Goal: Task Accomplishment & Management: Manage account settings

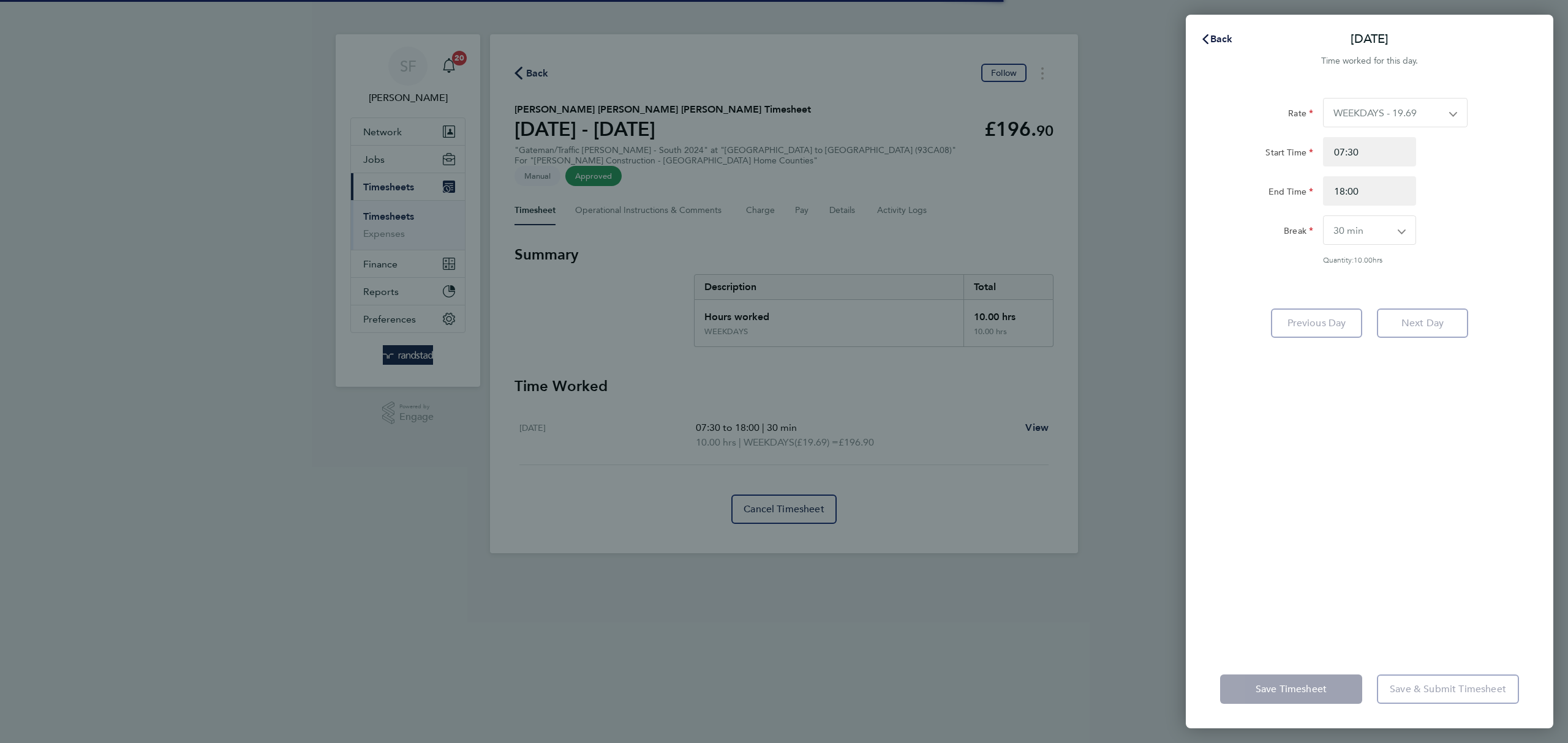
select select "30"
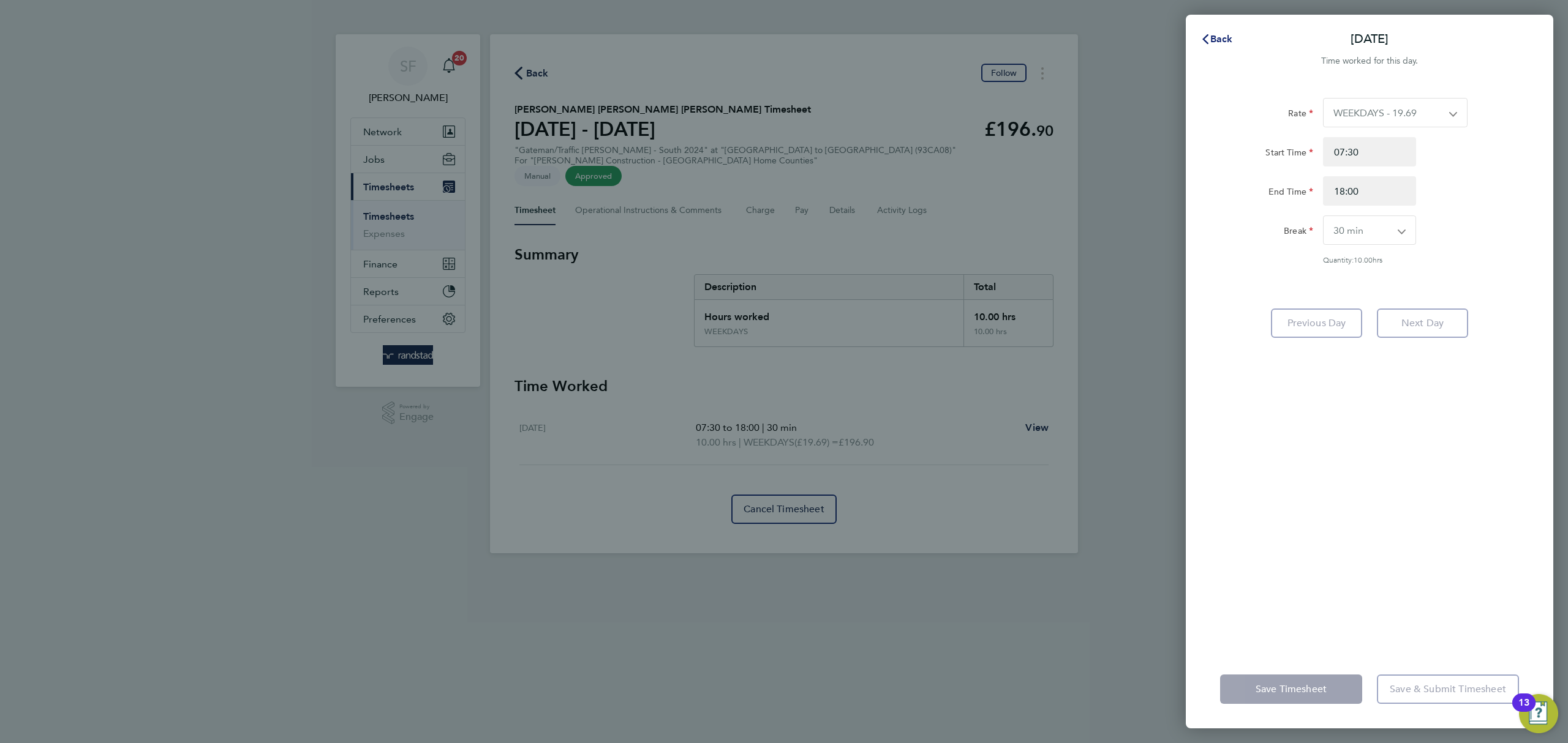
click at [1216, 35] on span "Back" at bounding box center [1221, 38] width 23 height 12
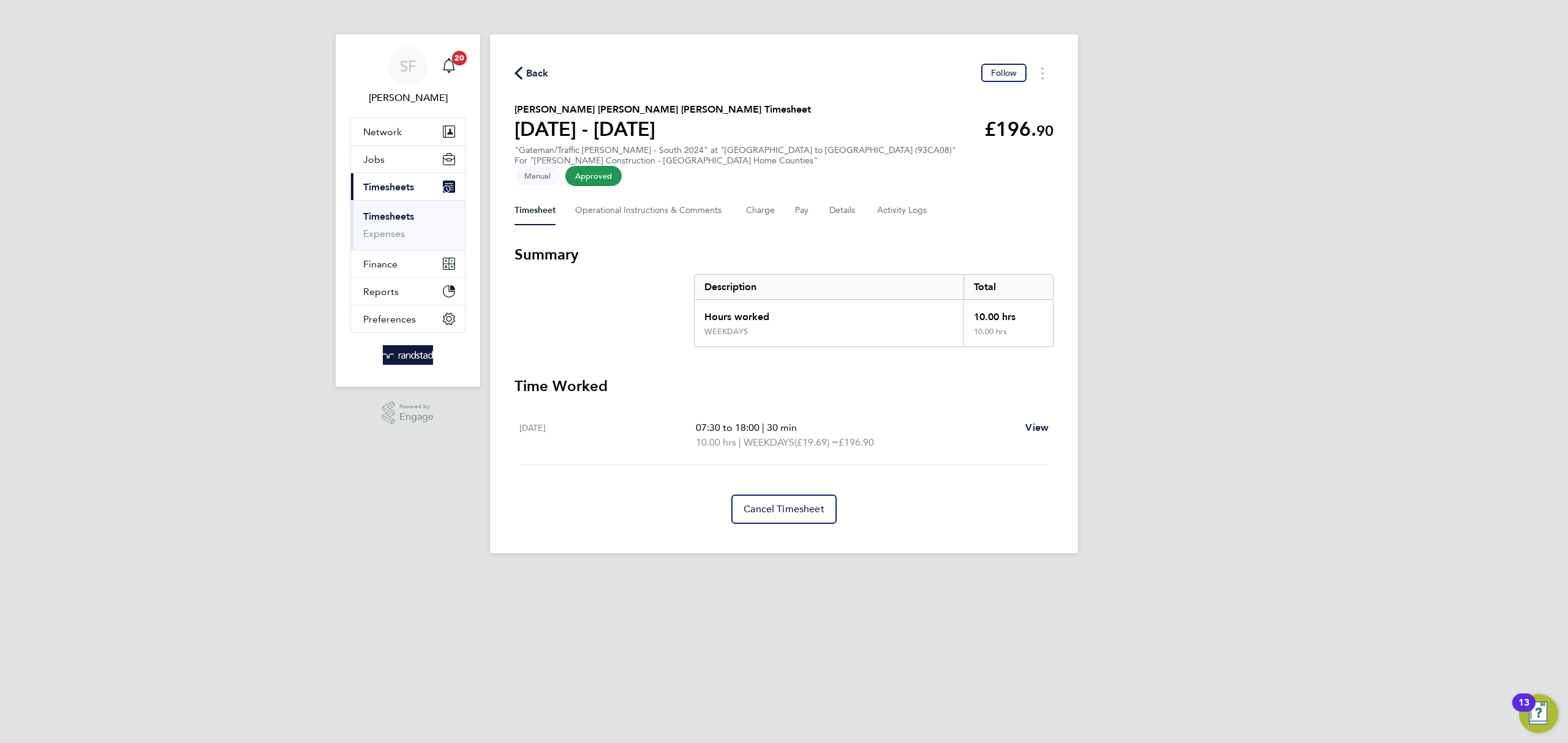
click at [395, 184] on span "Timesheets" at bounding box center [388, 187] width 51 height 12
click at [393, 212] on link "Timesheets" at bounding box center [388, 216] width 51 height 12
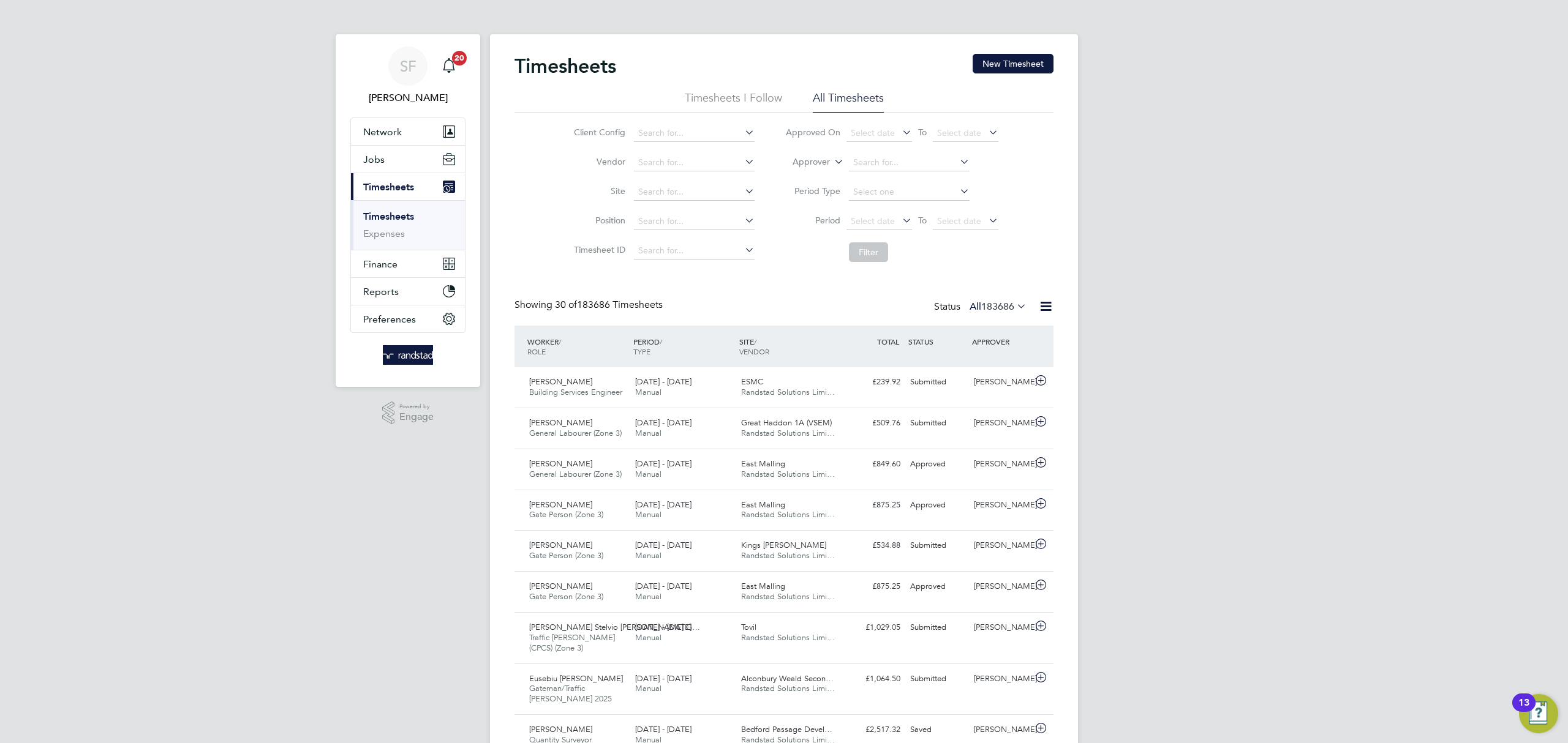
click at [832, 158] on icon at bounding box center [832, 158] width 0 height 11
click at [817, 172] on li "Worker" at bounding box center [799, 176] width 60 height 16
click at [864, 158] on input at bounding box center [909, 163] width 121 height 17
click at [869, 174] on b "Richard" at bounding box center [888, 179] width 71 height 10
type input "Richard Wilkins"
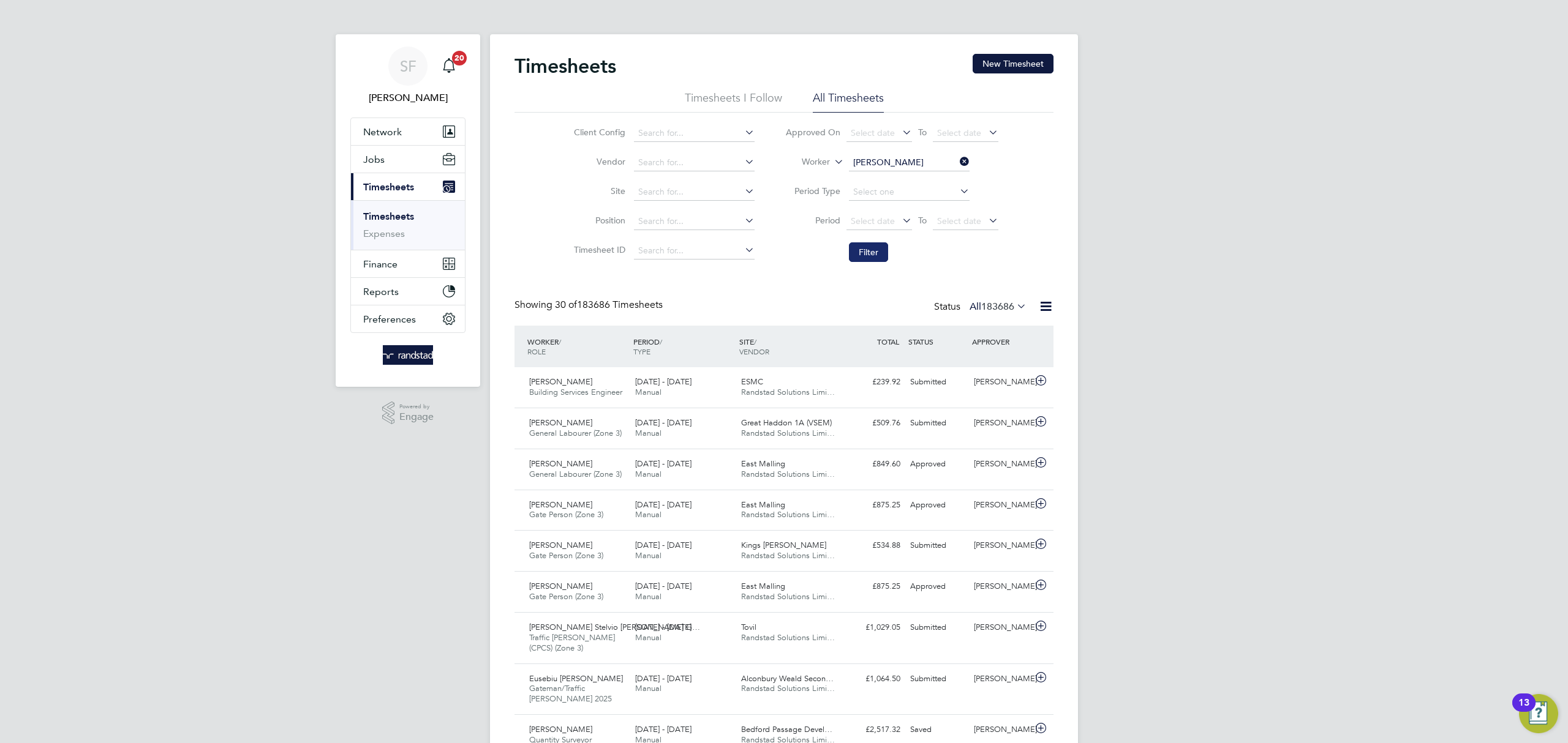
click at [874, 251] on button "Filter" at bounding box center [868, 252] width 39 height 20
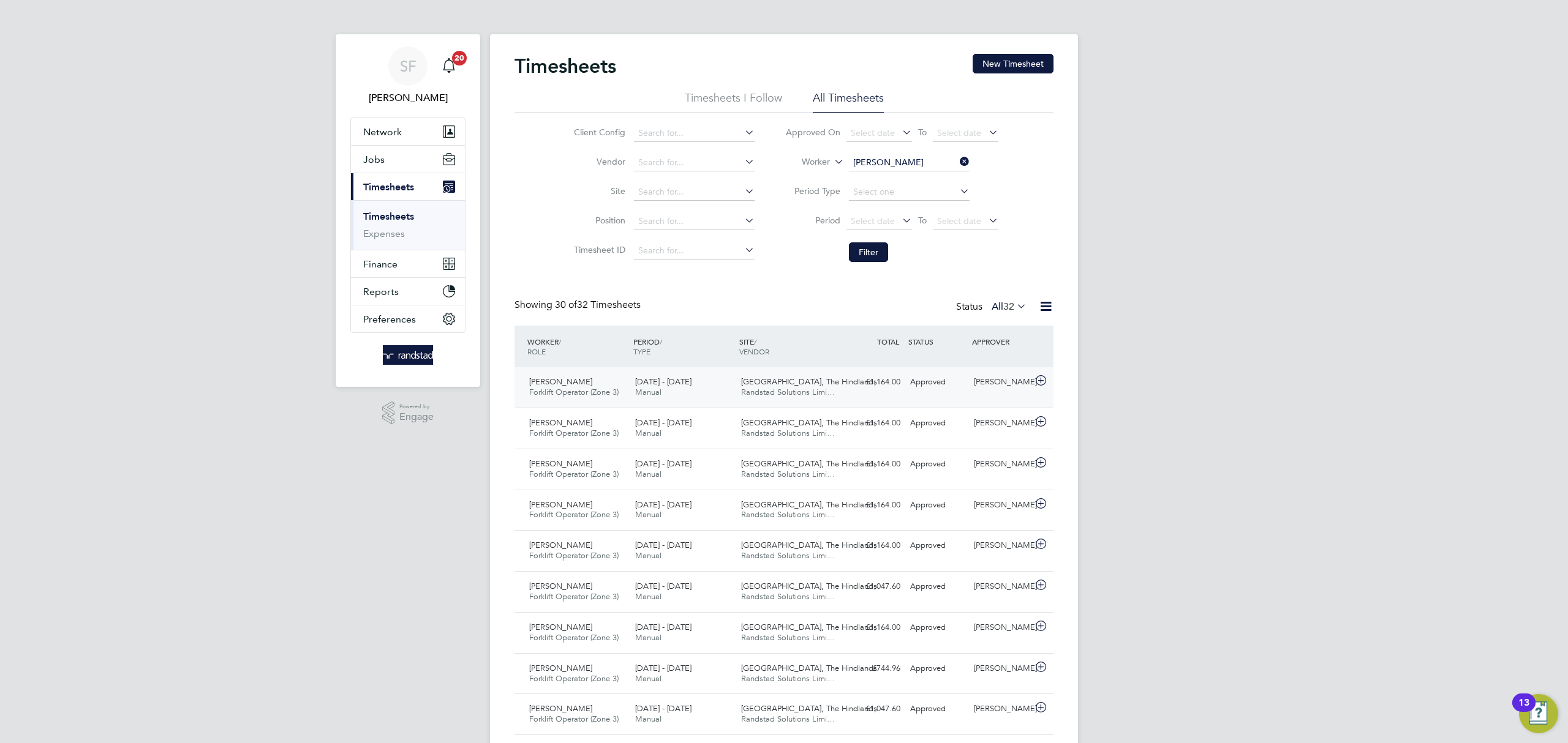
click at [943, 392] on div "Approved" at bounding box center [937, 382] width 64 height 20
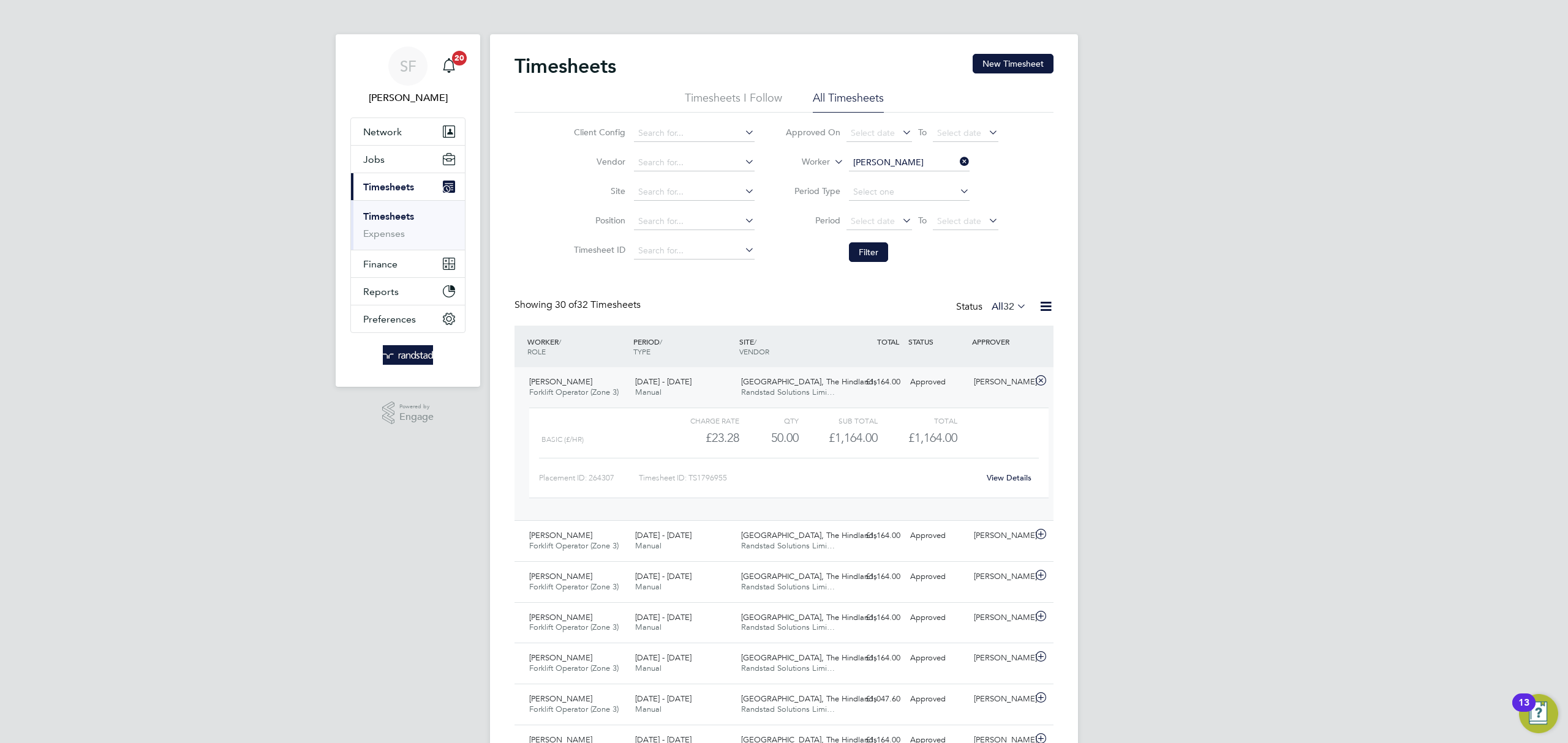
click at [1005, 475] on link "View Details" at bounding box center [1009, 477] width 45 height 10
click at [1007, 54] on button "New Timesheet" at bounding box center [1013, 64] width 81 height 20
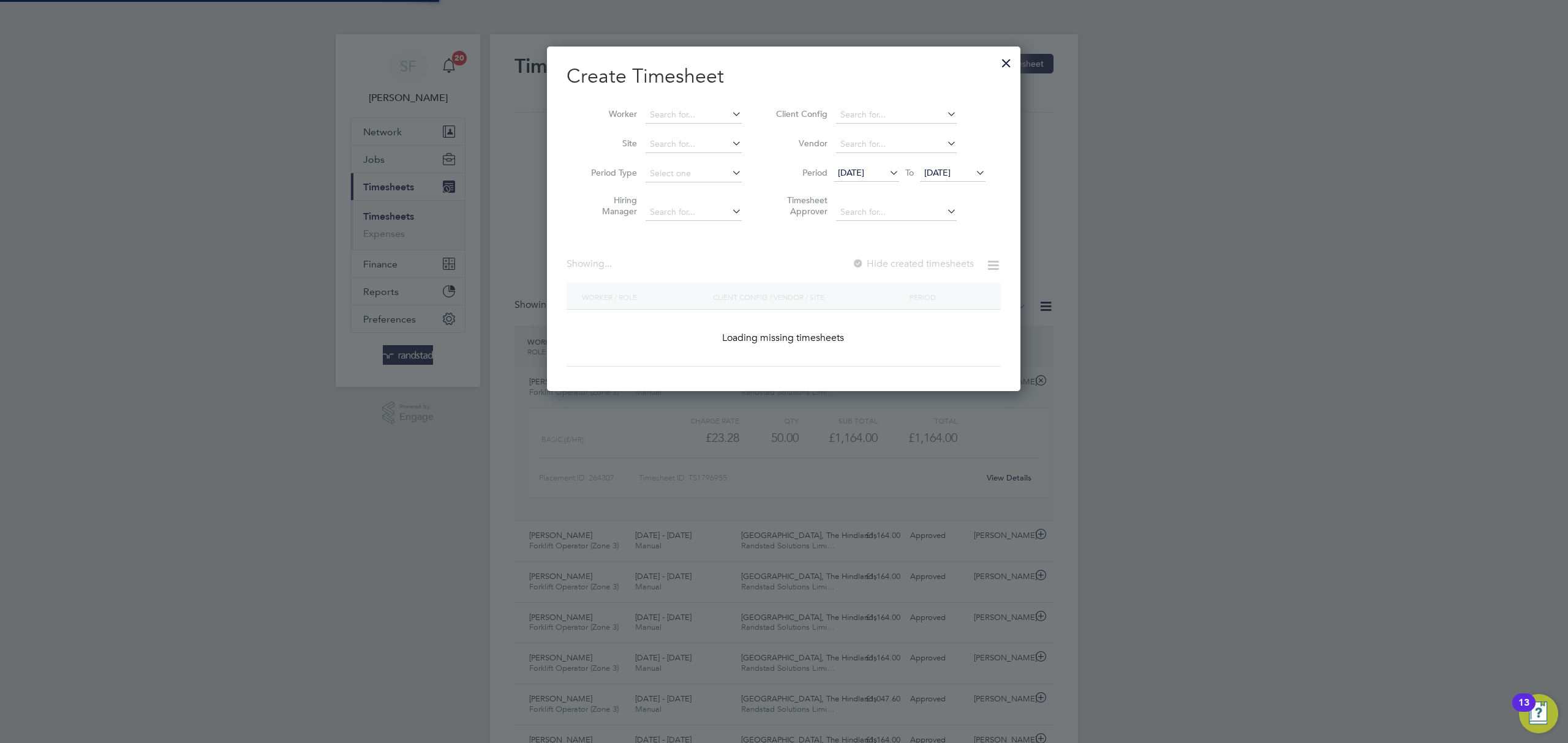
scroll to position [345, 474]
click at [673, 108] on input at bounding box center [694, 115] width 96 height 17
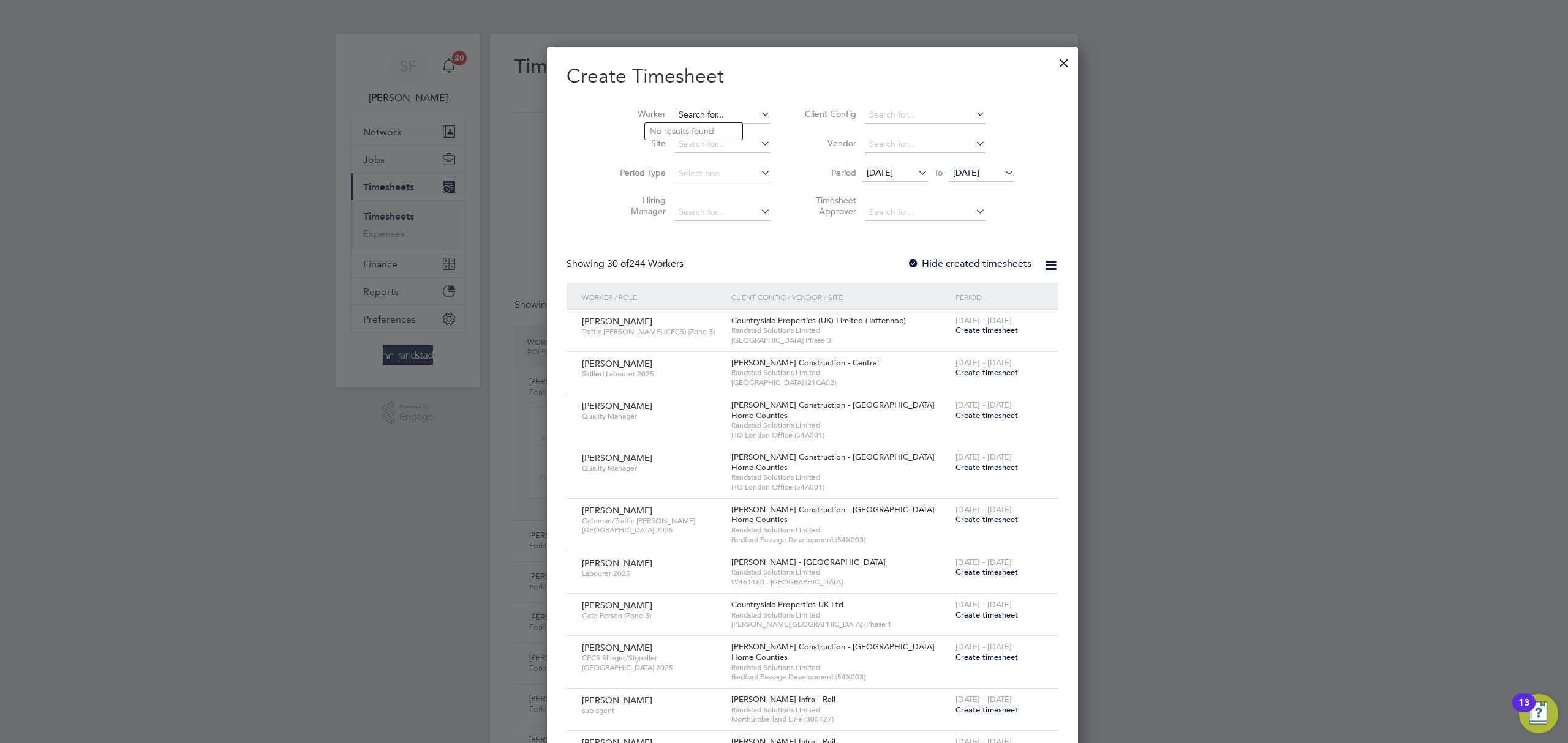
scroll to position [2078, 474]
click at [693, 144] on li "Gabriel Pe res" at bounding box center [698, 148] width 106 height 16
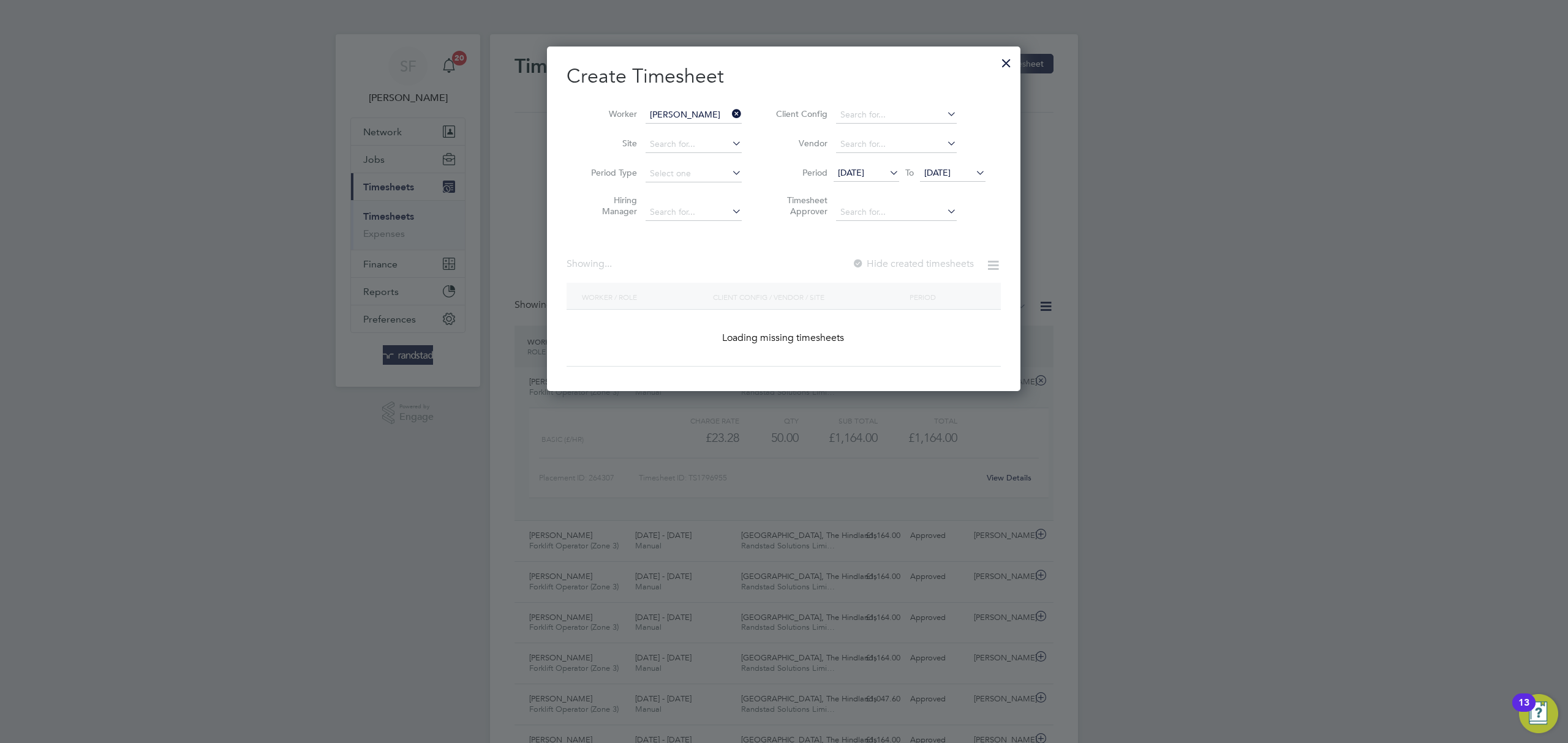
type input "Gabriel Peres"
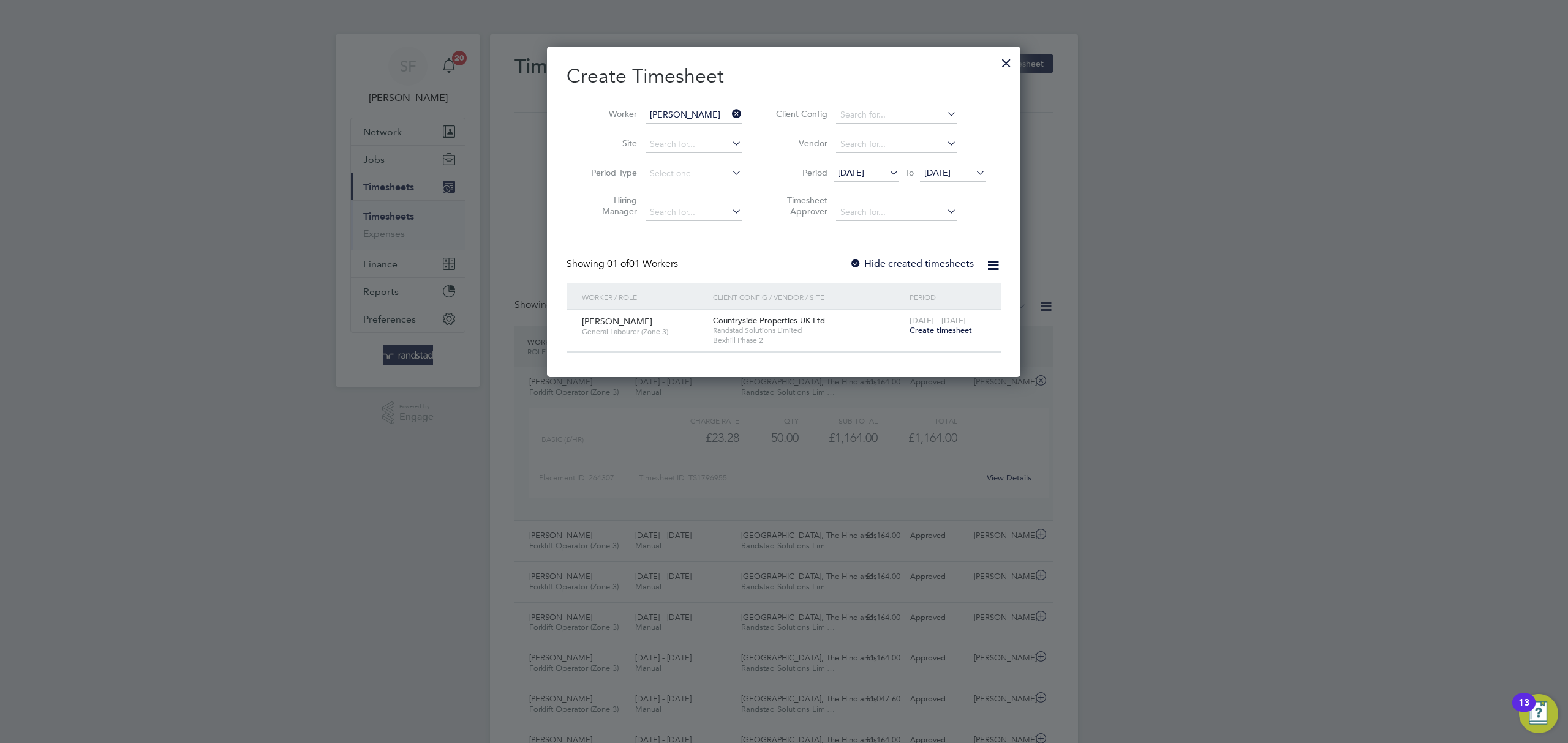
click at [952, 327] on span "Create timesheet" at bounding box center [940, 330] width 62 height 10
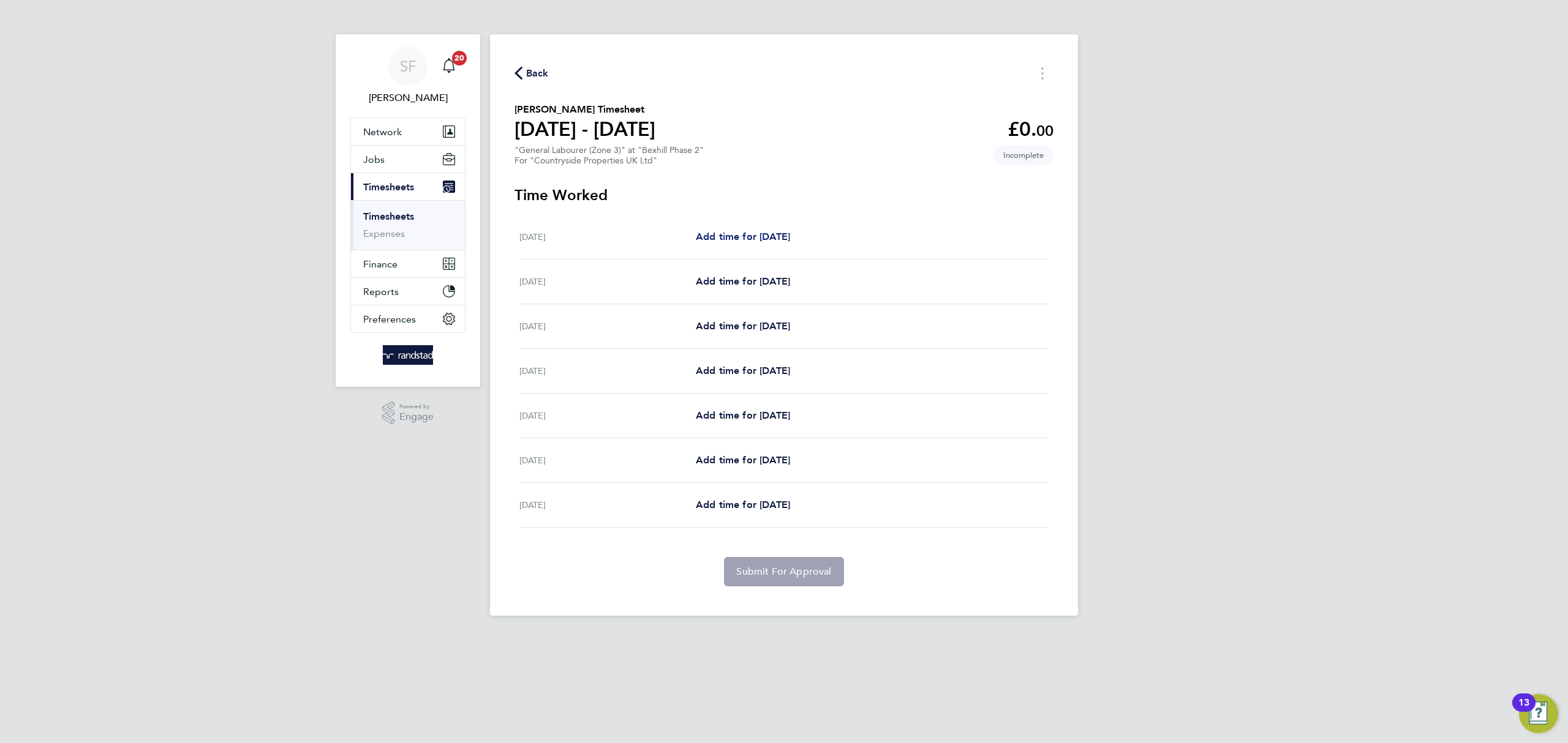
click at [746, 238] on span "Add time for Mon 04 Aug" at bounding box center [742, 236] width 94 height 12
select select "30"
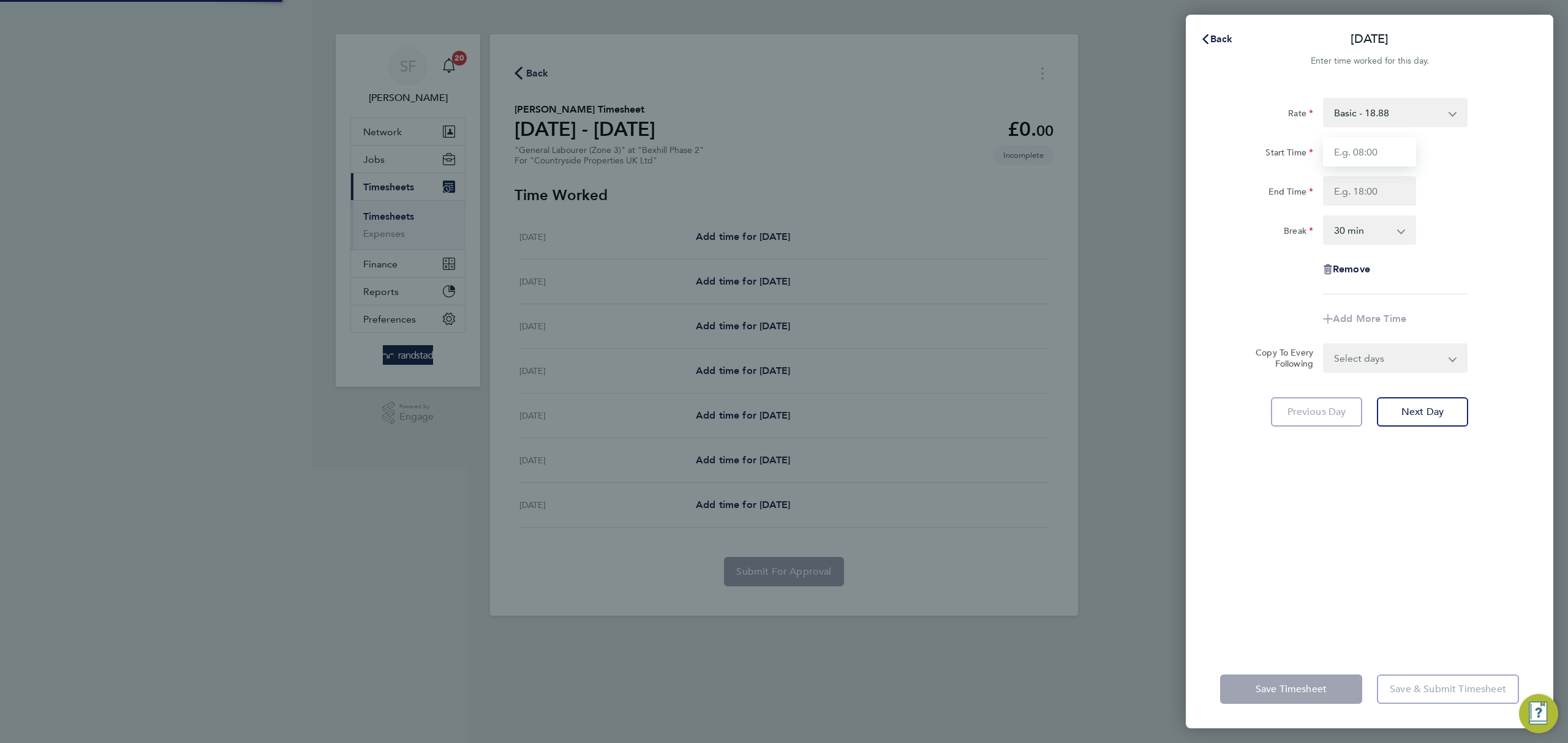
click at [1392, 156] on input "Start Time" at bounding box center [1370, 152] width 93 height 30
type input "06:30"
click at [1354, 189] on input "End Time" at bounding box center [1370, 191] width 93 height 30
type input "15:00"
click at [1393, 235] on select "0 min 15 min 30 min 45 min 60 min 75 min 90 min" at bounding box center [1362, 230] width 76 height 27
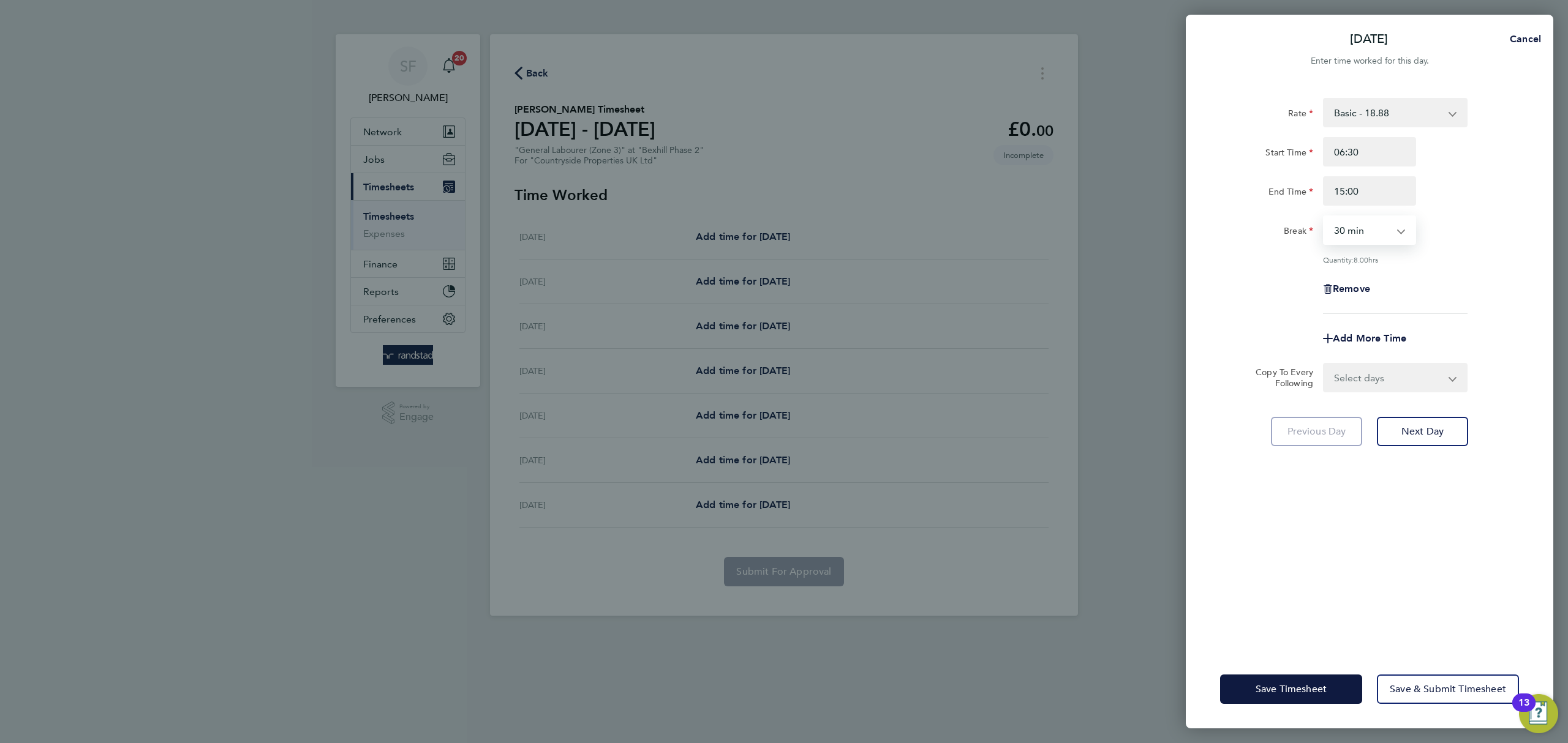
select select "0"
click at [1324, 217] on select "0 min 15 min 30 min 45 min 60 min 75 min 90 min" at bounding box center [1362, 230] width 76 height 27
click at [1438, 278] on div "Remove" at bounding box center [1370, 289] width 309 height 30
click at [1455, 275] on div "Remove" at bounding box center [1370, 289] width 309 height 30
click at [1342, 188] on input "15:00" at bounding box center [1370, 191] width 93 height 30
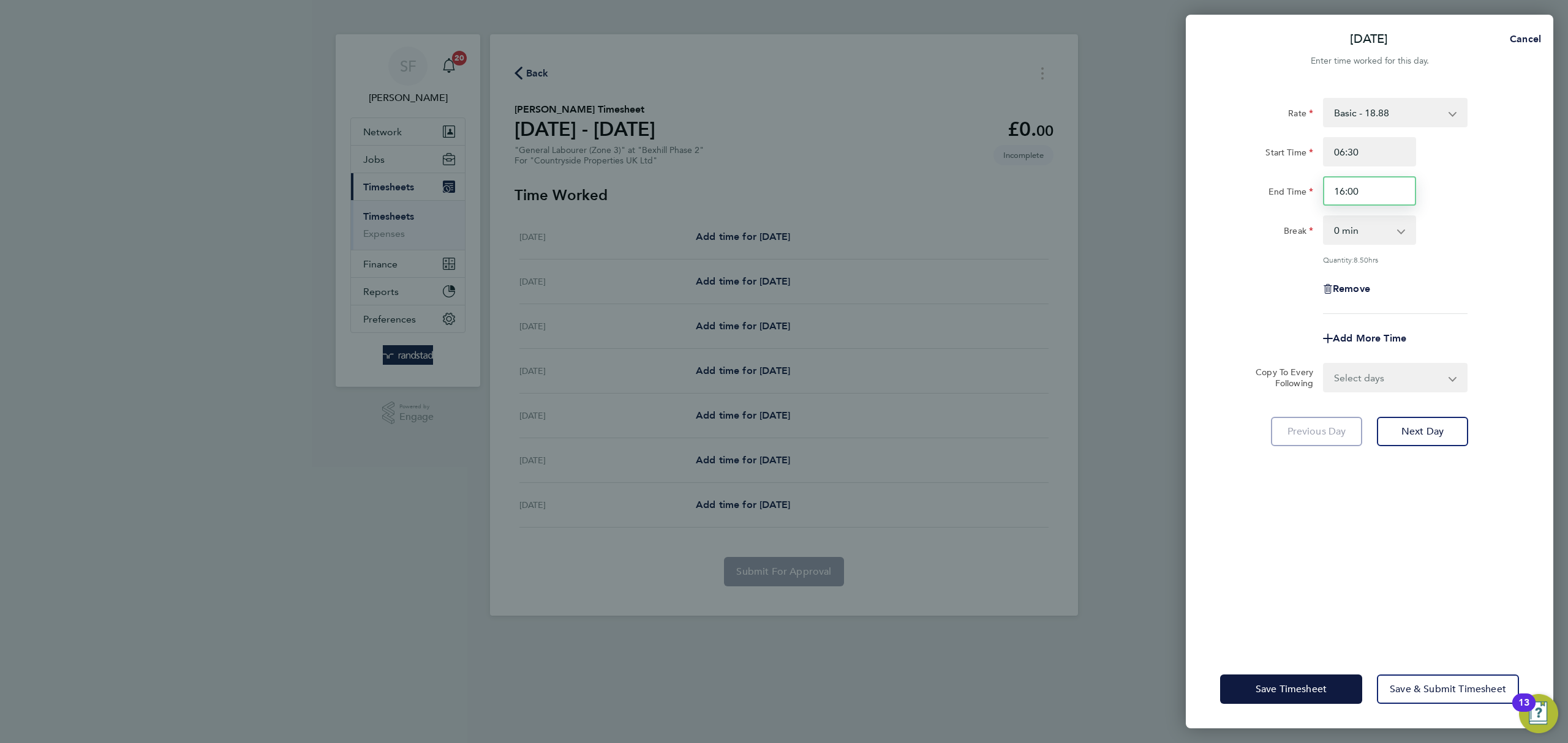
type input "16:00"
click at [1478, 211] on div "Rate Basic - 18.88 Start Time 06:30 End Time 16:00 Break 0 min 15 min 30 min 45…" at bounding box center [1370, 206] width 299 height 216
click at [1349, 147] on input "06:30" at bounding box center [1370, 152] width 93 height 30
type input "06:00"
click at [1482, 271] on div "Rate Basic - 18.88 Start Time 06:00 End Time 16:00 Break 0 min 15 min 30 min 45…" at bounding box center [1370, 206] width 299 height 216
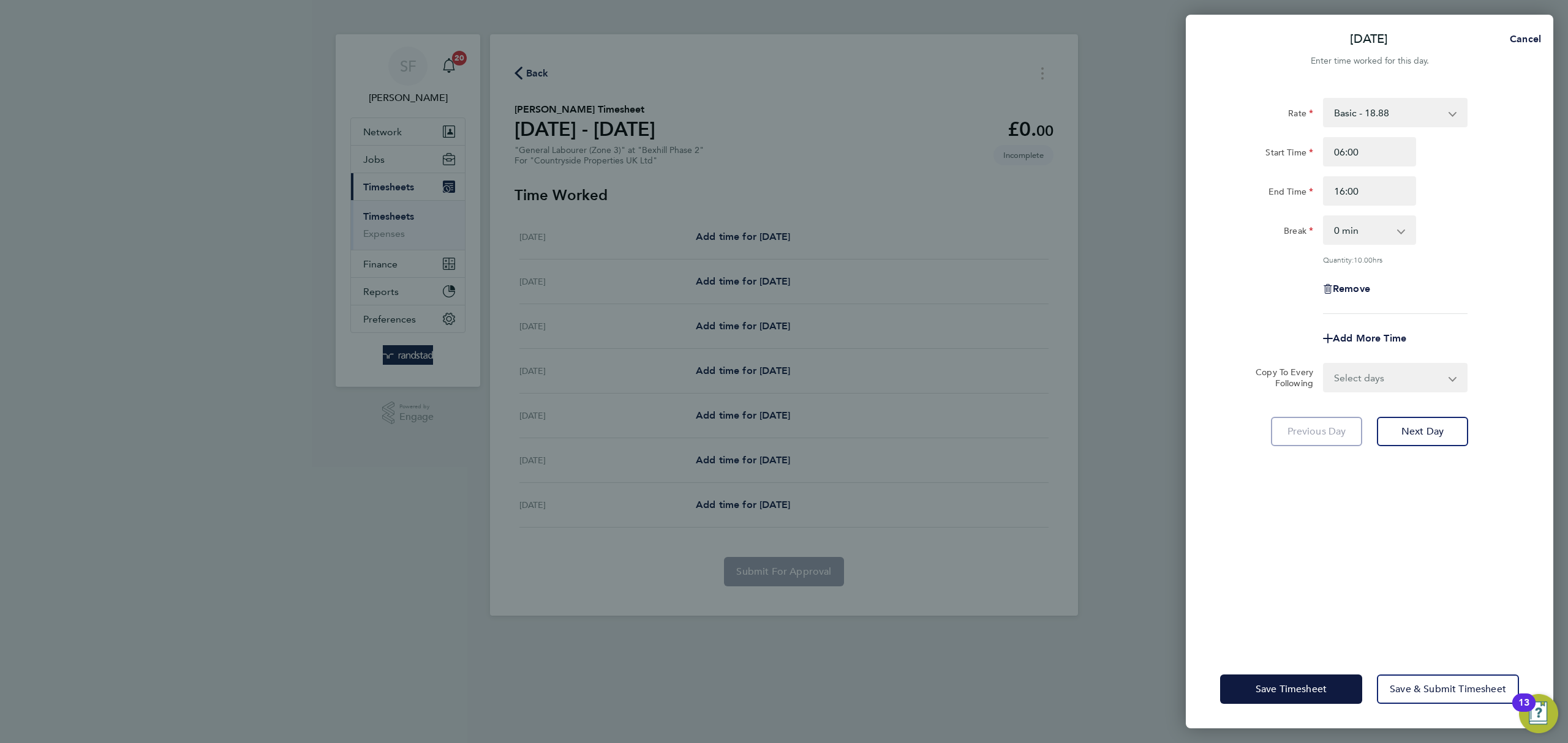
click at [1418, 382] on select "Select days Day Weekday (Mon-Fri) Weekend (Sat-Sun) Tuesday Wednesday Thursday …" at bounding box center [1388, 377] width 128 height 27
select select "WEEKDAY"
click at [1324, 364] on select "Select days Day Weekday (Mon-Fri) Weekend (Sat-Sun) Tuesday Wednesday Thursday …" at bounding box center [1388, 377] width 128 height 27
select select "2025-08-10"
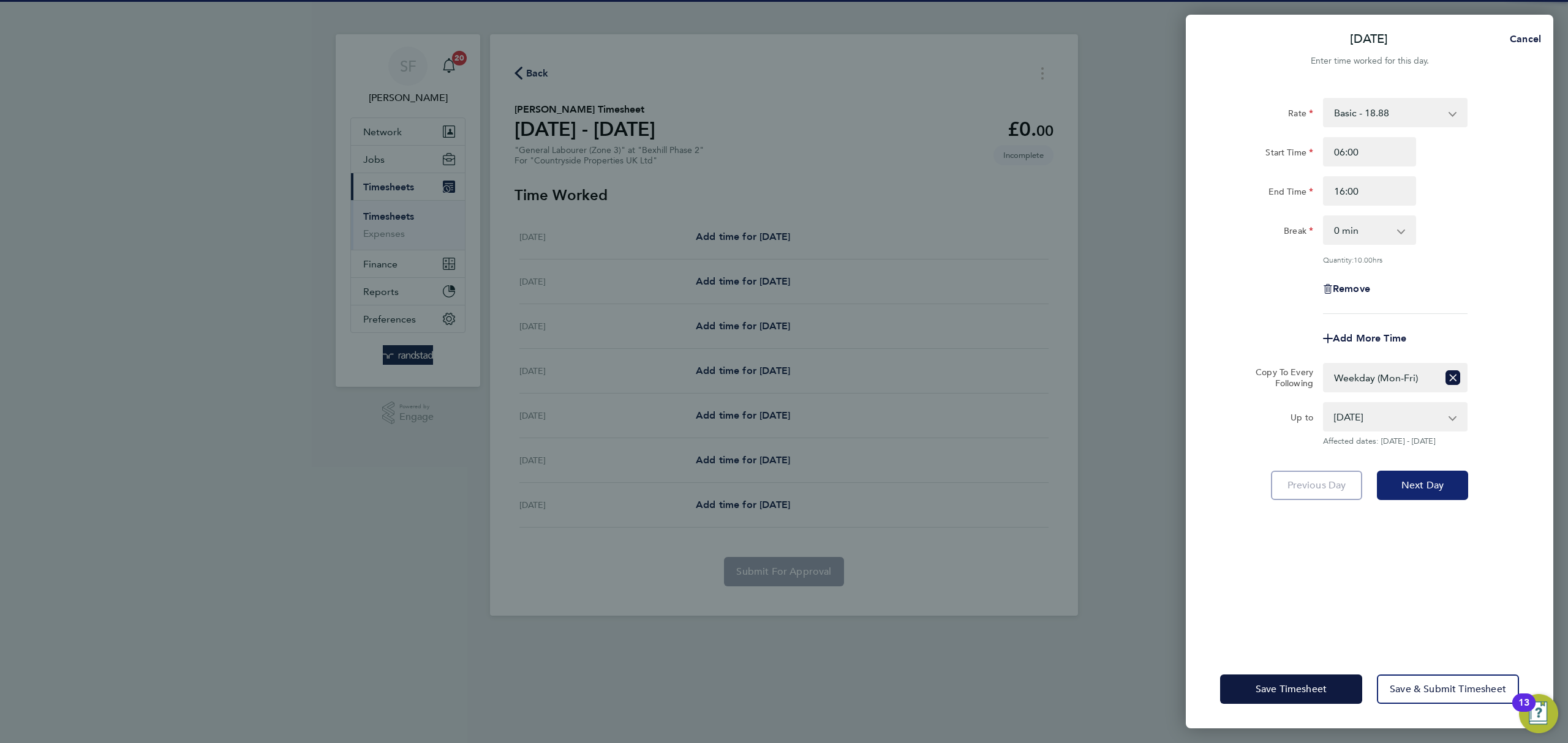
click at [1427, 481] on span "Next Day" at bounding box center [1423, 486] width 43 height 12
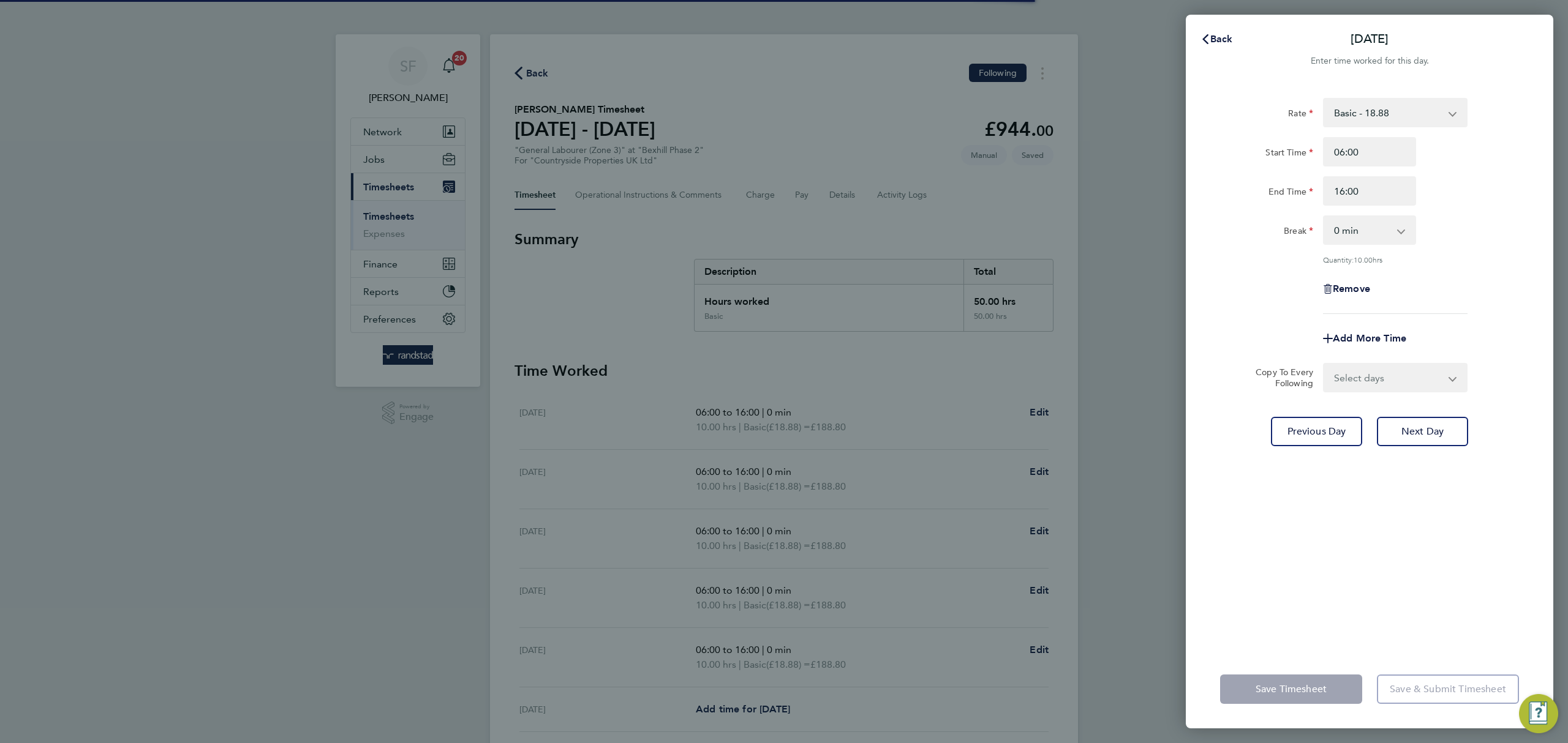
click at [1379, 381] on select "Select days Day Weekday (Mon-Fri) Weekend (Sat-Sun) Wednesday Thursday Friday S…" at bounding box center [1388, 377] width 128 height 27
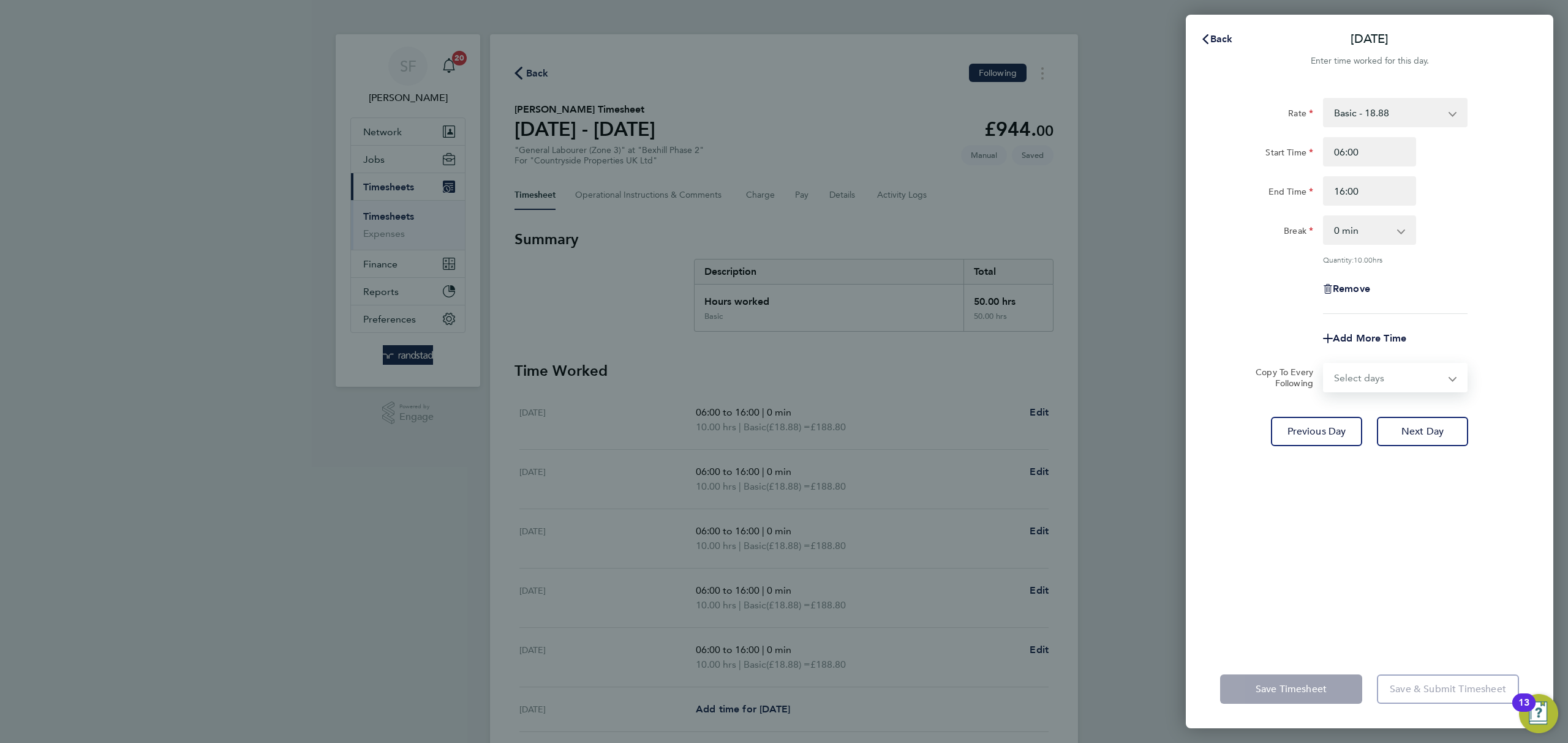
select select "SAT"
click at [1324, 364] on select "Select days Day Weekday (Mon-Fri) Weekend (Sat-Sun) Wednesday Thursday Friday S…" at bounding box center [1388, 377] width 128 height 27
select select "2025-08-10"
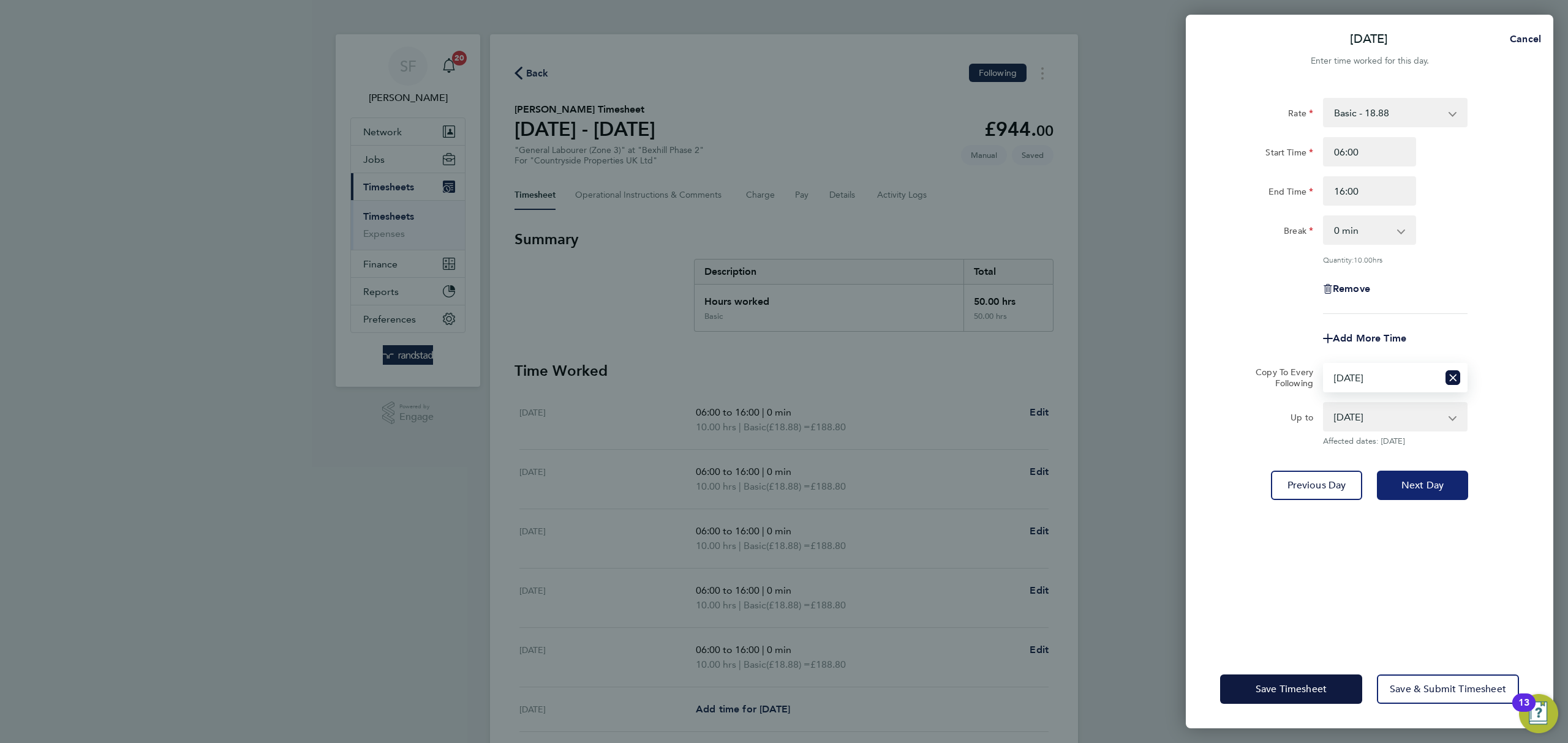
click at [1428, 477] on button "Next Day" at bounding box center [1422, 485] width 91 height 30
select select "0: null"
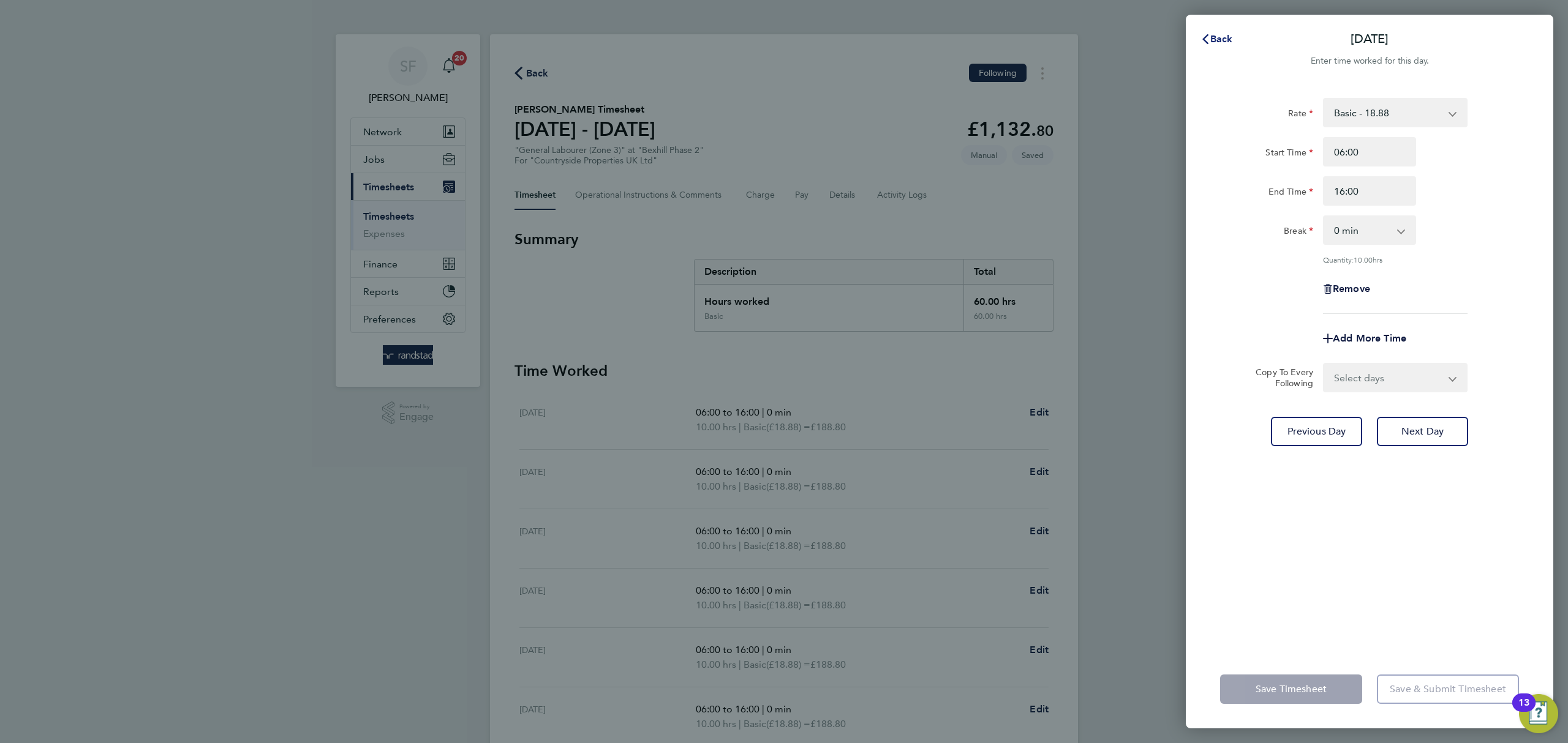
click at [1216, 36] on span "Back" at bounding box center [1221, 38] width 23 height 12
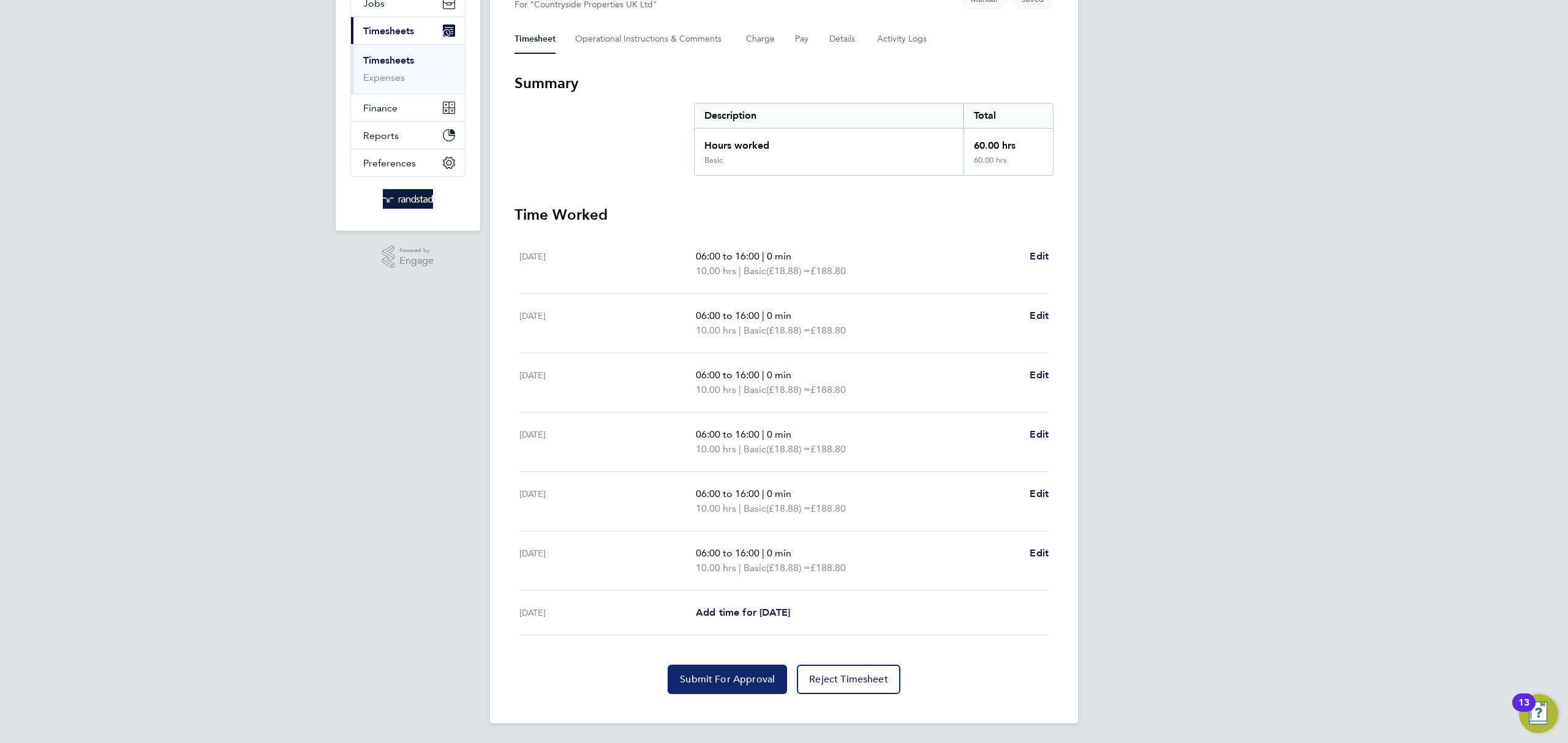
click at [727, 681] on span "Submit For Approval" at bounding box center [727, 680] width 95 height 12
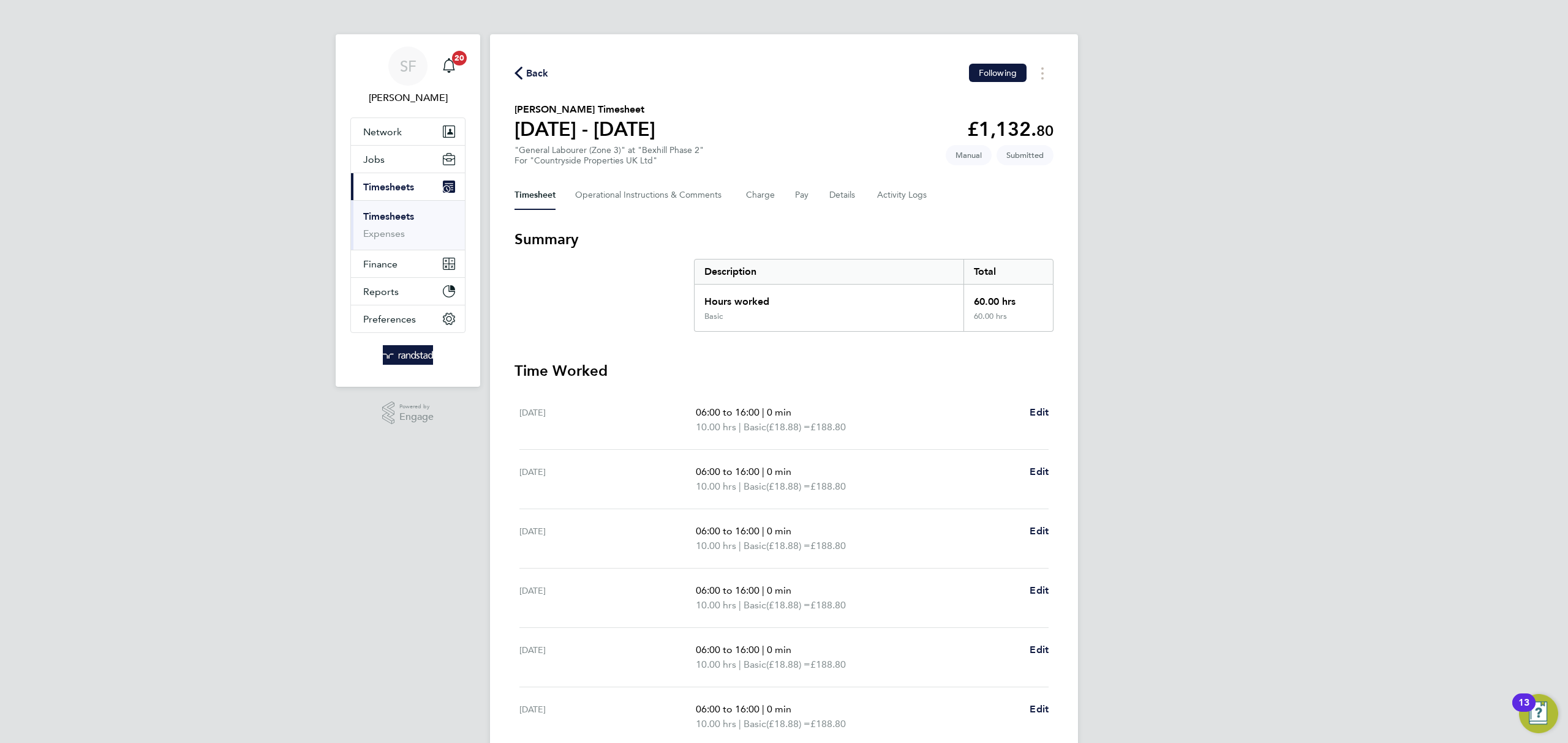
click at [395, 216] on link "Timesheets" at bounding box center [388, 216] width 51 height 12
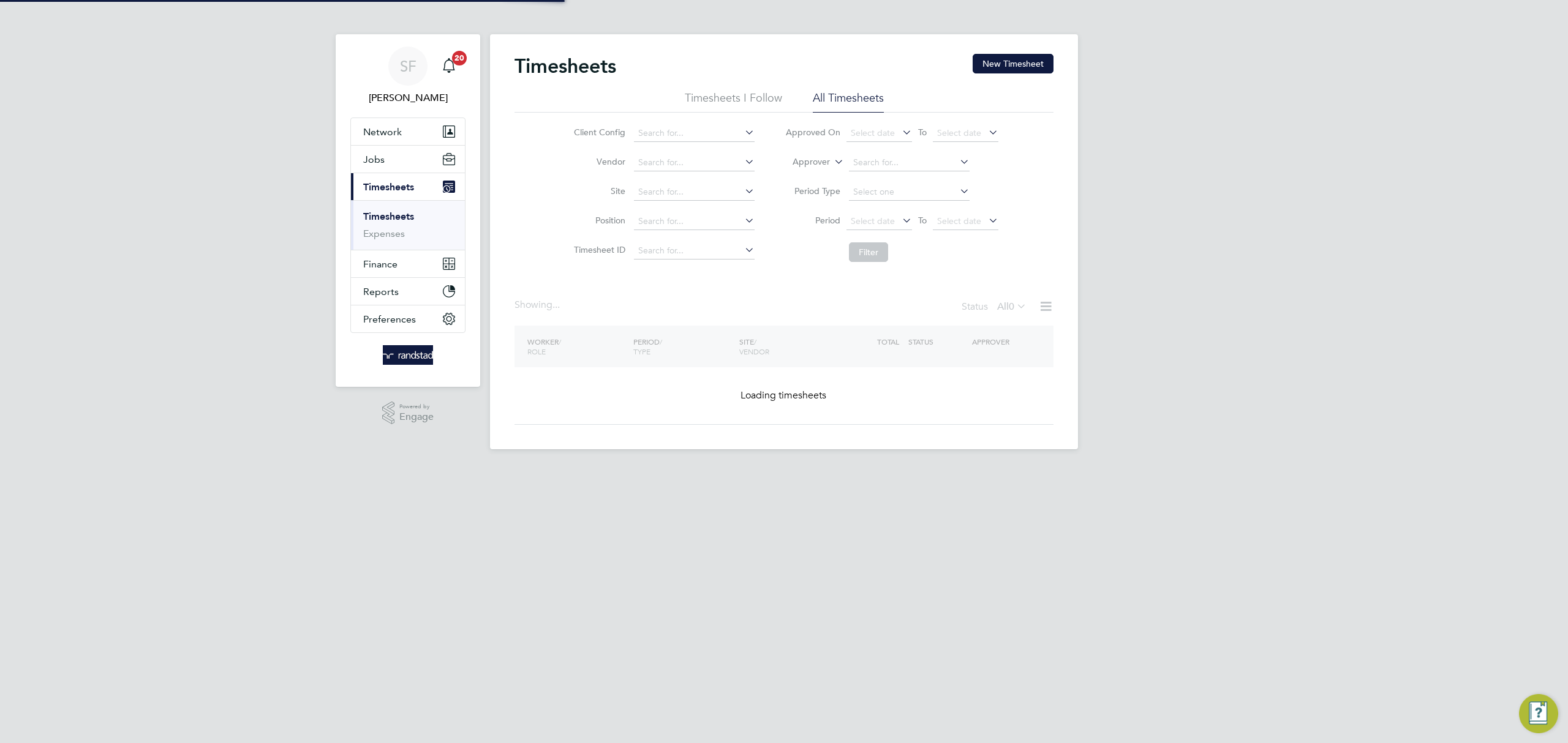
click at [994, 66] on button "New Timesheet" at bounding box center [1013, 64] width 81 height 20
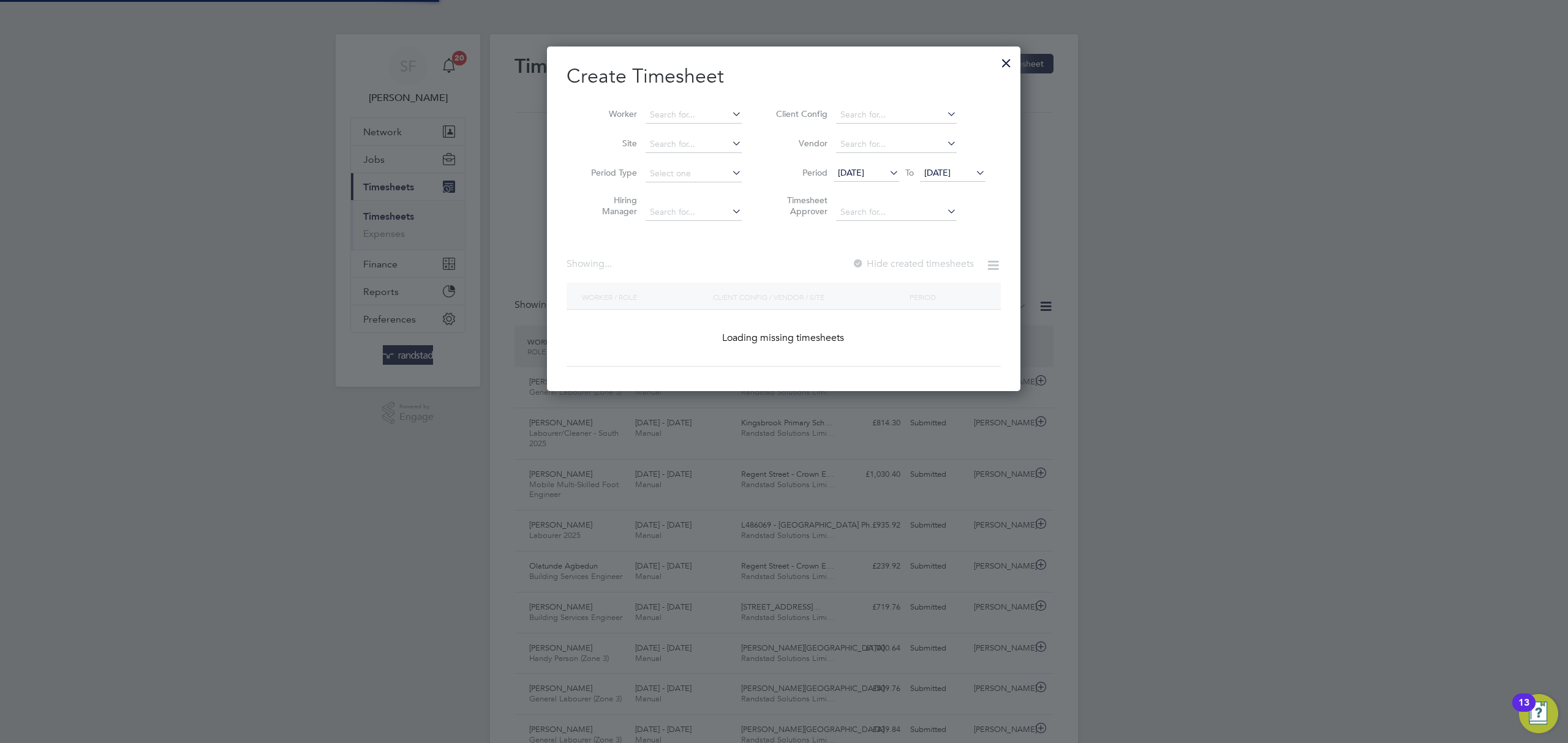
scroll to position [42, 106]
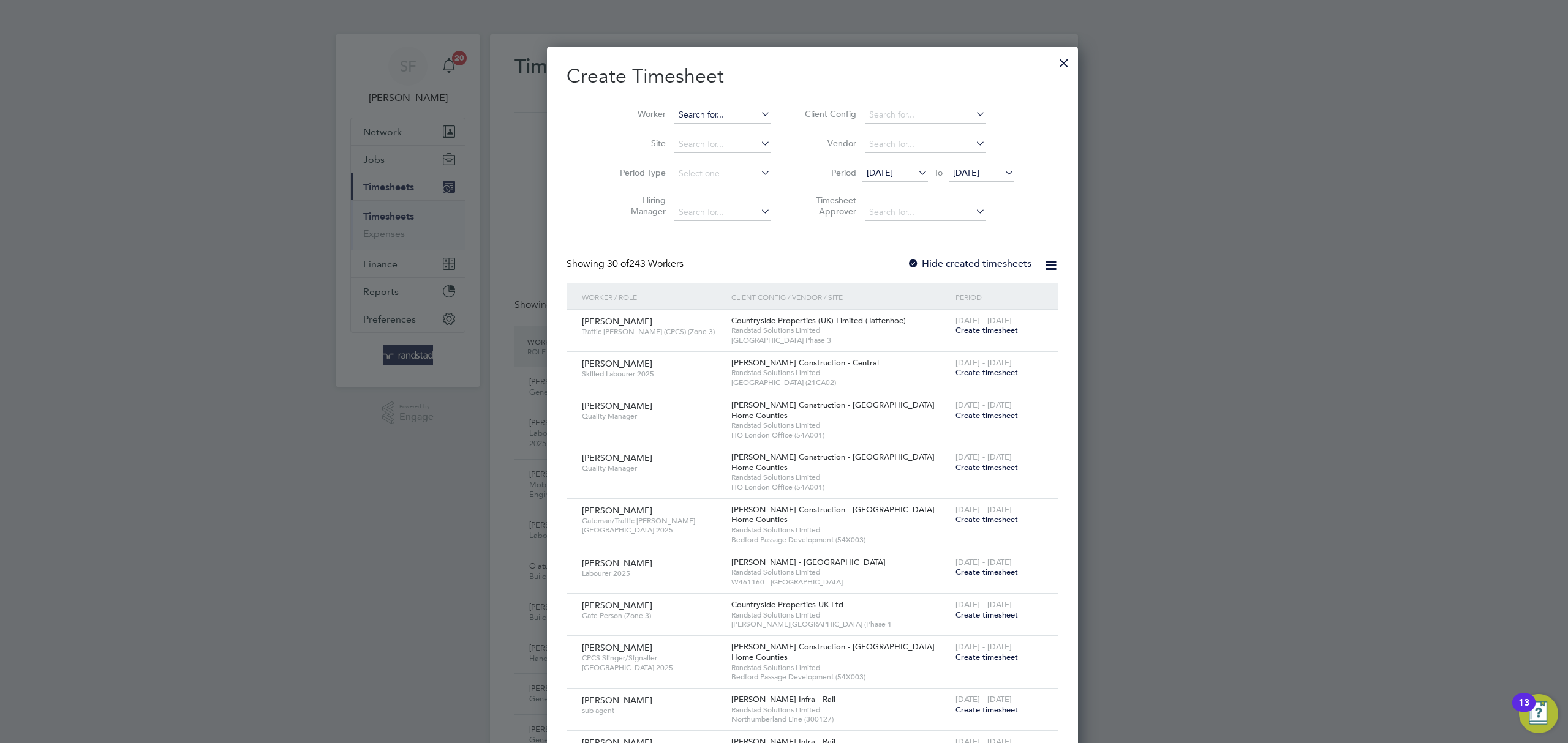
click at [675, 113] on input at bounding box center [723, 115] width 96 height 17
click at [665, 145] on b "Justin" at bounding box center [686, 148] width 71 height 10
type input "Justin Lungeanu"
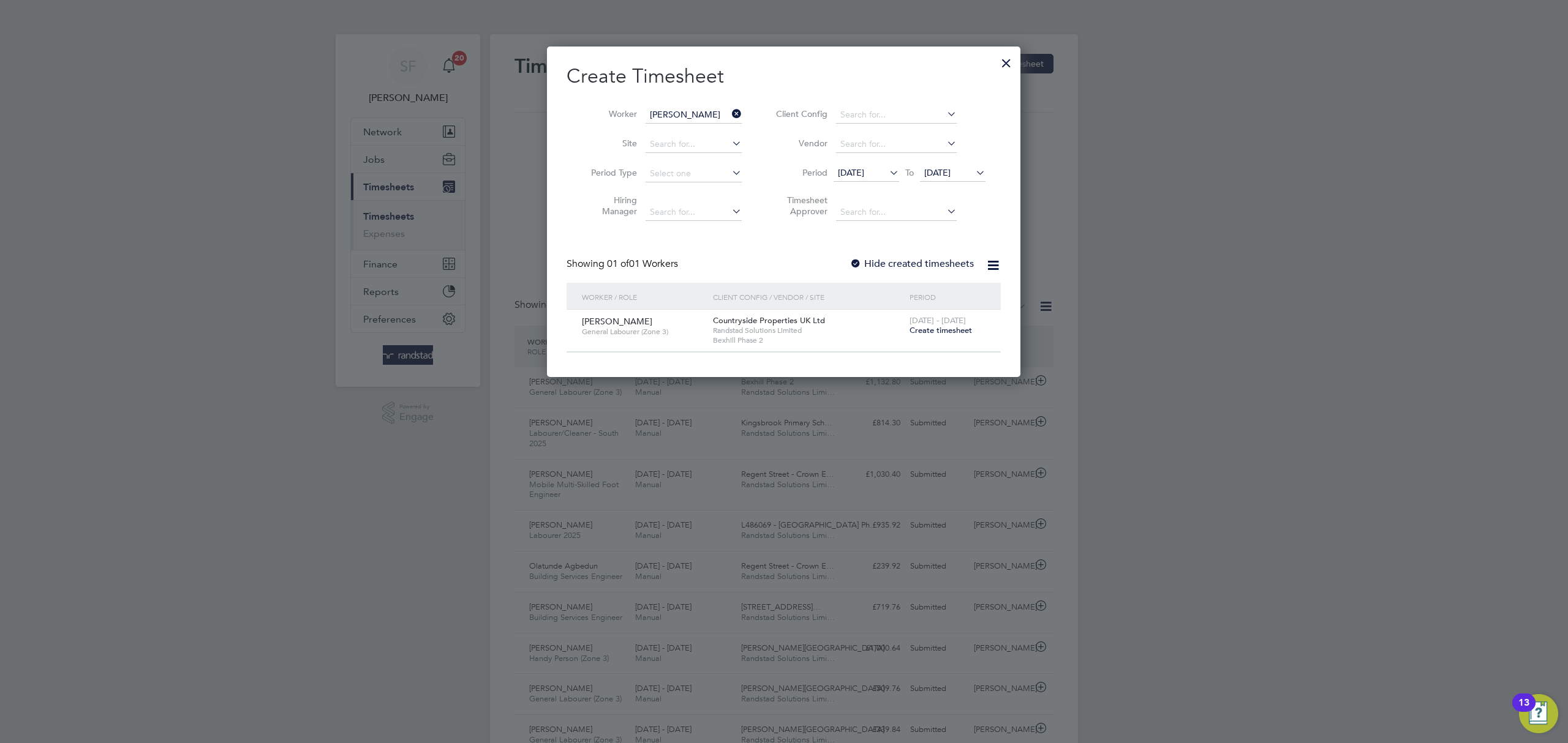
click at [950, 331] on span "Create timesheet" at bounding box center [940, 330] width 62 height 10
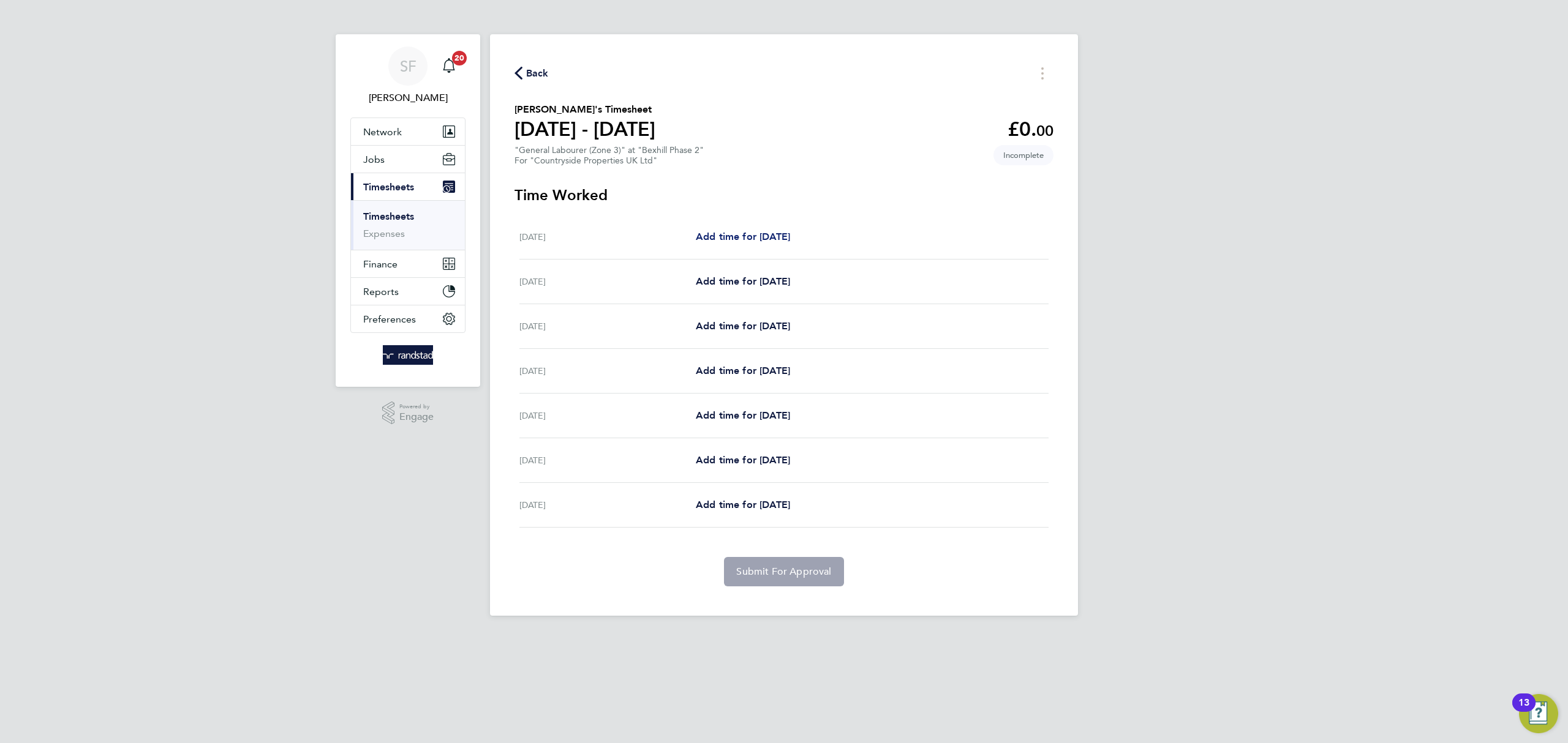
click at [734, 235] on span "Add time for Mon 04 Aug" at bounding box center [742, 236] width 94 height 12
select select "30"
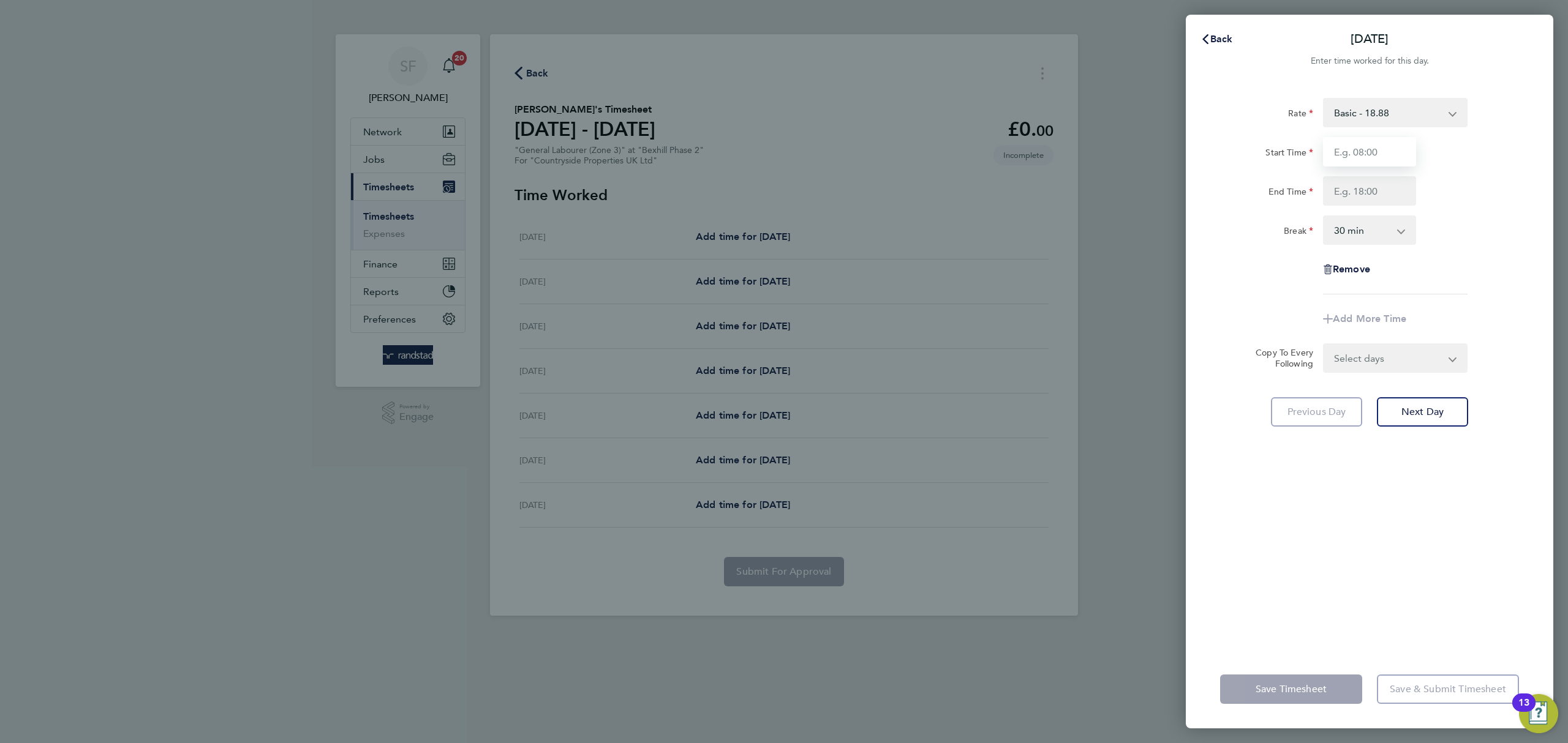
click at [1364, 156] on input "Start Time" at bounding box center [1370, 152] width 93 height 30
type input "07:20"
type input "17:00"
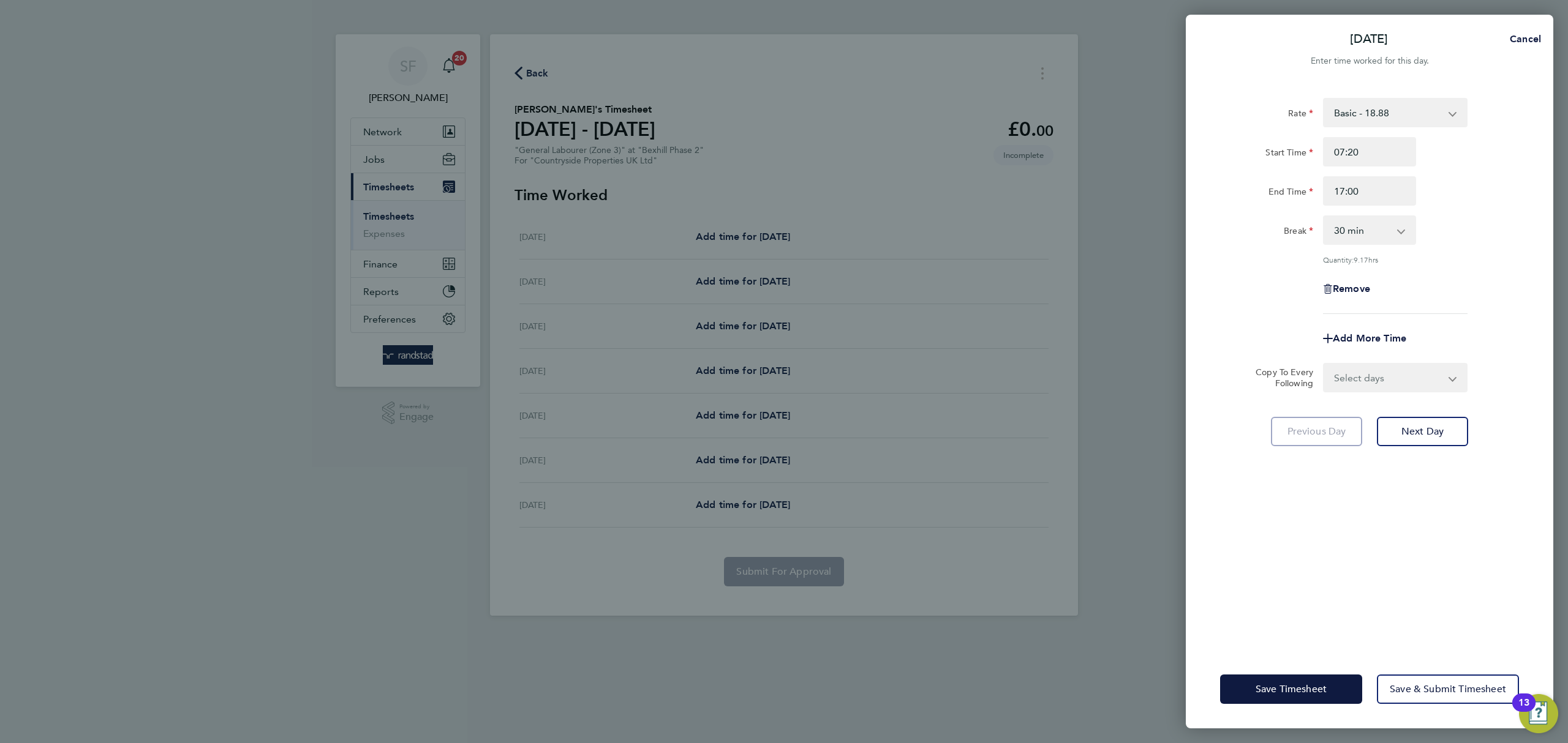
click at [1473, 213] on div "Rate Basic - 18.88 Start Time 07:20 End Time 17:00 Break 0 min 15 min 30 min 45…" at bounding box center [1370, 206] width 299 height 216
click at [1409, 386] on select "Select days Day Weekday (Mon-Fri) Weekend (Sat-Sun) Tuesday Wednesday Thursday …" at bounding box center [1388, 377] width 128 height 27
select select "WEEKDAY"
click at [1324, 364] on select "Select days Day Weekday (Mon-Fri) Weekend (Sat-Sun) Tuesday Wednesday Thursday …" at bounding box center [1388, 377] width 128 height 27
select select "2025-08-10"
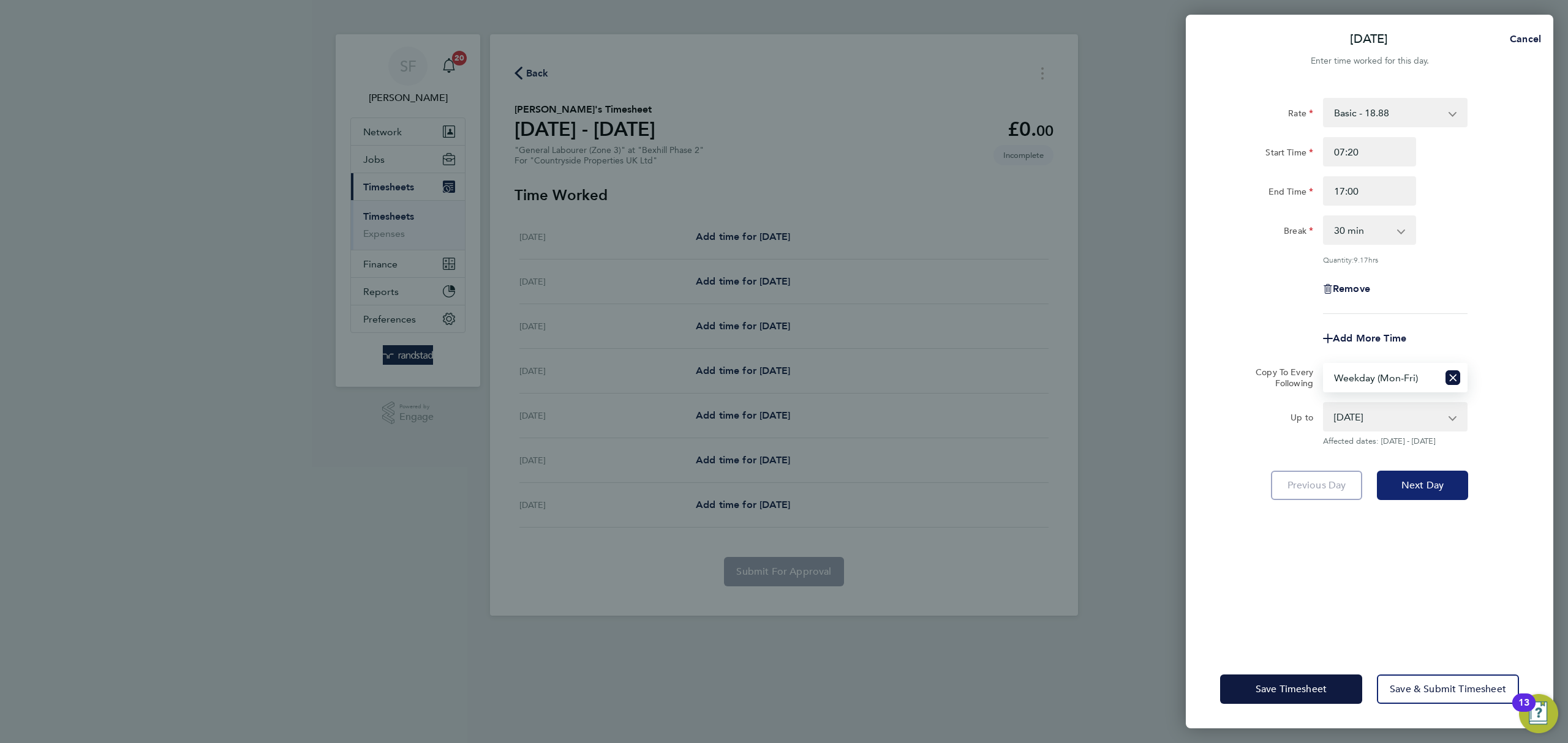
click at [1434, 486] on span "Next Day" at bounding box center [1423, 486] width 43 height 12
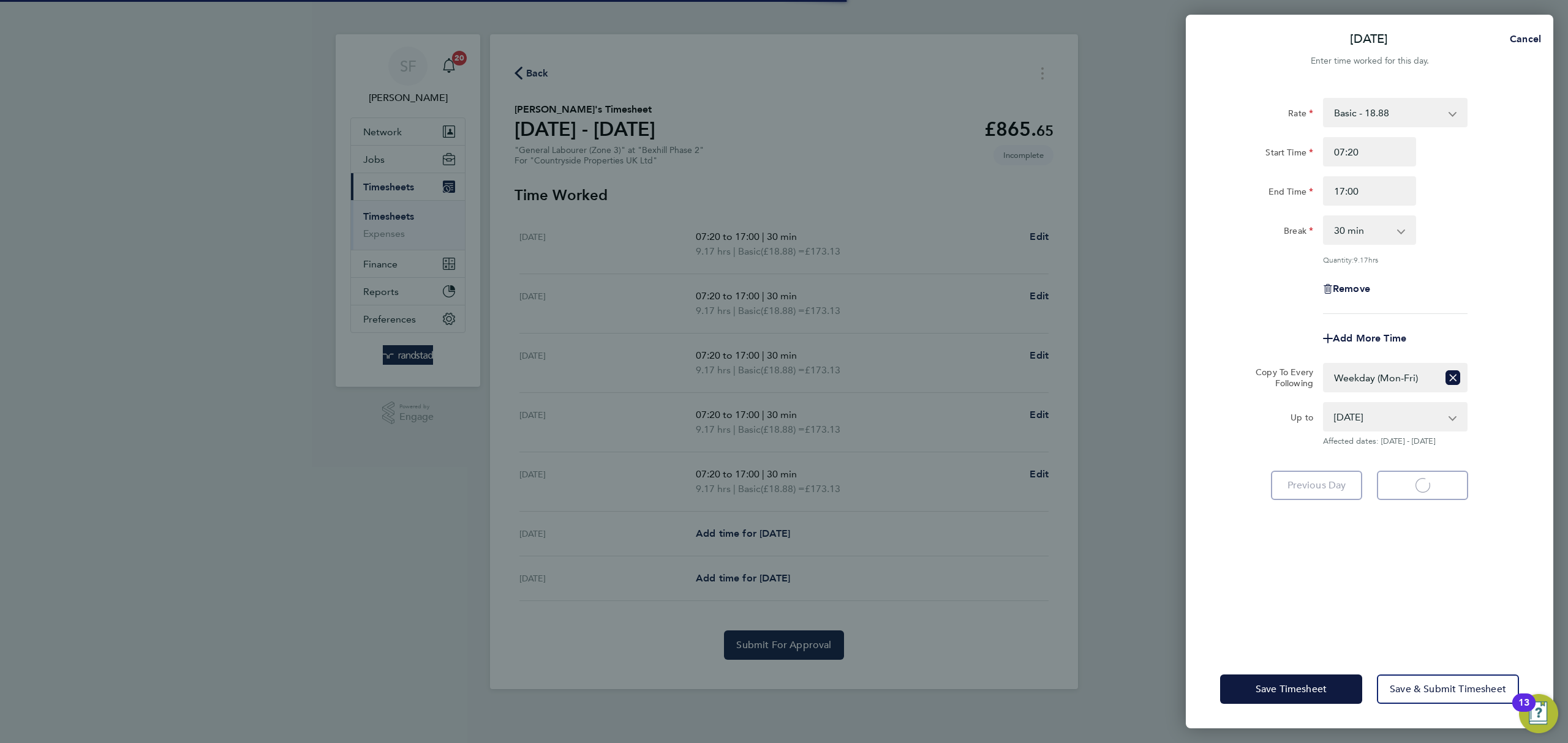
select select "30"
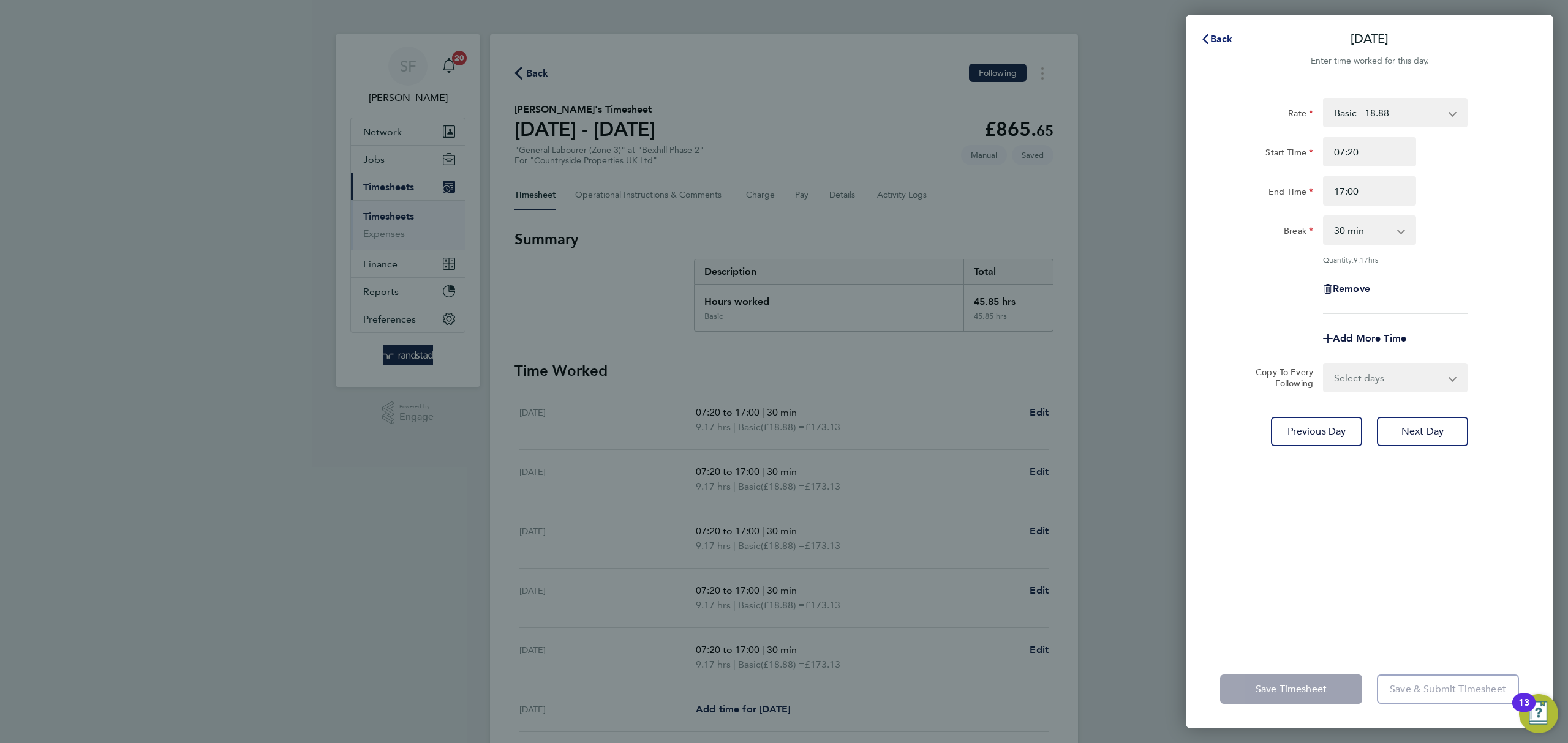
click at [1220, 35] on span "Back" at bounding box center [1221, 38] width 23 height 12
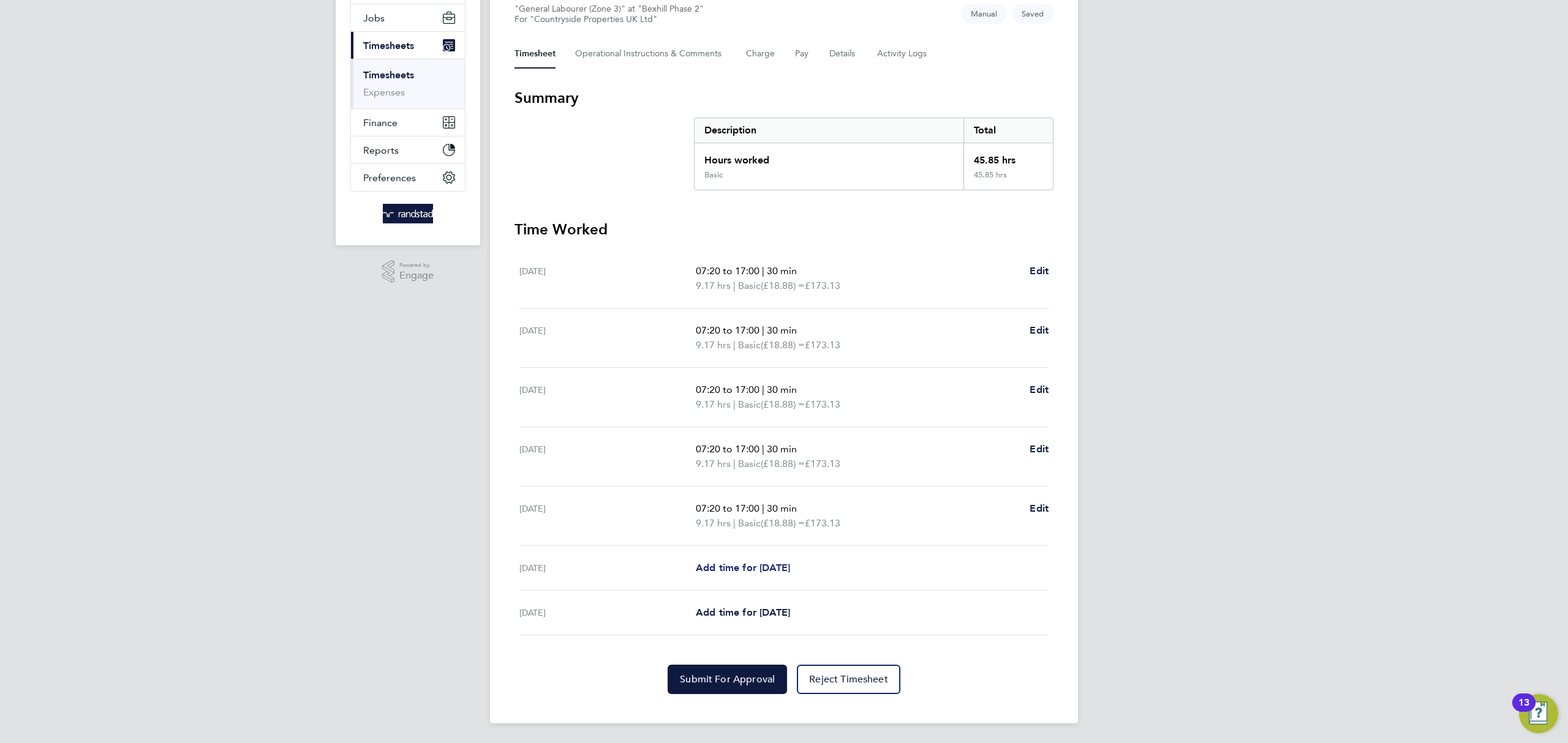
click at [743, 565] on span "Add time for Sat 09 Aug" at bounding box center [742, 567] width 94 height 12
select select "30"
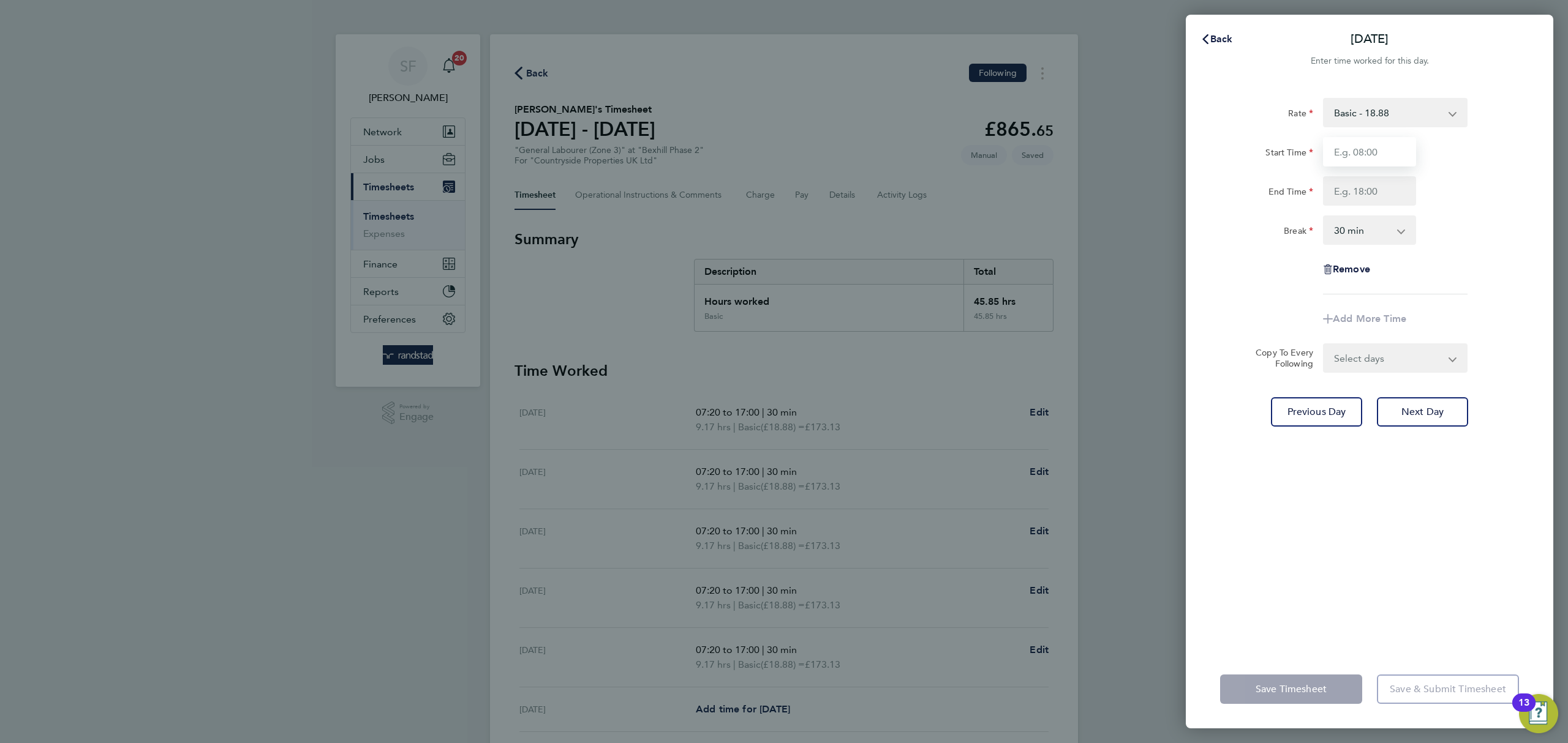
click at [1360, 146] on input "Start Time" at bounding box center [1370, 152] width 93 height 30
type input "07:30"
click at [1375, 191] on input "End Time" at bounding box center [1370, 191] width 93 height 30
type input "13:00"
click at [1514, 174] on div "Start Time 07:30 End Time 13:00" at bounding box center [1370, 172] width 309 height 69
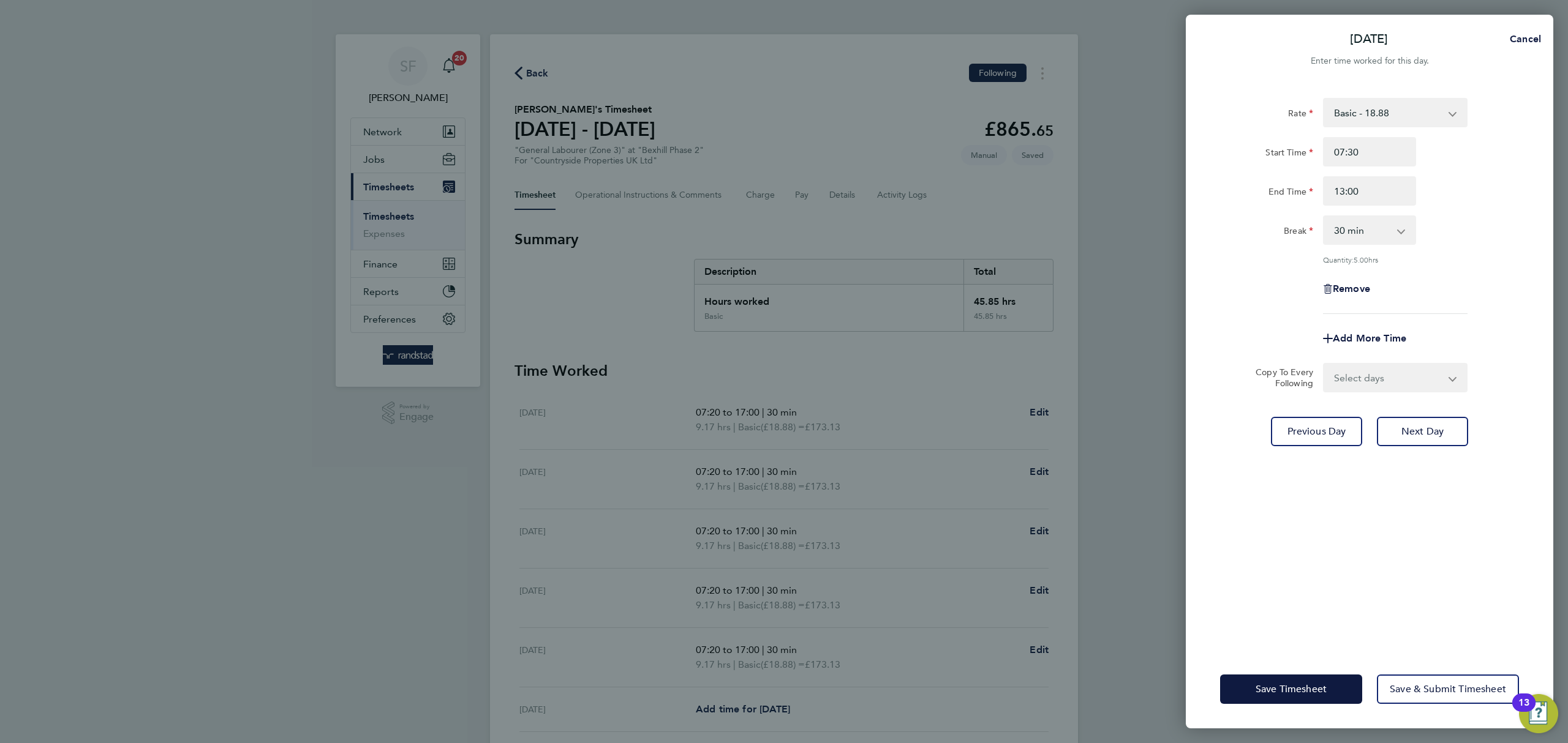
click at [1397, 230] on select "0 min 15 min 30 min 45 min 60 min 75 min 90 min" at bounding box center [1362, 230] width 76 height 27
select select "0"
click at [1324, 217] on select "0 min 15 min 30 min 45 min 60 min 75 min 90 min" at bounding box center [1362, 230] width 76 height 27
click at [1427, 274] on div "Remove" at bounding box center [1370, 289] width 309 height 30
click at [1303, 697] on button "Save Timesheet" at bounding box center [1291, 689] width 142 height 30
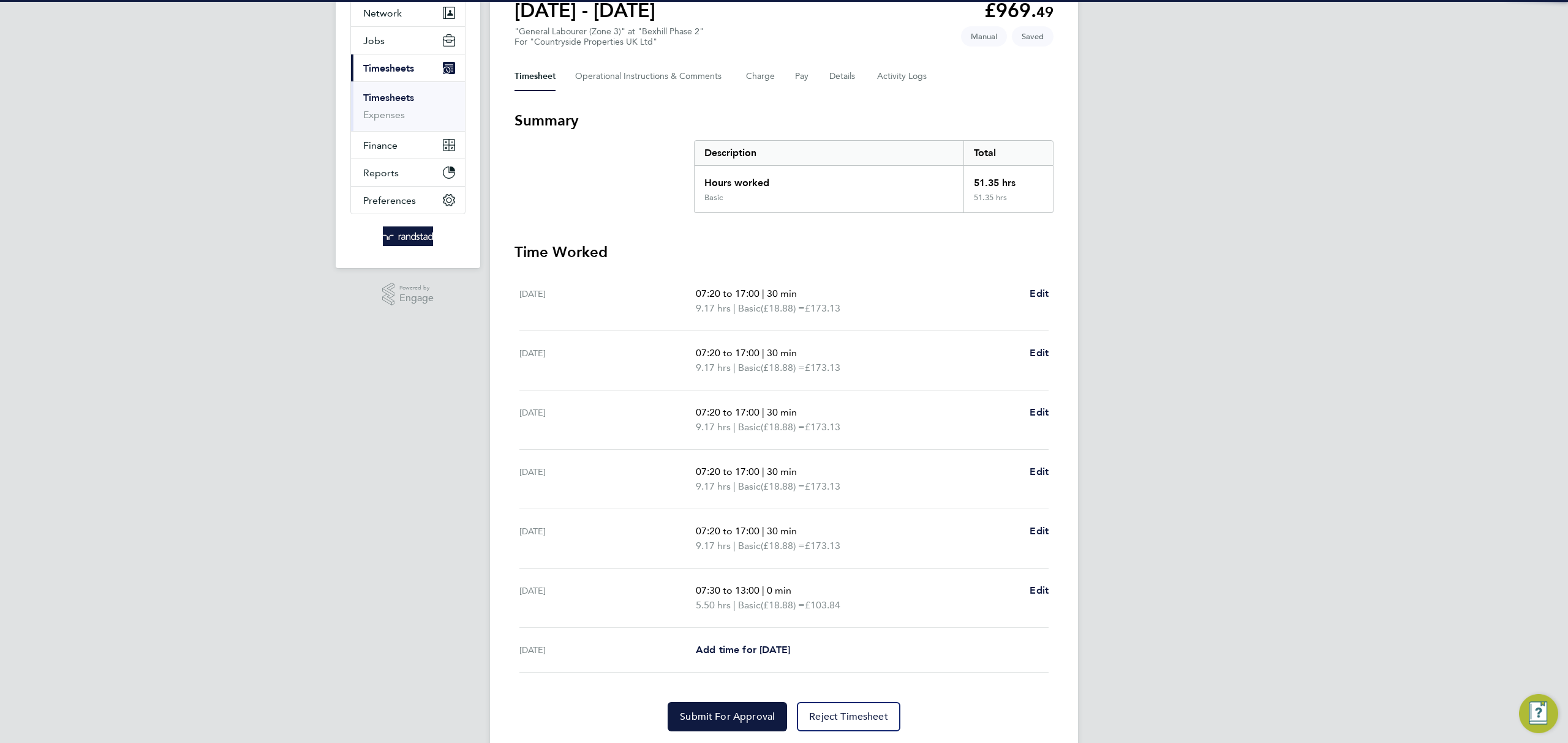
scroll to position [157, 0]
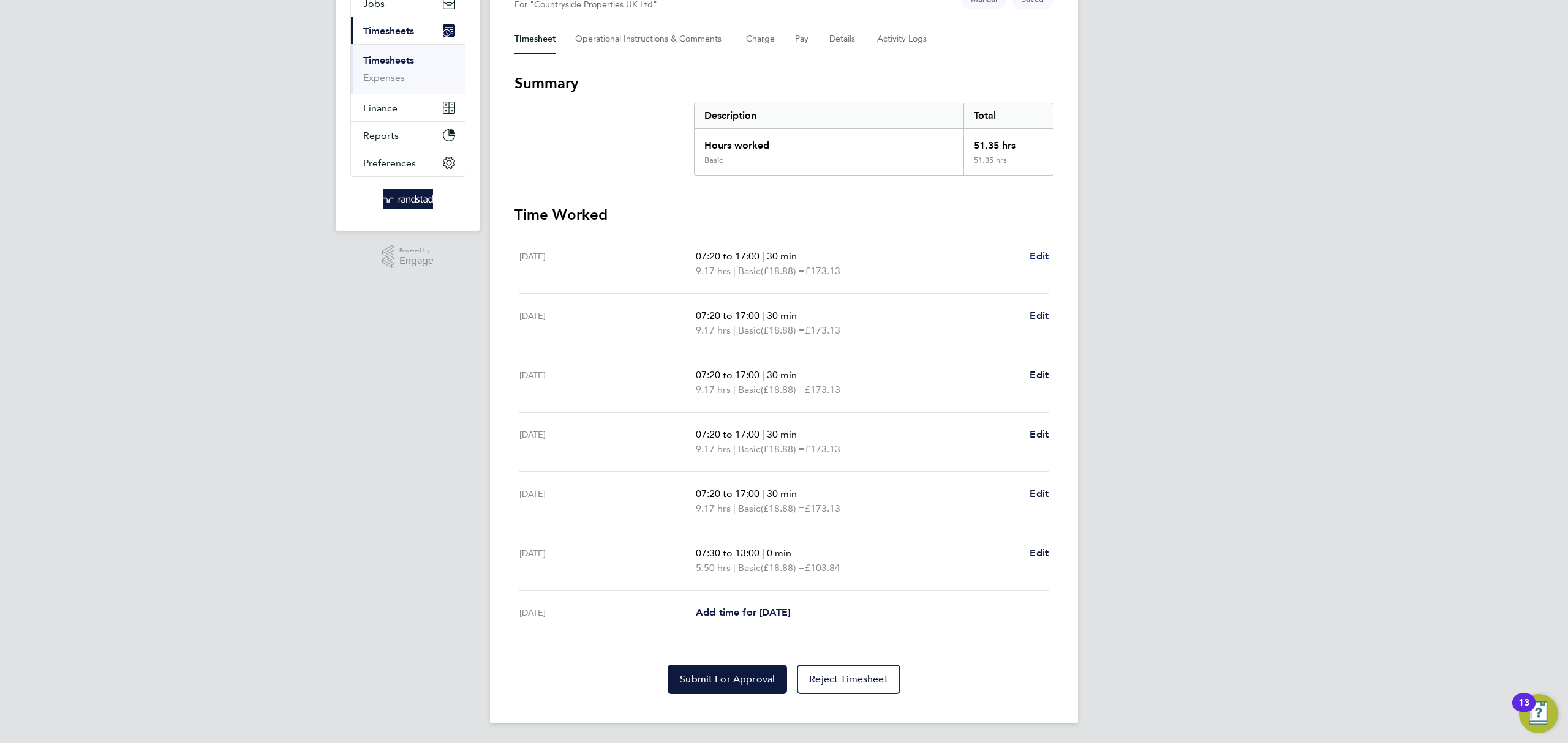
click at [1036, 250] on span "Edit" at bounding box center [1039, 256] width 19 height 12
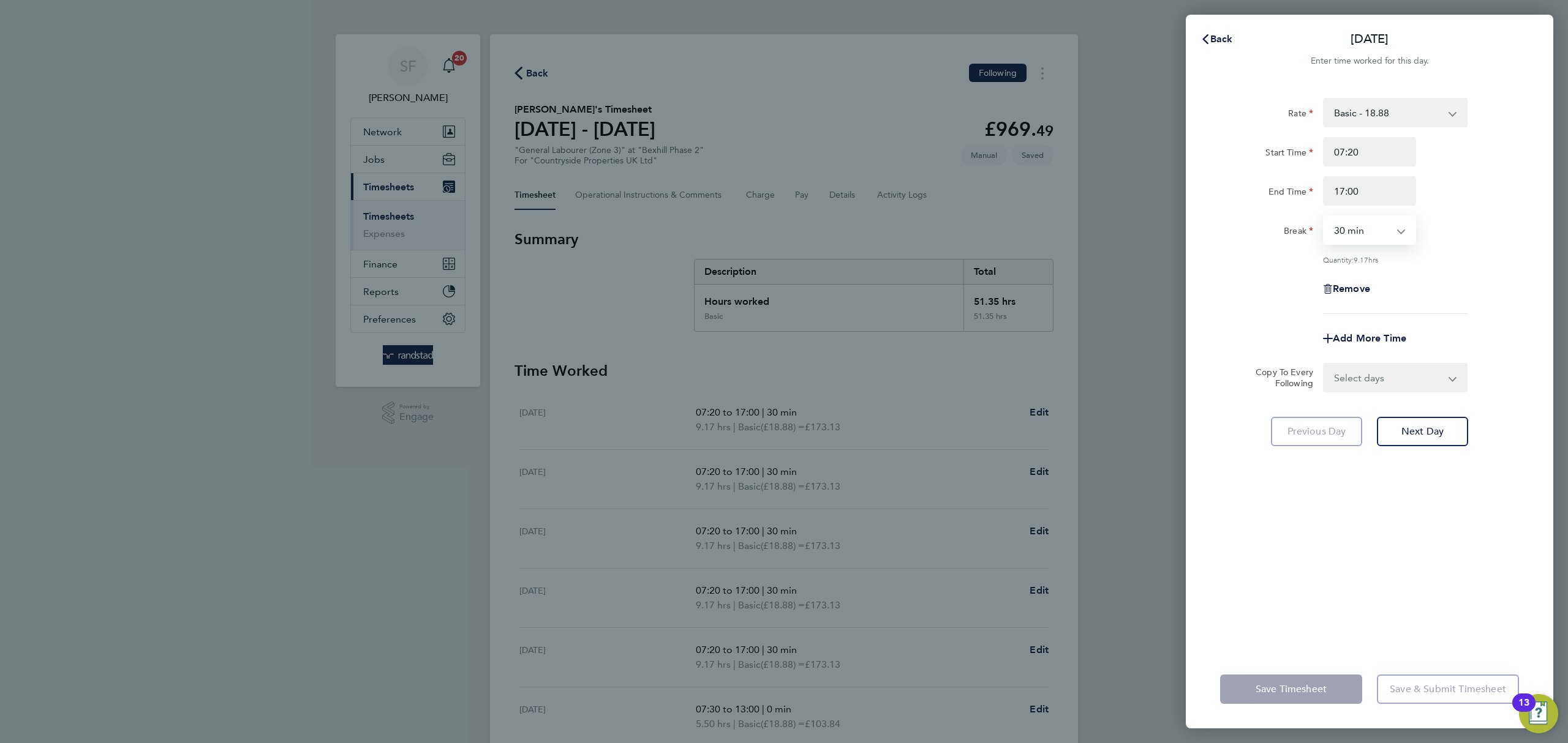
click at [1390, 226] on select "0 min 15 min 30 min 45 min 60 min 75 min 90 min" at bounding box center [1362, 230] width 76 height 27
select select "0"
click at [1324, 217] on select "0 min 15 min 30 min 45 min 60 min 75 min 90 min" at bounding box center [1362, 230] width 76 height 27
click at [1423, 277] on div "Remove" at bounding box center [1370, 289] width 309 height 30
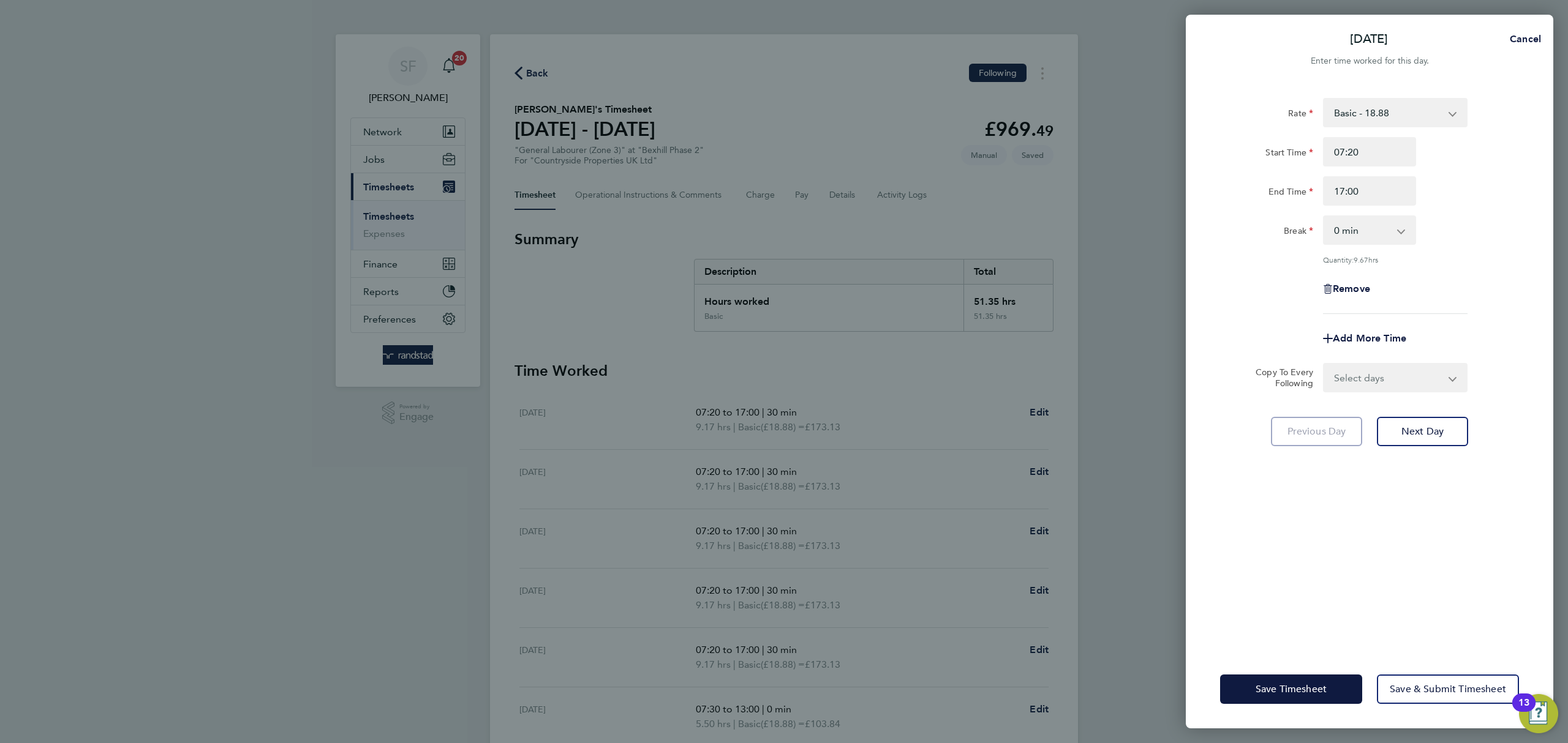
click at [1415, 383] on select "Select days Day Weekday (Mon-Fri) Weekend (Sat-Sun) Tuesday Wednesday Thursday …" at bounding box center [1388, 377] width 128 height 27
select select "WEEKDAY"
click at [1324, 364] on select "Select days Day Weekday (Mon-Fri) Weekend (Sat-Sun) Tuesday Wednesday Thursday …" at bounding box center [1388, 377] width 128 height 27
select select "2025-08-10"
click at [1432, 487] on span "Next Day" at bounding box center [1423, 486] width 43 height 12
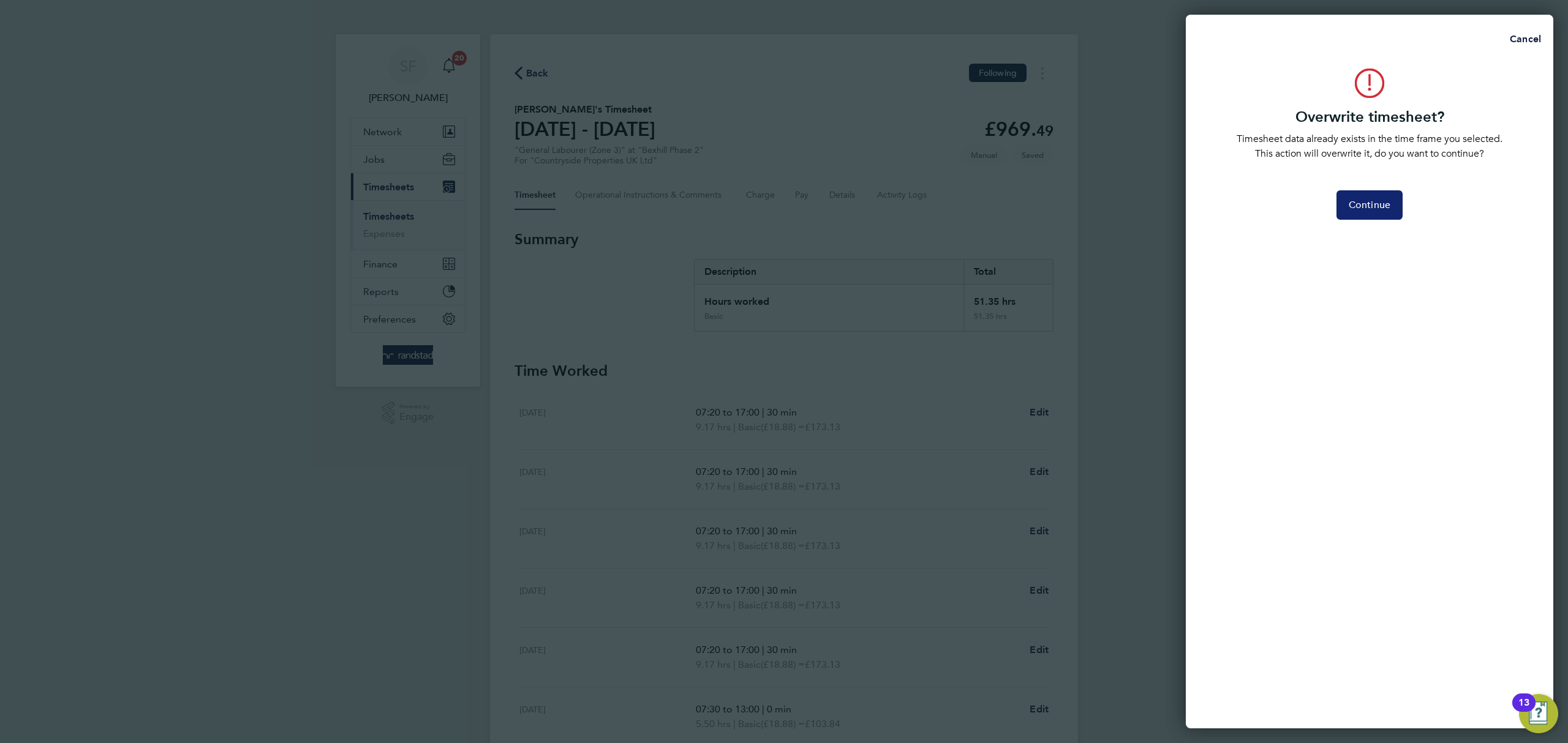
click at [1386, 207] on span "Continue" at bounding box center [1369, 205] width 42 height 12
select select "0: null"
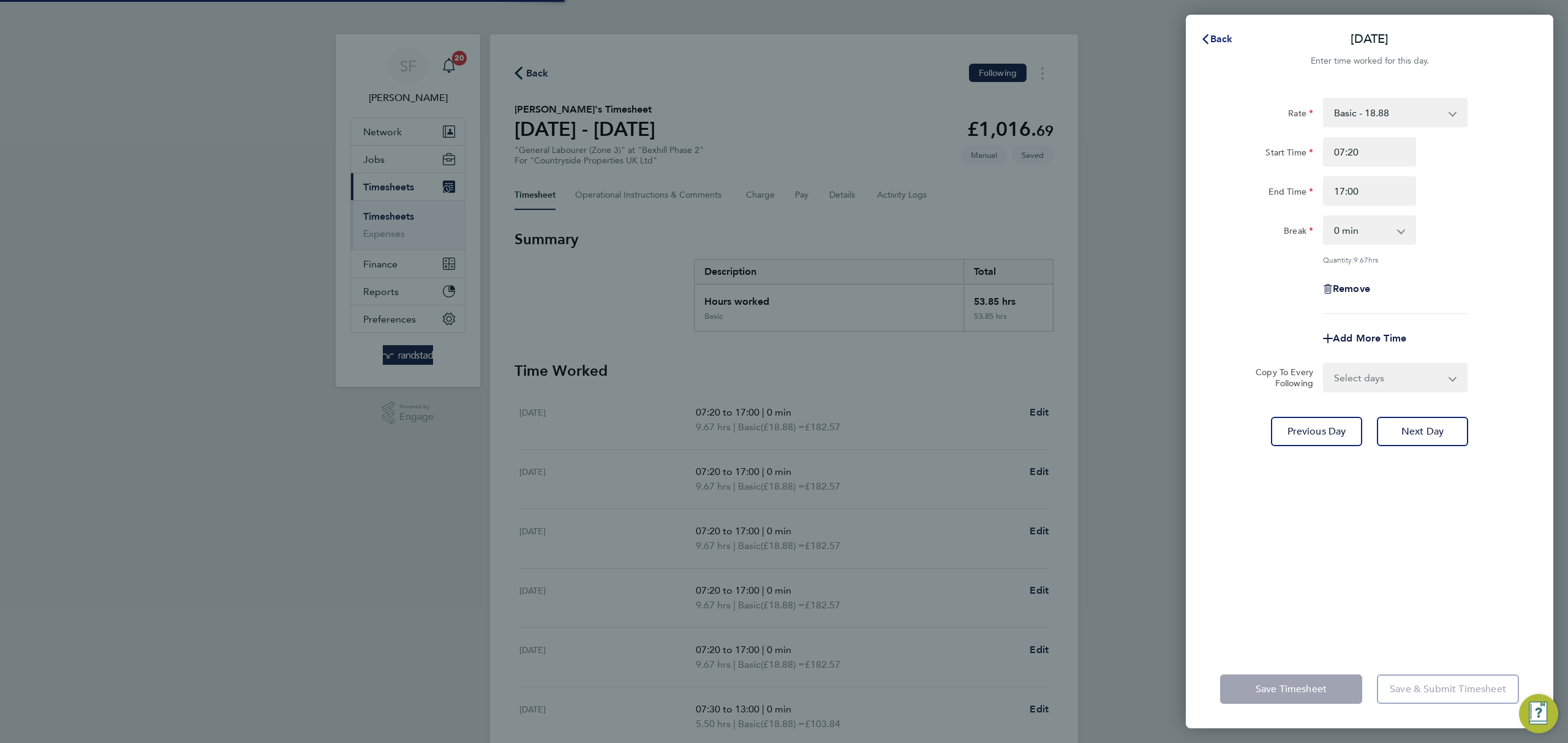
click at [1215, 40] on span "Back" at bounding box center [1221, 38] width 23 height 12
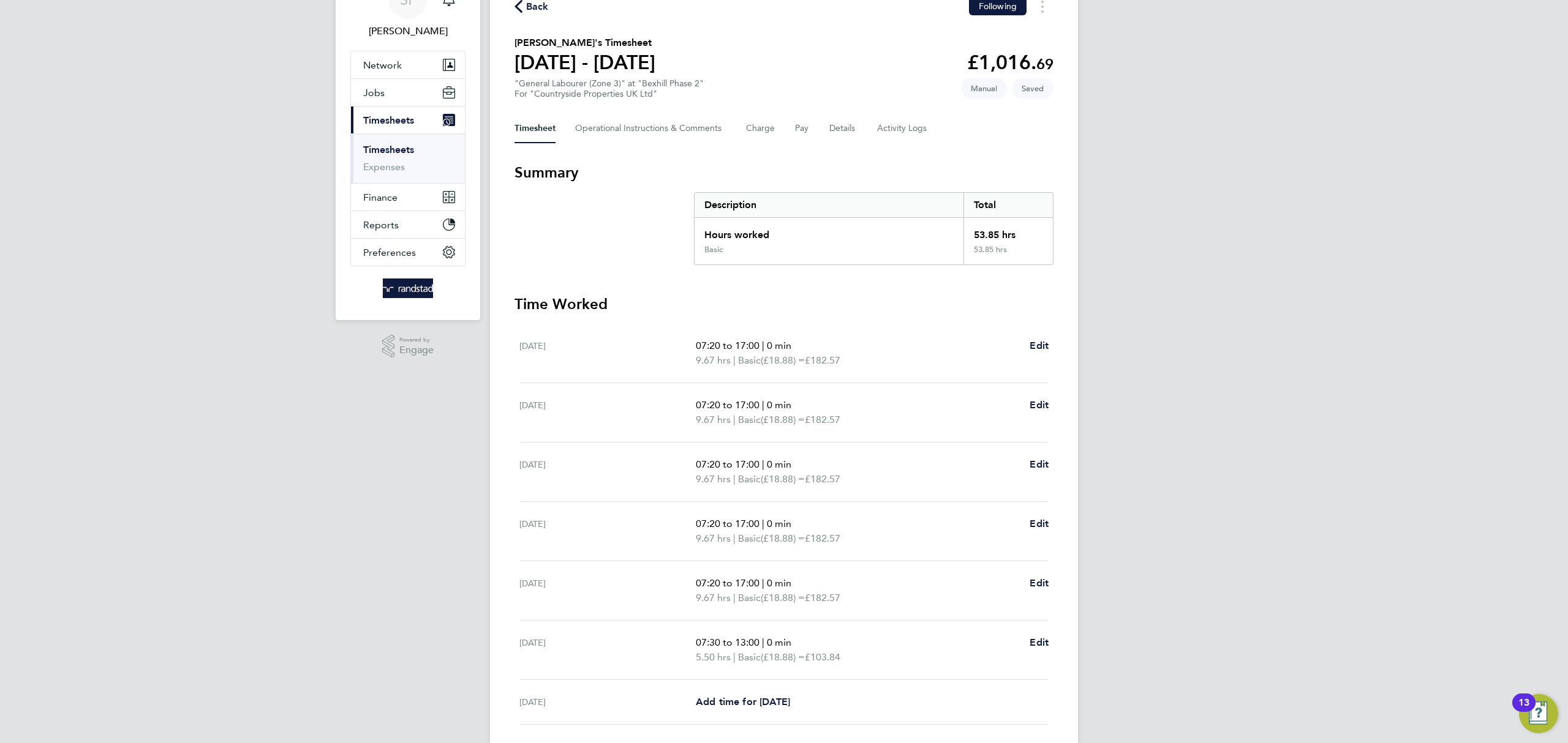
scroll to position [157, 0]
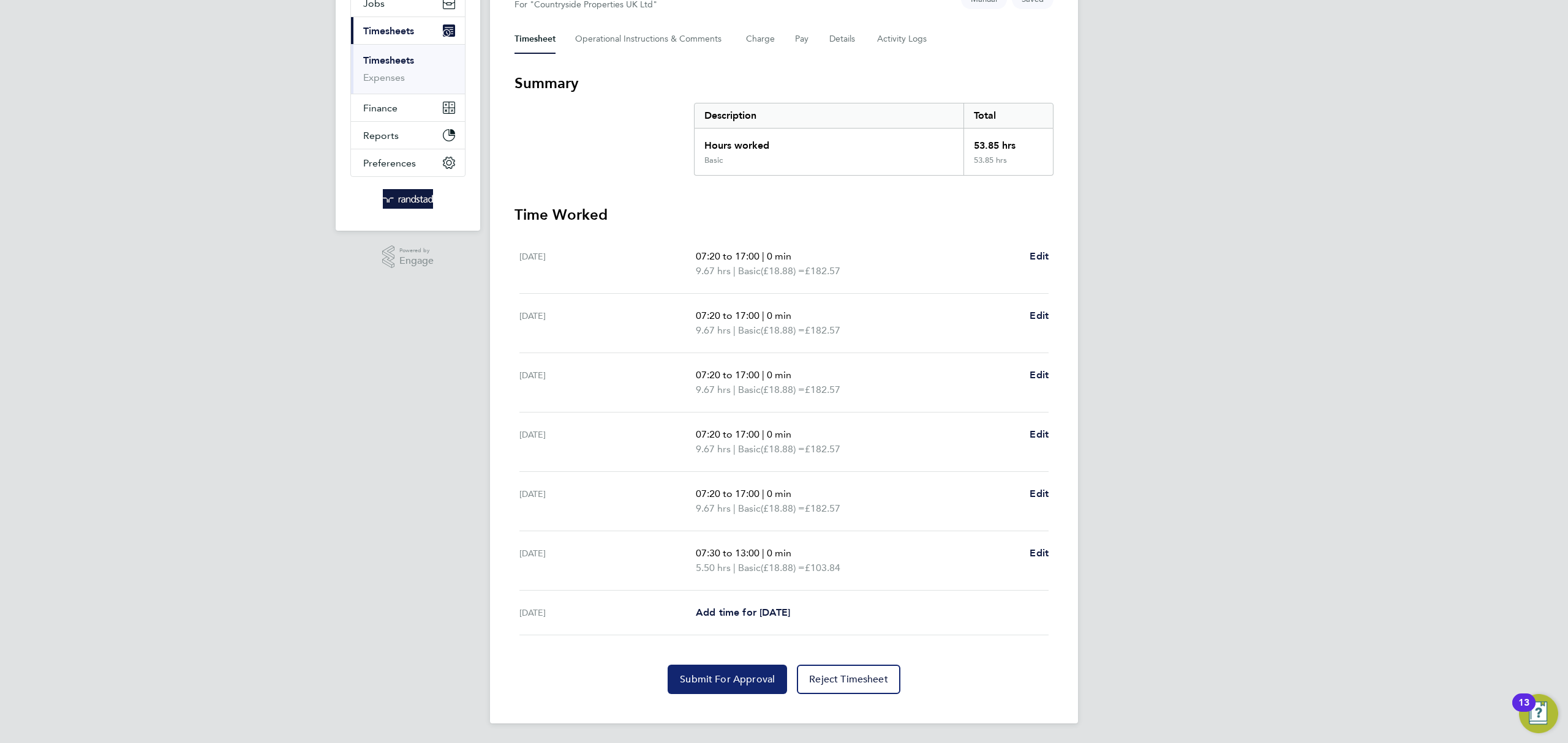
drag, startPoint x: 722, startPoint y: 678, endPoint x: 712, endPoint y: 659, distance: 21.5
click at [723, 675] on span "Submit For Approval" at bounding box center [727, 680] width 95 height 12
click at [399, 58] on link "Timesheets" at bounding box center [388, 60] width 51 height 12
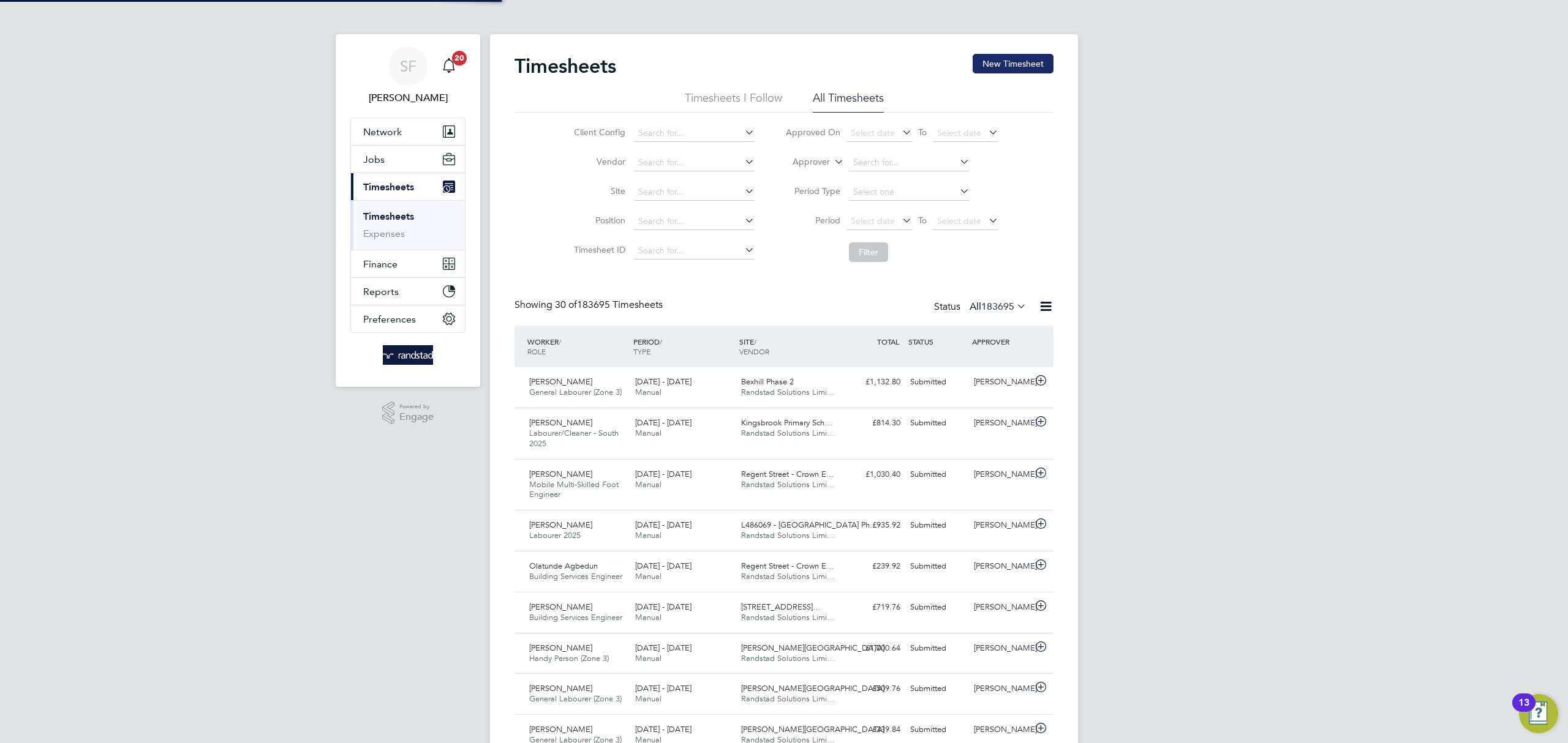
click at [1041, 67] on button "New Timesheet" at bounding box center [1013, 64] width 81 height 20
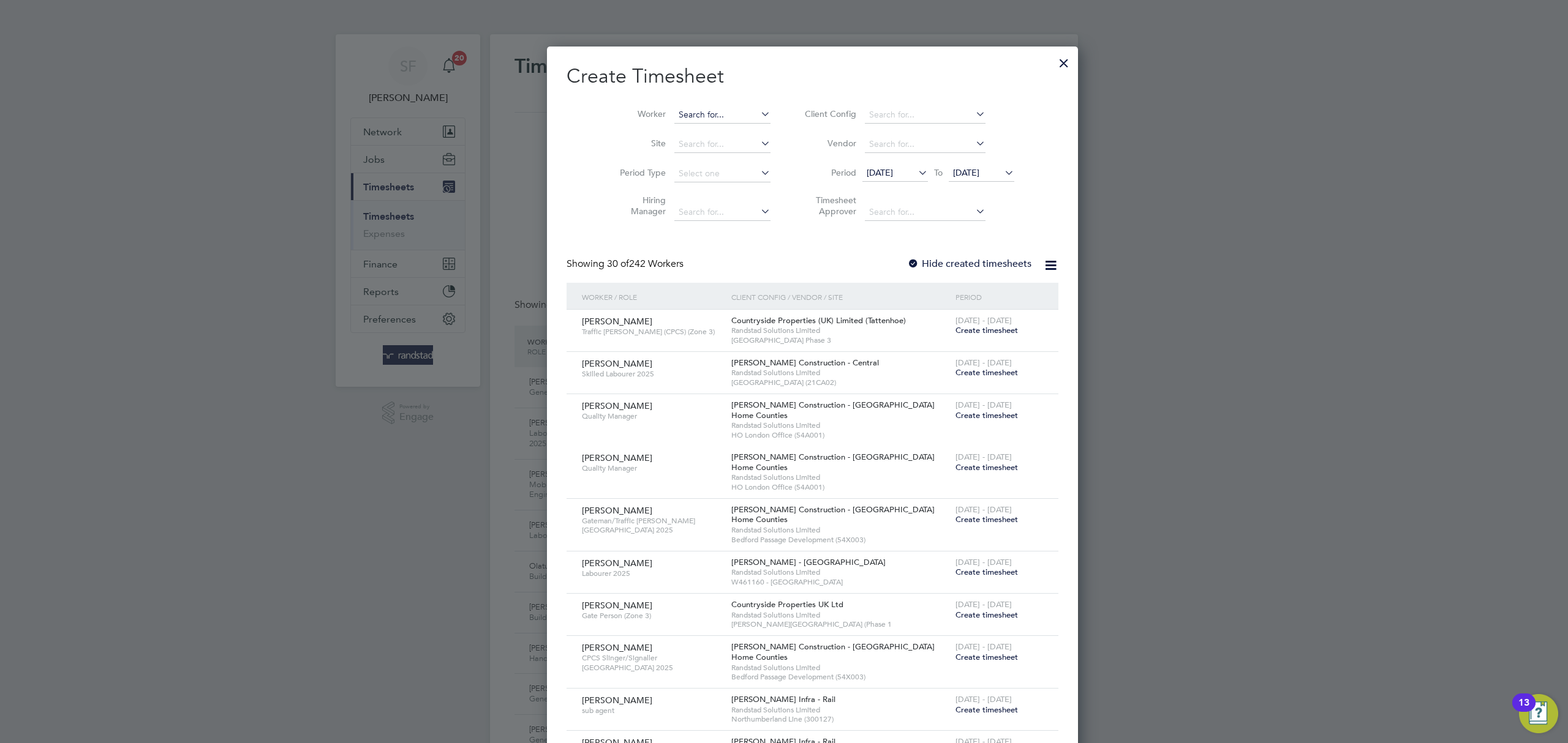
click at [681, 108] on input at bounding box center [723, 115] width 96 height 17
click at [723, 135] on b "Butura" at bounding box center [736, 131] width 26 height 10
type input "Daniel Butura"
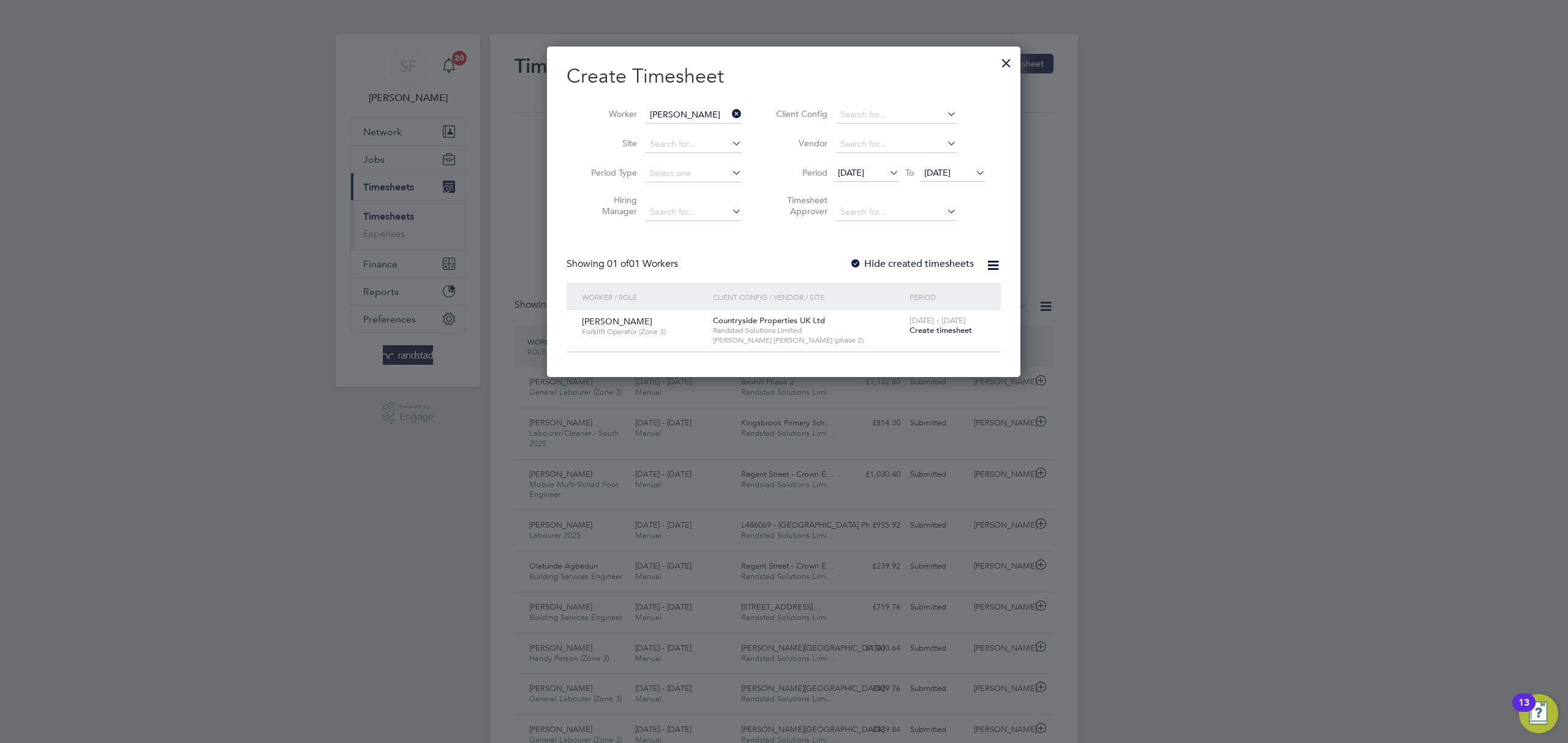
click at [944, 169] on span "04 Aug 2025" at bounding box center [937, 173] width 26 height 11
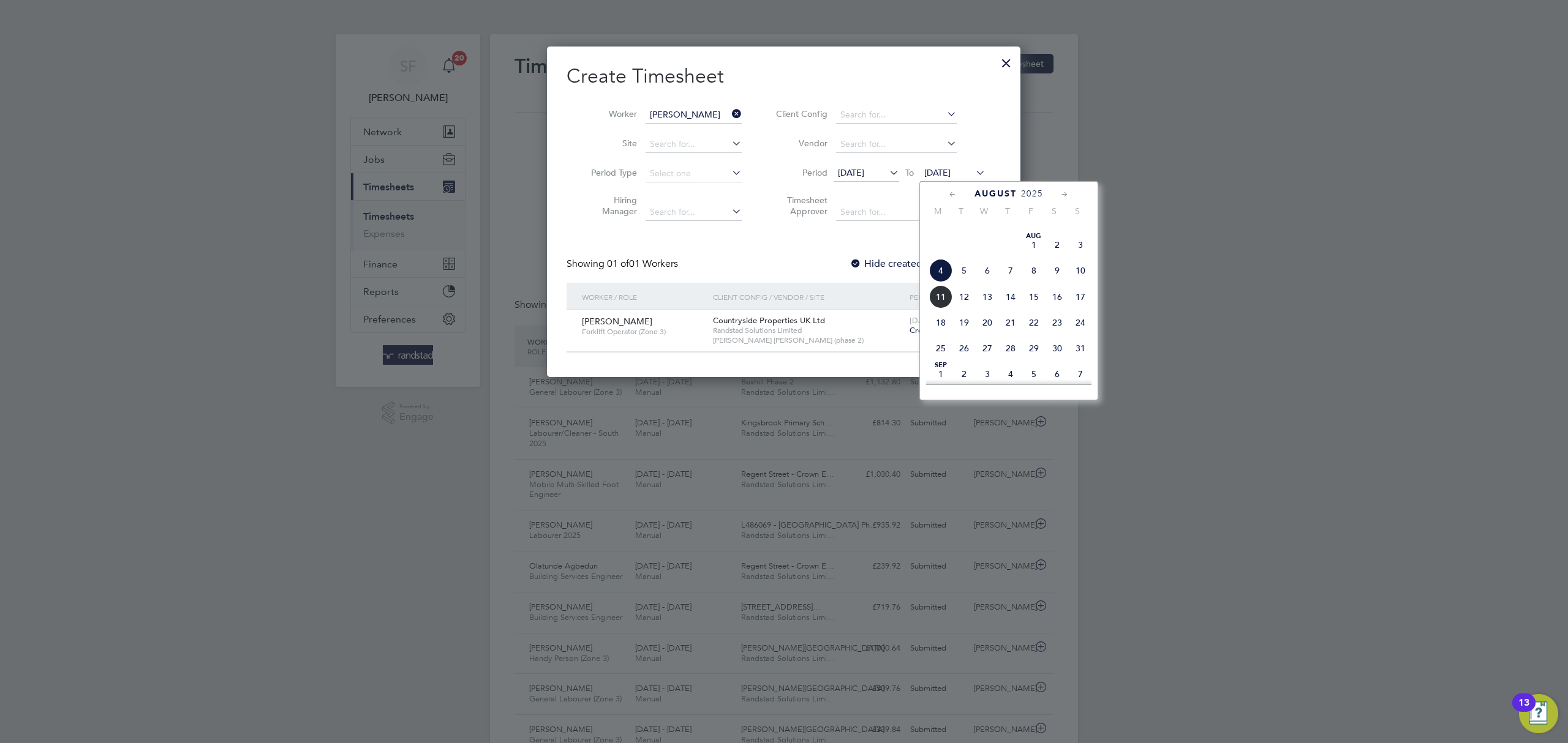
click at [941, 309] on span "11" at bounding box center [941, 297] width 23 height 23
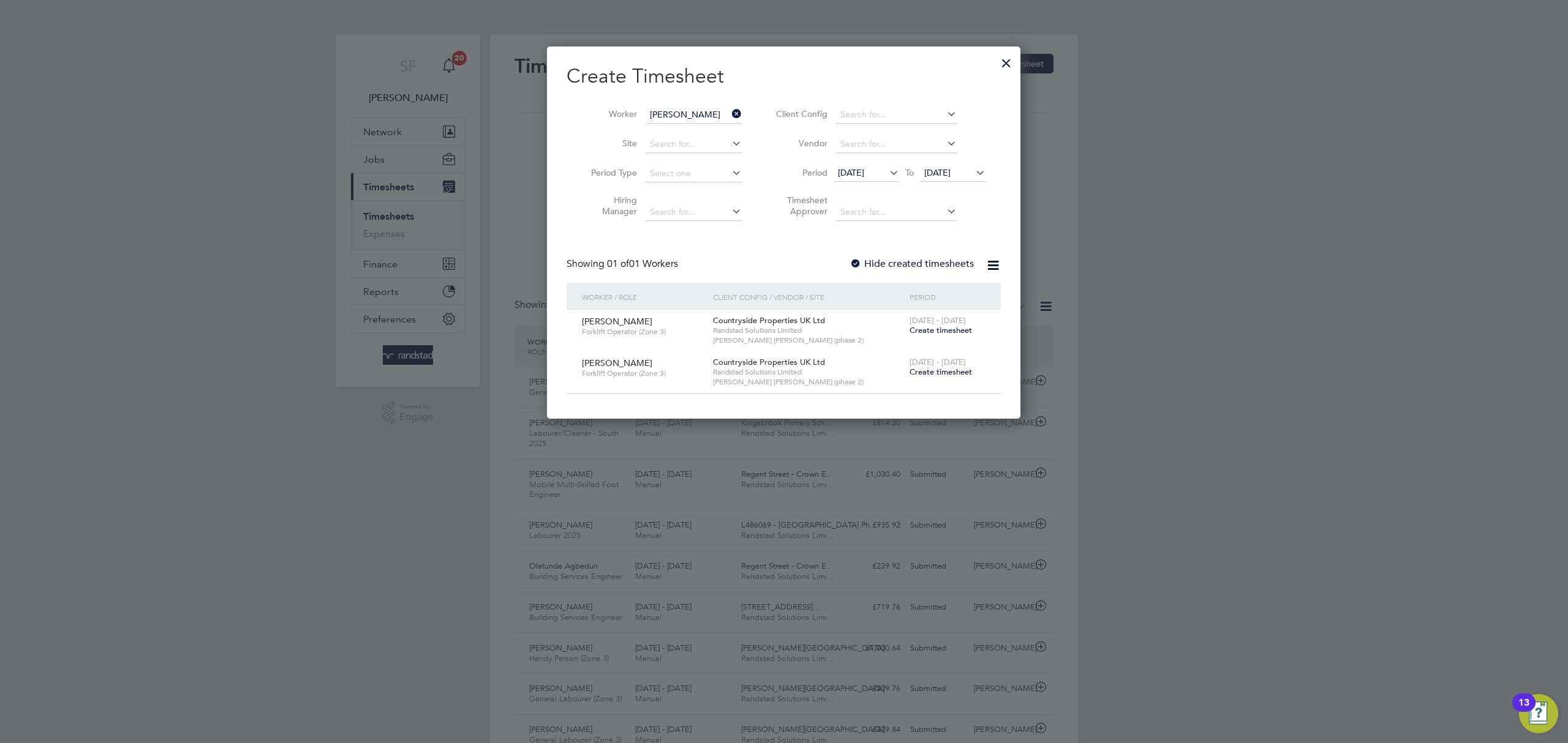
click at [1007, 58] on div at bounding box center [1006, 60] width 22 height 22
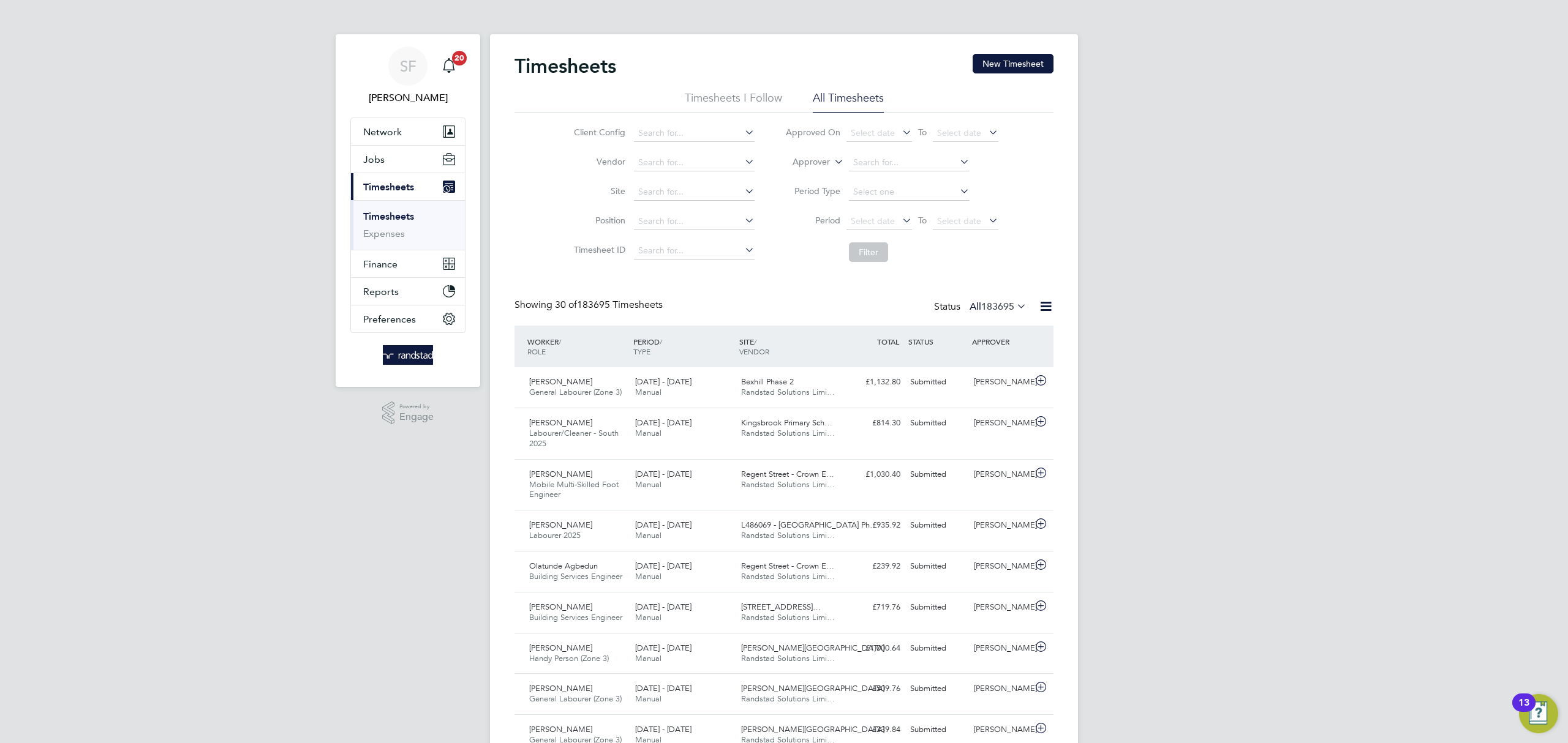
click at [832, 158] on icon at bounding box center [832, 158] width 0 height 11
click at [815, 169] on li "Worker" at bounding box center [799, 176] width 60 height 16
click at [872, 163] on input at bounding box center [909, 163] width 121 height 17
click at [926, 181] on b "Butura" at bounding box center [939, 179] width 26 height 10
type input "Daniel Butura"
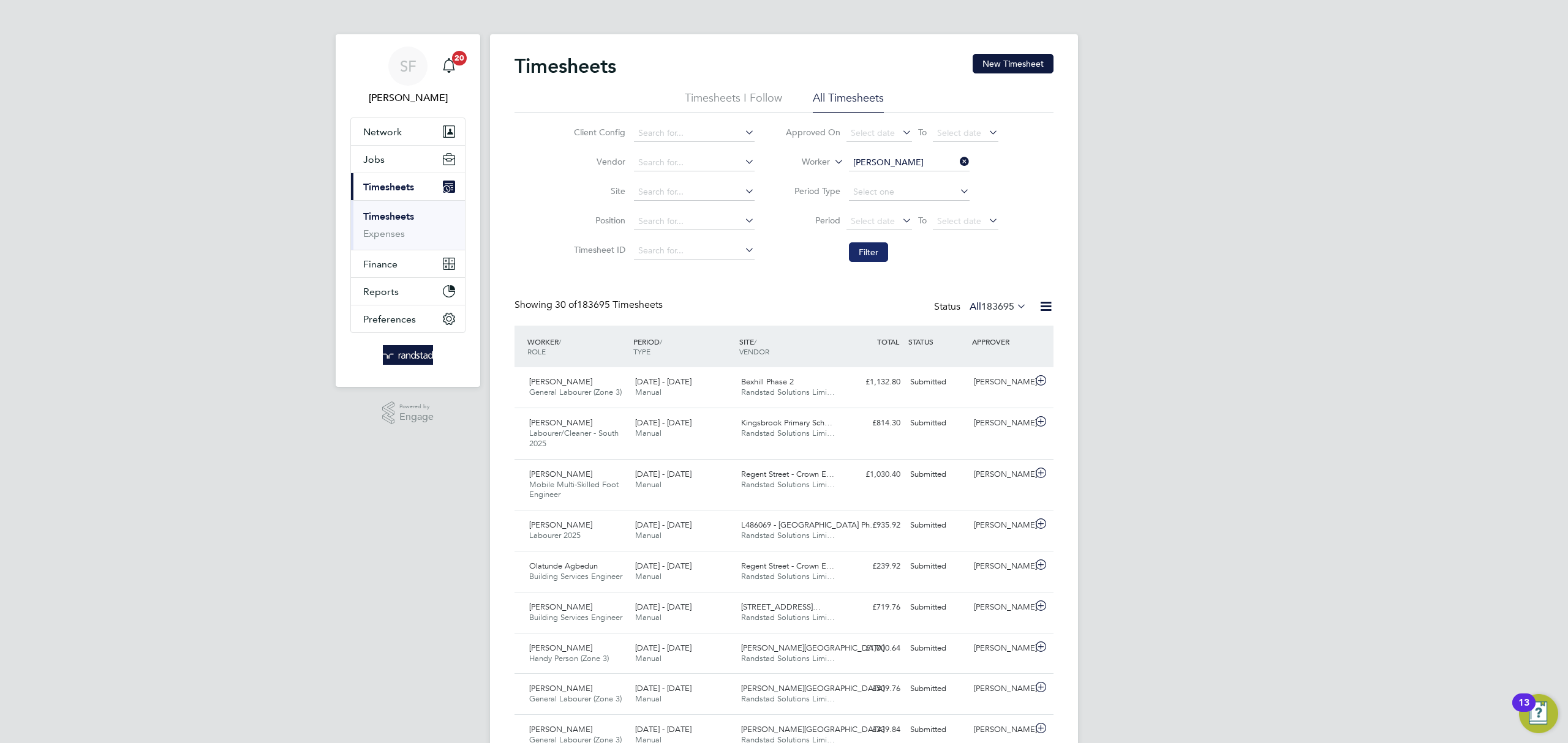
click at [873, 252] on button "Filter" at bounding box center [868, 252] width 39 height 20
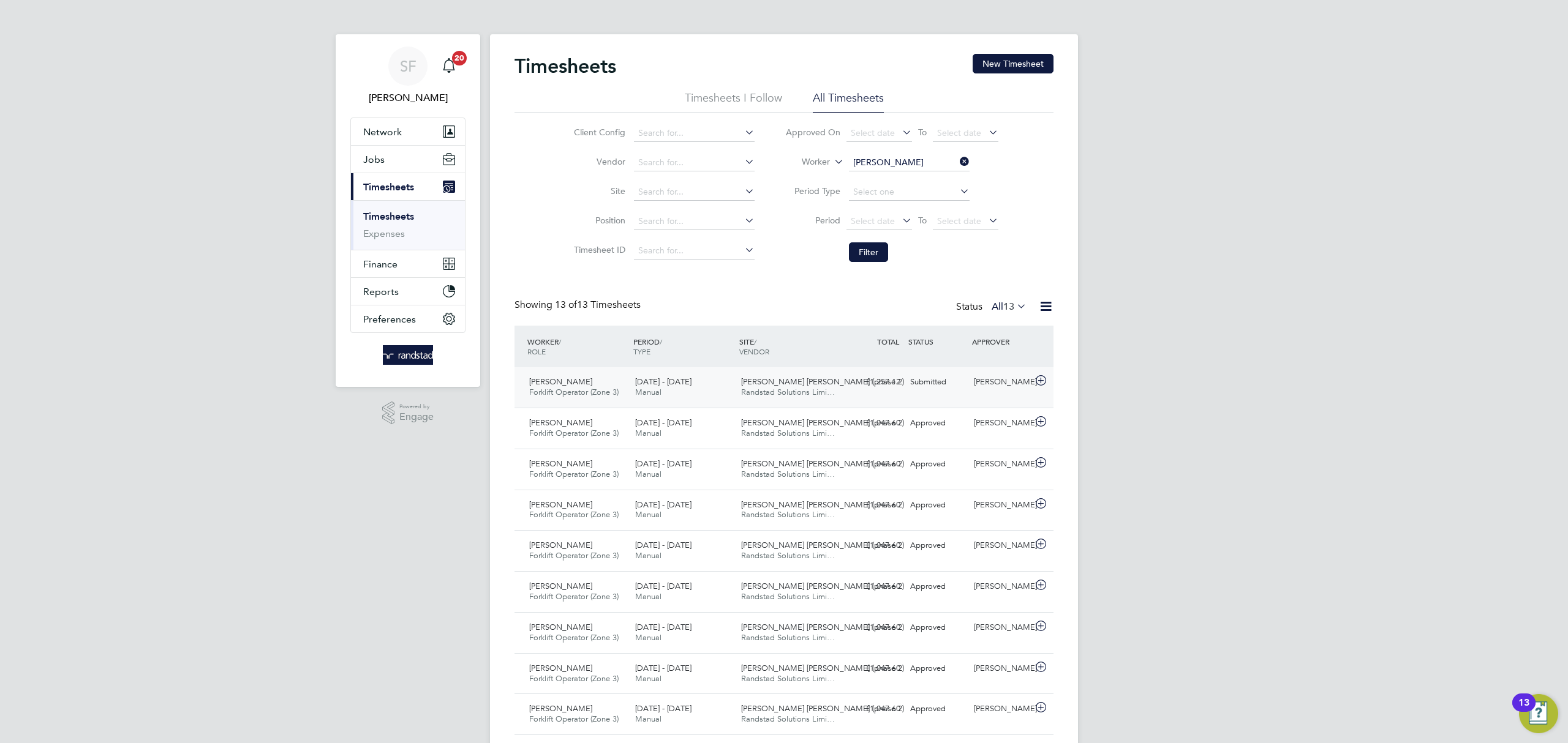
drag, startPoint x: 880, startPoint y: 378, endPoint x: 885, endPoint y: 385, distance: 8.6
click at [880, 379] on div "£1,257.12 Submitted" at bounding box center [873, 382] width 64 height 20
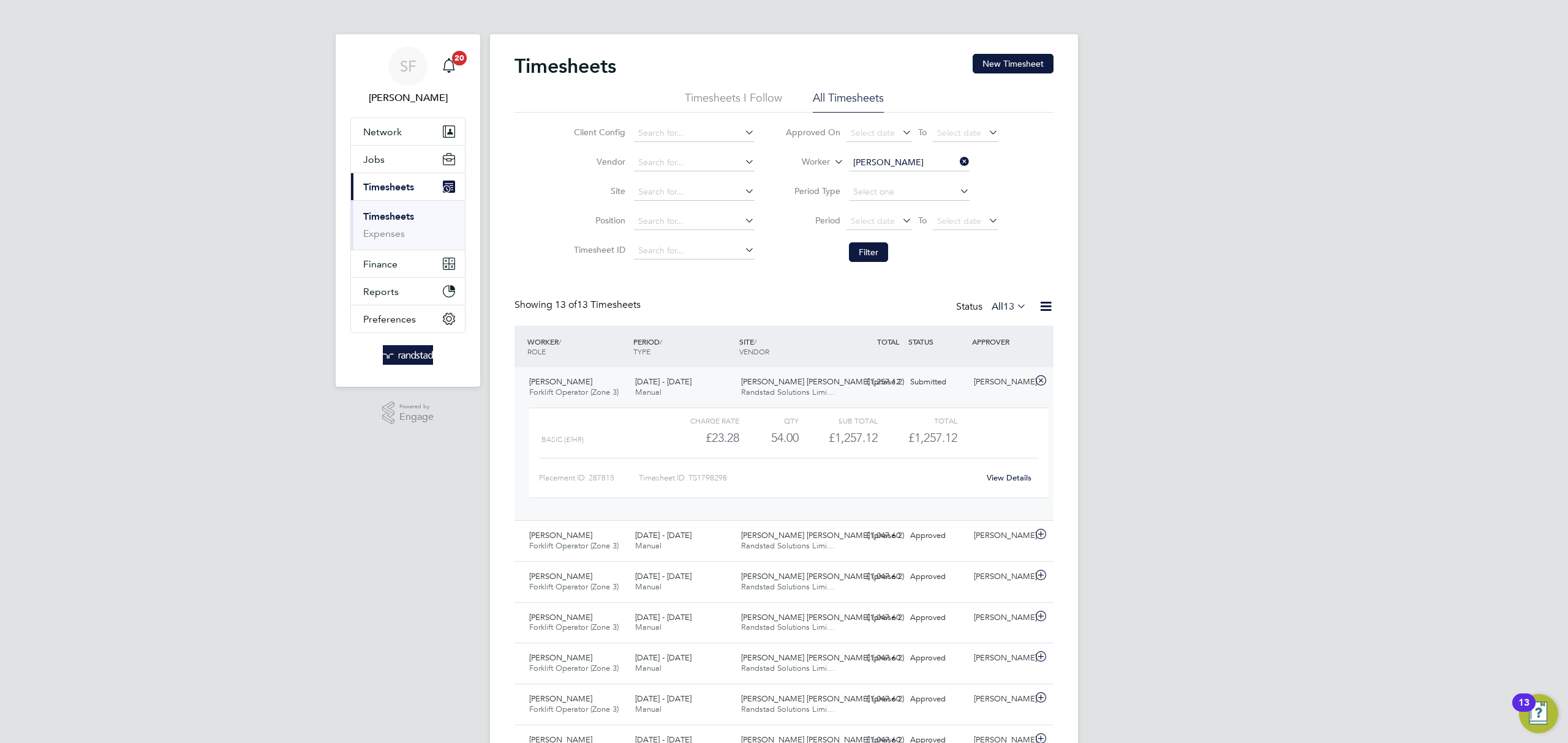
click at [393, 215] on link "Timesheets" at bounding box center [388, 216] width 51 height 12
click at [1012, 58] on button "New Timesheet" at bounding box center [1013, 64] width 81 height 20
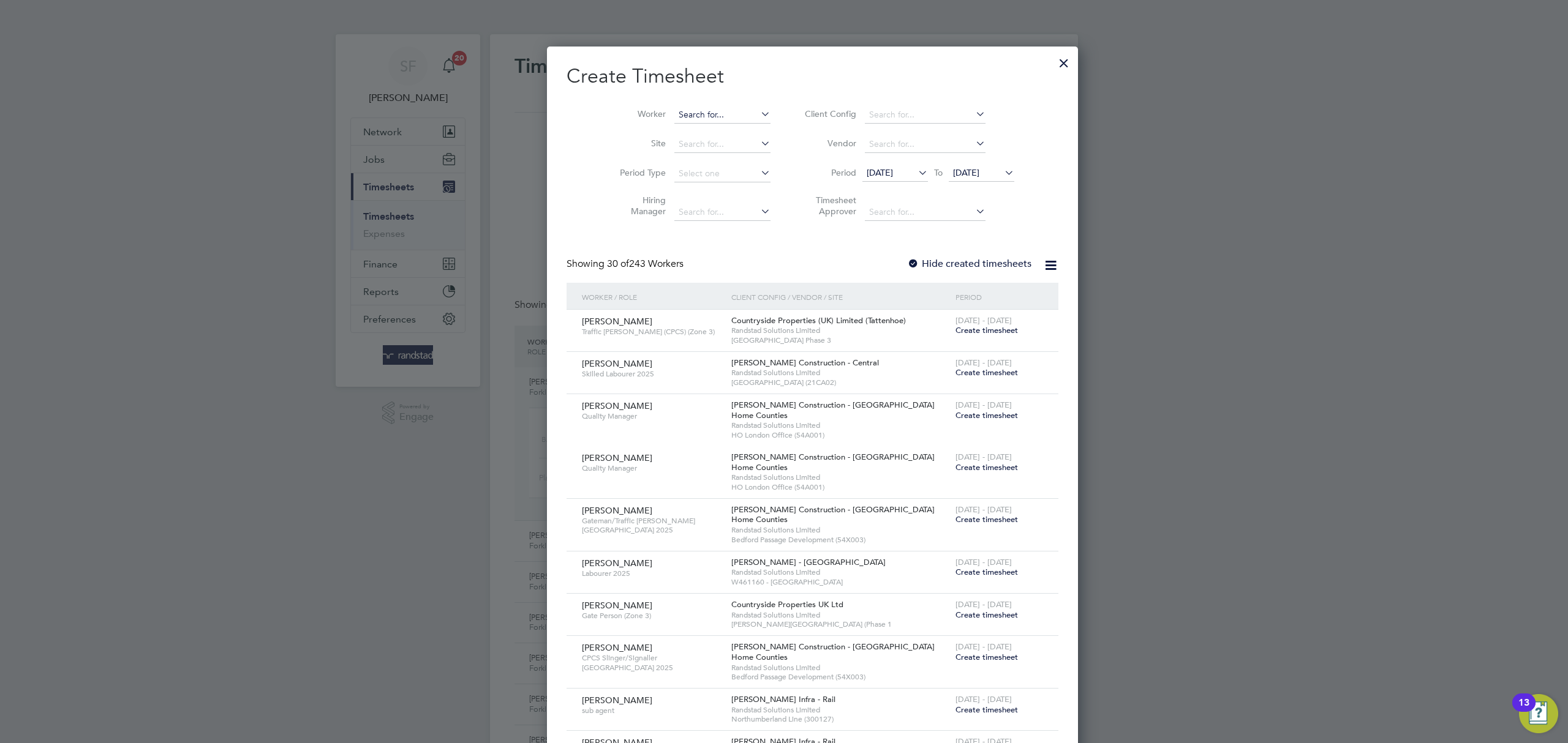
scroll to position [2078, 474]
click at [675, 110] on input at bounding box center [723, 115] width 96 height 17
click at [675, 119] on input "wesley clark" at bounding box center [723, 115] width 96 height 17
click at [669, 126] on b "Wesley" at bounding box center [686, 131] width 71 height 10
type input "Wesley Clark"
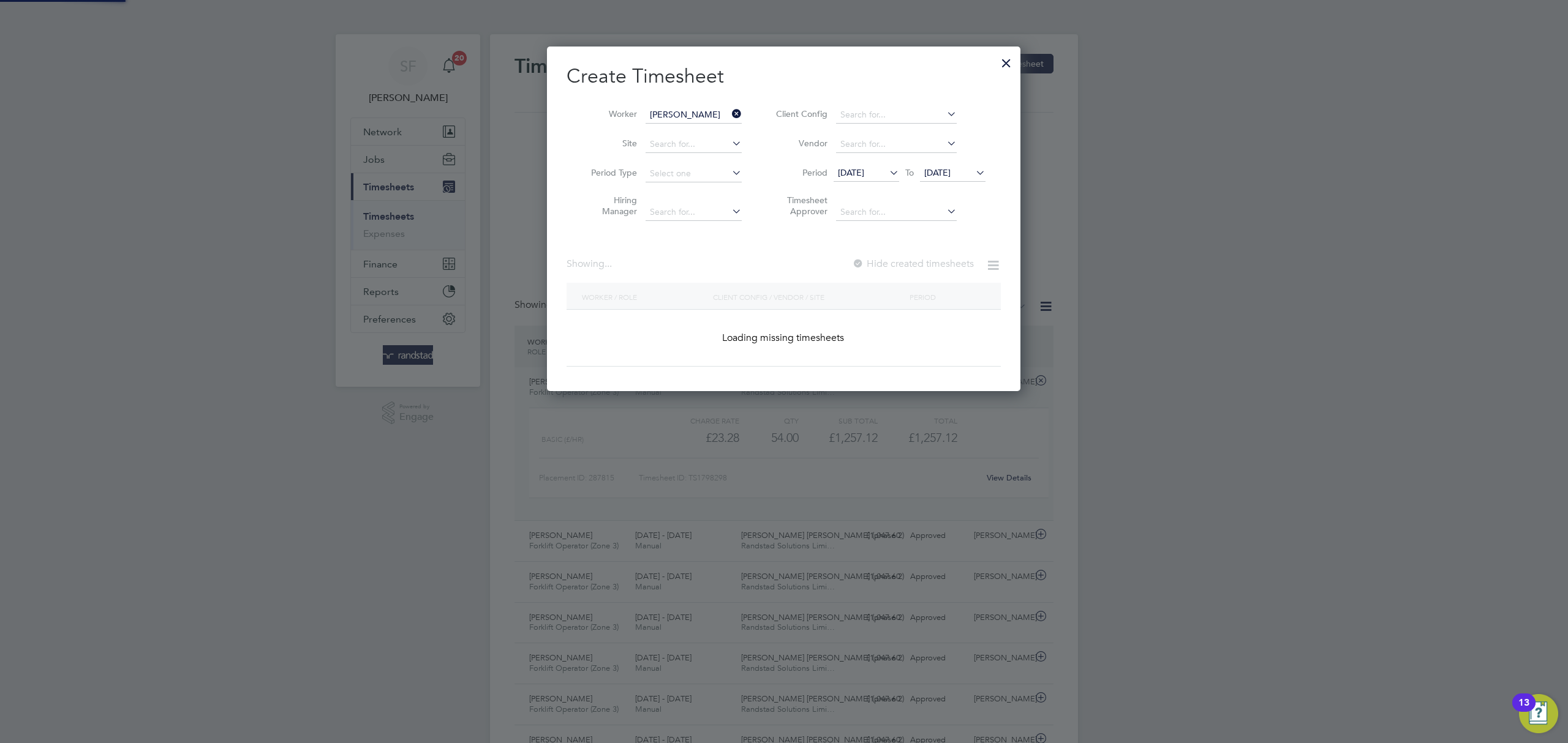
scroll to position [331, 474]
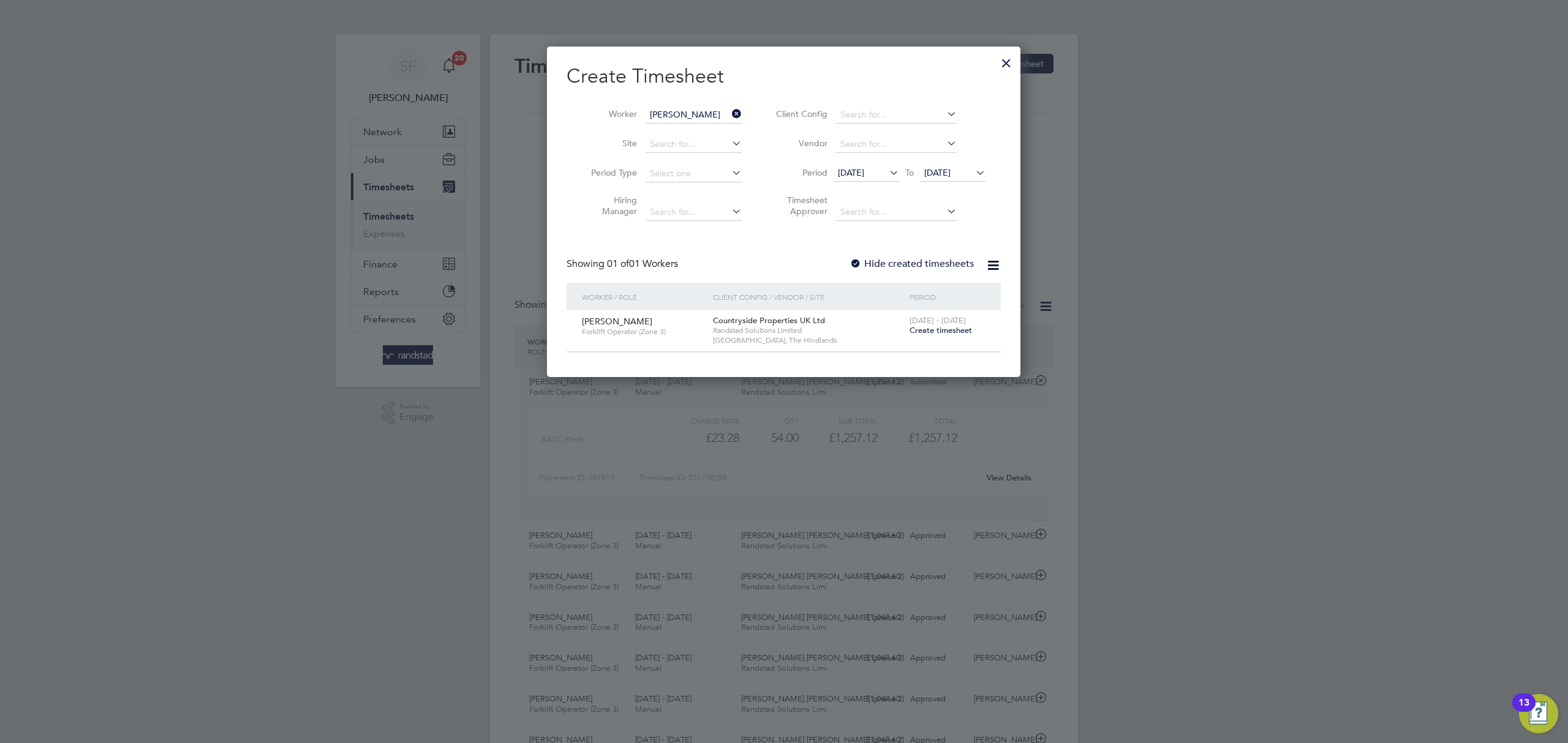
click at [925, 327] on span "Create timesheet" at bounding box center [940, 330] width 62 height 10
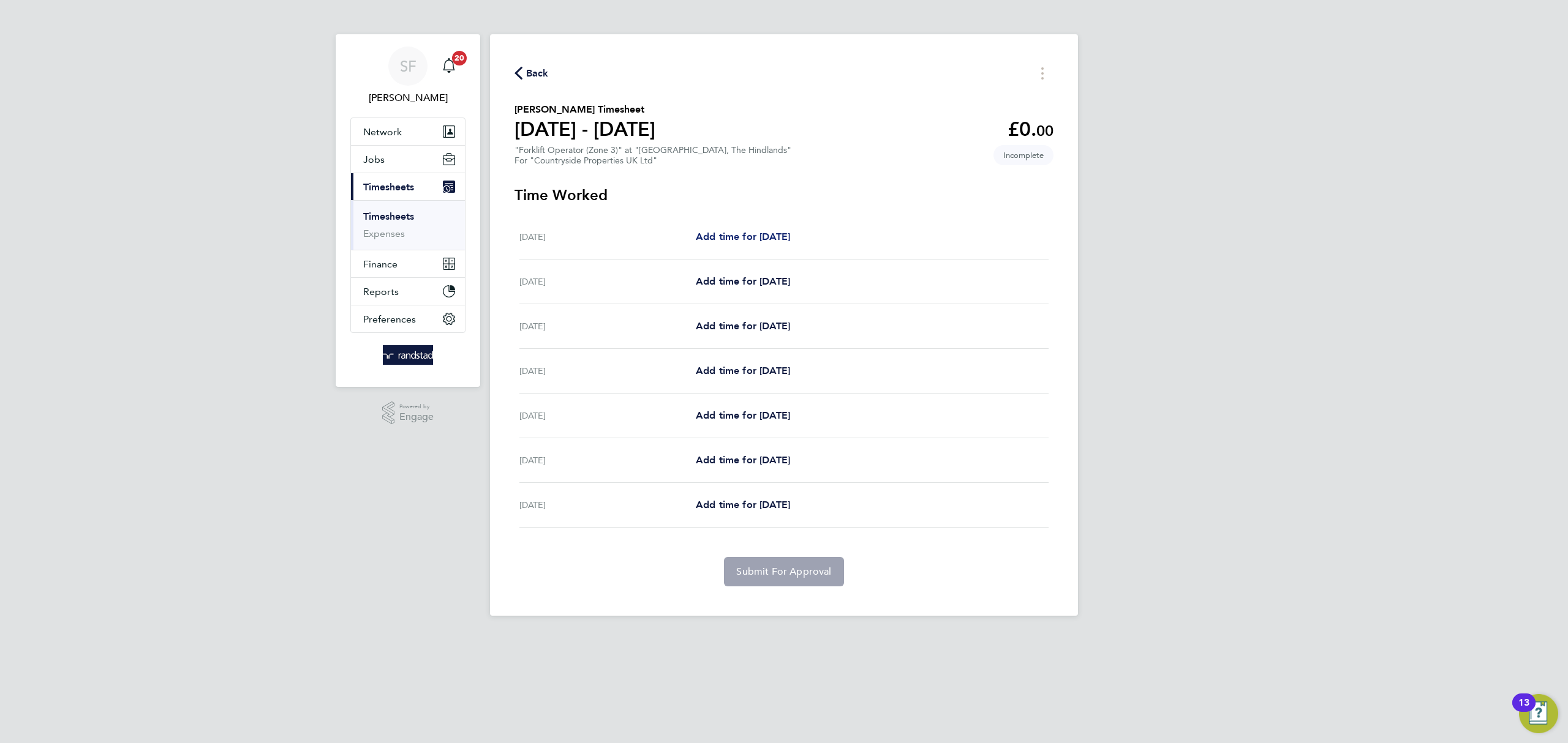
click at [743, 234] on span "Add time for Mon 04 Aug" at bounding box center [742, 236] width 94 height 12
select select "30"
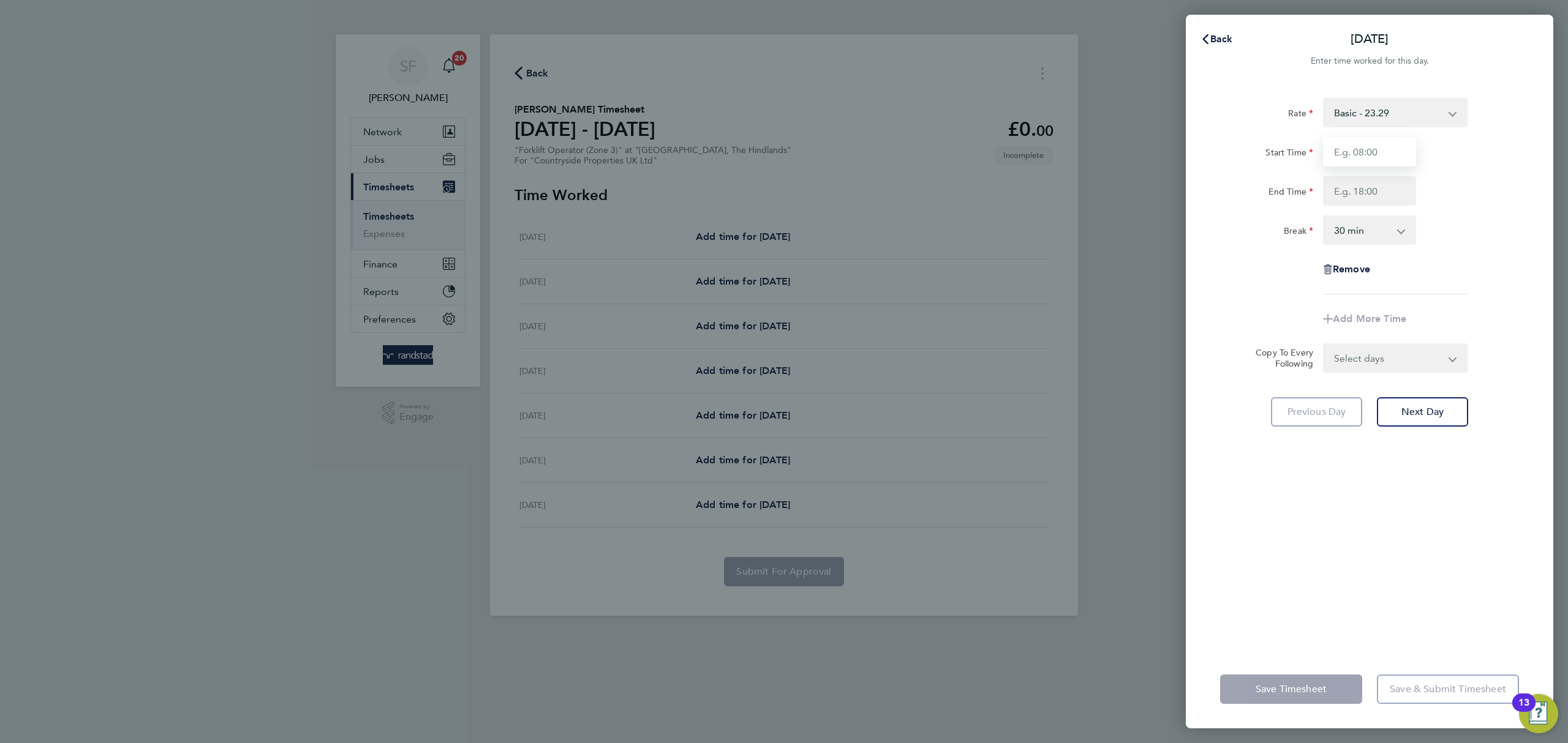
click at [1342, 149] on input "Start Time" at bounding box center [1370, 152] width 93 height 30
type input "07:00"
click at [1361, 193] on input "End Time" at bounding box center [1370, 191] width 93 height 30
type input "17:00"
click at [1394, 232] on select "0 min 15 min 30 min 45 min 60 min 75 min 90 min" at bounding box center [1362, 230] width 76 height 27
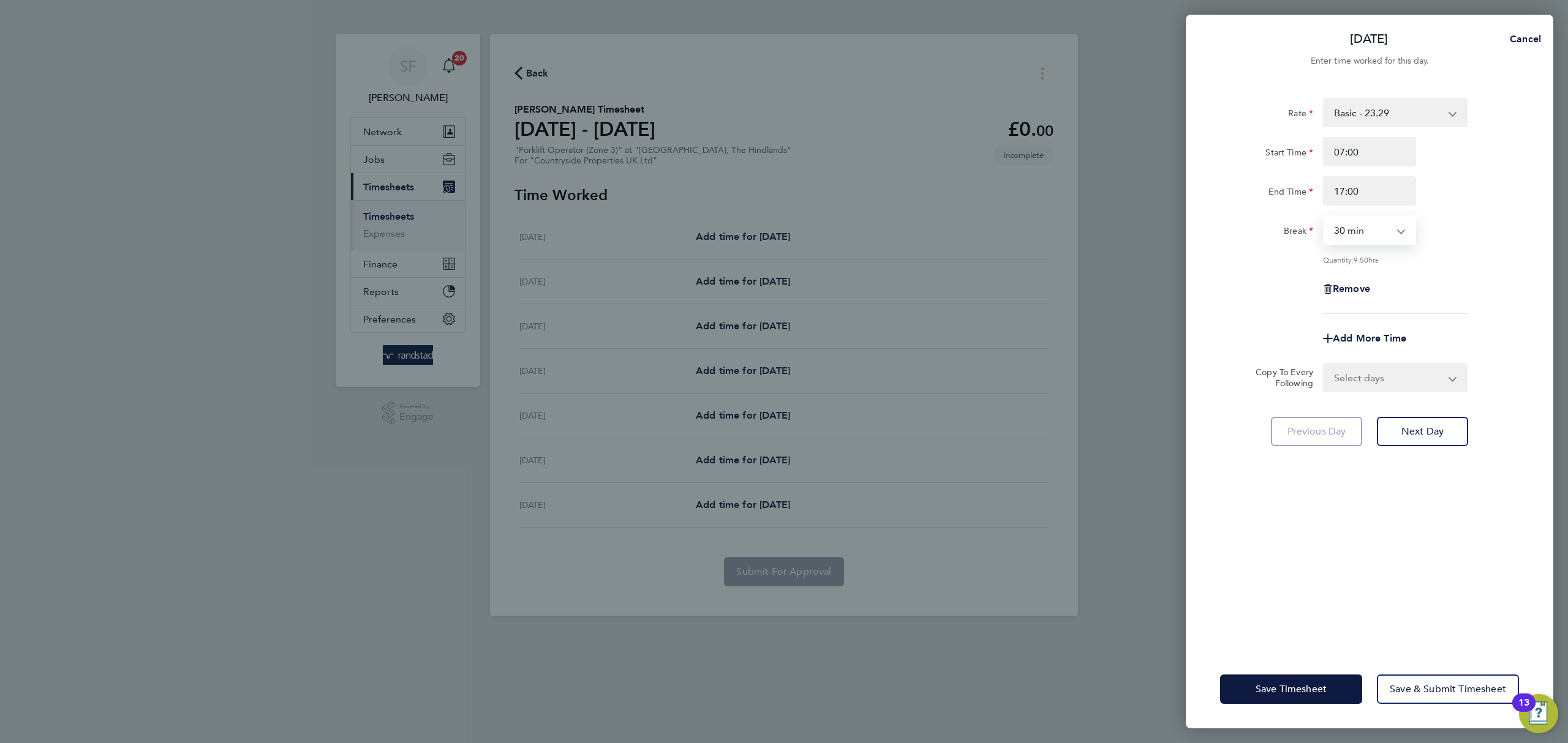
select select "0"
click at [1324, 217] on select "0 min 15 min 30 min 45 min 60 min 75 min 90 min" at bounding box center [1362, 230] width 76 height 27
click at [1432, 276] on div "Remove" at bounding box center [1370, 289] width 309 height 30
click at [1409, 382] on select "Select days Day Weekday (Mon-Fri) Weekend (Sat-Sun) Tuesday Wednesday Thursday …" at bounding box center [1388, 377] width 128 height 27
select select "WEEKDAY"
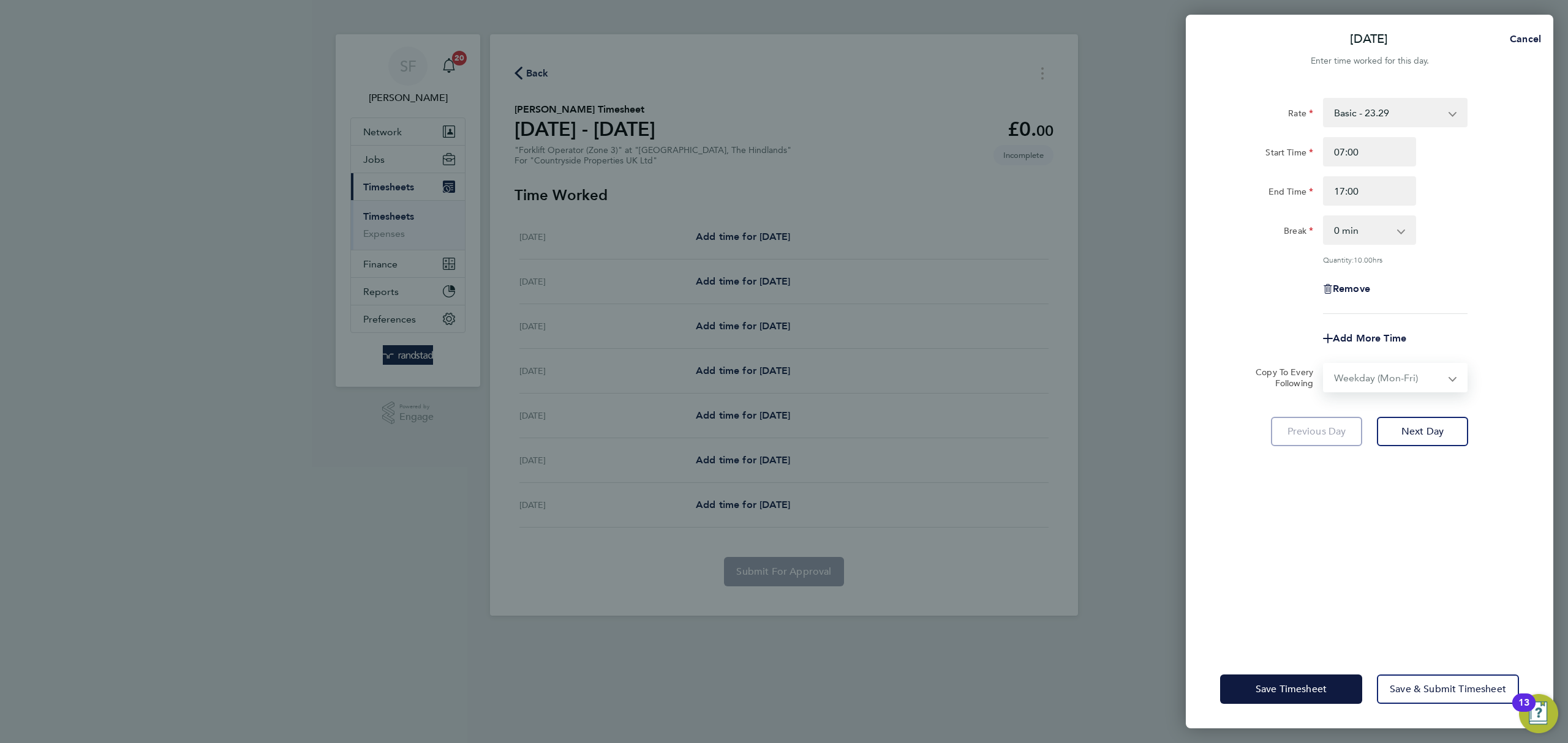
click at [1324, 364] on select "Select days Day Weekday (Mon-Fri) Weekend (Sat-Sun) Tuesday Wednesday Thursday …" at bounding box center [1388, 377] width 128 height 27
select select "2025-08-10"
drag, startPoint x: 1428, startPoint y: 481, endPoint x: 1425, endPoint y: 470, distance: 11.4
click at [1428, 481] on span "Next Day" at bounding box center [1423, 486] width 43 height 12
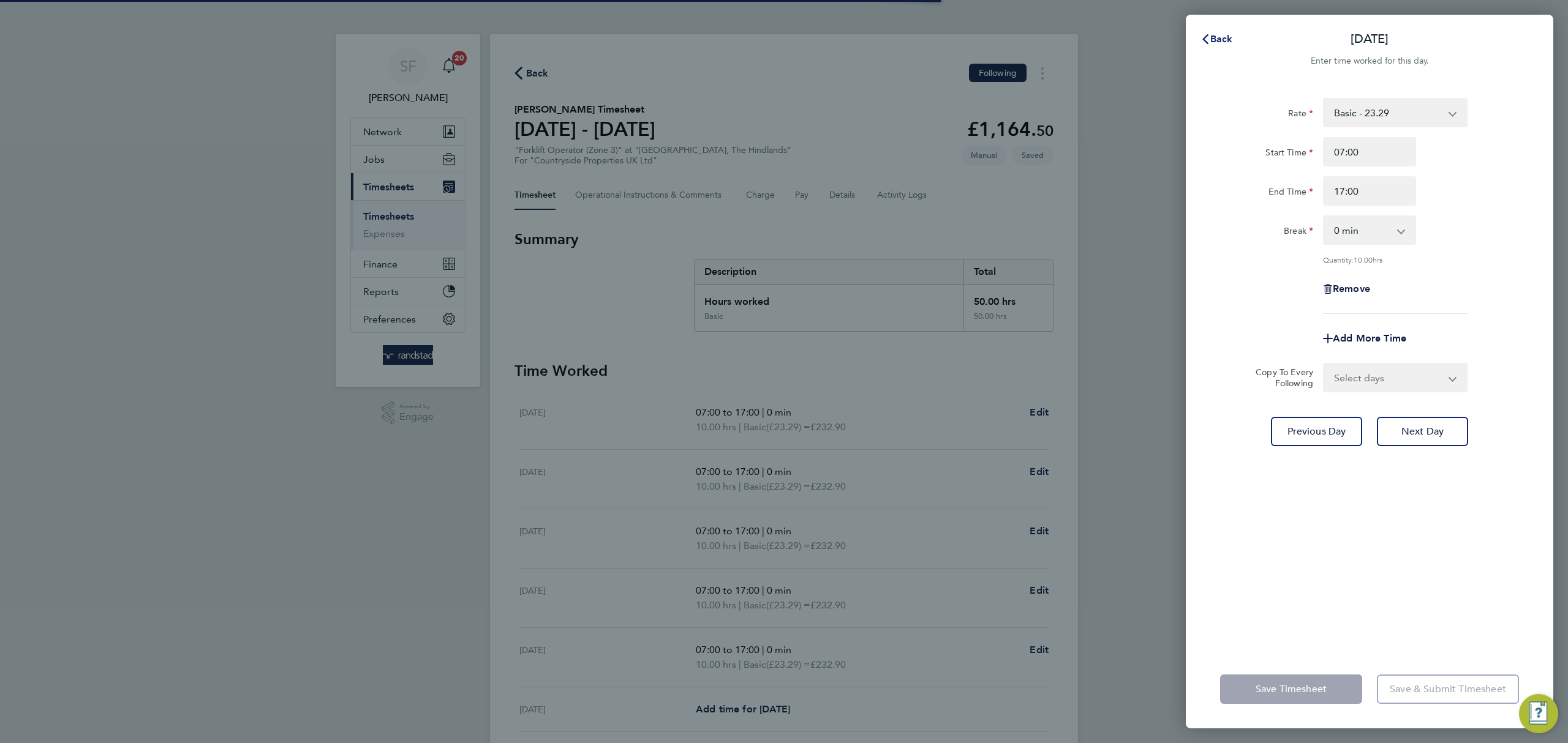
click at [1210, 36] on span "Back" at bounding box center [1221, 38] width 23 height 12
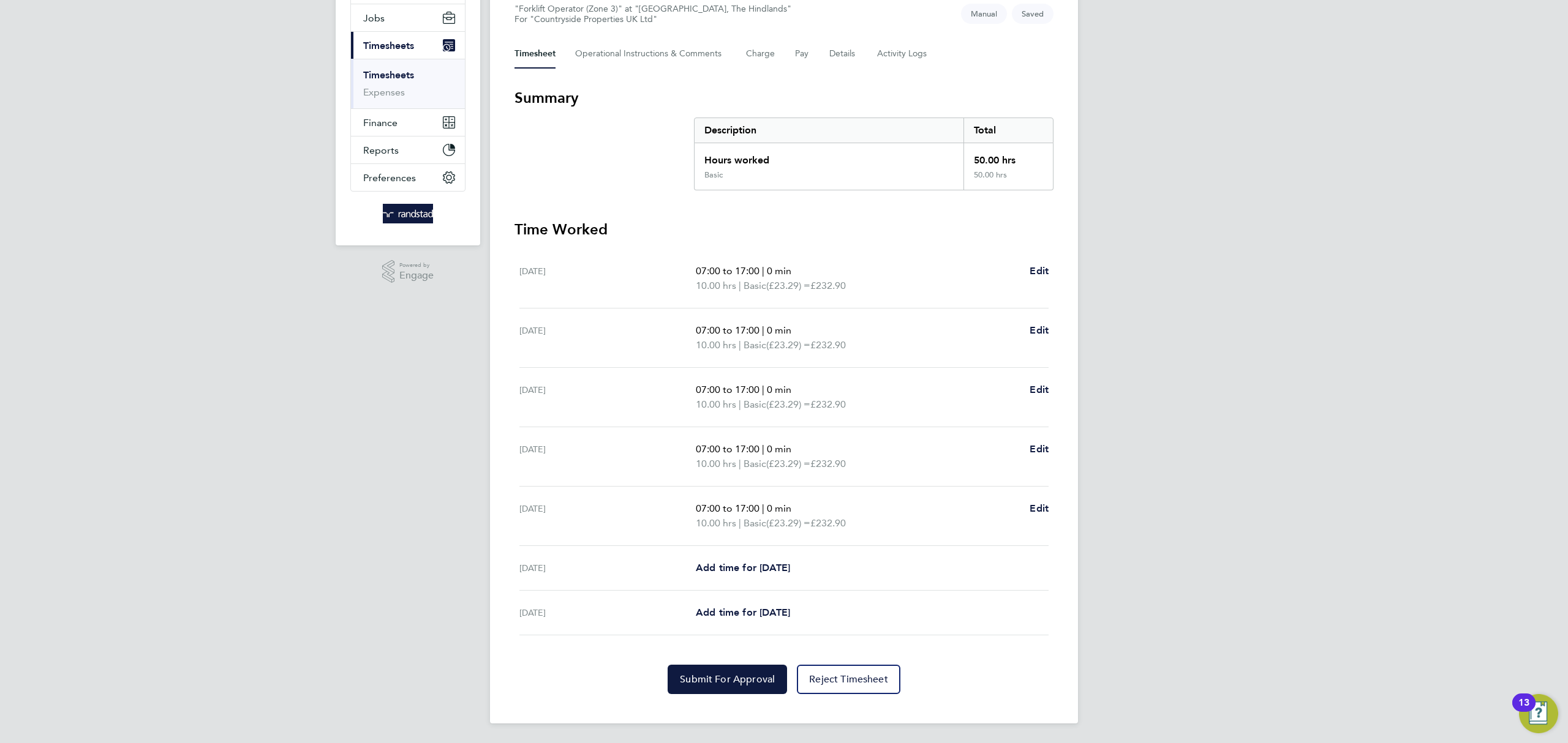
scroll to position [143, 0]
click at [786, 569] on span "Add time for Sat 09 Aug" at bounding box center [742, 567] width 94 height 12
select select "30"
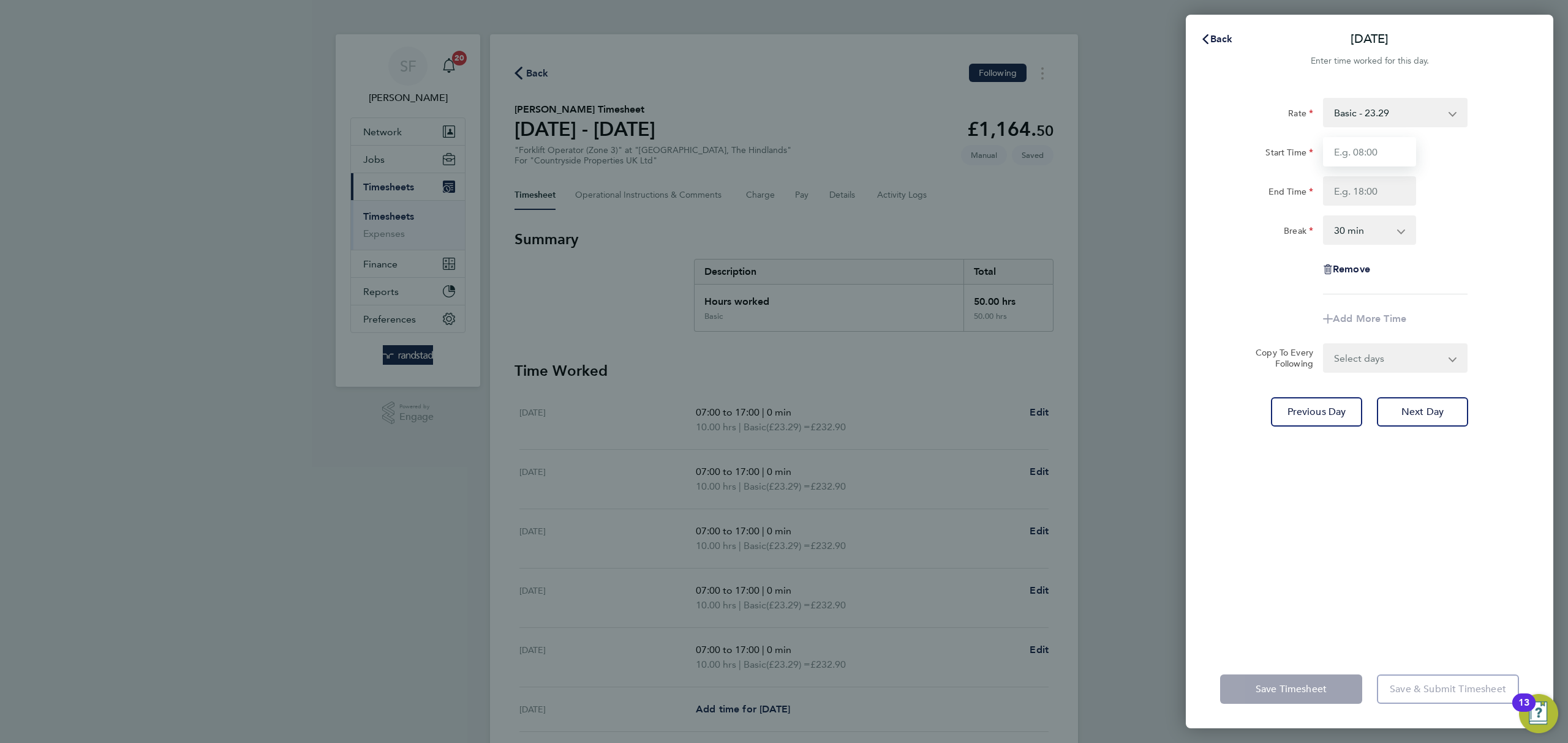
click at [1373, 143] on input "Start Time" at bounding box center [1370, 152] width 93 height 30
type input "07:30"
click at [1377, 192] on input "End Time" at bounding box center [1370, 191] width 93 height 30
type input "12:30"
click at [1473, 251] on div "Rate Basic - 23.29 Start Time 07:30 End Time 12:30 Break 0 min 15 min 30 min 45…" at bounding box center [1370, 196] width 299 height 196
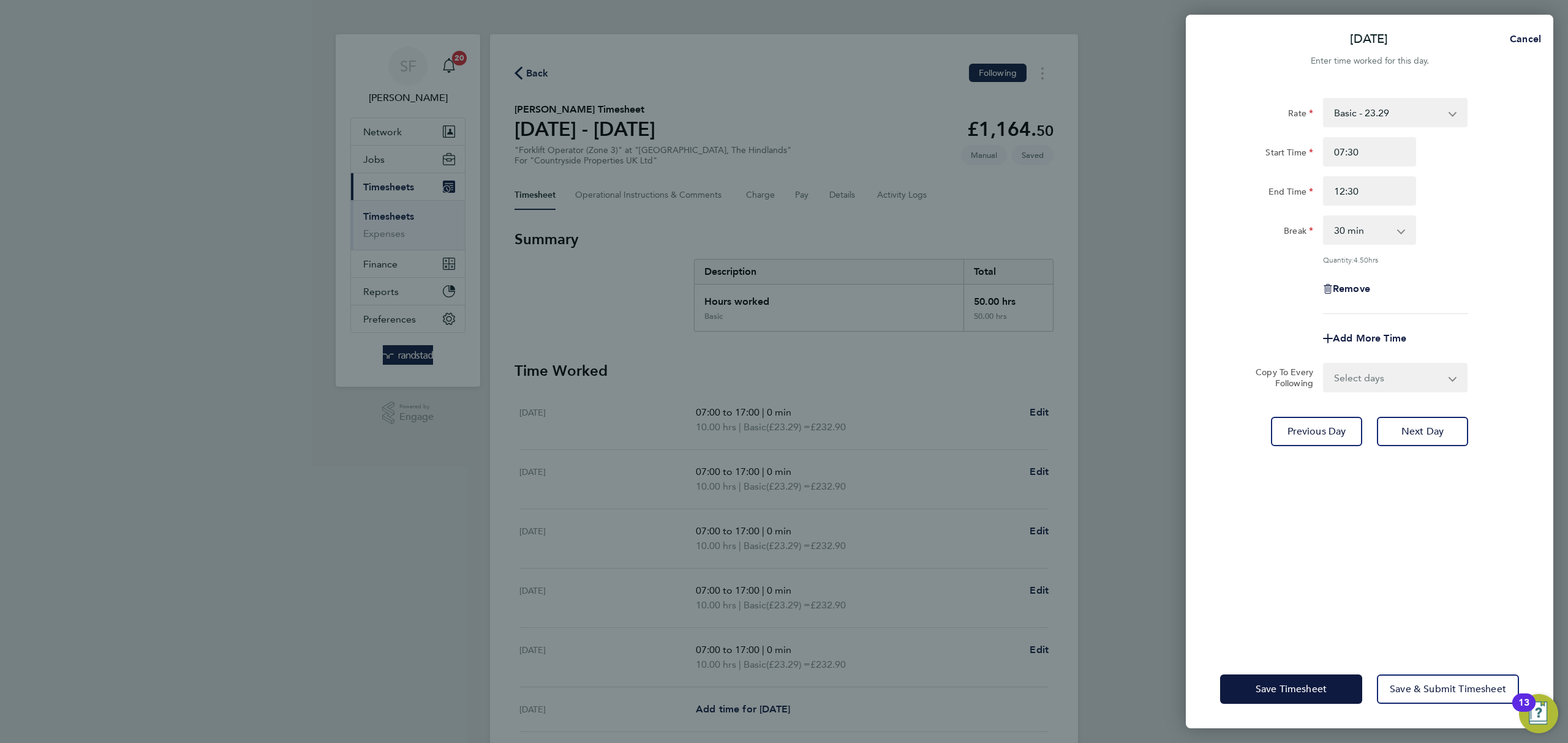
click at [1401, 234] on app-icon-cross-button at bounding box center [1407, 230] width 14 height 27
click at [1373, 221] on select "0 min 15 min 30 min 45 min 60 min 75 min 90 min" at bounding box center [1362, 230] width 76 height 27
select select "0"
click at [1324, 217] on select "0 min 15 min 30 min 45 min 60 min 75 min 90 min" at bounding box center [1362, 230] width 76 height 27
click at [1446, 255] on div "Quantity: 5.00 hrs" at bounding box center [1395, 259] width 145 height 10
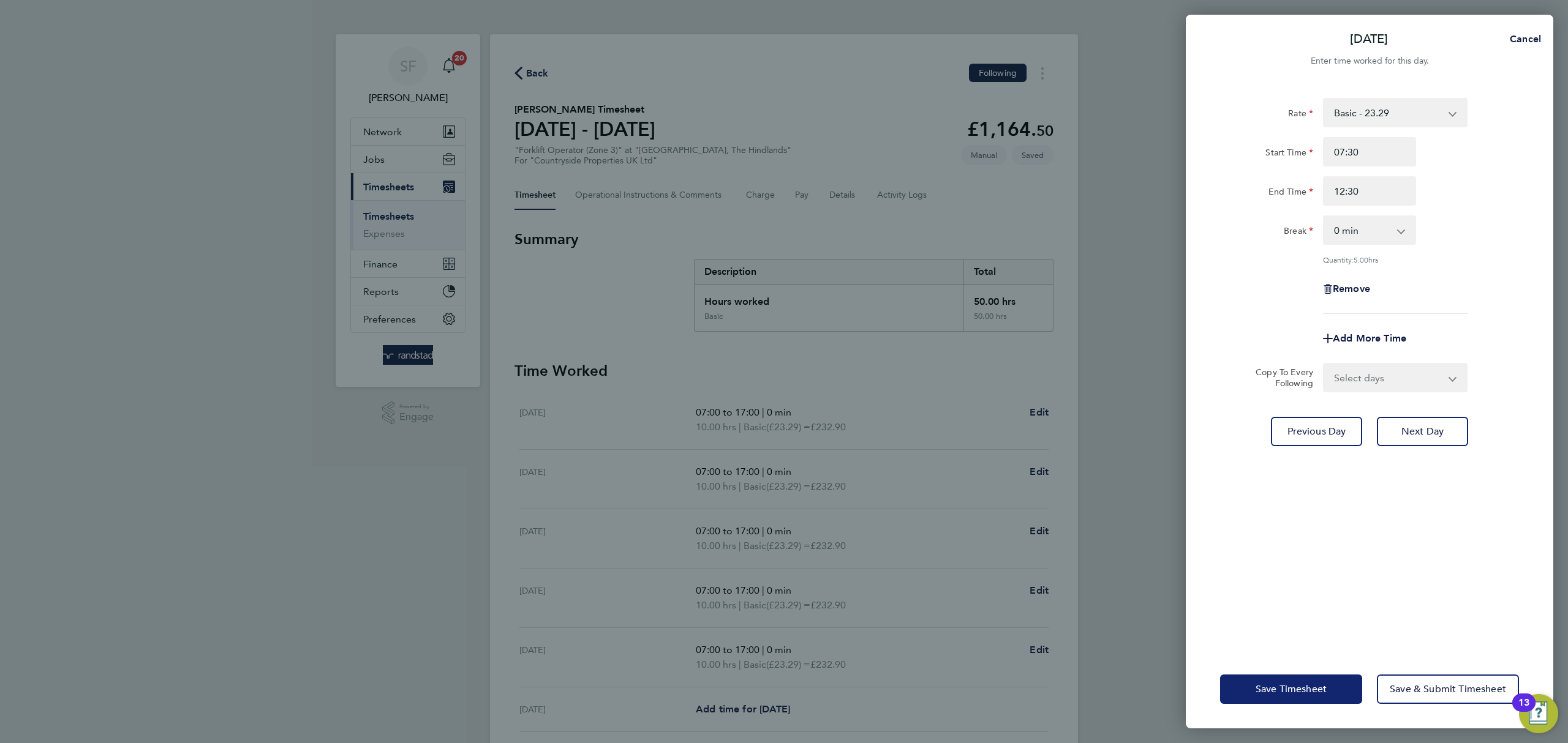
click at [1308, 687] on span "Save Timesheet" at bounding box center [1291, 689] width 71 height 12
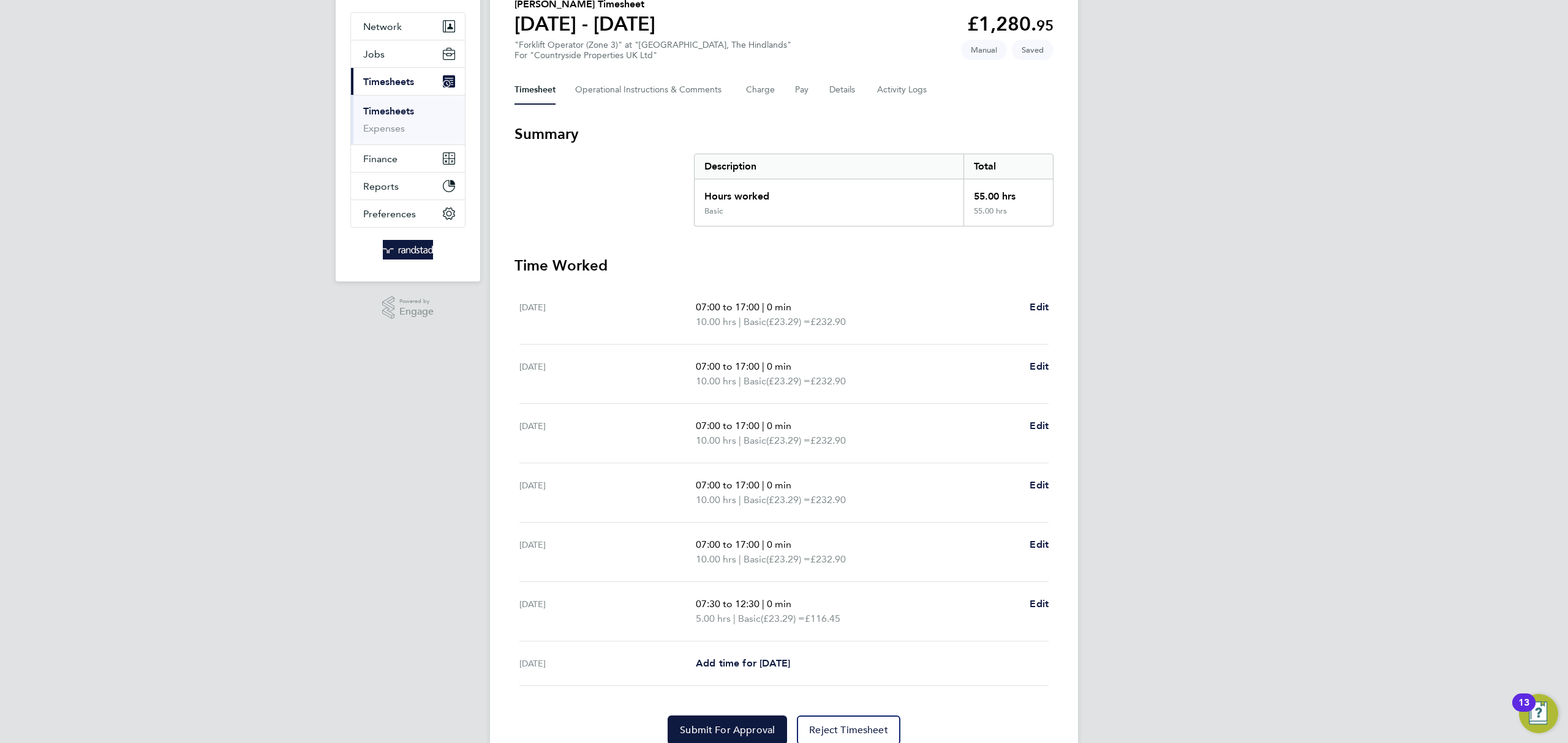
scroll to position [156, 0]
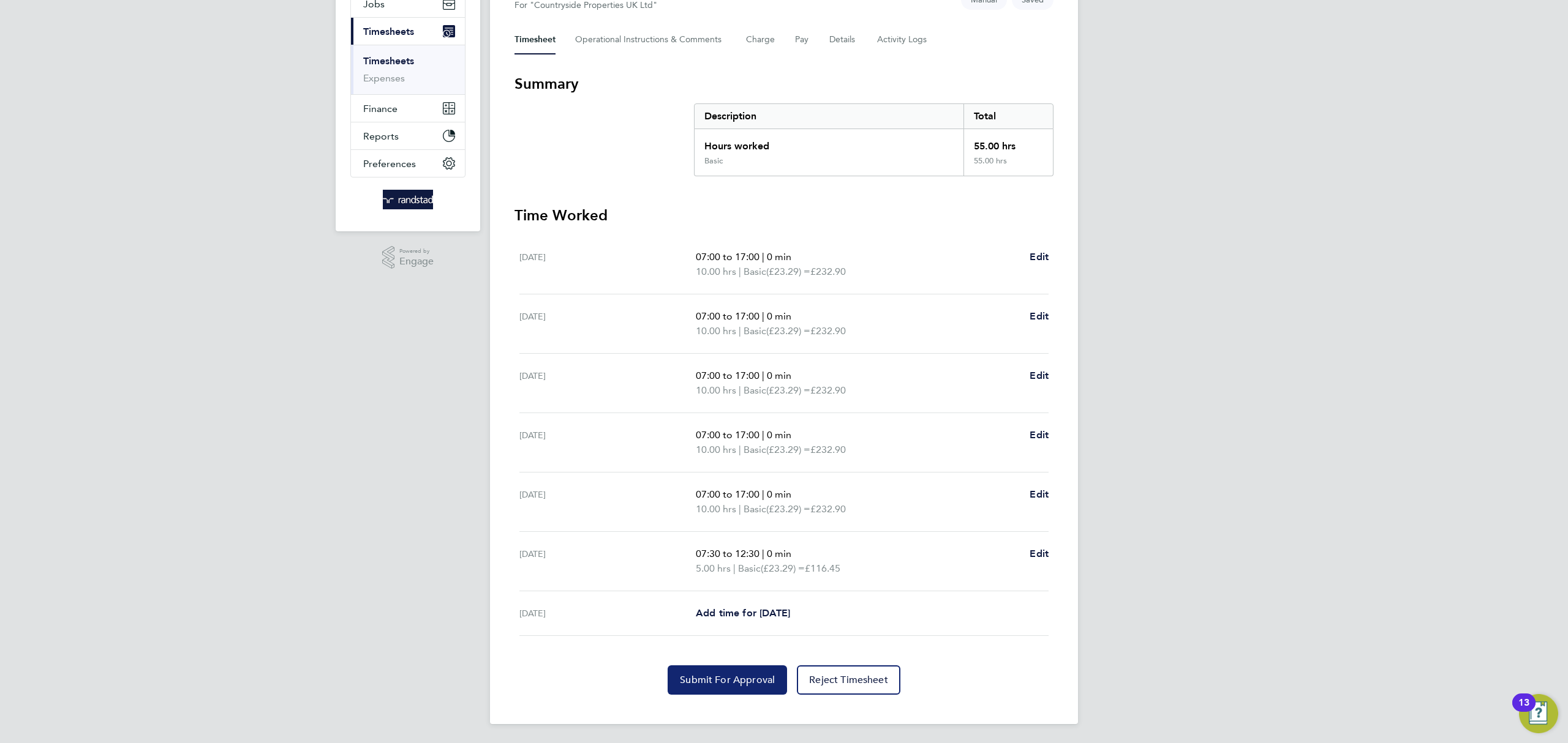
click at [725, 677] on span "Submit For Approval" at bounding box center [727, 681] width 95 height 12
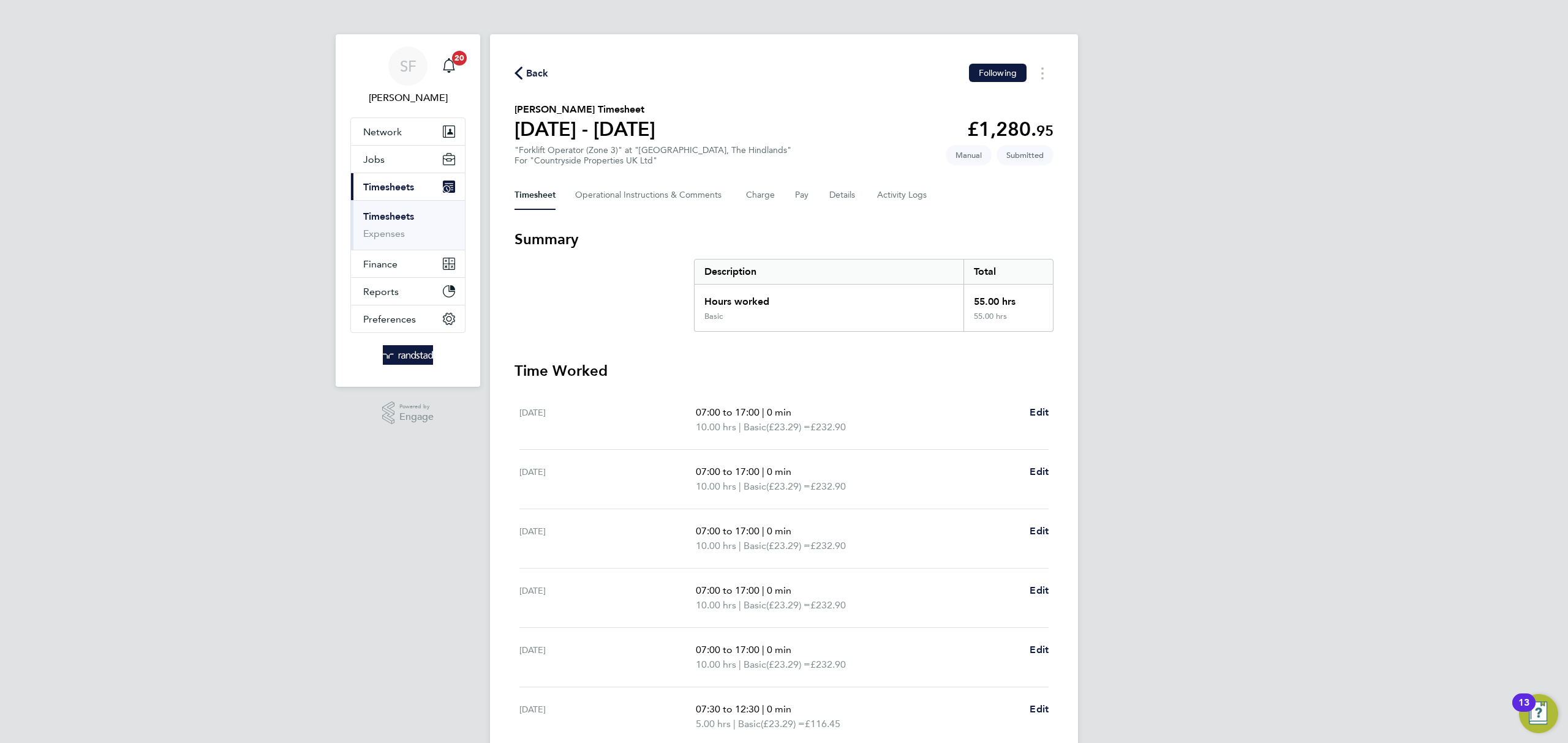
click at [387, 212] on link "Timesheets" at bounding box center [388, 216] width 51 height 12
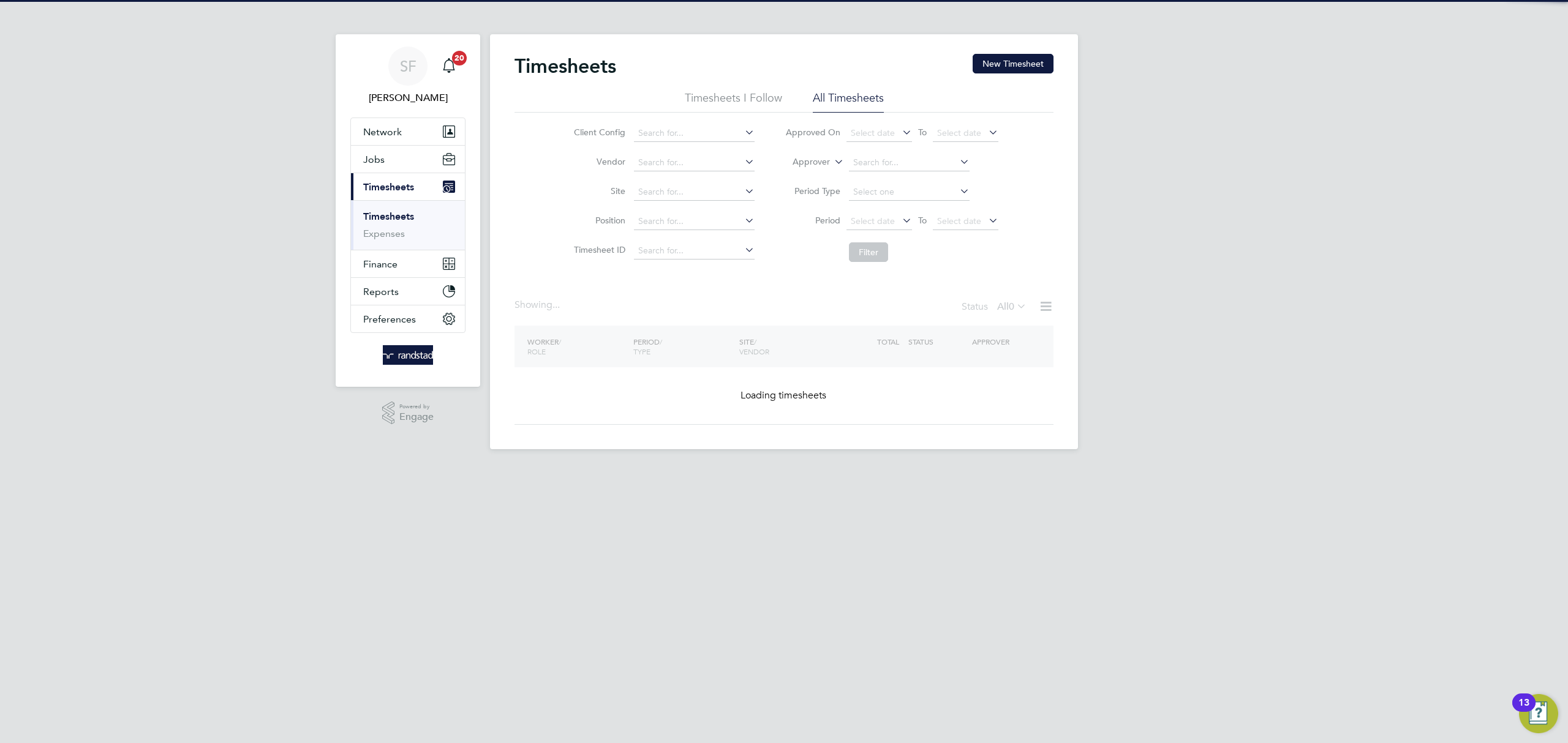
click at [988, 65] on button "New Timesheet" at bounding box center [1013, 64] width 81 height 20
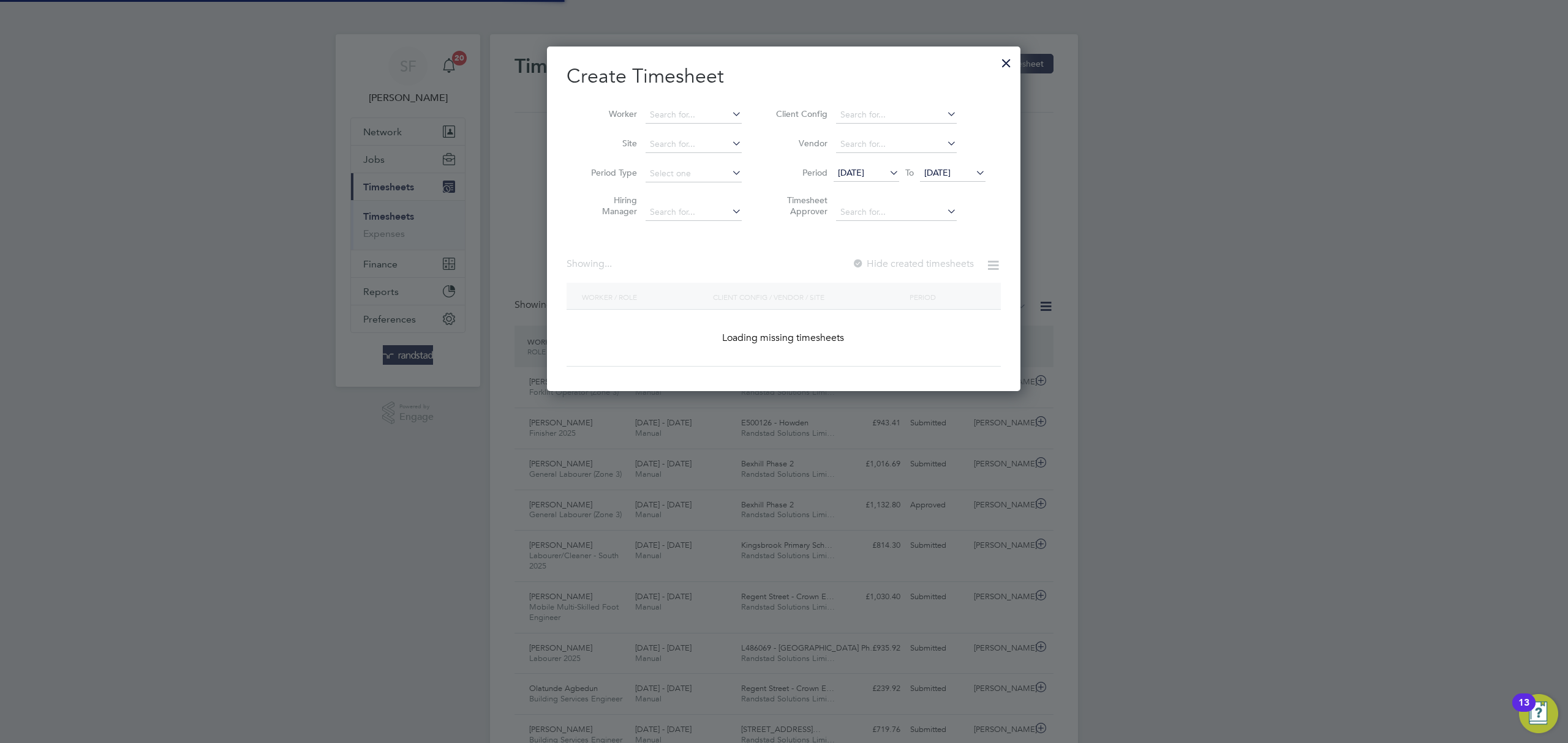
scroll to position [31, 106]
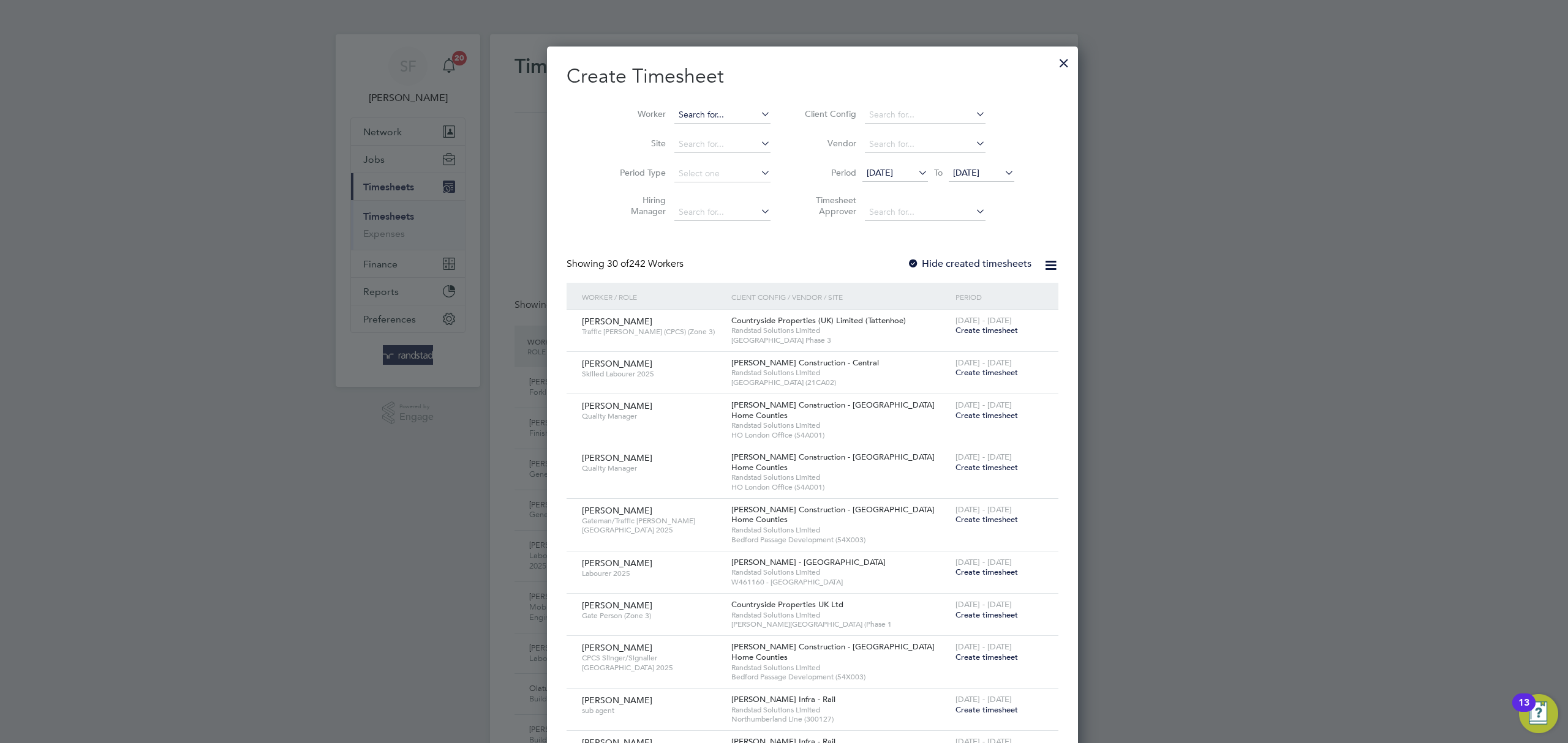
click at [677, 117] on input at bounding box center [723, 115] width 96 height 17
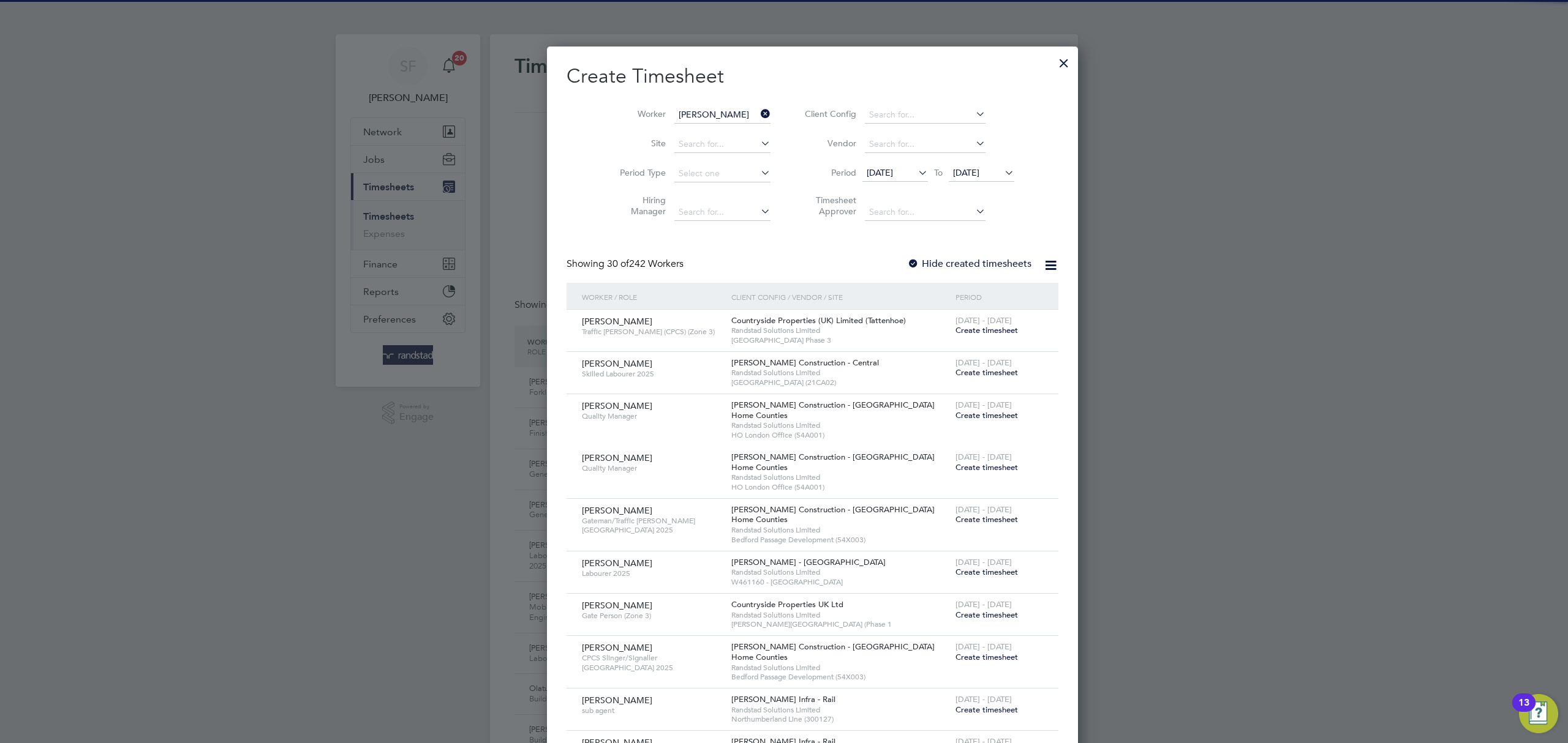
click at [723, 131] on b "Ram" at bounding box center [732, 131] width 18 height 10
type input "Darren Ramcharitar"
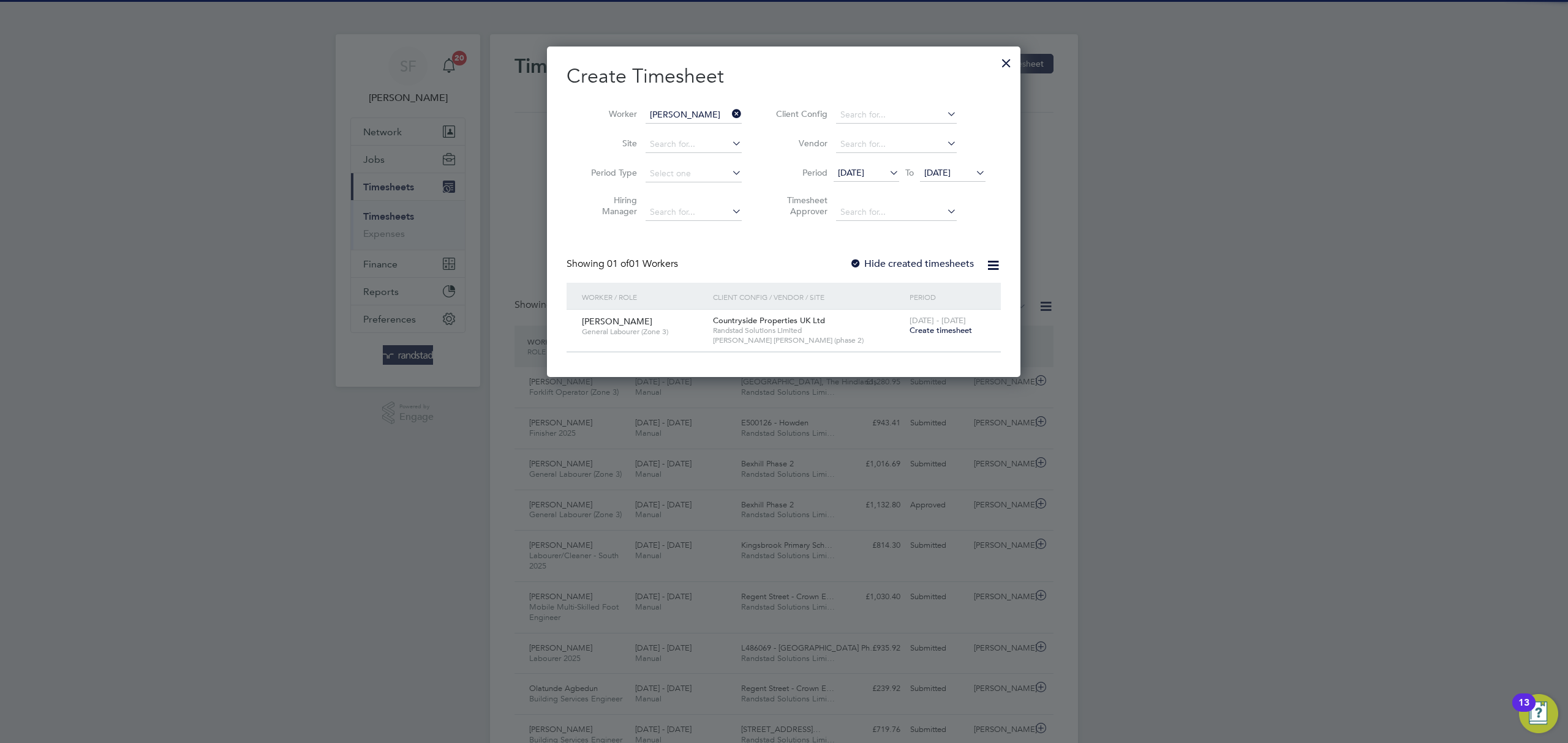
click at [944, 329] on span "Create timesheet" at bounding box center [940, 330] width 62 height 10
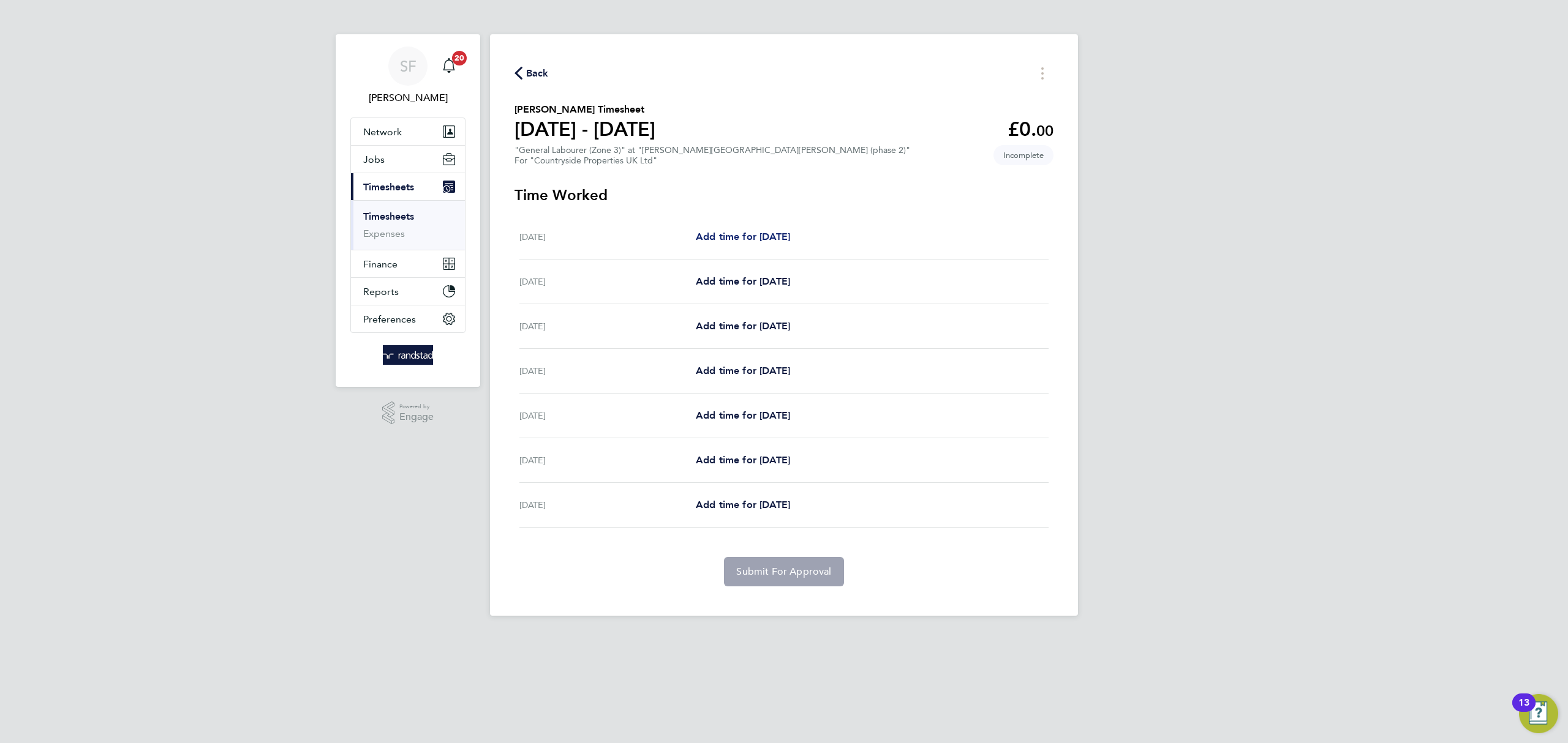
click at [751, 232] on span "Add time for Mon 04 Aug" at bounding box center [742, 236] width 94 height 12
select select "30"
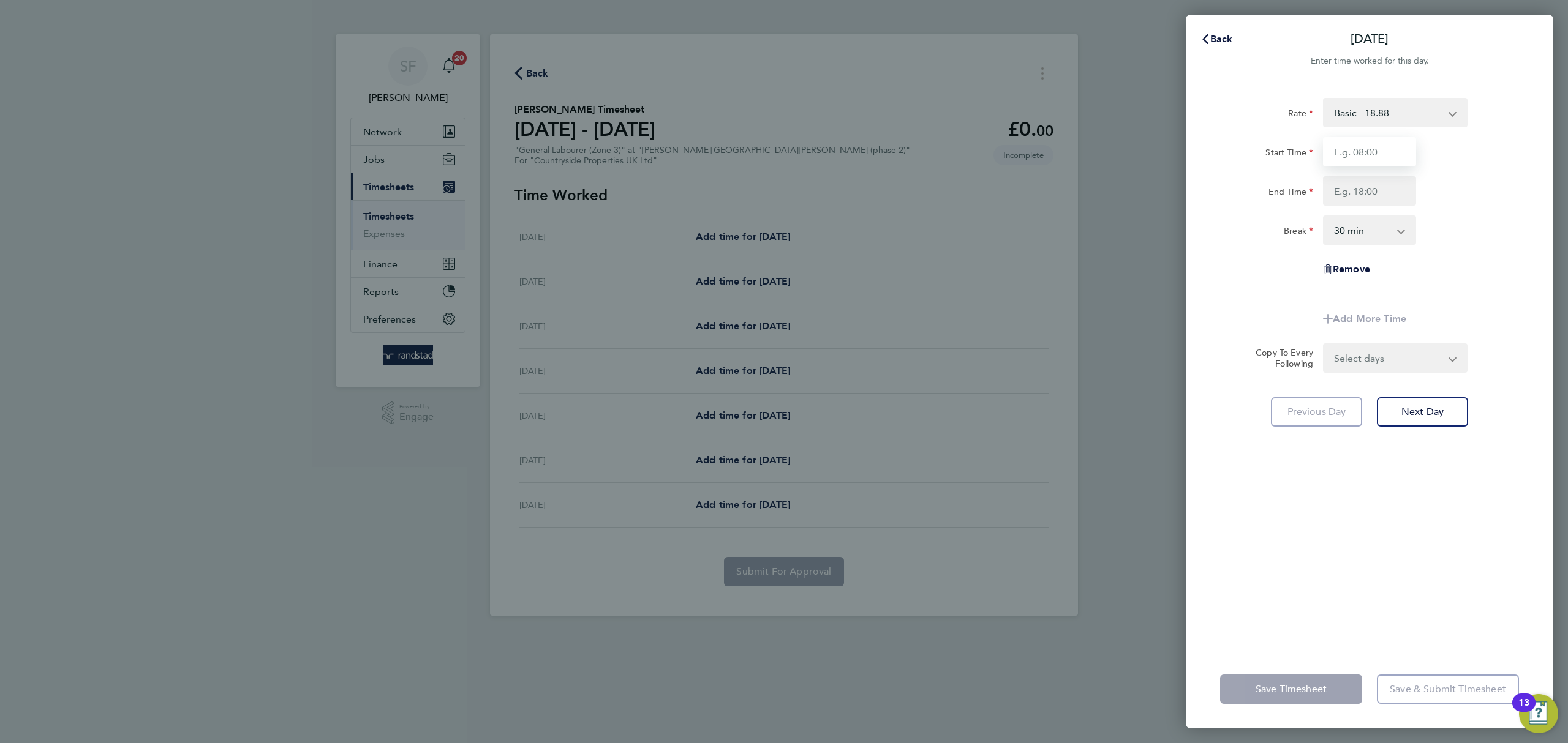
click at [1335, 155] on input "Start Time" at bounding box center [1370, 152] width 93 height 30
type input "07:30"
click at [1359, 184] on input "End Time" at bounding box center [1370, 191] width 93 height 30
type input "17:00"
click at [1409, 368] on select "Select days Day Weekday (Mon-Fri) Weekend (Sat-Sun) Tuesday Wednesday Thursday …" at bounding box center [1388, 357] width 128 height 27
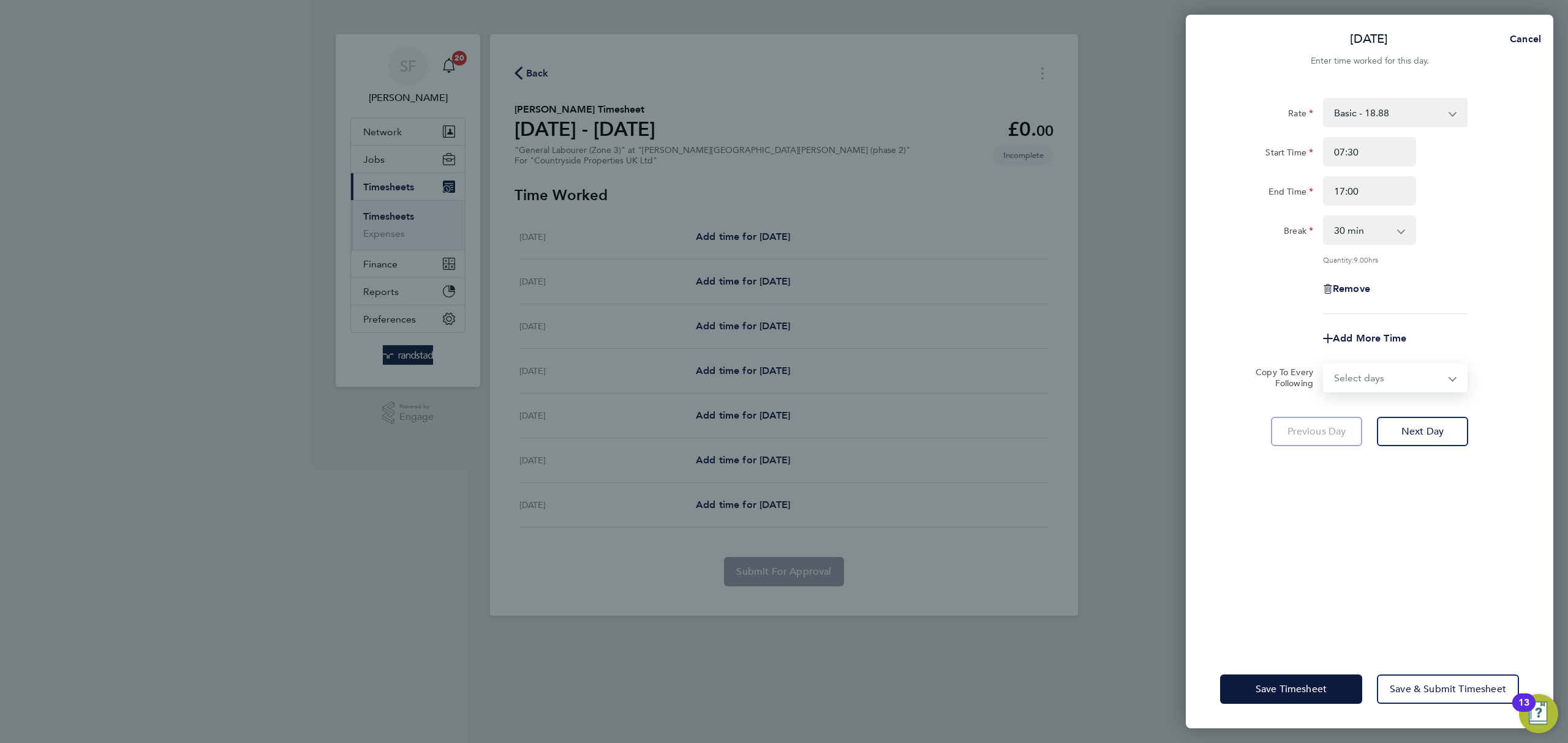
select select "WEEKDAY"
click at [1324, 364] on select "Select days Day Weekday (Mon-Fri) Weekend (Sat-Sun) Tuesday Wednesday Thursday …" at bounding box center [1388, 377] width 128 height 27
select select "2025-08-10"
click at [1431, 474] on button "Next Day" at bounding box center [1422, 485] width 91 height 30
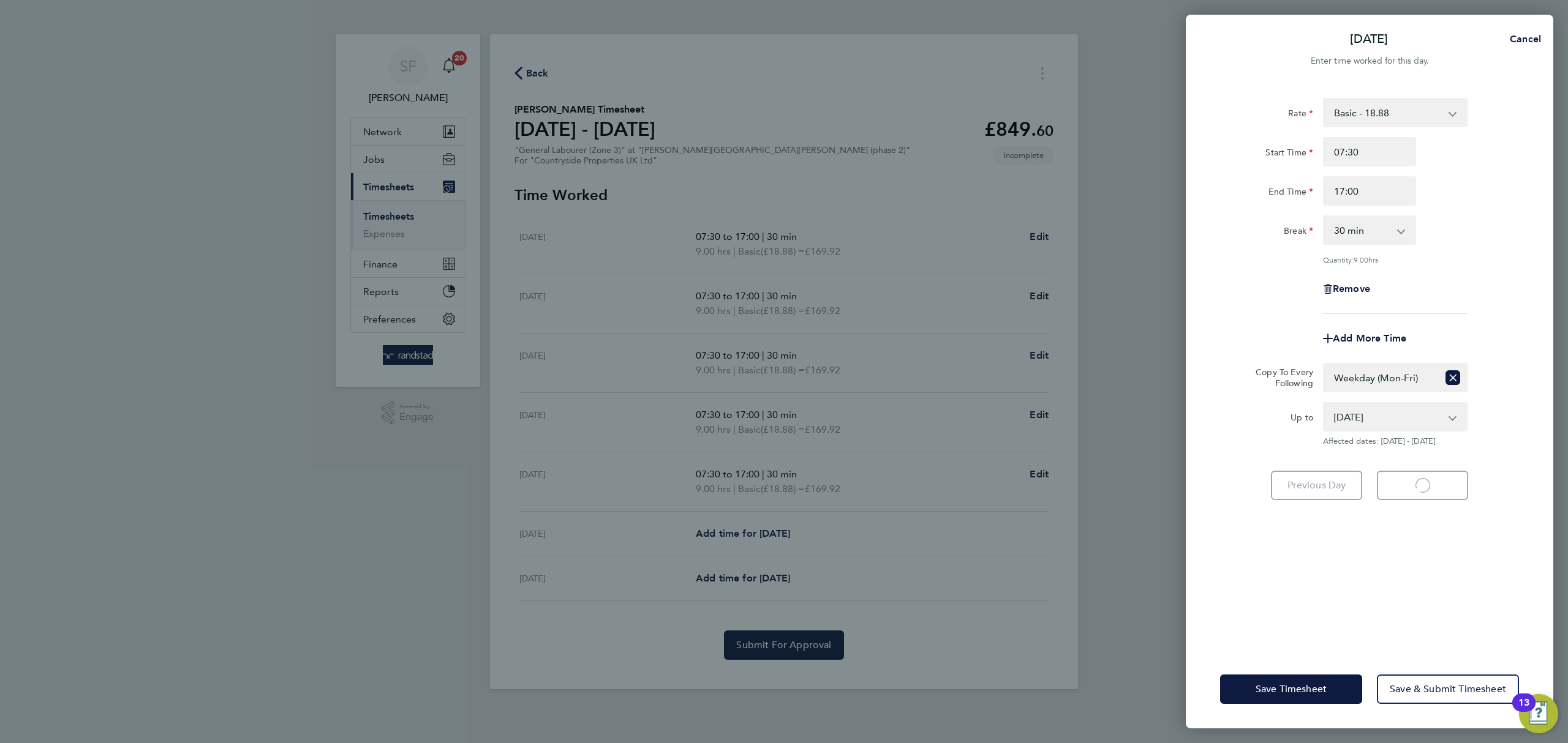
select select "30"
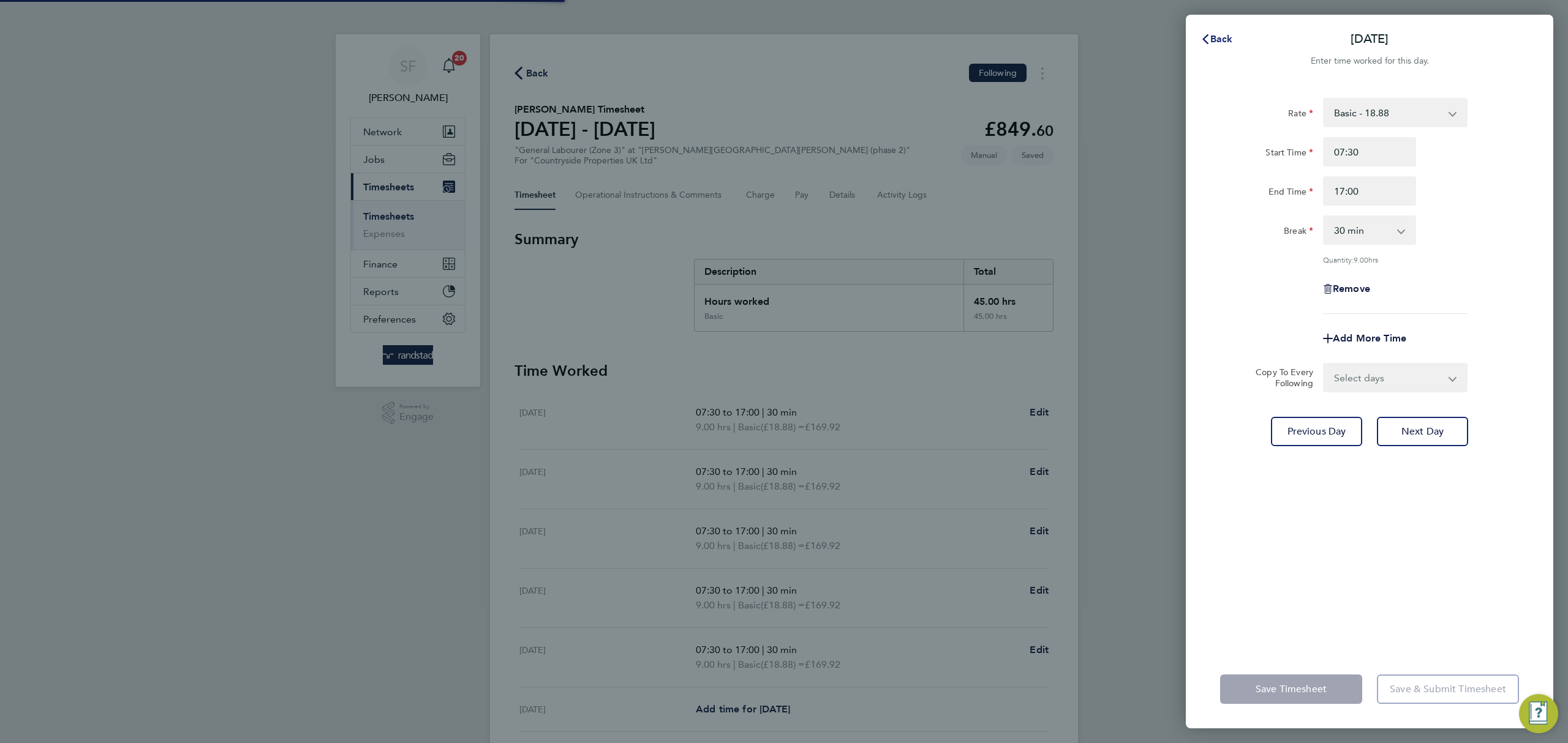
click at [1213, 44] on span "Back" at bounding box center [1221, 38] width 23 height 12
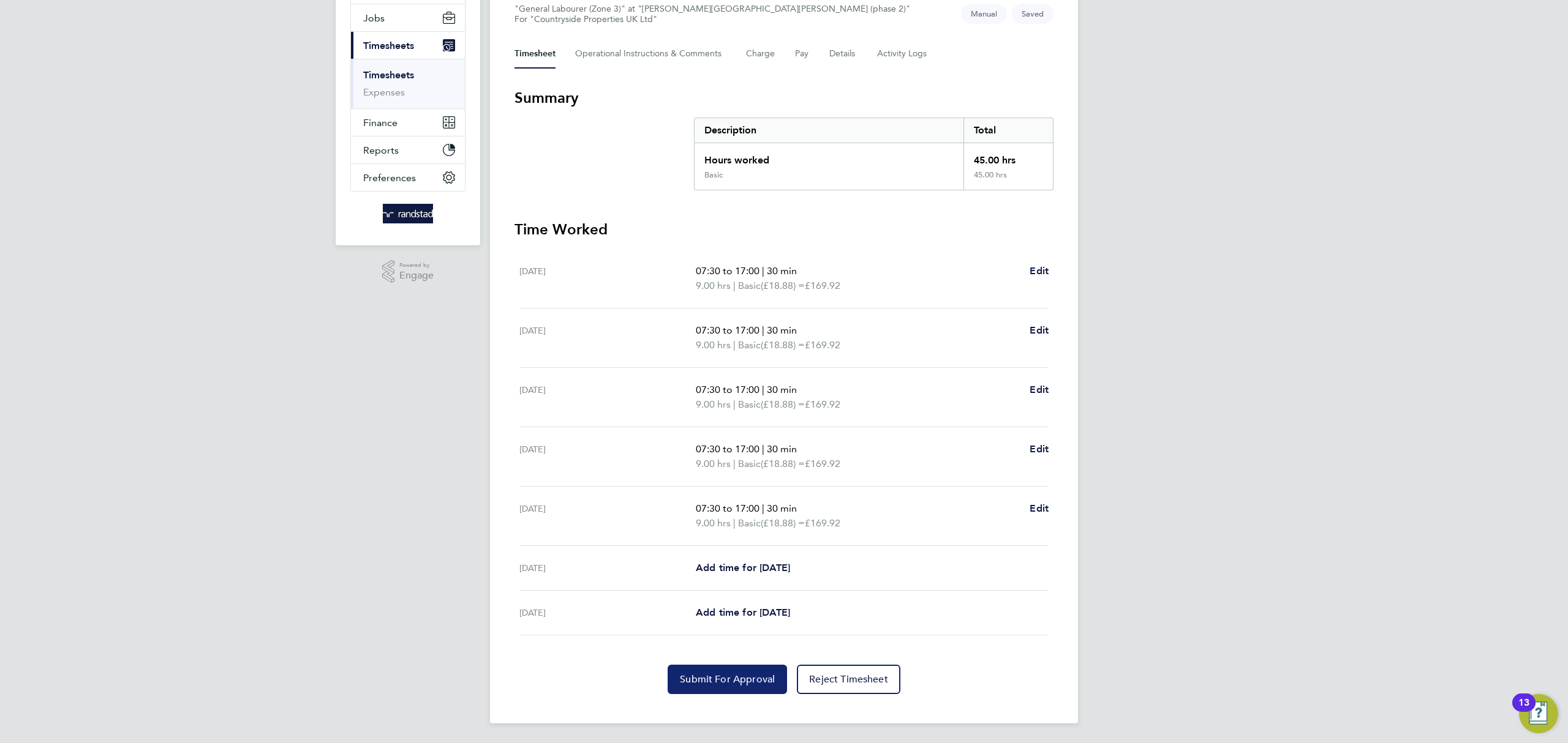
click at [725, 680] on span "Submit For Approval" at bounding box center [727, 680] width 95 height 12
click at [394, 75] on link "Timesheets" at bounding box center [388, 75] width 51 height 12
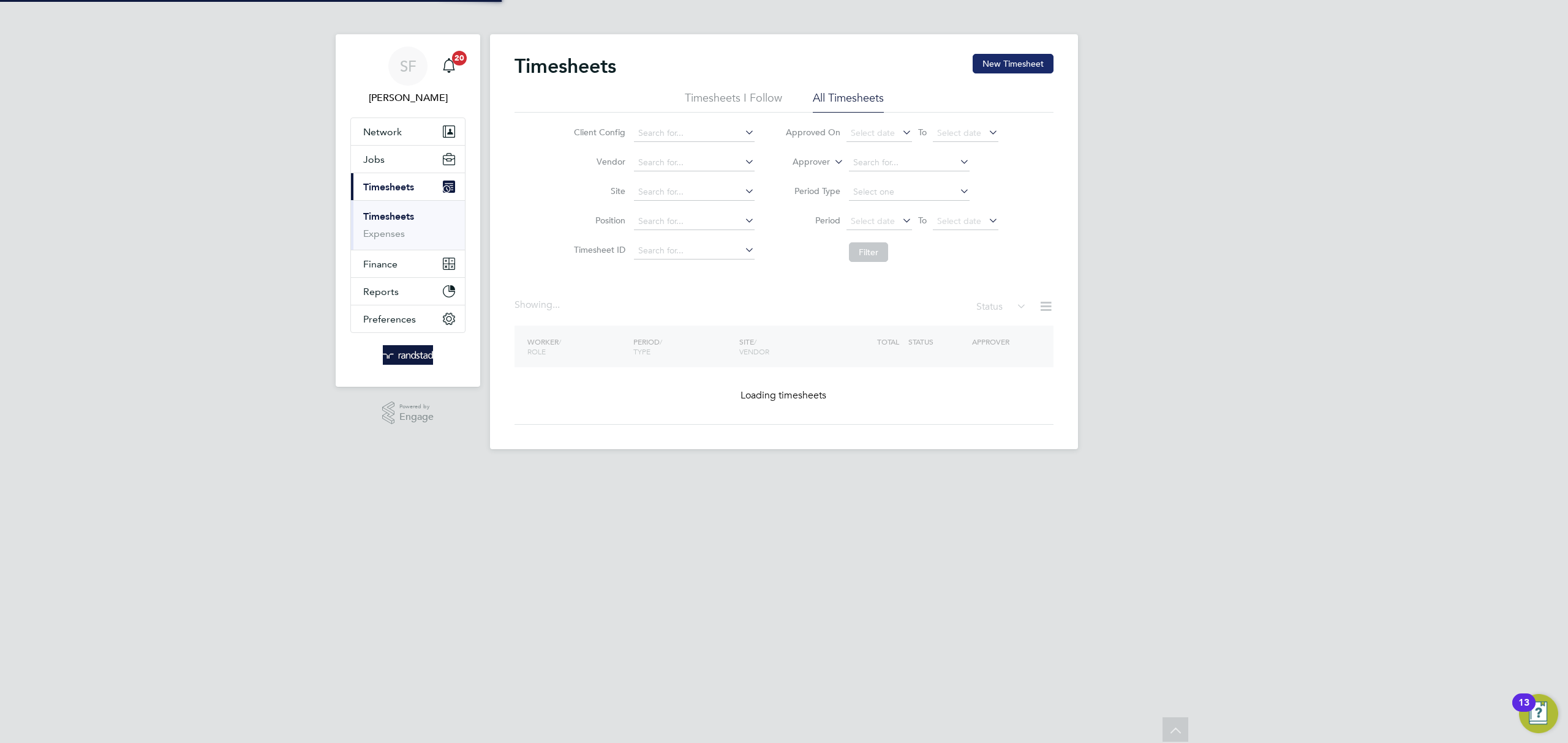
click at [1003, 70] on button "New Timesheet" at bounding box center [1013, 64] width 81 height 20
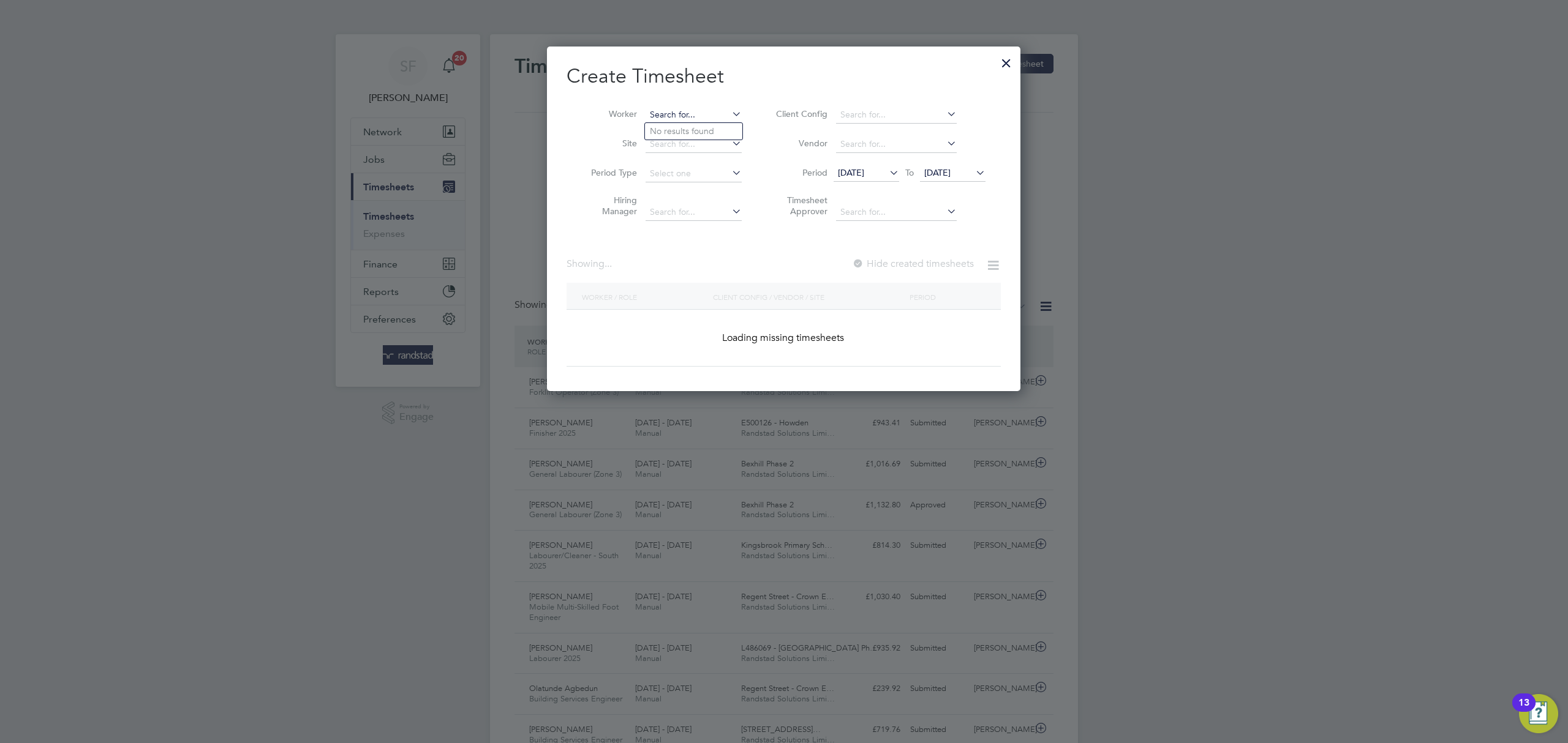
click at [696, 111] on input at bounding box center [694, 115] width 96 height 17
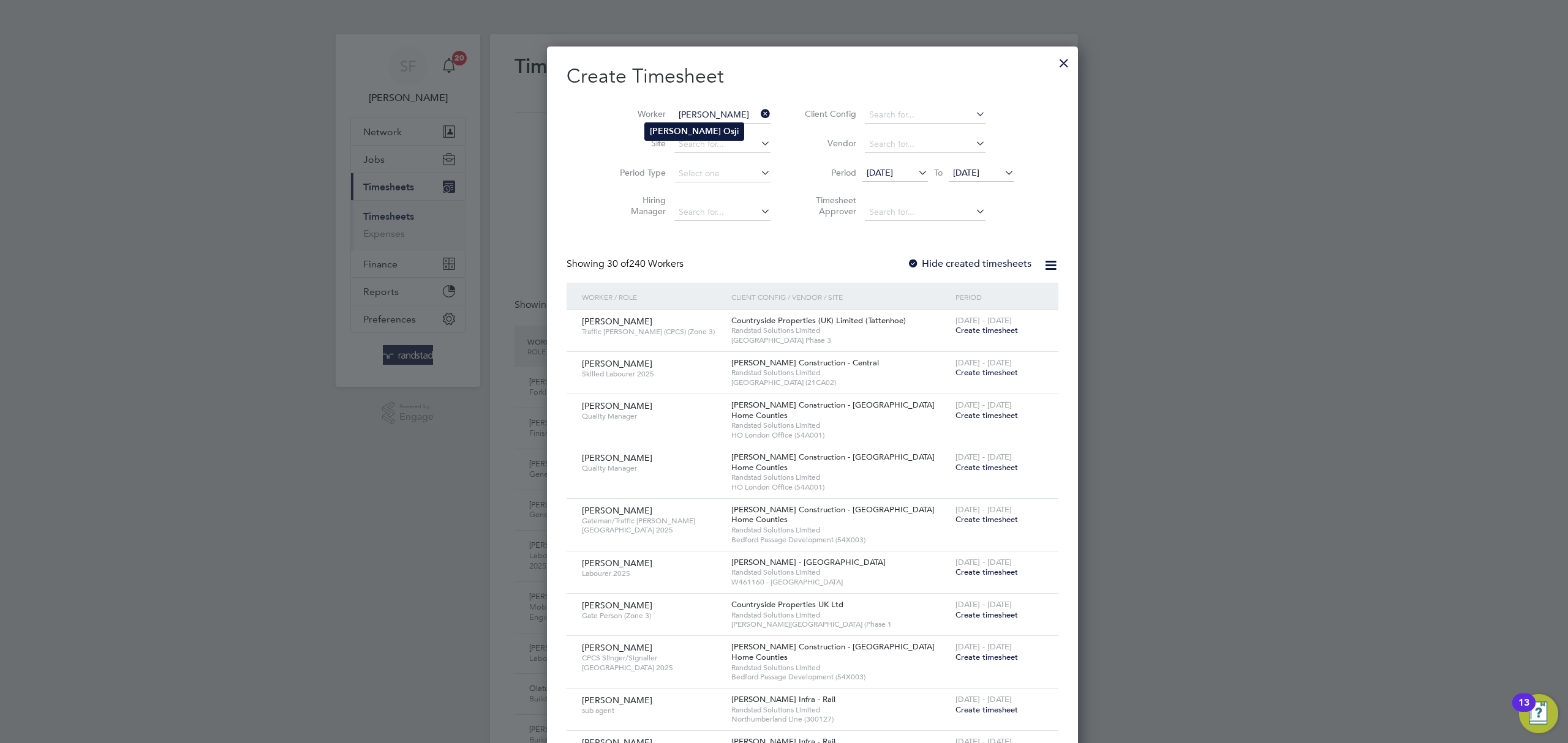
click at [725, 126] on li "Leon Osj i" at bounding box center [694, 131] width 99 height 16
type input "Leon Osji"
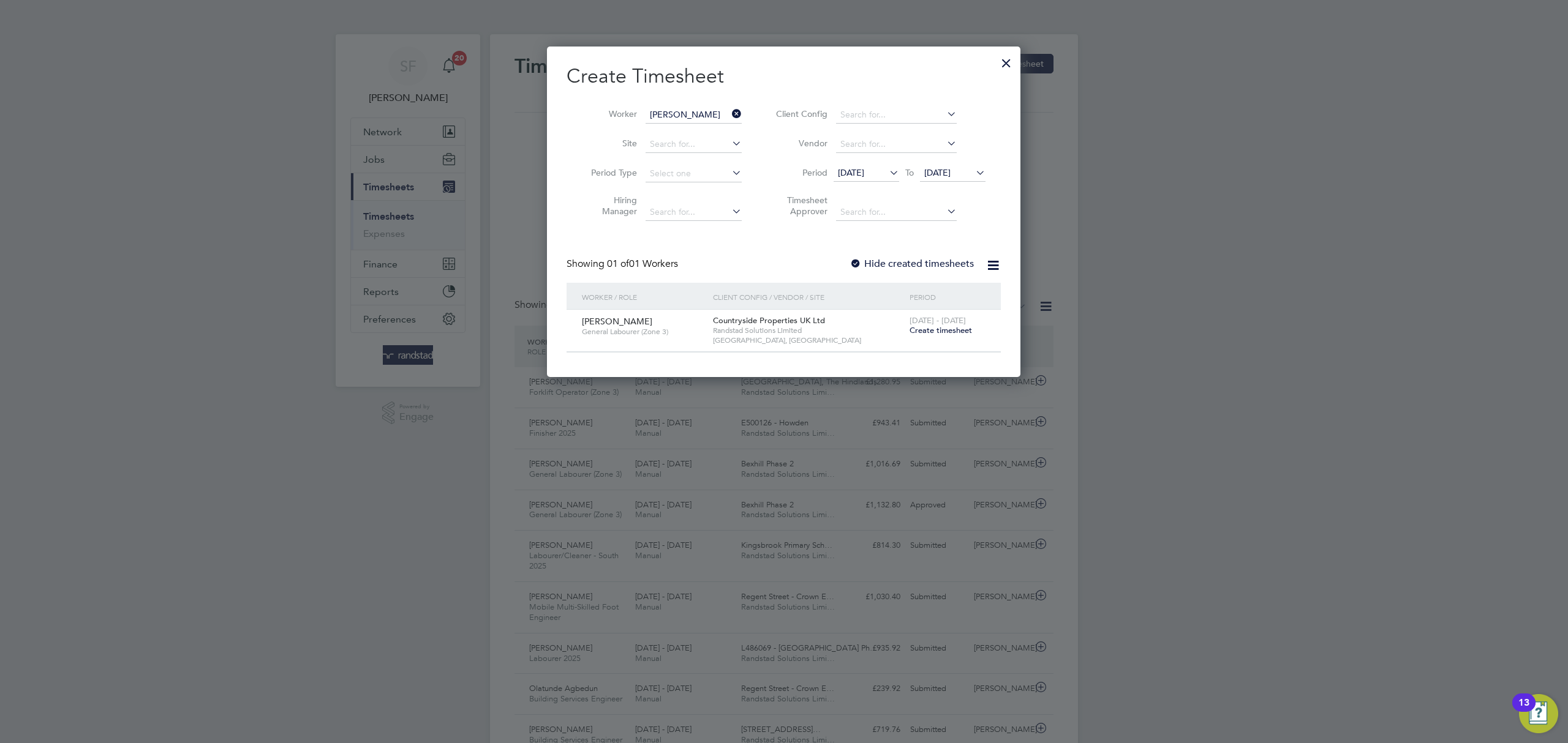
click at [931, 333] on span "Create timesheet" at bounding box center [940, 330] width 62 height 10
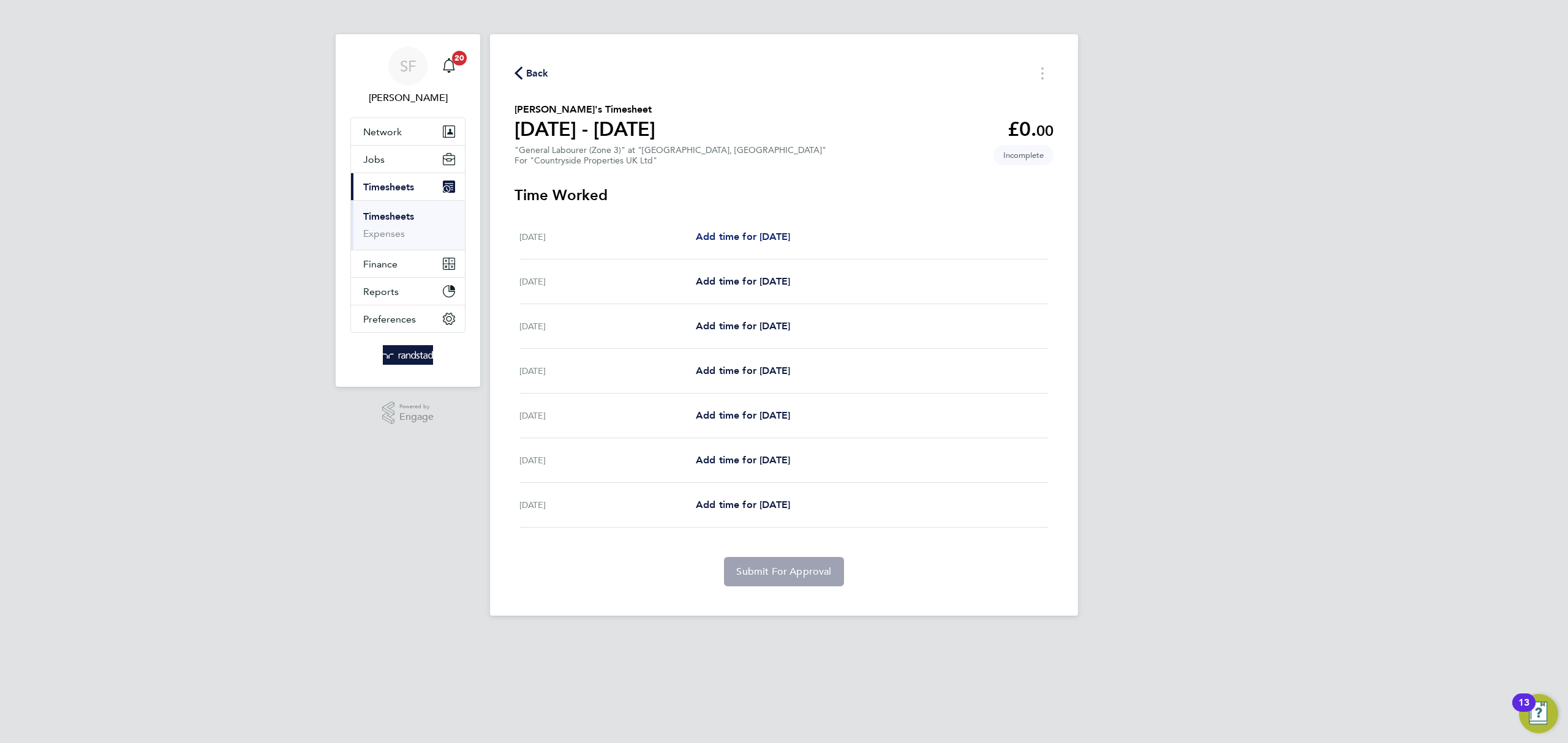
click at [745, 237] on span "Add time for Mon 04 Aug" at bounding box center [742, 236] width 94 height 12
select select "30"
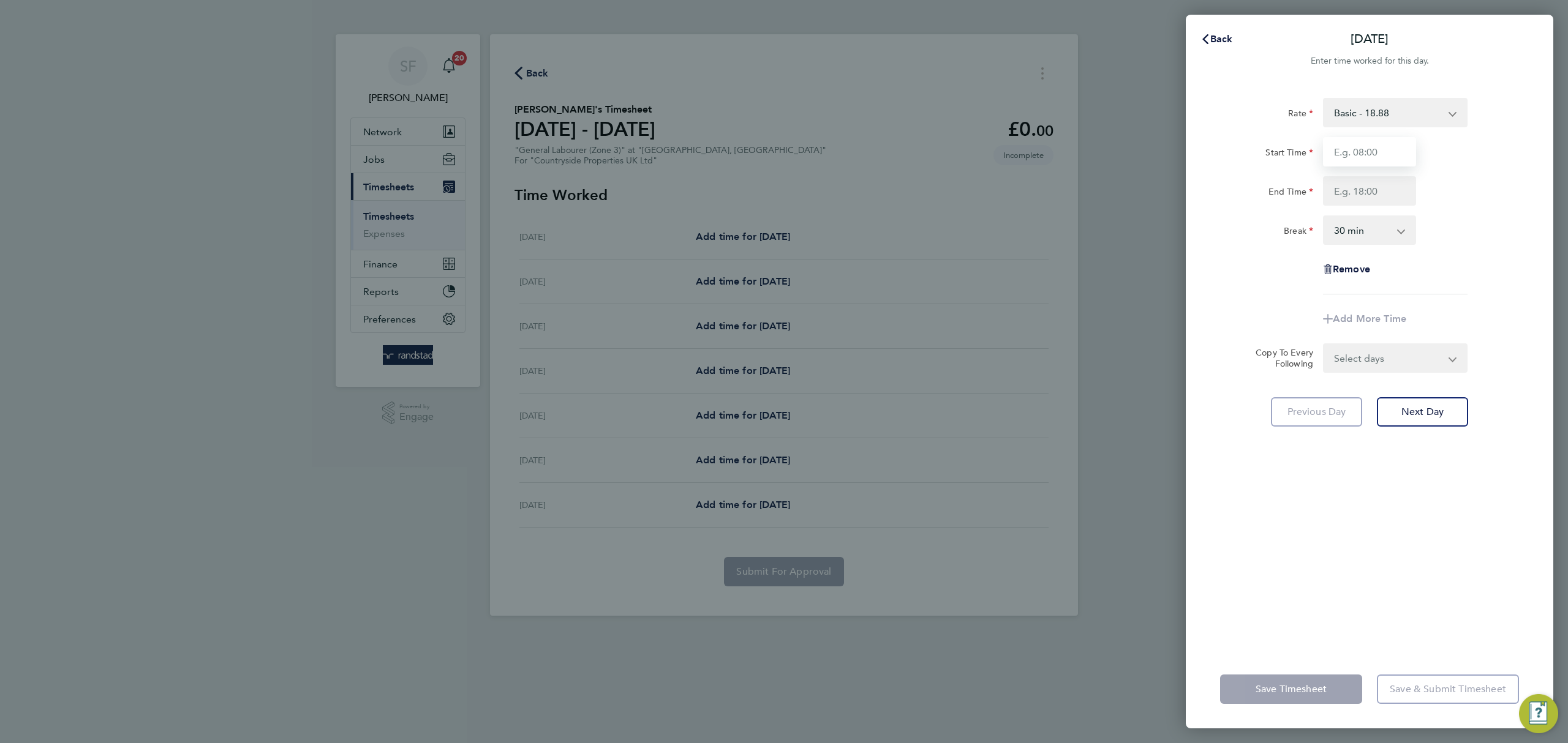
click at [1375, 160] on input "Start Time" at bounding box center [1370, 152] width 93 height 30
type input "07:30"
click at [1374, 191] on input "End Time" at bounding box center [1370, 191] width 93 height 30
type input "17:00"
click at [1448, 294] on div "Rate Basic - 18.88 Start Time 07:30 End Time 17:00 Break 0 min 15 min 30 min 45…" at bounding box center [1370, 196] width 299 height 196
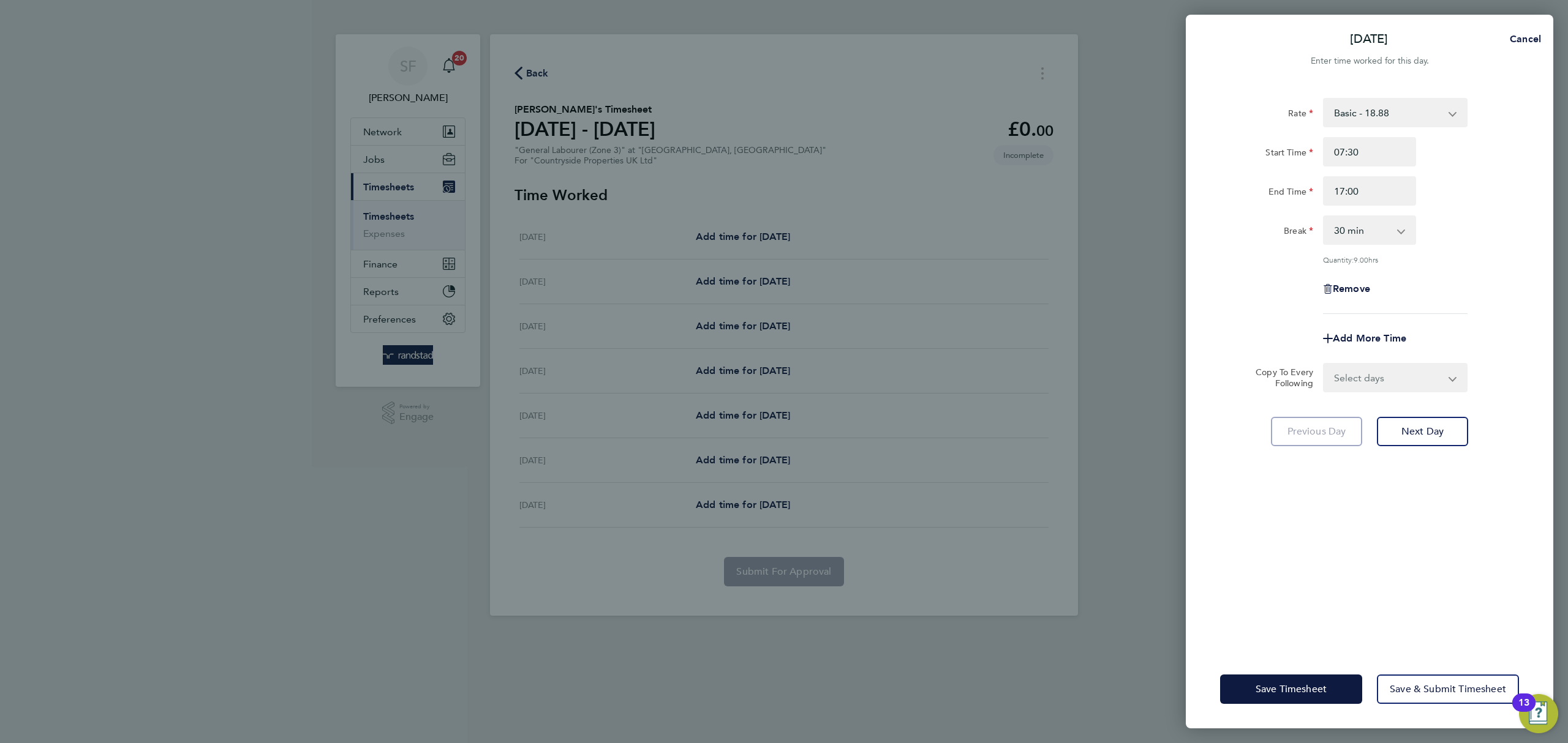
click at [1409, 364] on select "Select days Day Weekday (Mon-Fri) Weekend (Sat-Sun) Tuesday Wednesday Thursday …" at bounding box center [1388, 377] width 128 height 27
select select "WEEKDAY"
click at [1324, 364] on select "Select days Day Weekday (Mon-Fri) Weekend (Sat-Sun) Tuesday Wednesday Thursday …" at bounding box center [1388, 377] width 128 height 27
select select "2025-08-10"
click at [1439, 480] on span "Next Day" at bounding box center [1423, 486] width 43 height 12
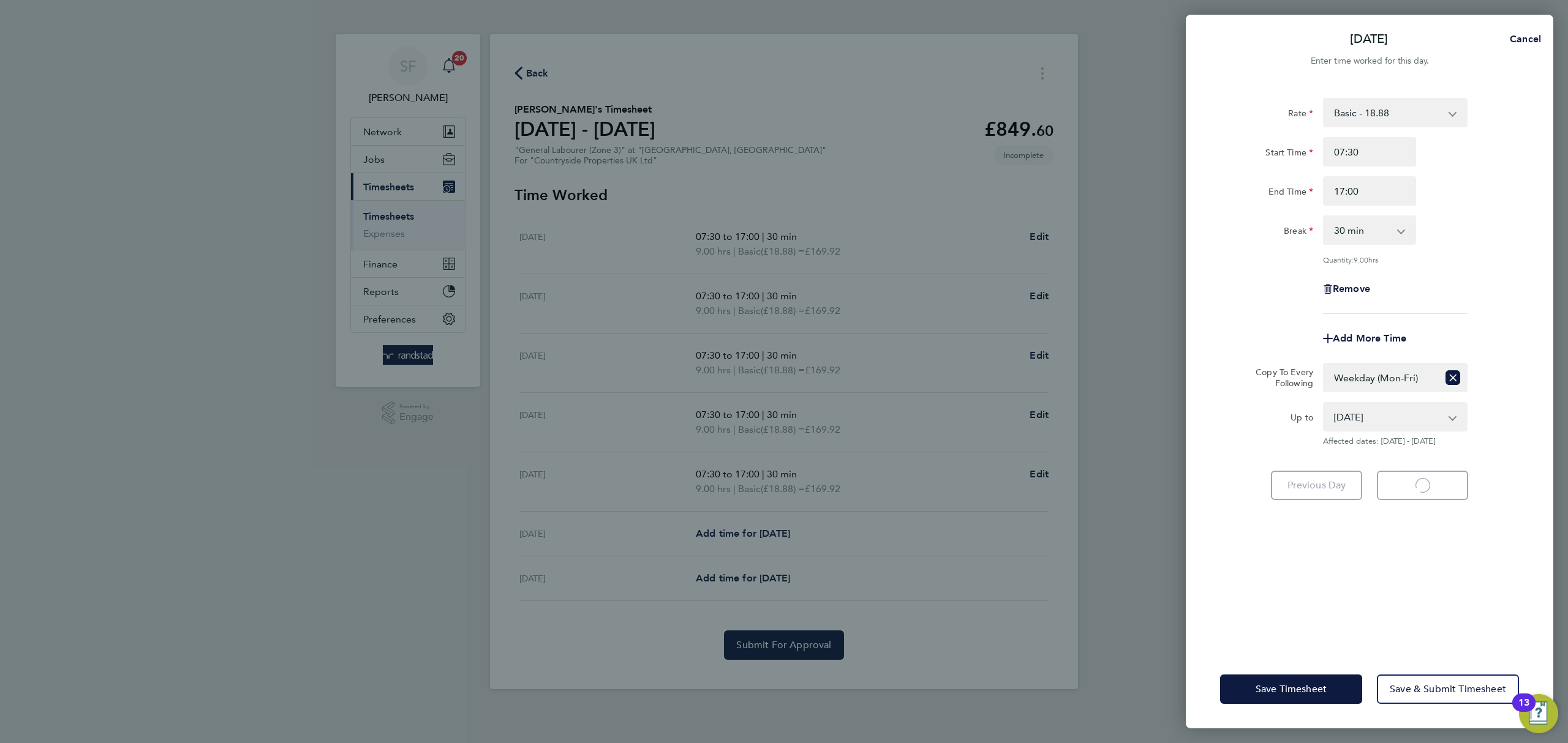
select select "30"
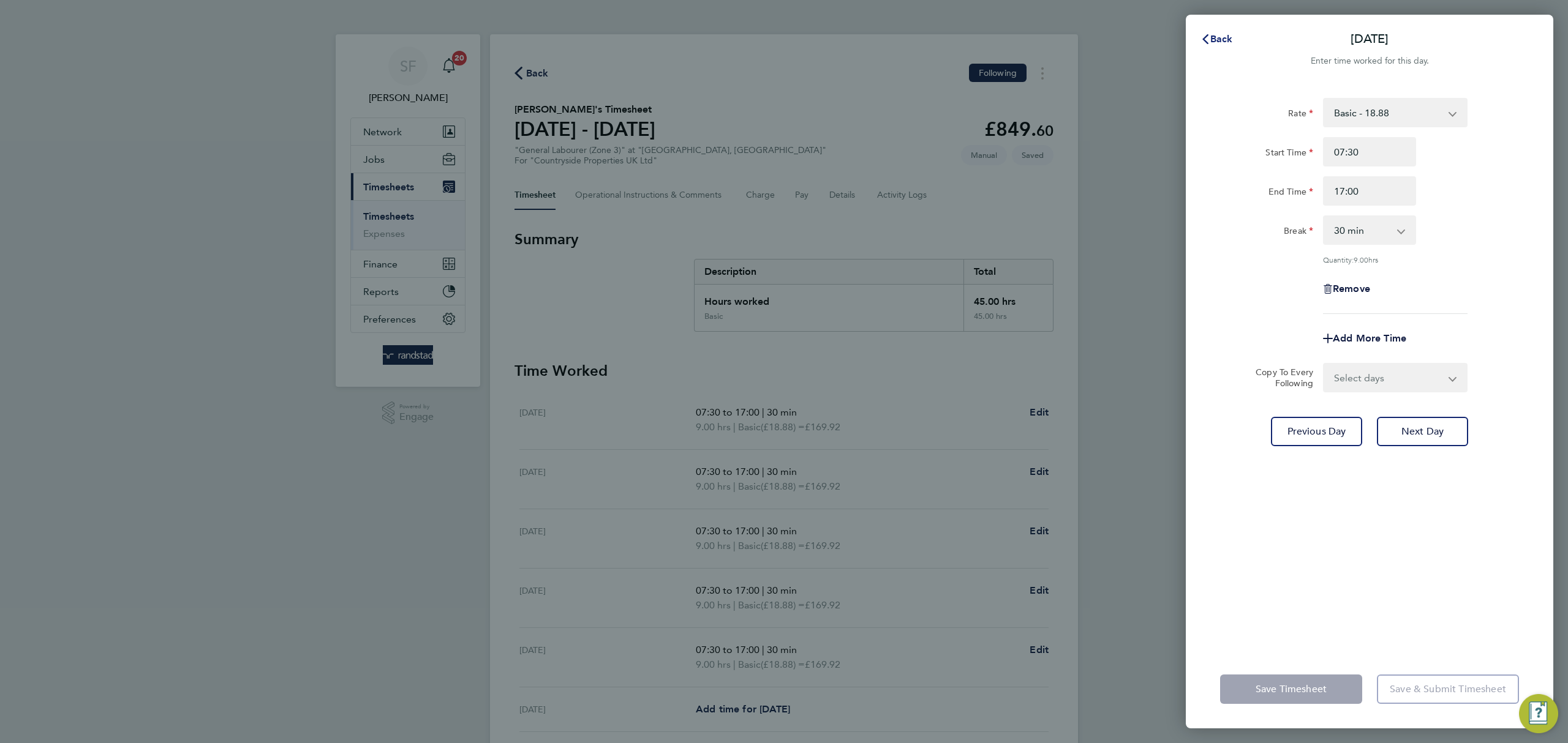
click at [1217, 39] on span "Back" at bounding box center [1221, 38] width 23 height 12
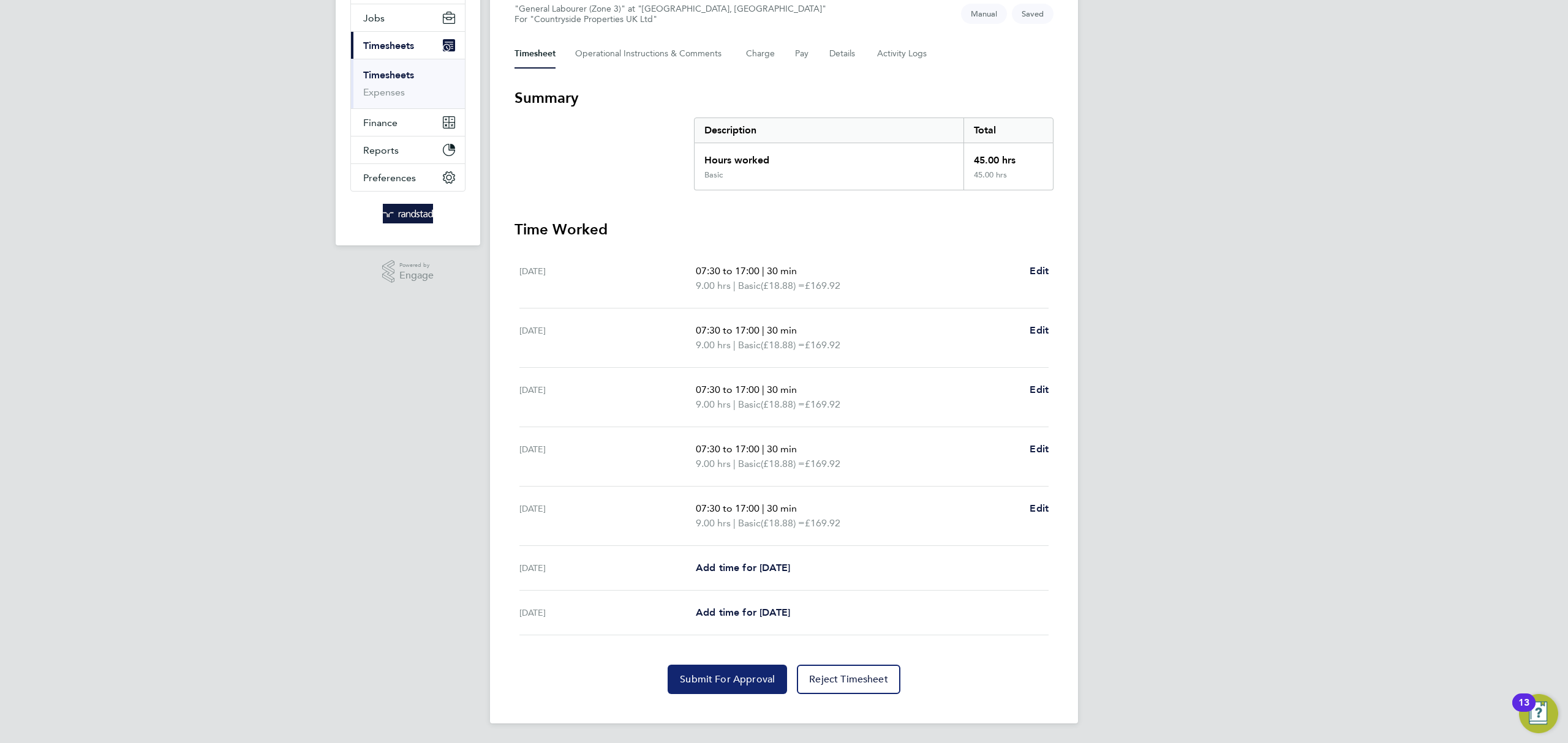
click at [734, 679] on span "Submit For Approval" at bounding box center [727, 680] width 95 height 12
click at [396, 71] on link "Timesheets" at bounding box center [388, 75] width 51 height 12
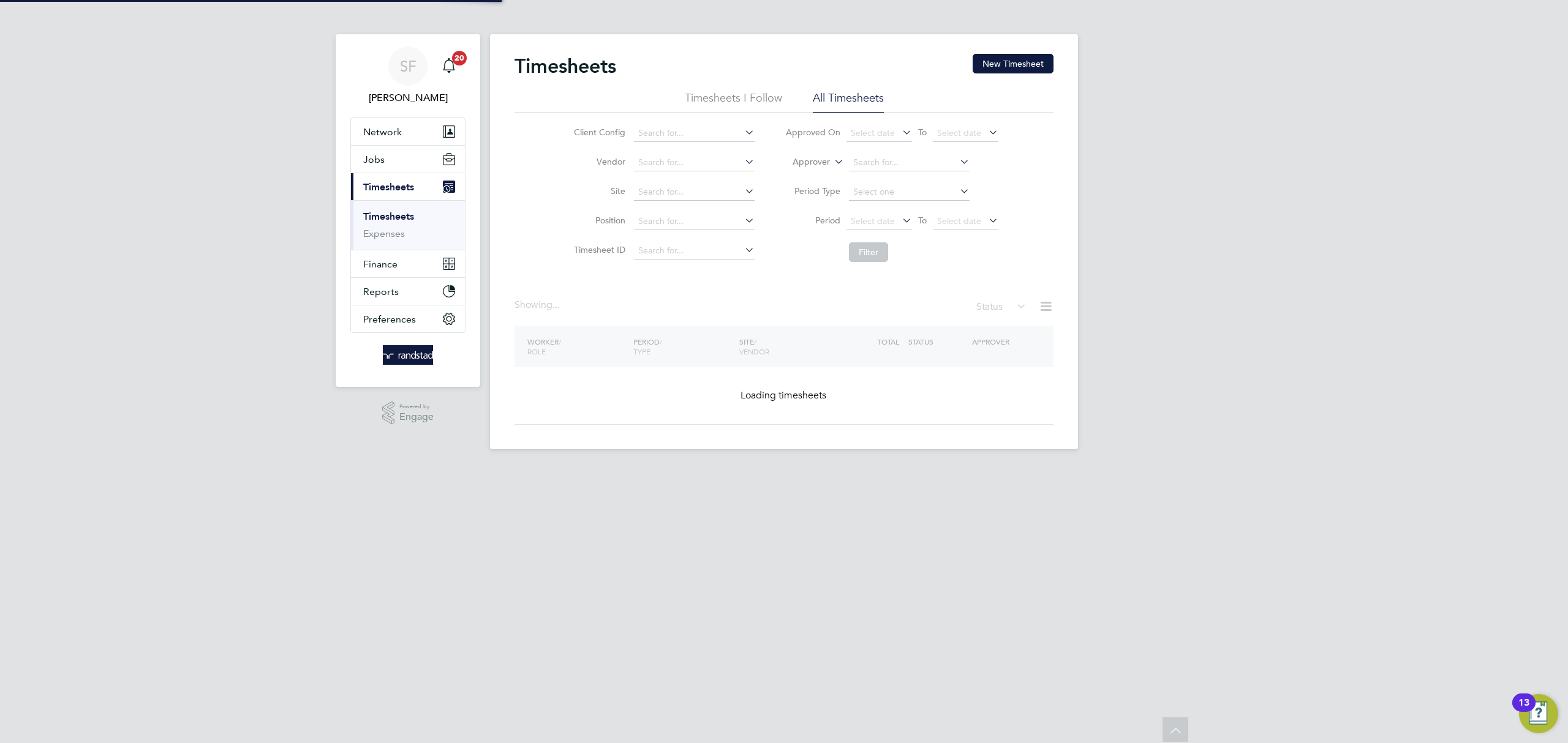
click at [1009, 64] on button "New Timesheet" at bounding box center [1013, 64] width 81 height 20
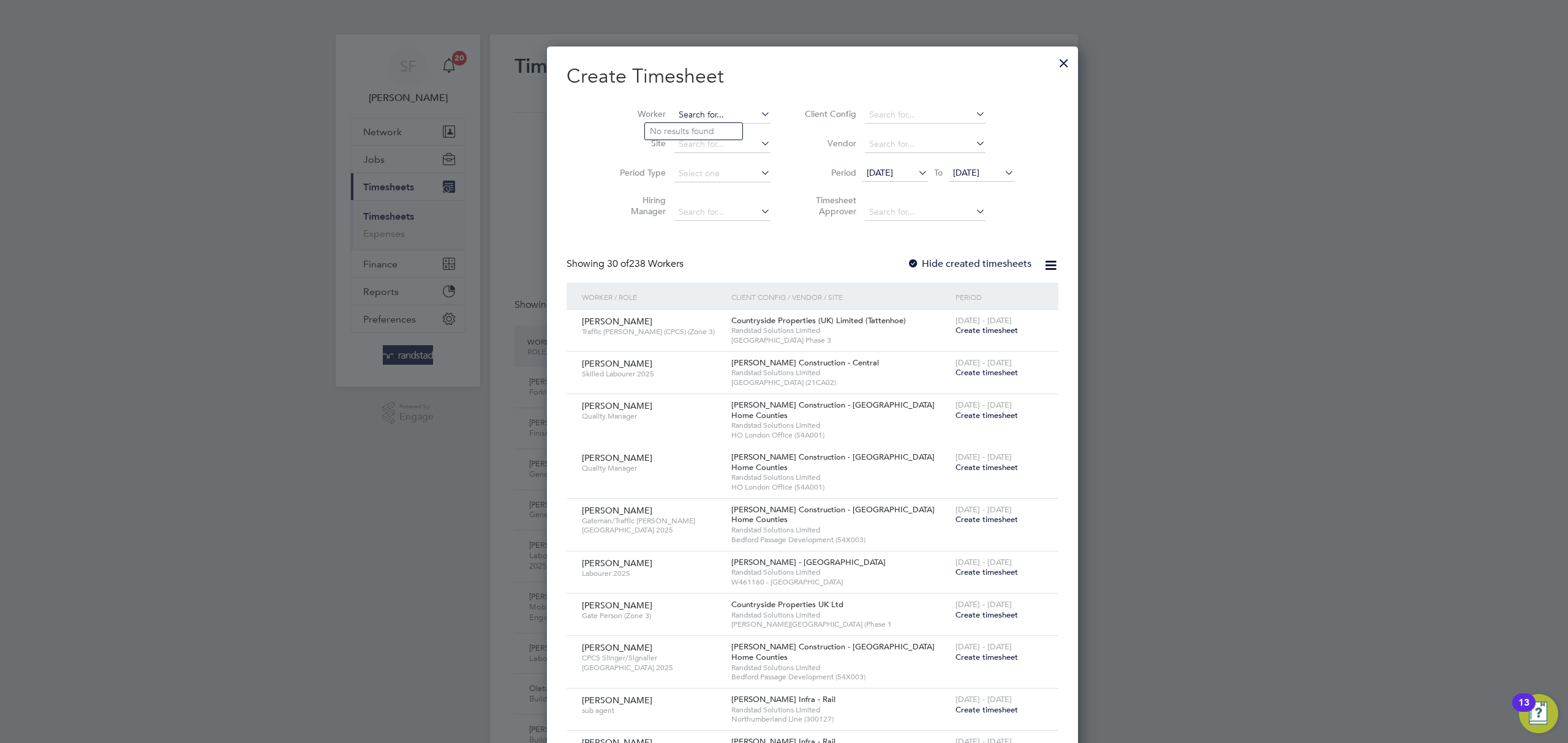
click at [675, 107] on input at bounding box center [723, 115] width 96 height 17
click at [723, 129] on b "Cornish" at bounding box center [738, 131] width 31 height 10
type input "Colin Cornish"
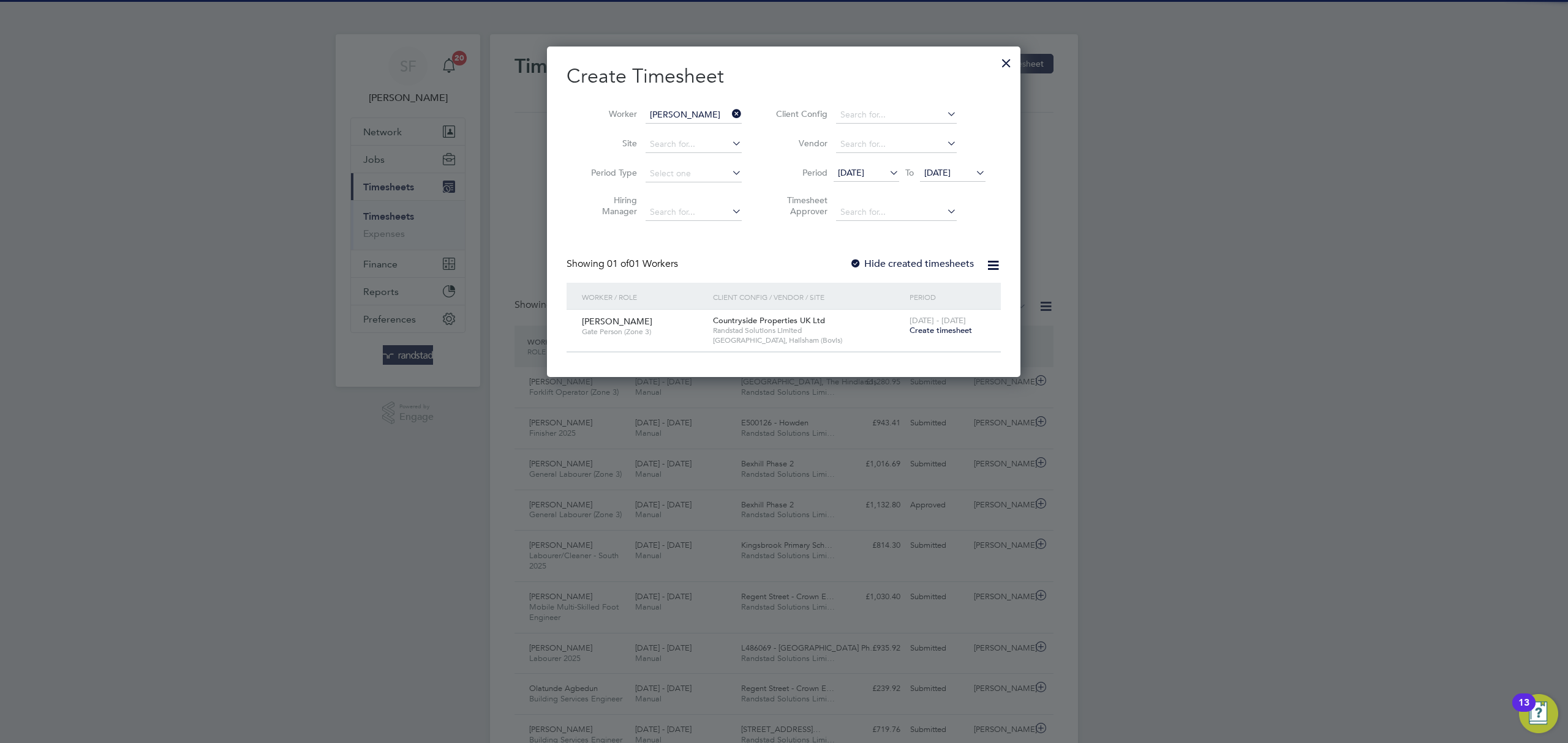
click at [931, 333] on span "Create timesheet" at bounding box center [940, 330] width 62 height 10
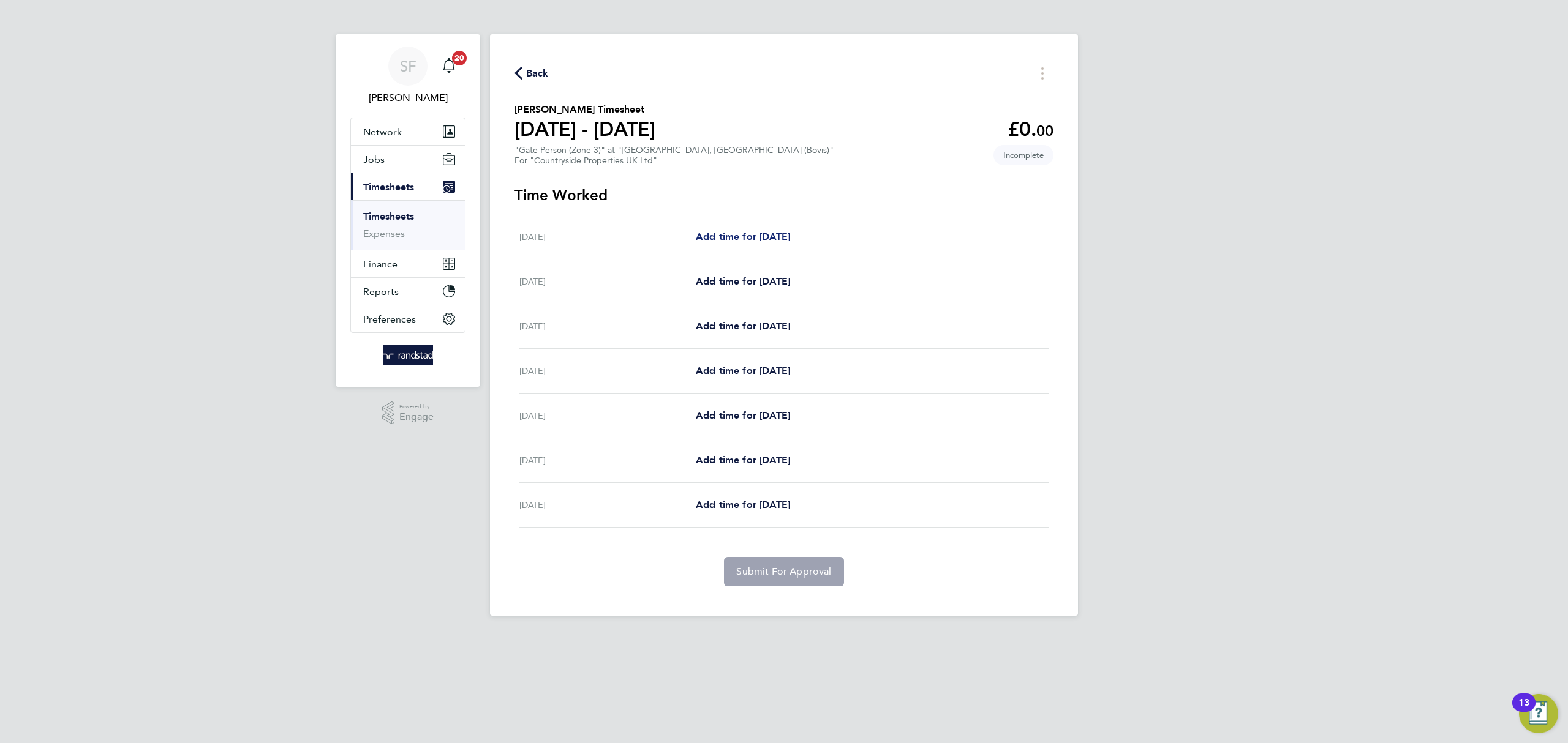
click at [738, 234] on span "Add time for Mon 04 Aug" at bounding box center [742, 236] width 94 height 12
select select "30"
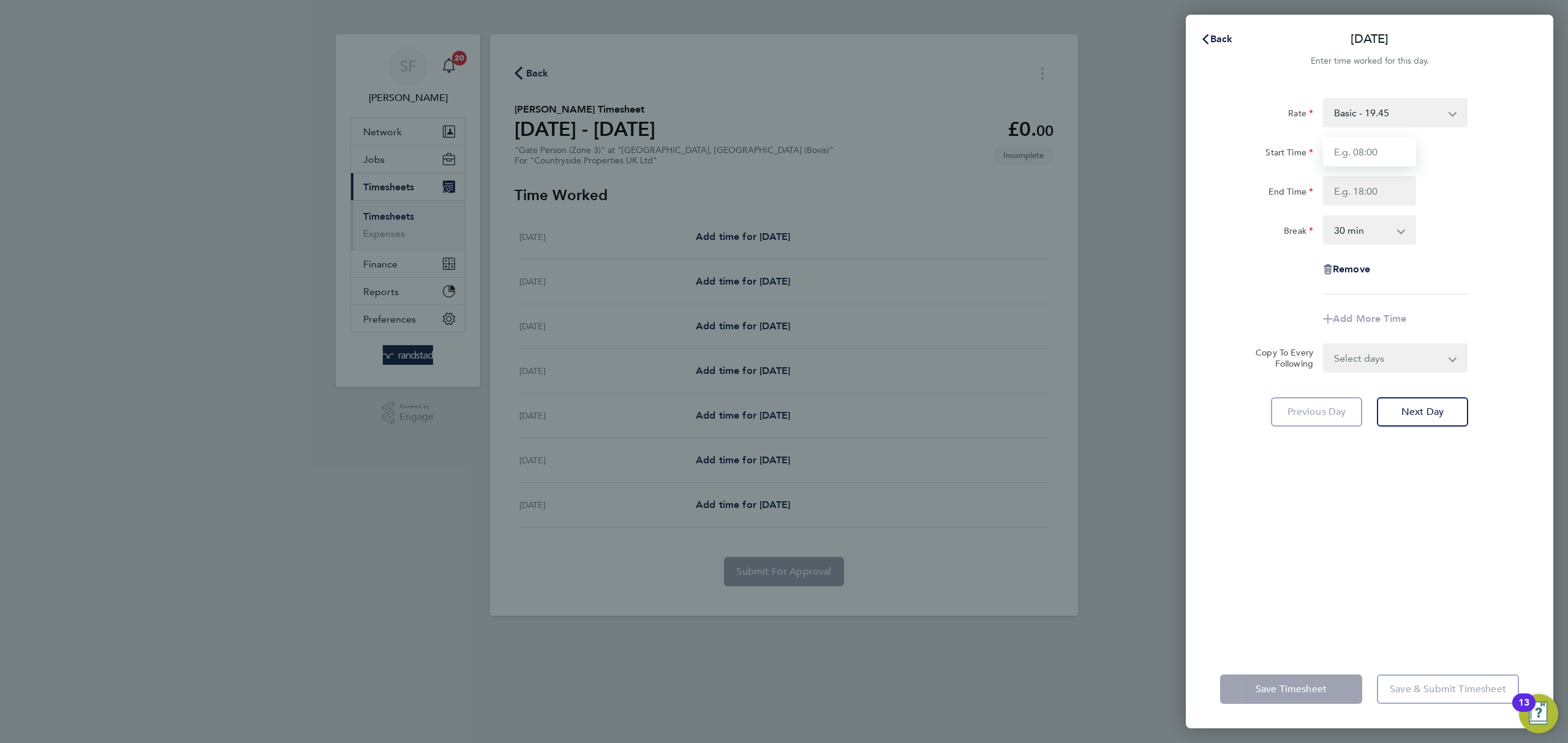
click at [1388, 152] on input "Start Time" at bounding box center [1370, 152] width 93 height 30
type input "07:00"
click at [1372, 196] on input "End Time" at bounding box center [1370, 191] width 93 height 30
type input "17:00"
click at [1389, 231] on select "0 min 15 min 30 min 45 min 60 min 75 min 90 min" at bounding box center [1362, 230] width 76 height 27
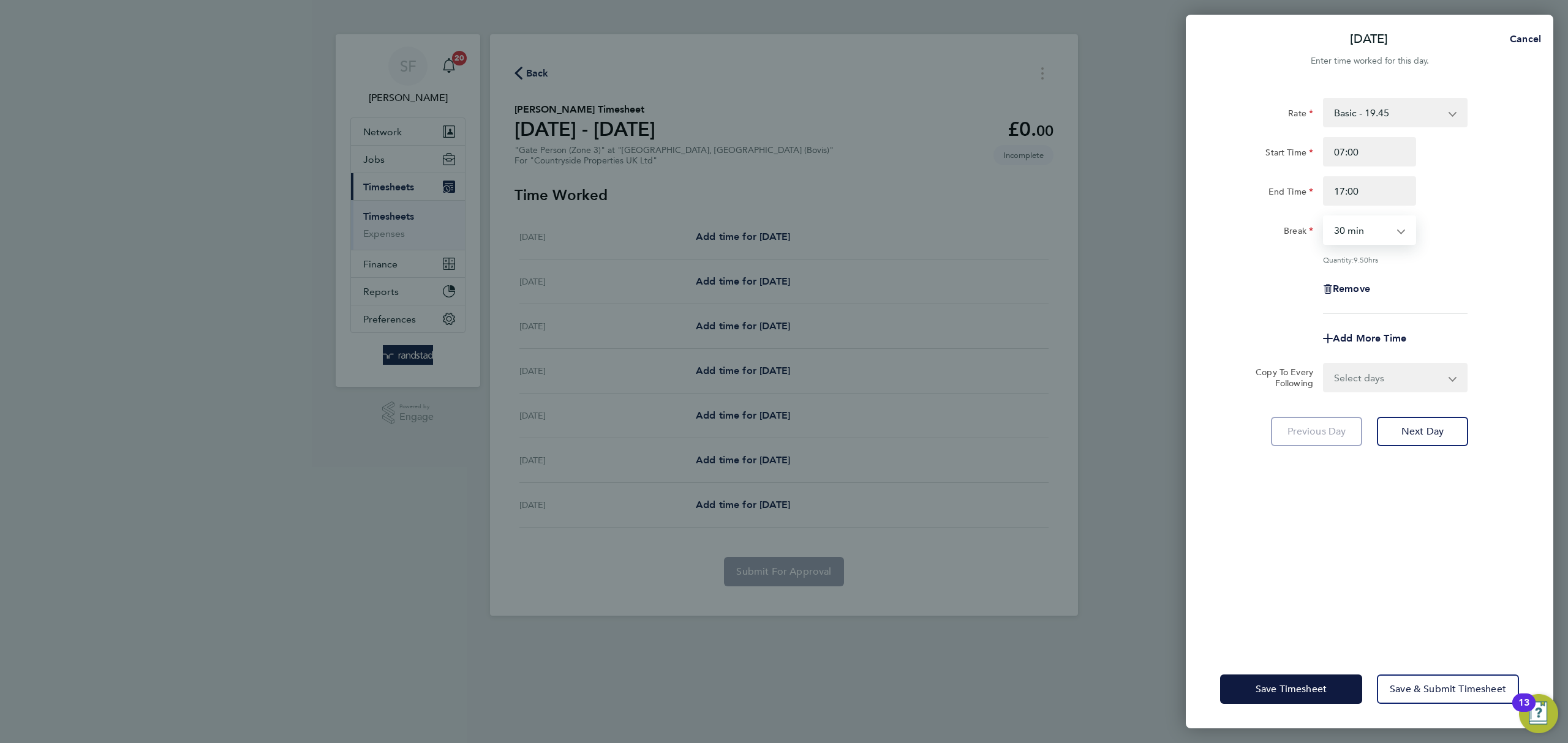
select select "0"
click at [1324, 217] on select "0 min 15 min 30 min 45 min 60 min 75 min 90 min" at bounding box center [1362, 230] width 76 height 27
click at [1428, 269] on div "Rate Basic - 19.45 Start Time 07:00 End Time 17:00 Break 0 min 15 min 30 min 45…" at bounding box center [1370, 206] width 299 height 216
click at [1391, 379] on select "Select days Day Weekday (Mon-Fri) Weekend (Sat-Sun) Tuesday Wednesday Thursday …" at bounding box center [1388, 377] width 128 height 27
select select "WEEKDAY"
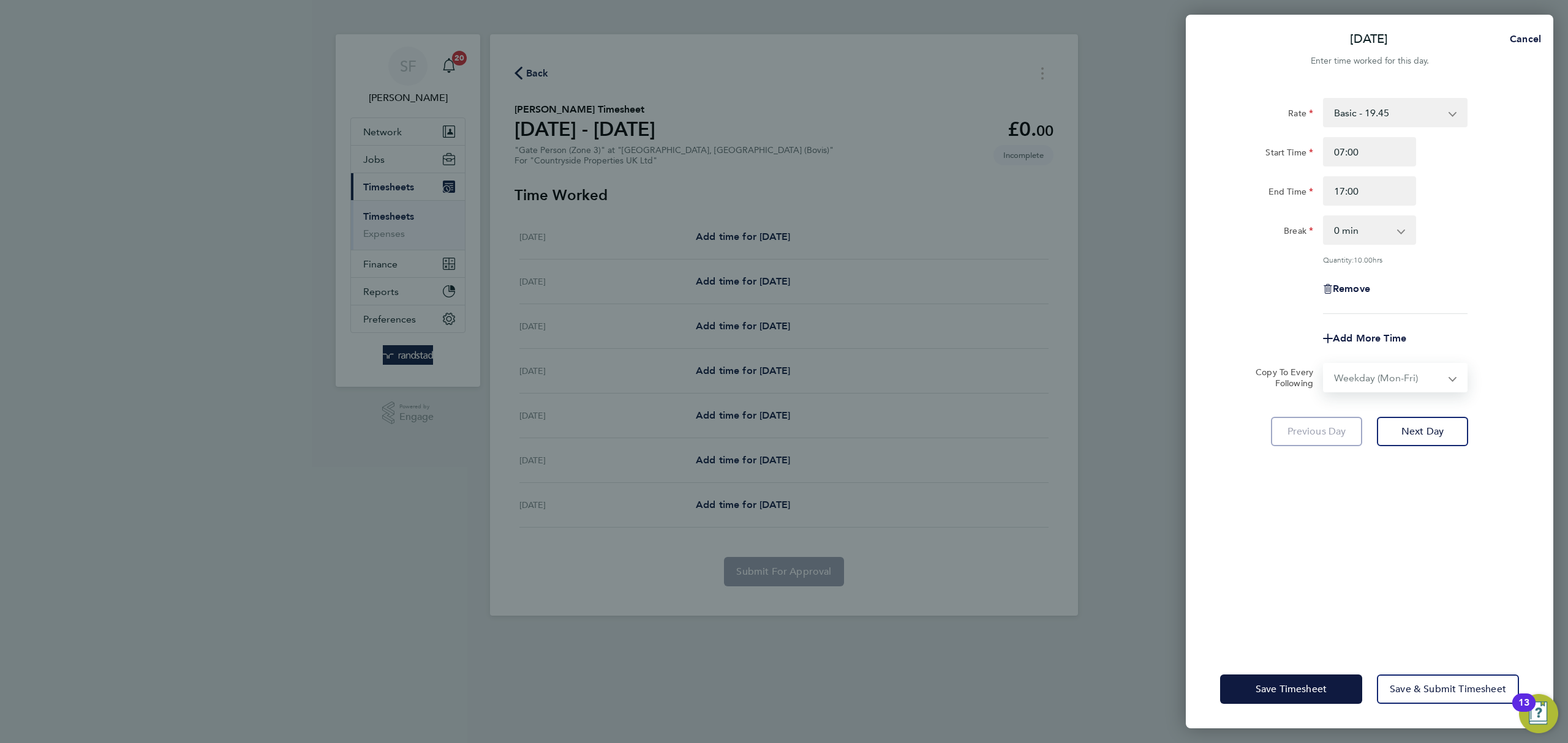
click at [1324, 364] on select "Select days Day Weekday (Mon-Fri) Weekend (Sat-Sun) Tuesday Wednesday Thursday …" at bounding box center [1388, 377] width 128 height 27
select select "2025-08-10"
click at [1431, 480] on span "Next Day" at bounding box center [1423, 486] width 43 height 12
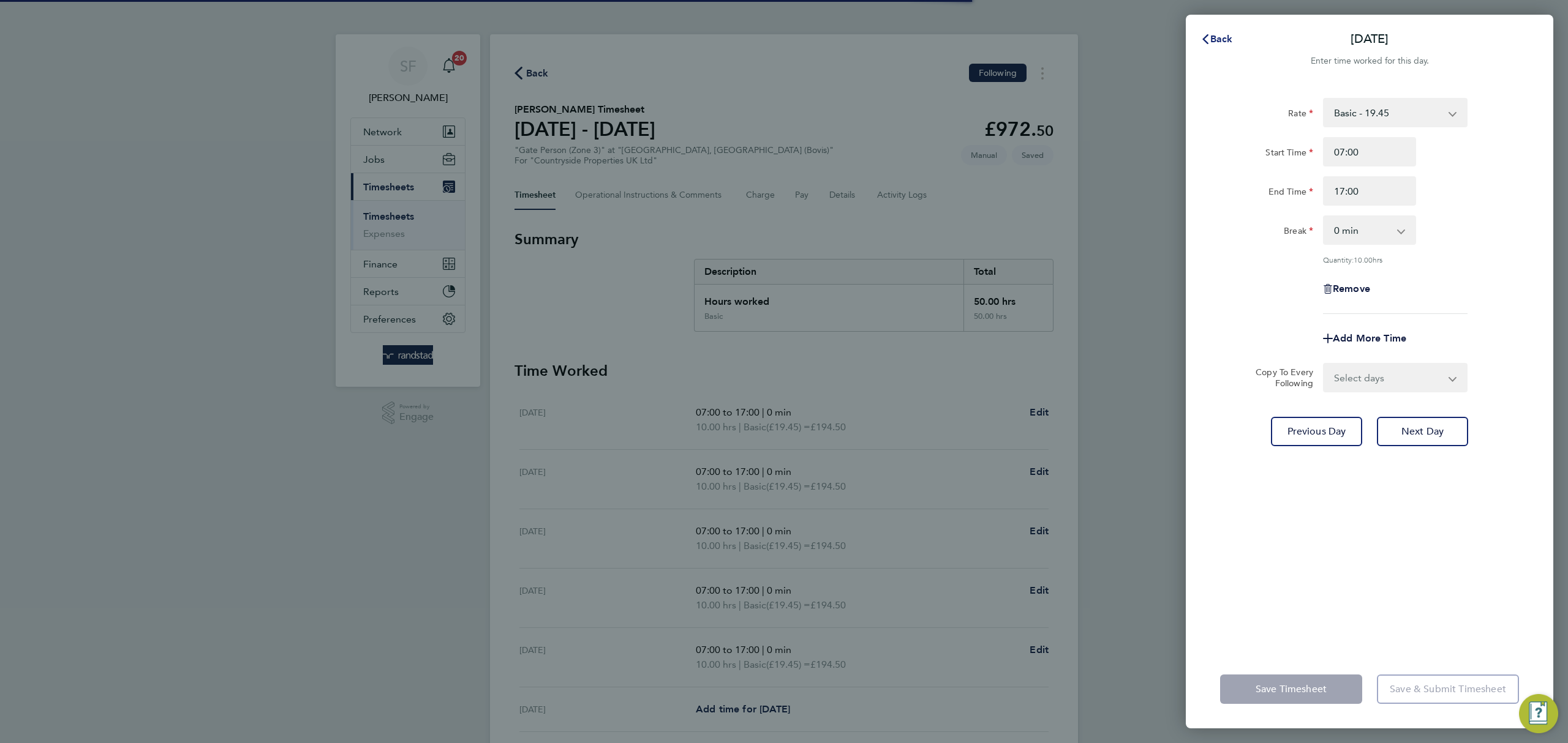
click at [1216, 34] on span "Back" at bounding box center [1221, 38] width 23 height 12
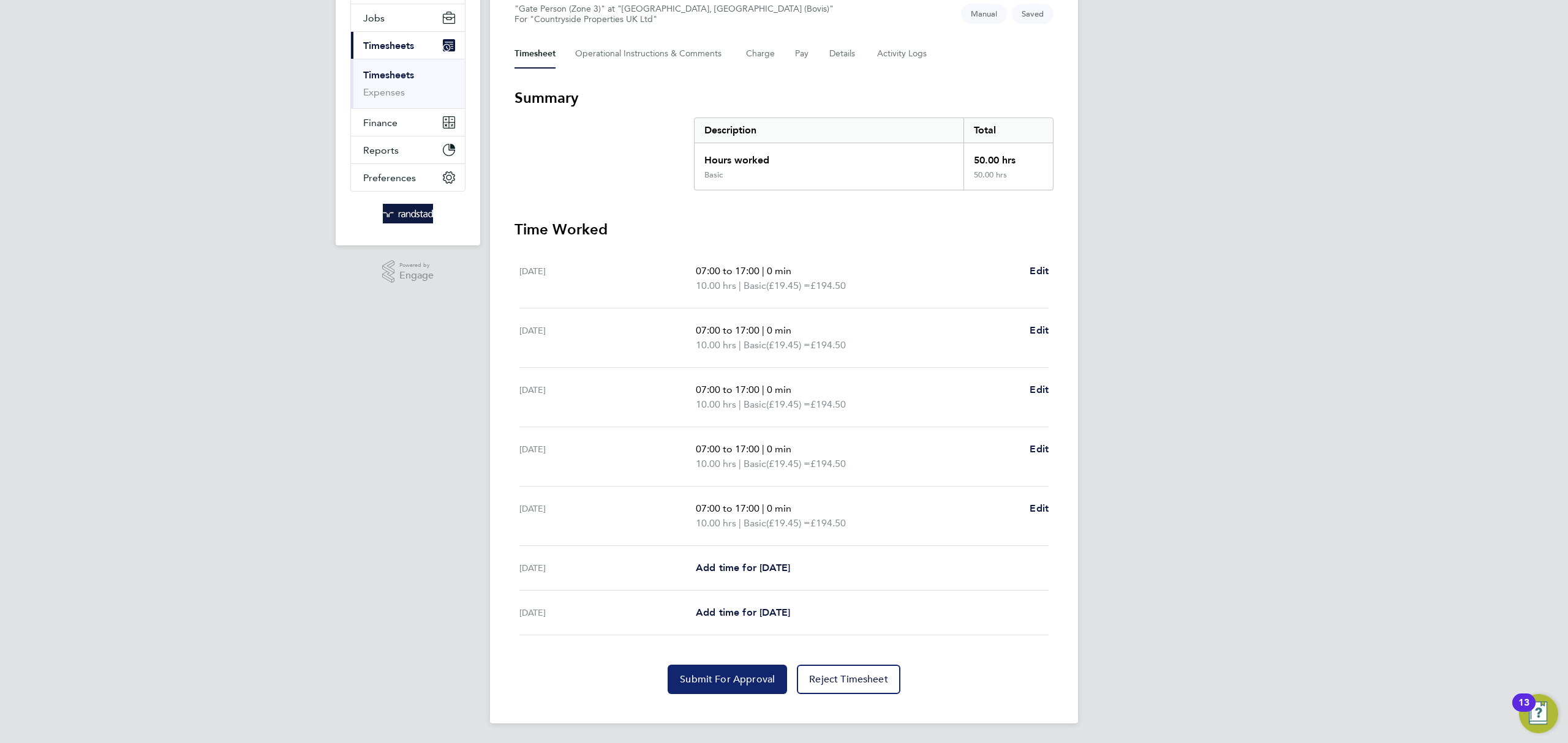
click at [716, 686] on button "Submit For Approval" at bounding box center [727, 679] width 119 height 30
click at [376, 73] on link "Timesheets" at bounding box center [388, 75] width 51 height 12
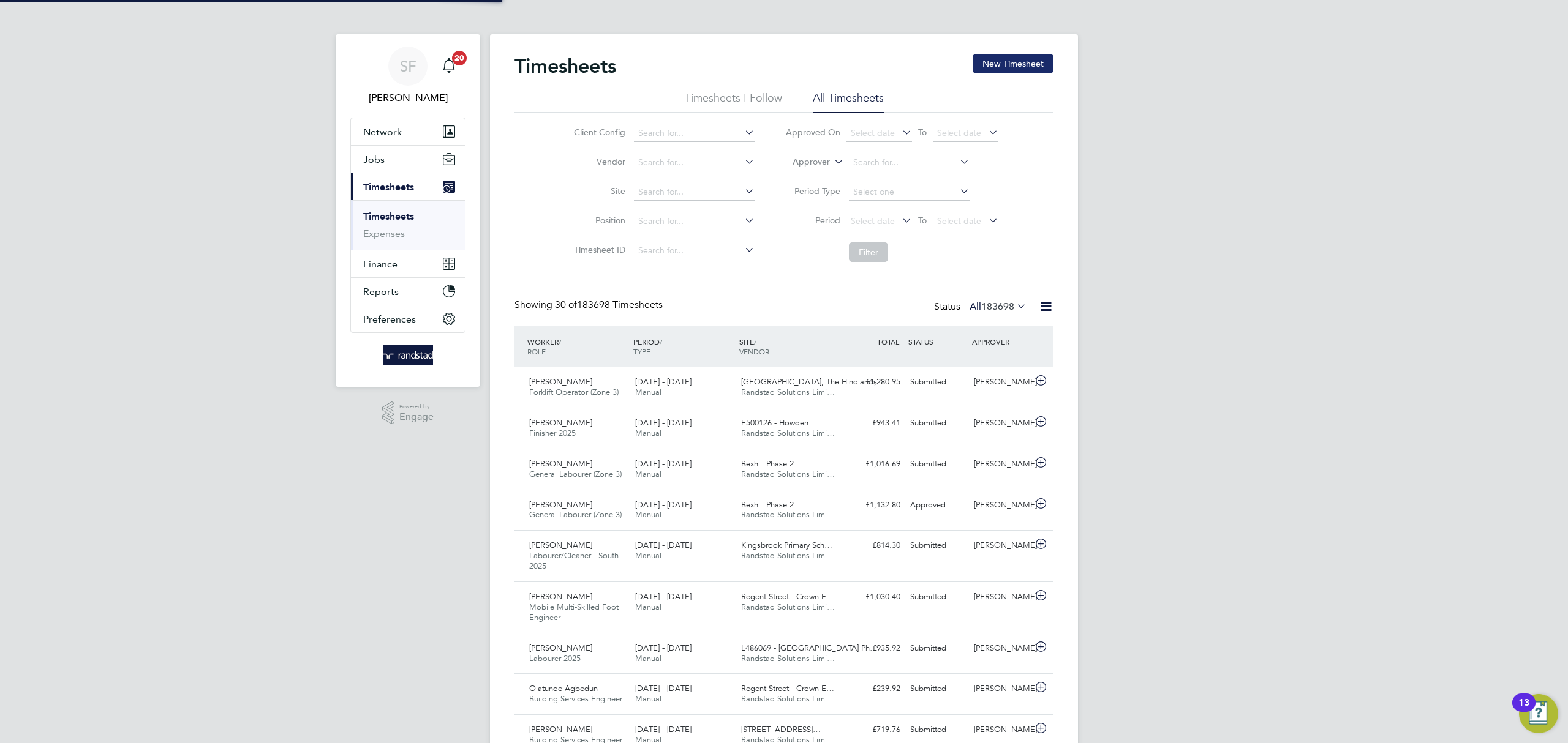
click at [1040, 65] on button "New Timesheet" at bounding box center [1013, 64] width 81 height 20
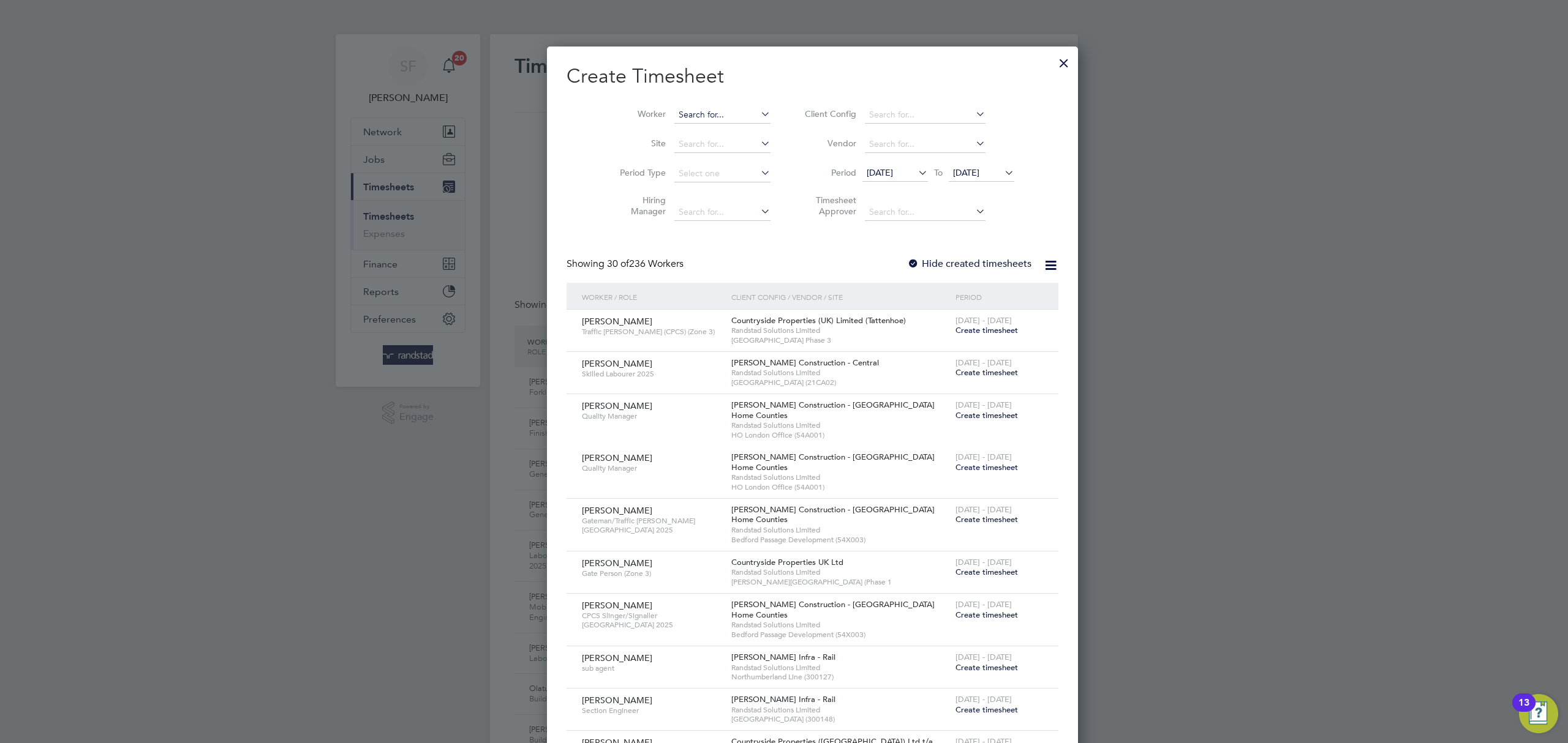
click at [678, 113] on input at bounding box center [723, 115] width 96 height 17
click at [723, 135] on b "Hum" at bounding box center [732, 131] width 19 height 10
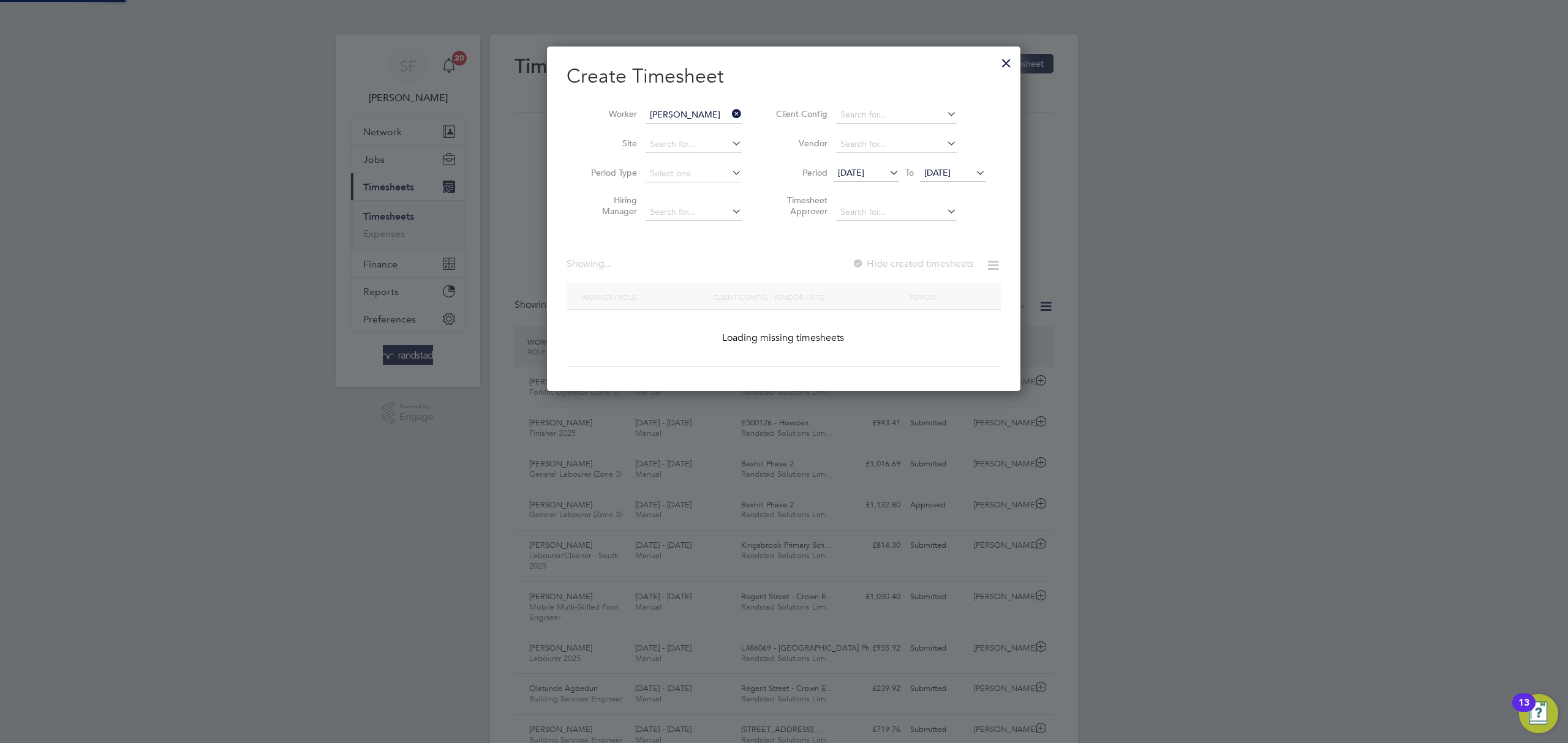
type input "Robert Humphries"
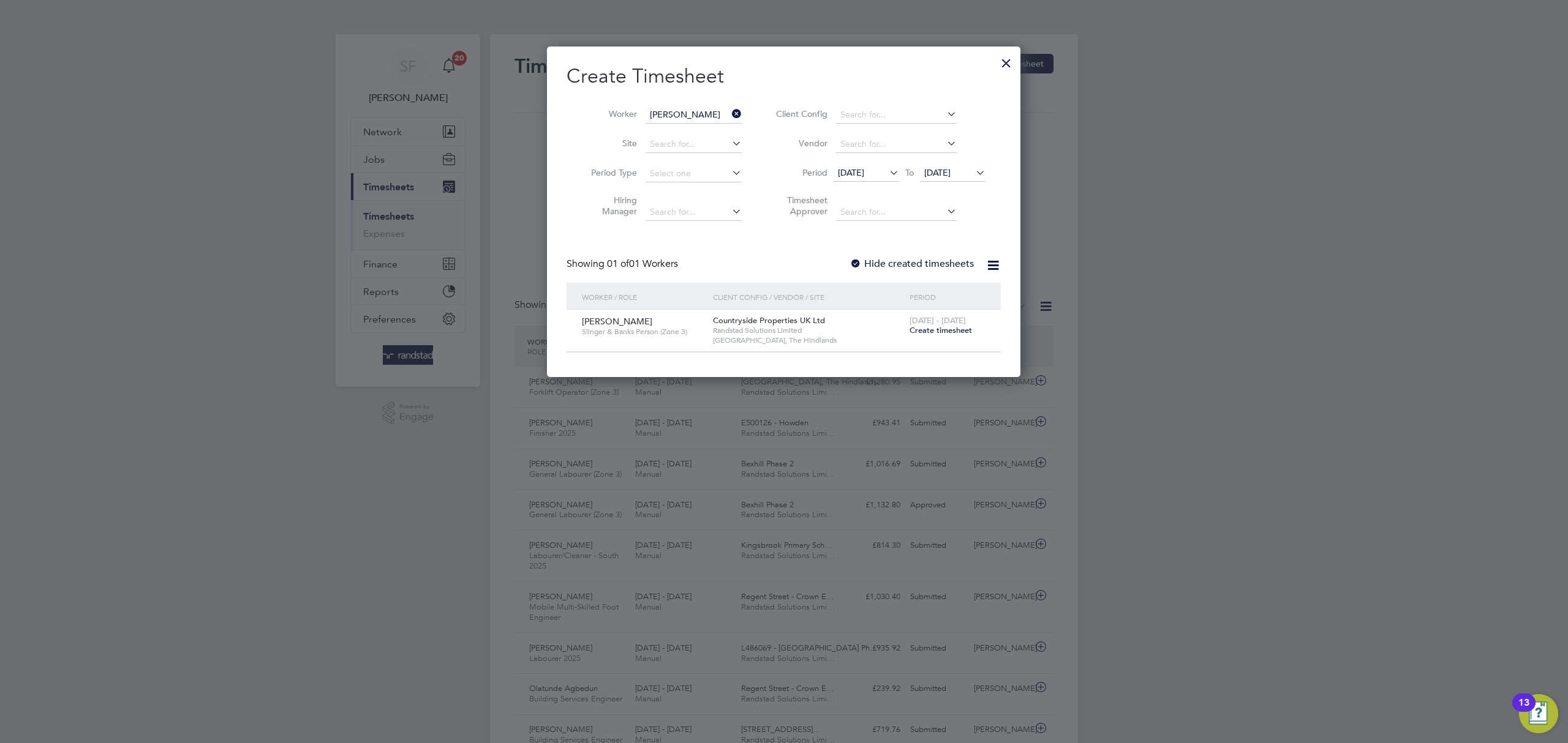
click at [957, 328] on span "Create timesheet" at bounding box center [940, 330] width 62 height 10
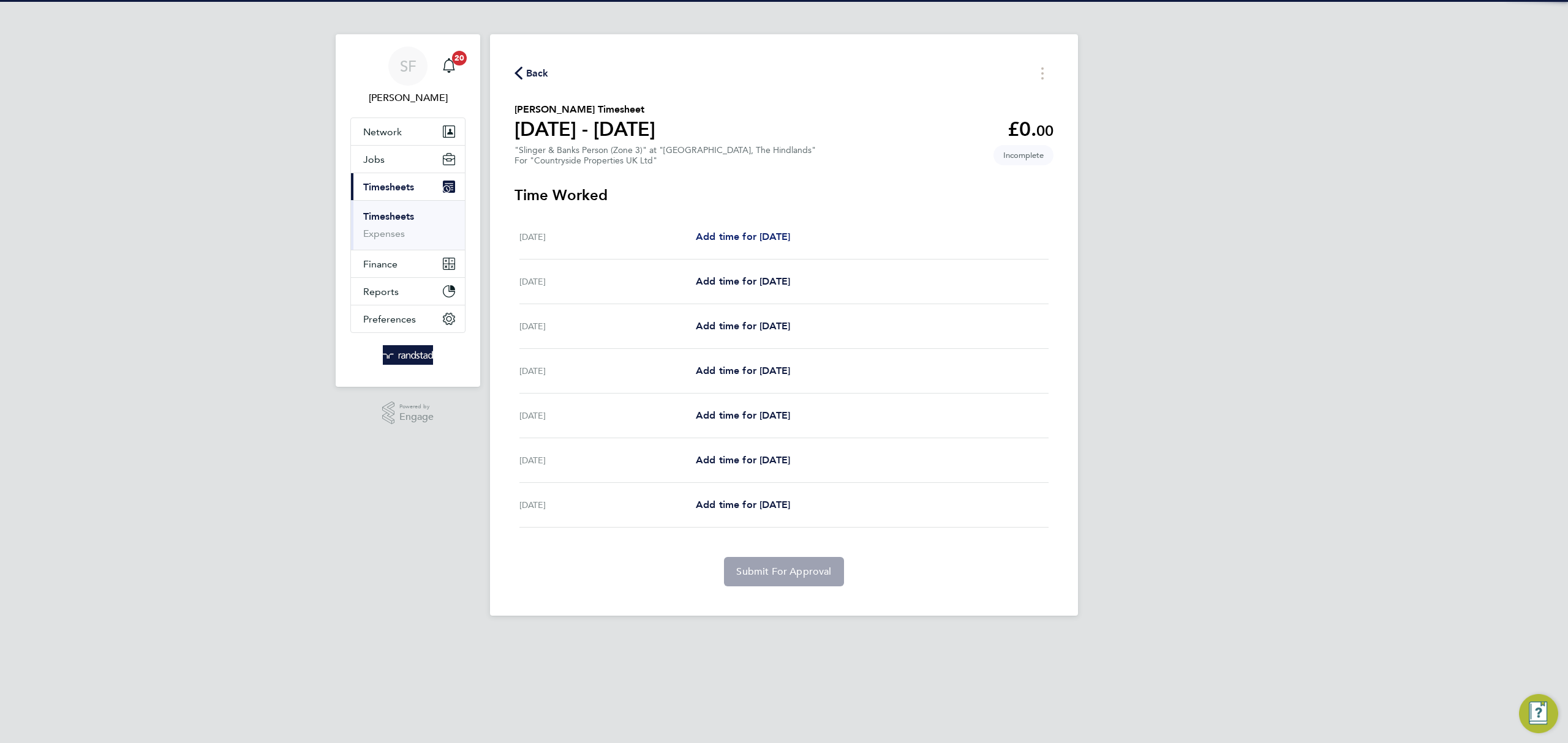
click at [760, 236] on span "Add time for Mon 04 Aug" at bounding box center [742, 236] width 94 height 12
select select "30"
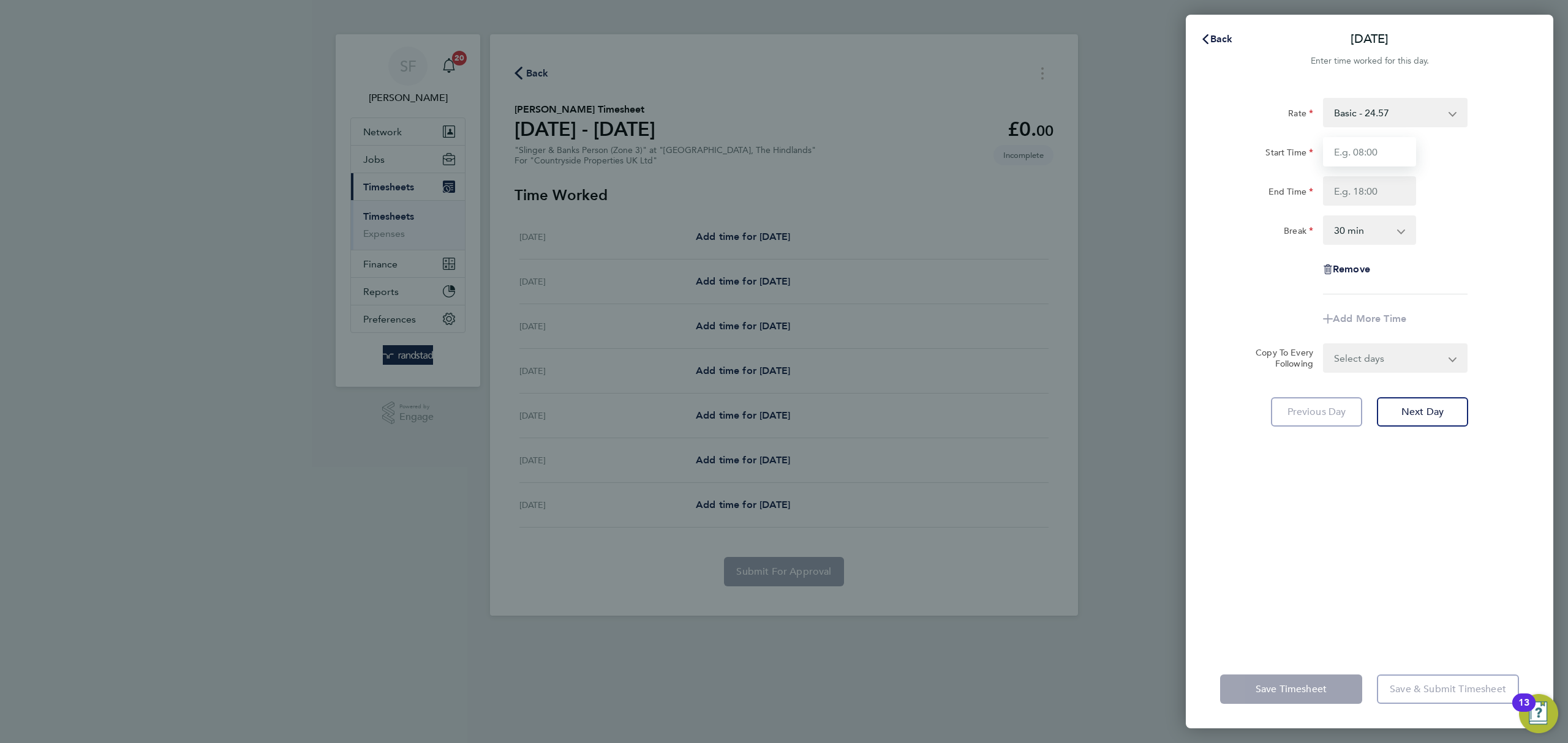
click at [1382, 152] on input "Start Time" at bounding box center [1370, 152] width 93 height 30
type input "07:30"
click at [1357, 191] on input "End Time" at bounding box center [1370, 191] width 93 height 30
type input "17:00"
click at [1455, 270] on div "Rate Basic - 24.57 Start Time 07:30 End Time 17:00 Break 0 min 15 min 30 min 45…" at bounding box center [1370, 196] width 299 height 196
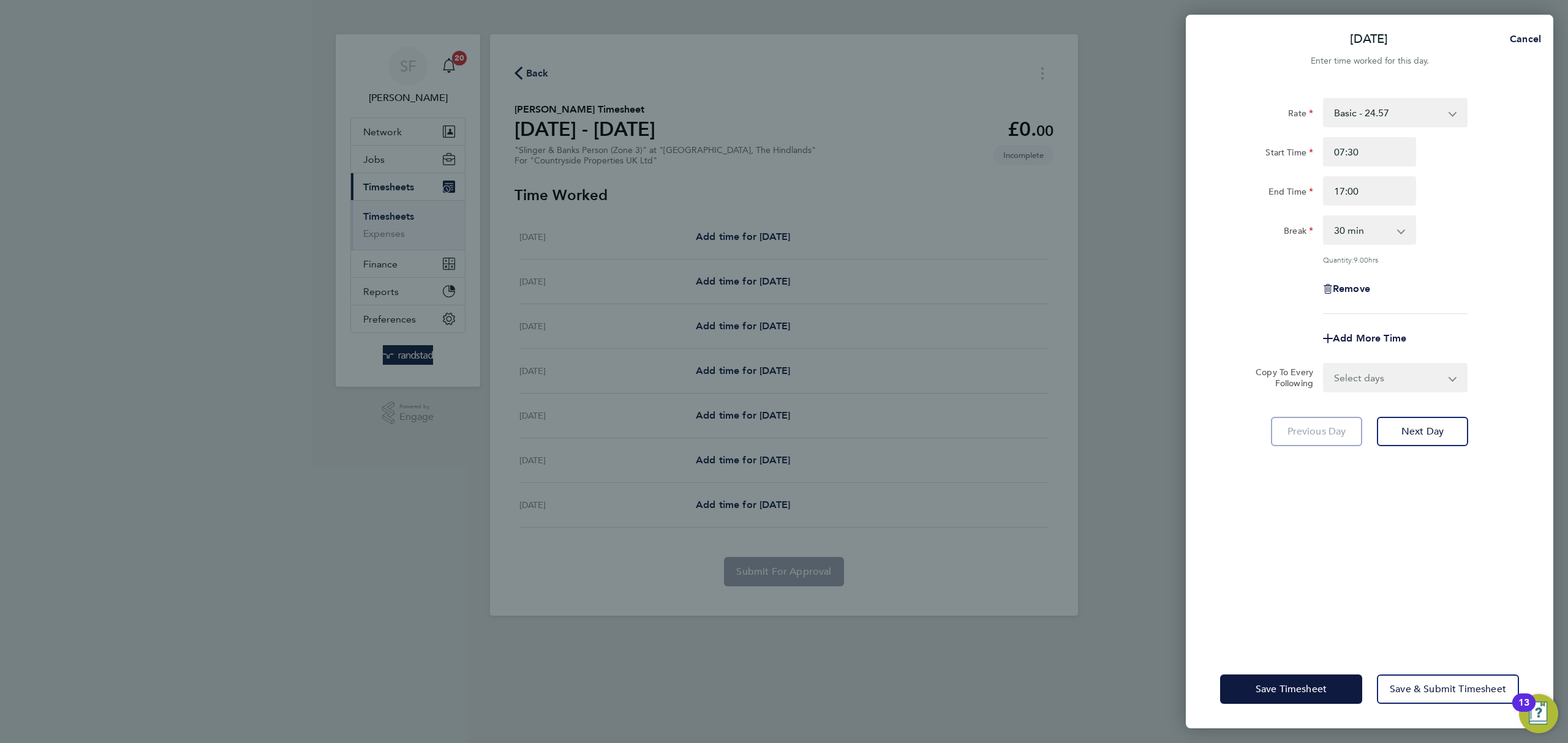
click at [1437, 377] on select "Select days Day Weekday (Mon-Fri) Weekend (Sat-Sun) Tuesday Wednesday Thursday …" at bounding box center [1388, 377] width 128 height 27
select select "WEEKDAY"
click at [1324, 364] on select "Select days Day Weekday (Mon-Fri) Weekend (Sat-Sun) Tuesday Wednesday Thursday …" at bounding box center [1388, 377] width 128 height 27
select select "2025-08-10"
click at [1436, 487] on span "Next Day" at bounding box center [1423, 486] width 43 height 12
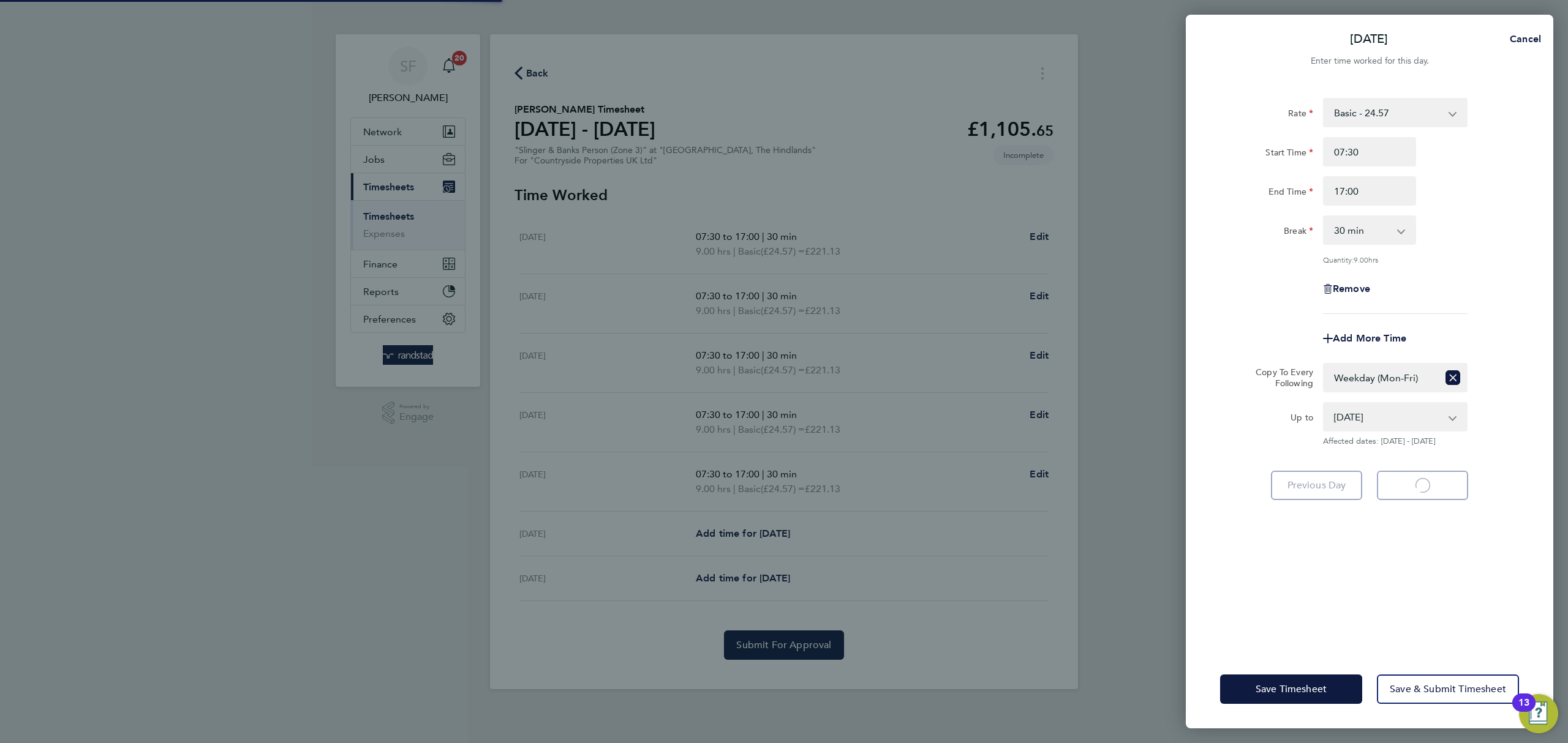
select select "30"
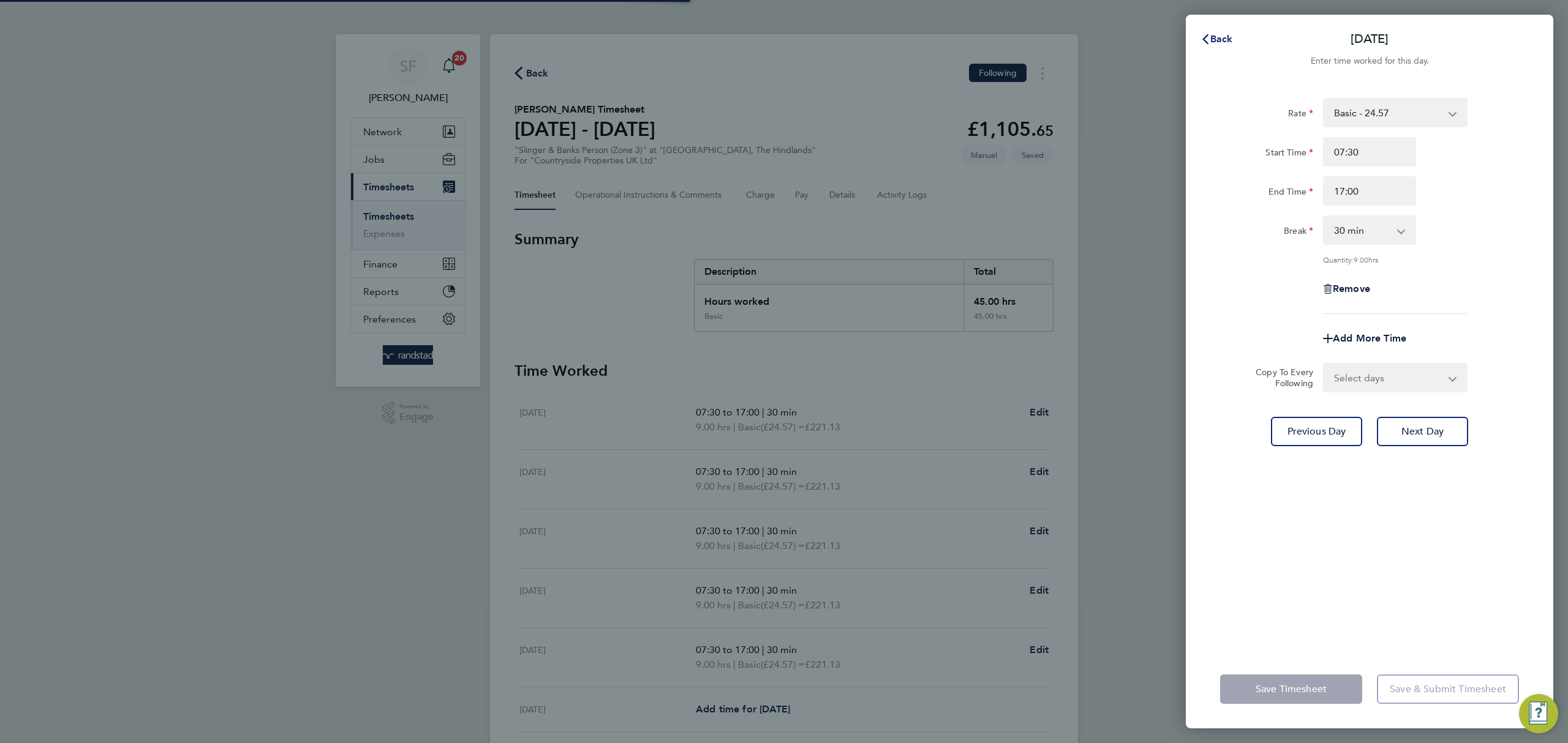
click at [1219, 34] on span "Back" at bounding box center [1221, 38] width 23 height 12
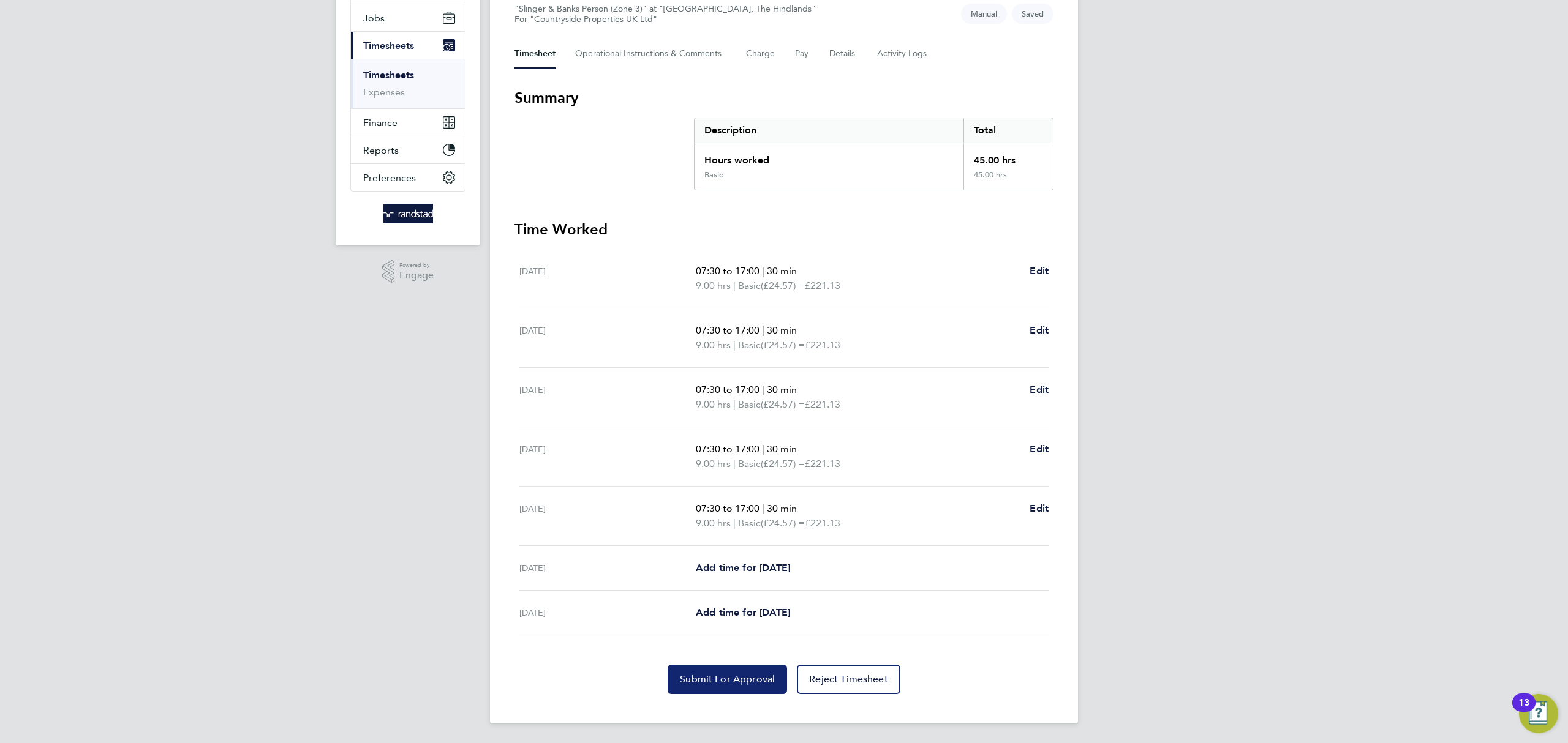
click at [737, 686] on button "Submit For Approval" at bounding box center [727, 679] width 119 height 30
click at [377, 19] on span "Jobs" at bounding box center [373, 18] width 21 height 12
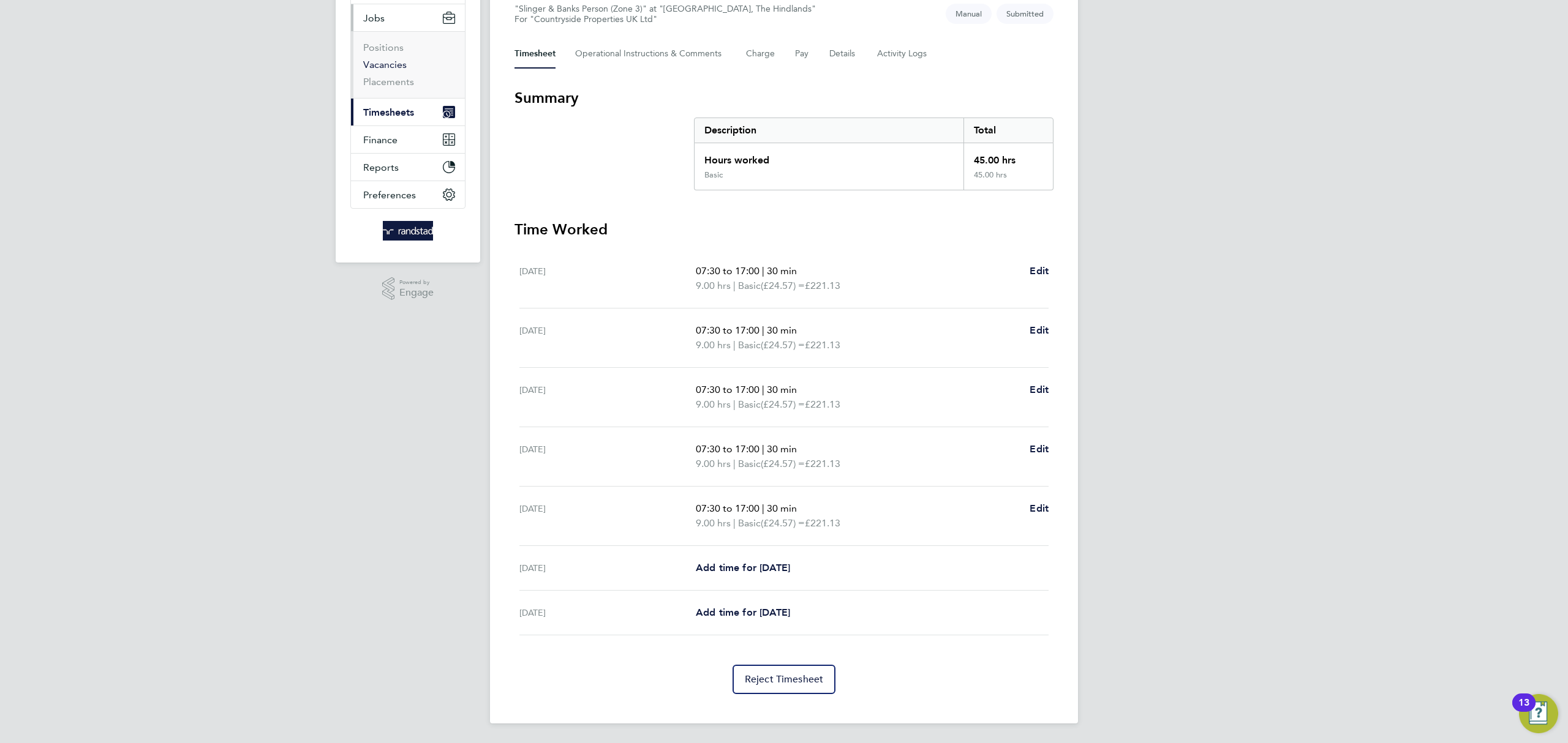
click at [383, 65] on link "Vacancies" at bounding box center [384, 64] width 43 height 12
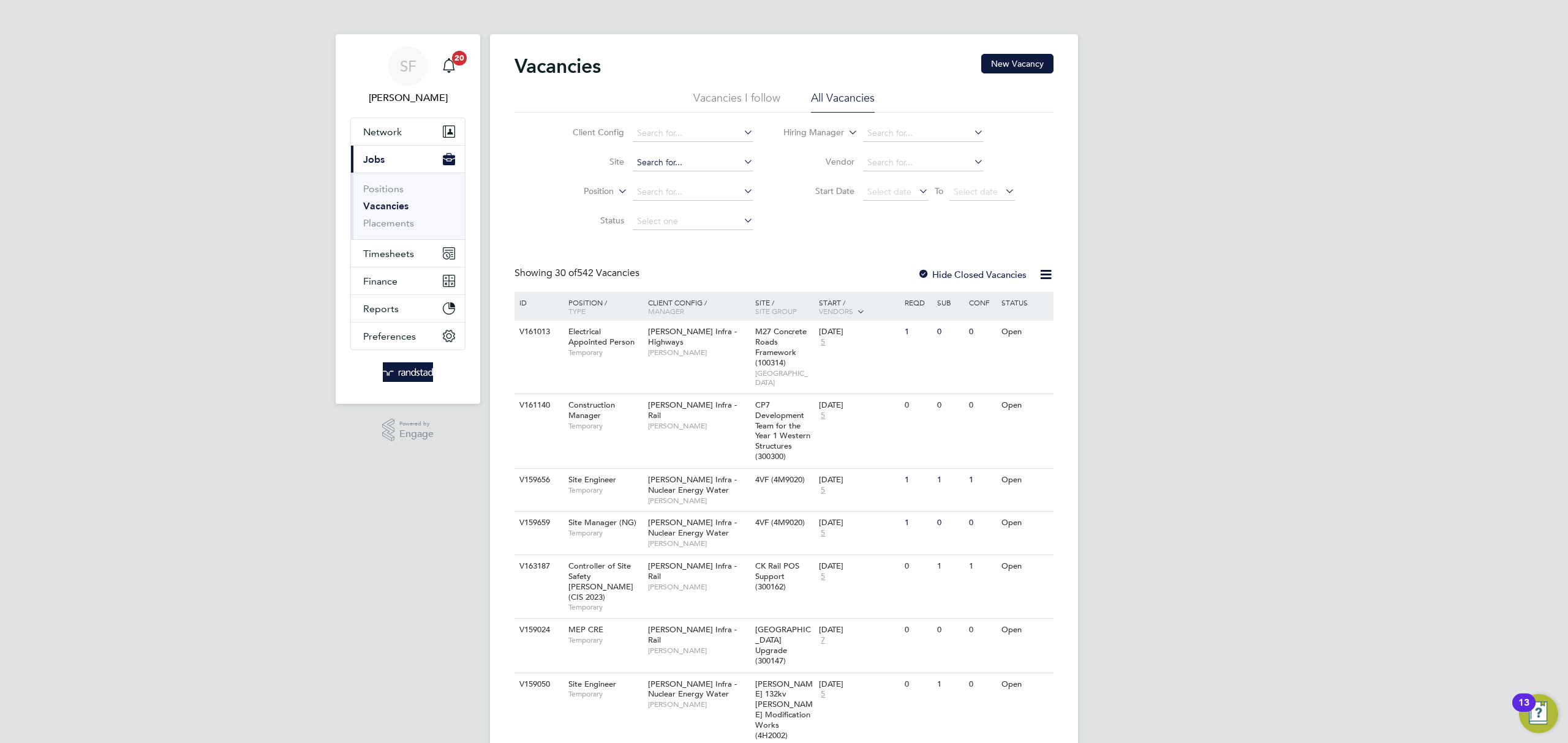
click at [651, 161] on input at bounding box center [693, 163] width 121 height 17
click at [727, 208] on b "Hailsham" at bounding box center [745, 213] width 37 height 10
type input "Liberty Place, Hailsham (Bovis)"
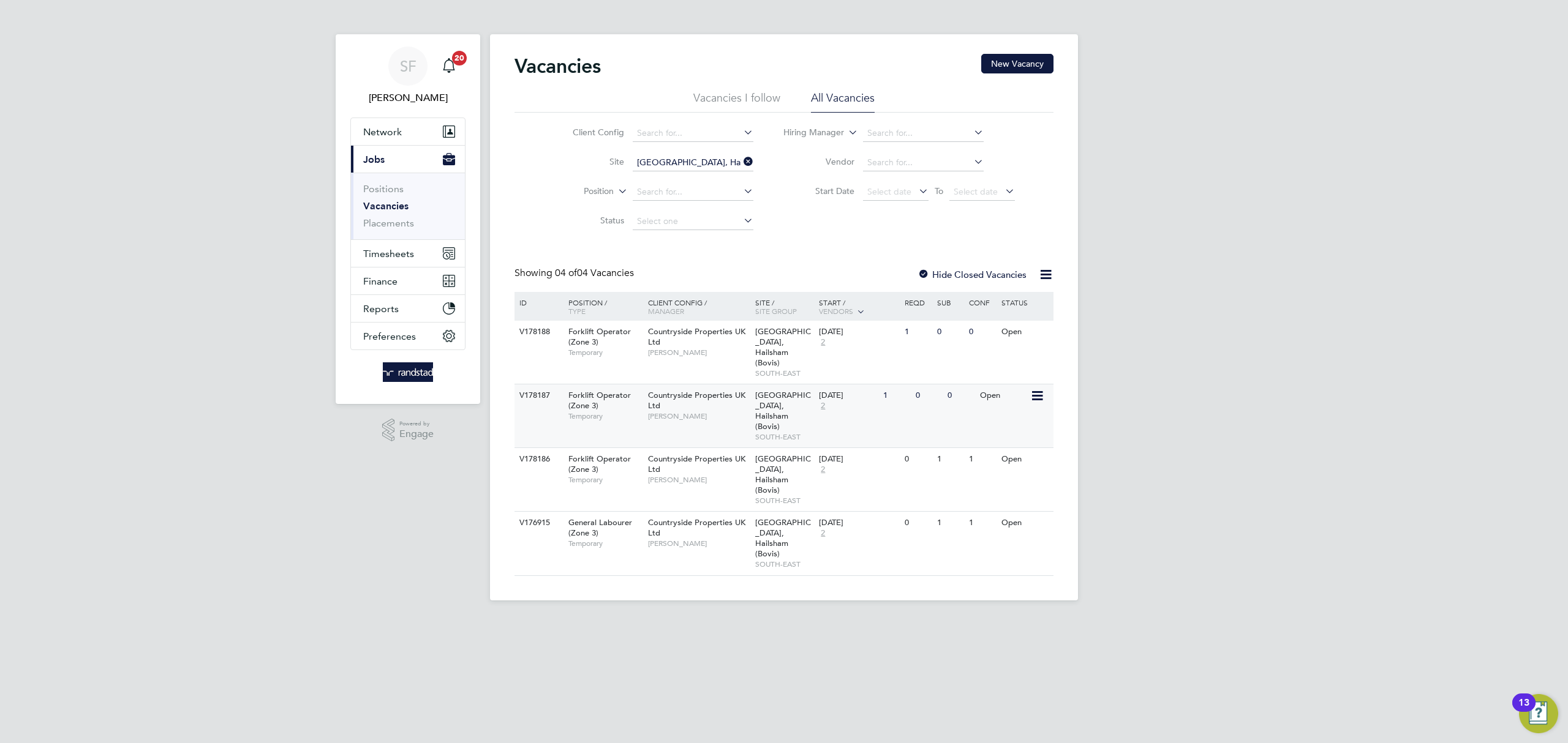
click at [958, 390] on div "0" at bounding box center [960, 395] width 32 height 23
click at [403, 134] on button "Network" at bounding box center [408, 131] width 114 height 27
click at [935, 457] on div "V178186 Forklift Operator (Zone 3) Temporary Countryside Properties UK Ltd Darr…" at bounding box center [784, 479] width 539 height 64
click at [380, 135] on span "Network" at bounding box center [382, 132] width 38 height 12
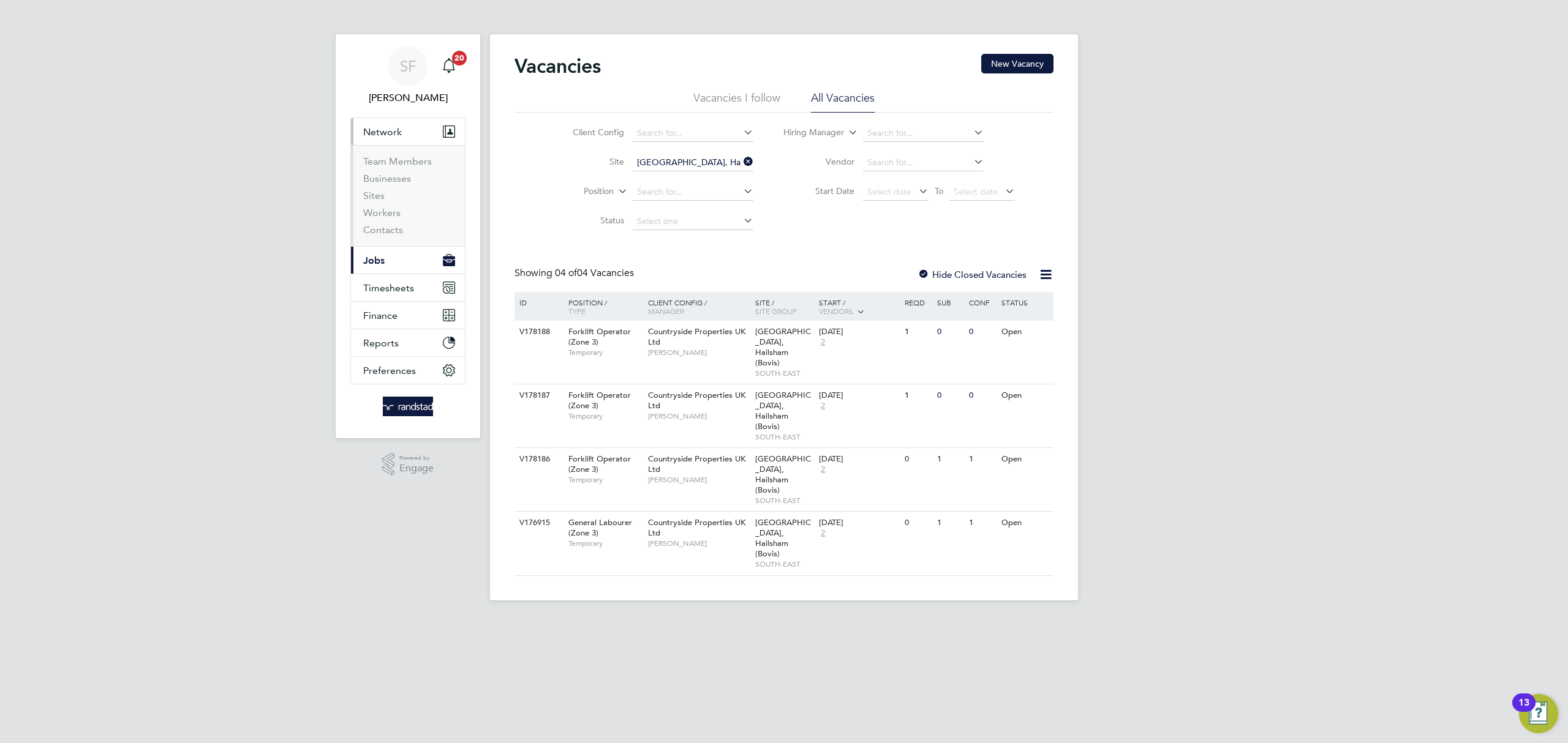
click at [373, 260] on span "Jobs" at bounding box center [373, 260] width 21 height 12
click at [741, 160] on icon at bounding box center [741, 161] width 0 height 17
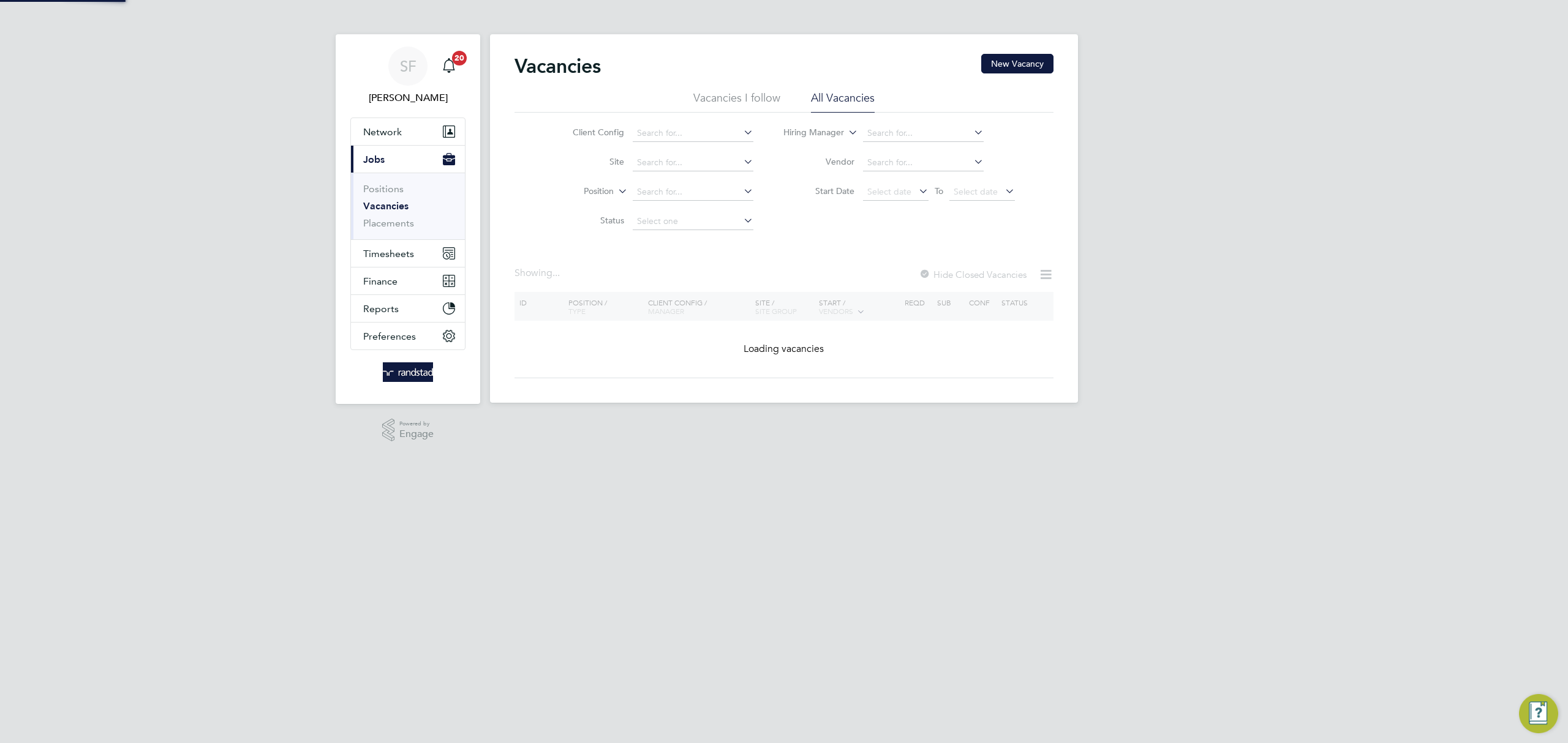
click at [971, 162] on icon at bounding box center [971, 161] width 0 height 17
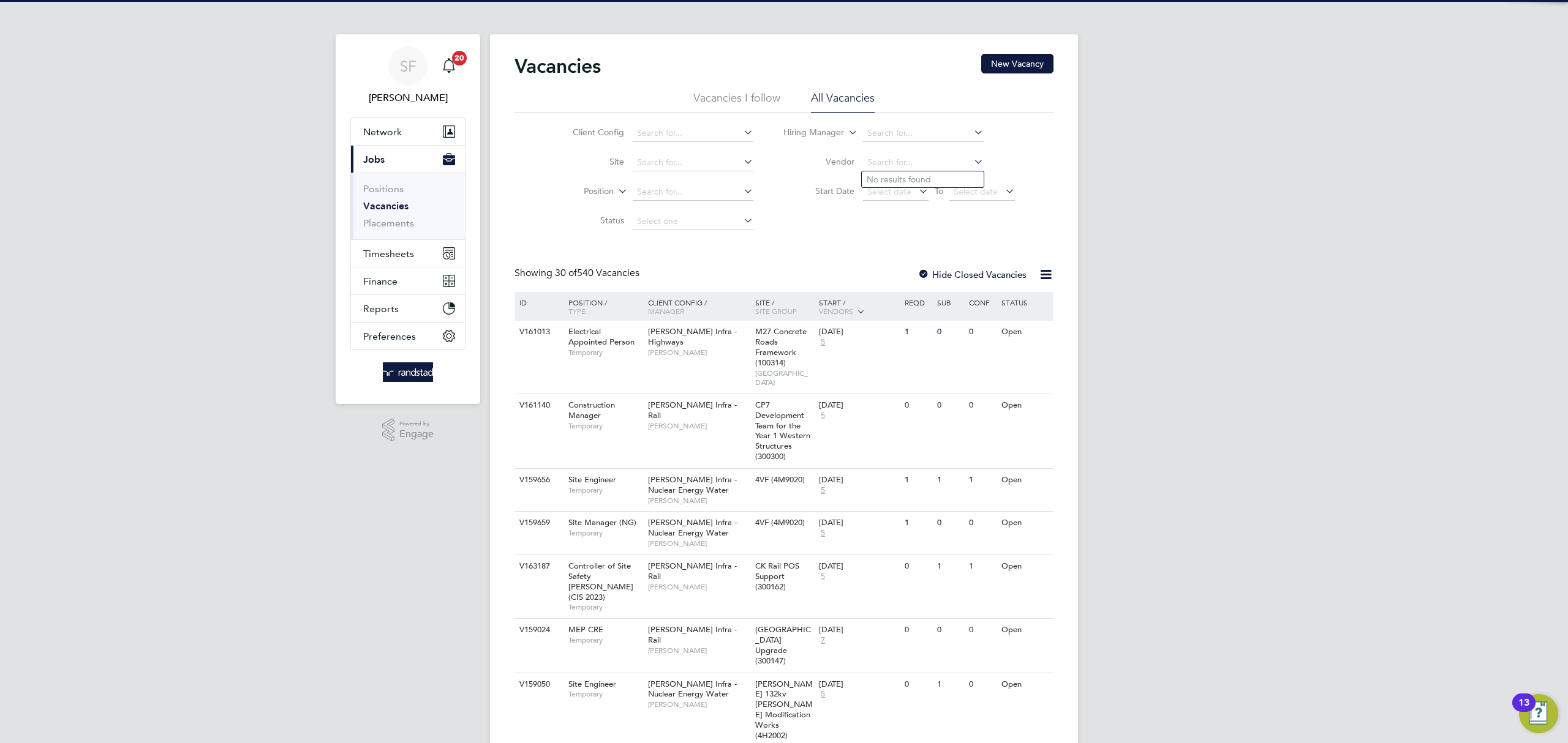
click at [971, 157] on icon at bounding box center [971, 161] width 0 height 17
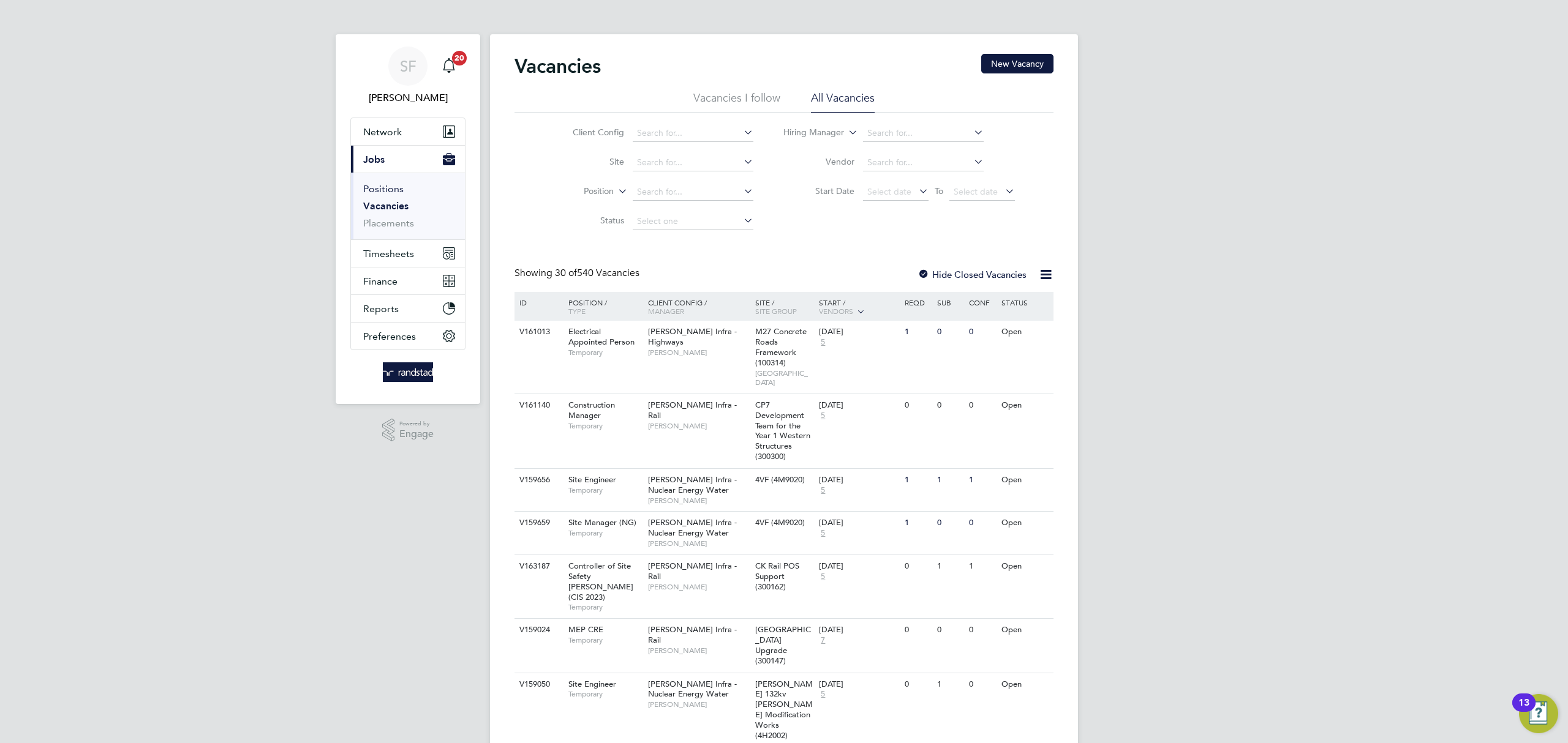
click at [380, 192] on link "Positions" at bounding box center [383, 189] width 40 height 12
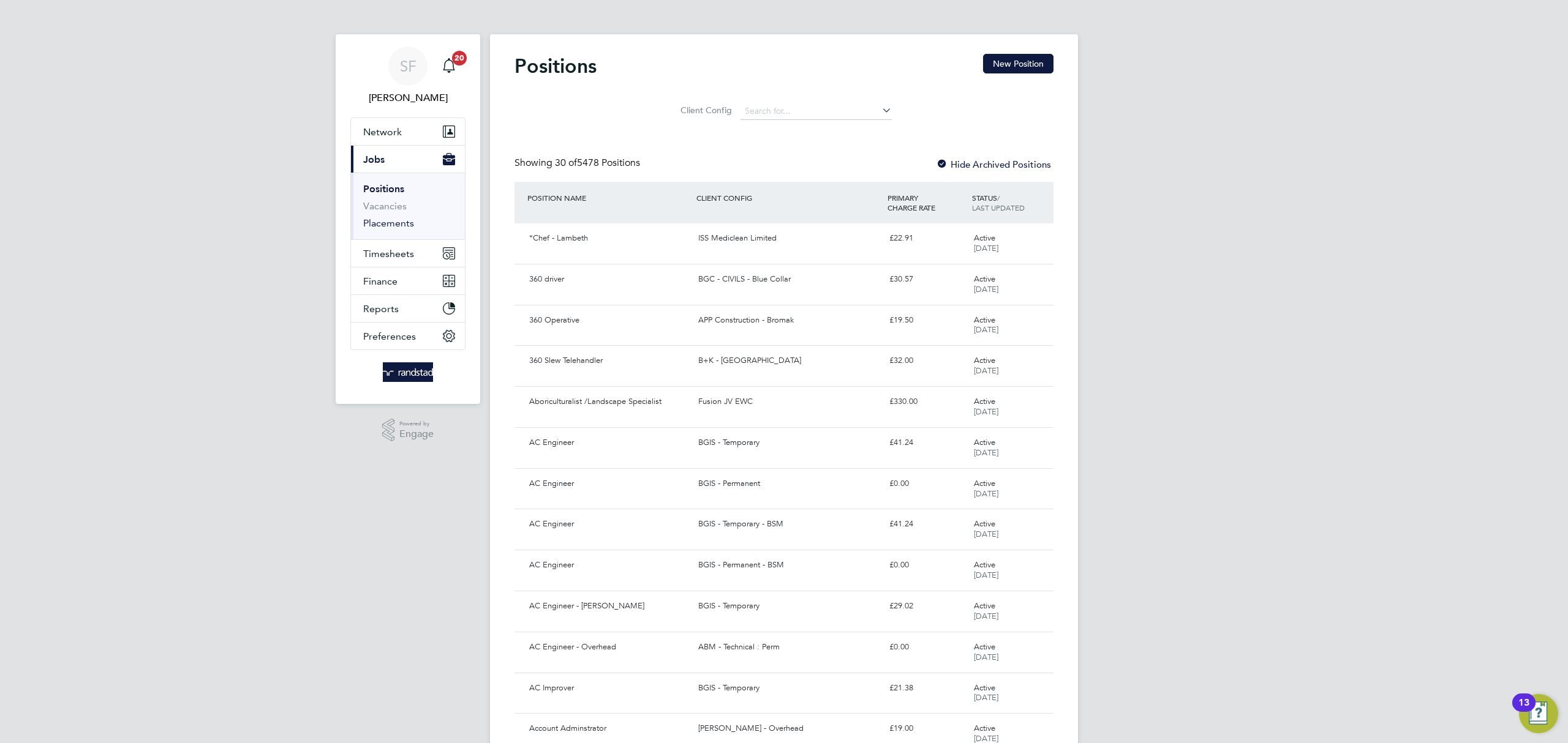
click at [386, 223] on link "Placements" at bounding box center [388, 223] width 51 height 12
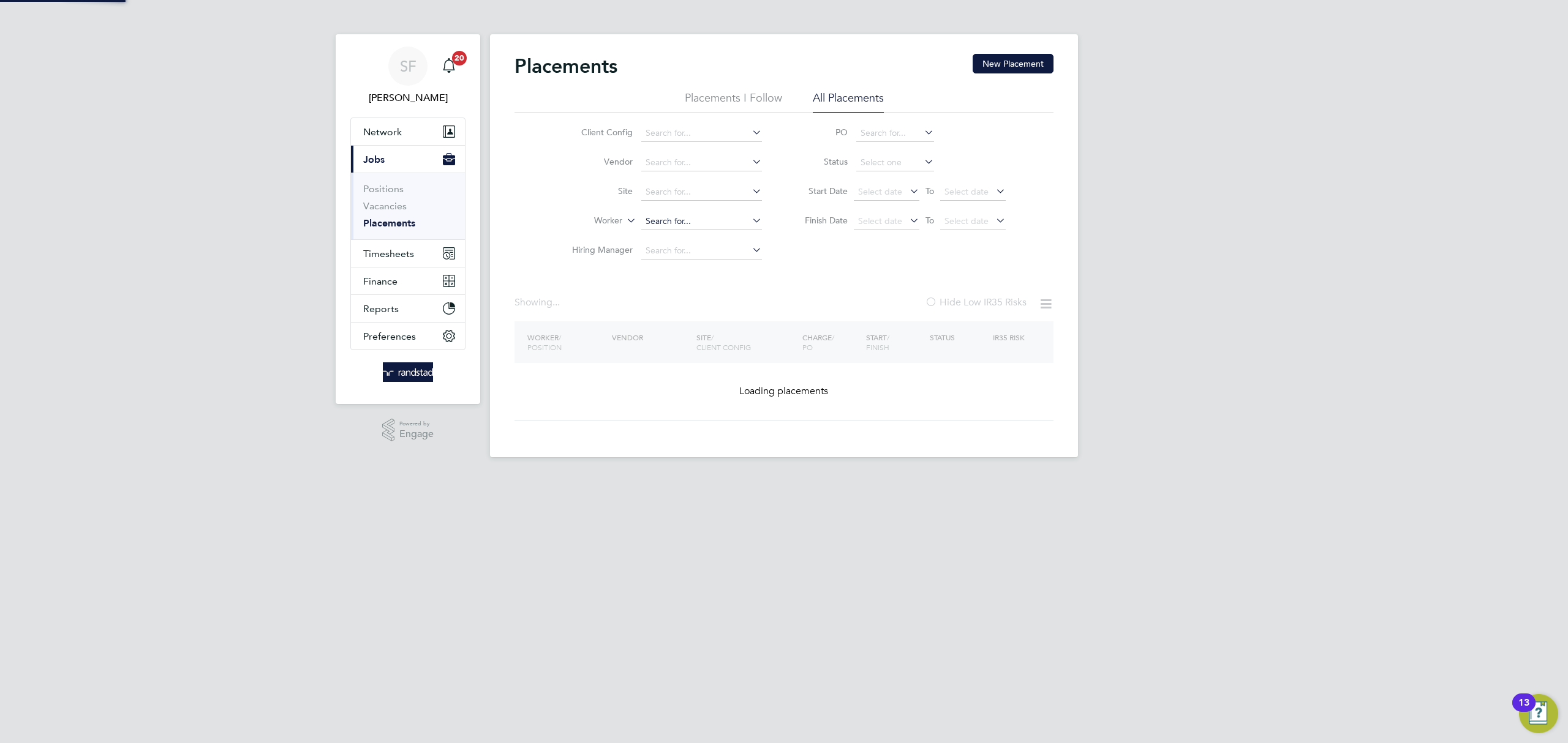
click at [652, 216] on input at bounding box center [701, 222] width 121 height 17
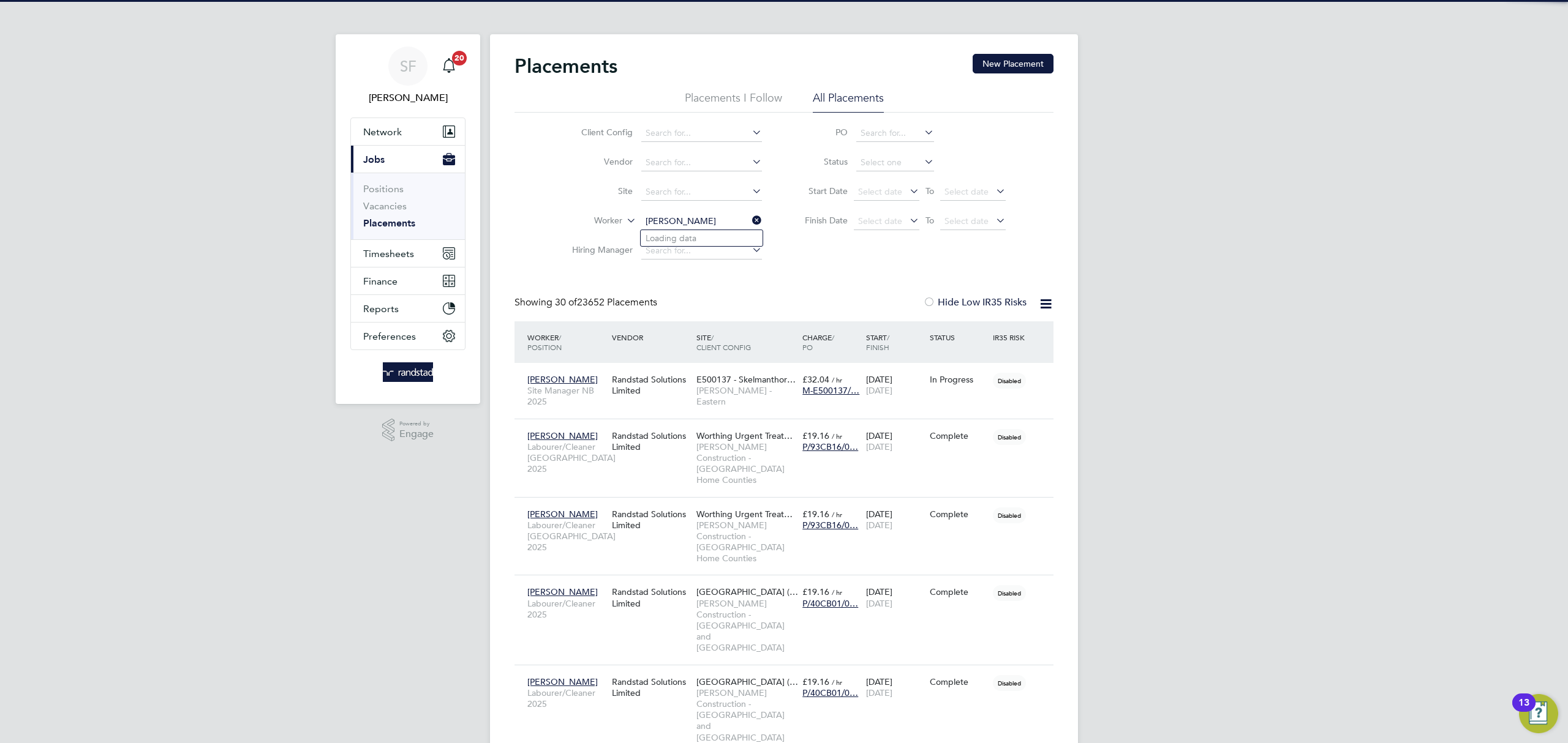
scroll to position [58, 106]
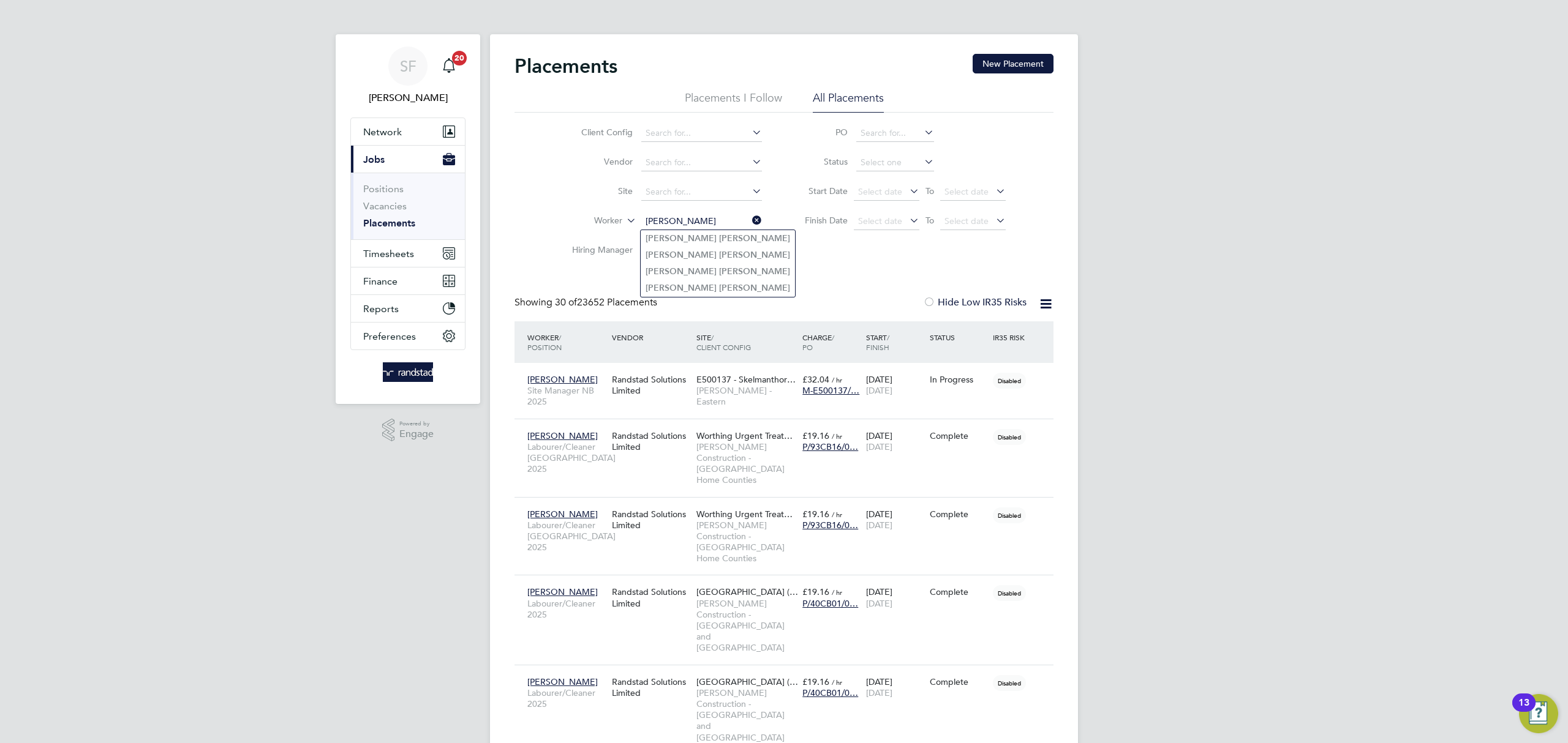
click at [719, 238] on b "Hughes" at bounding box center [755, 238] width 71 height 10
type input "David Hughes"
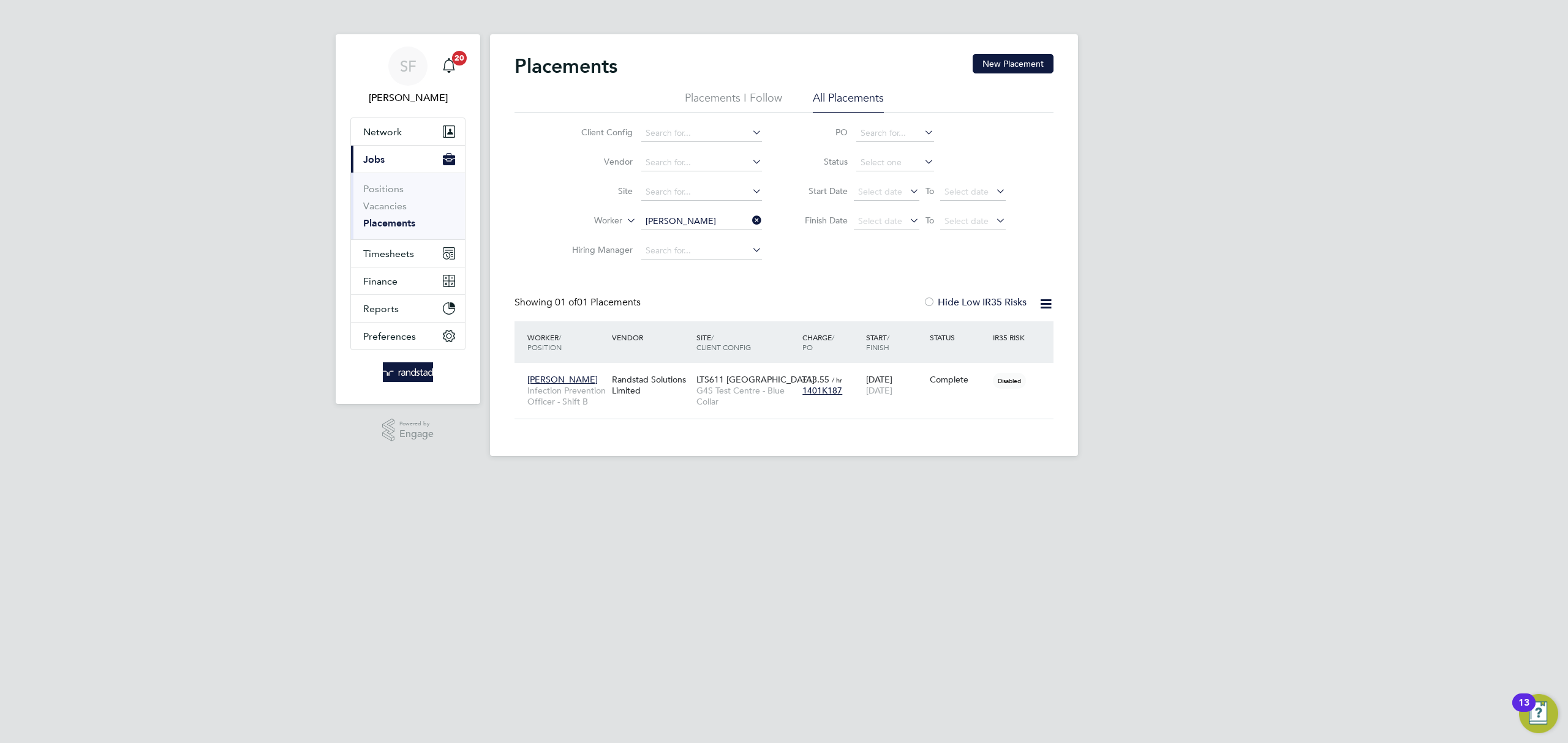
click at [718, 220] on input "David Hughes" at bounding box center [701, 222] width 121 height 17
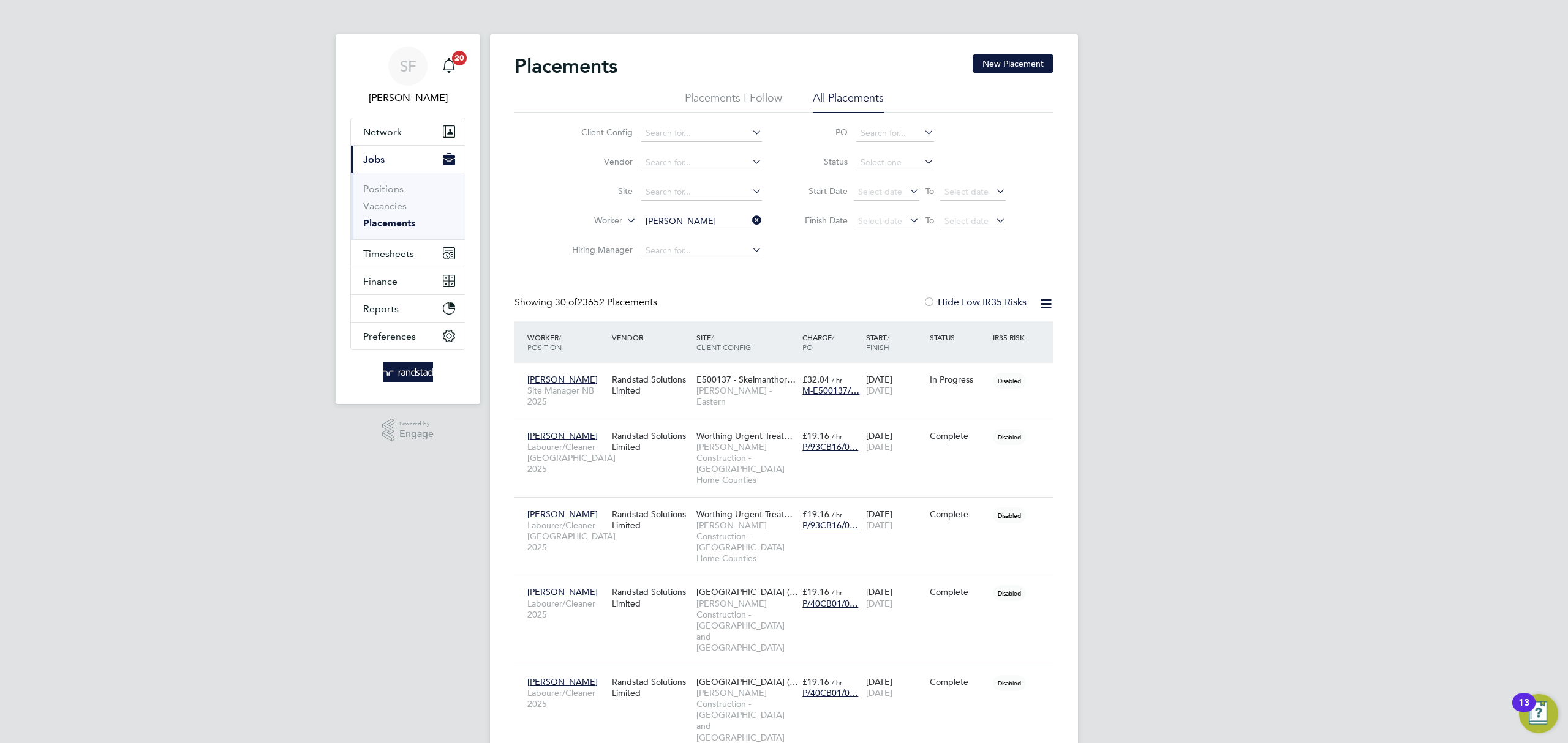
click at [719, 254] on b "Hughes" at bounding box center [755, 255] width 71 height 10
type input "David Hughes"
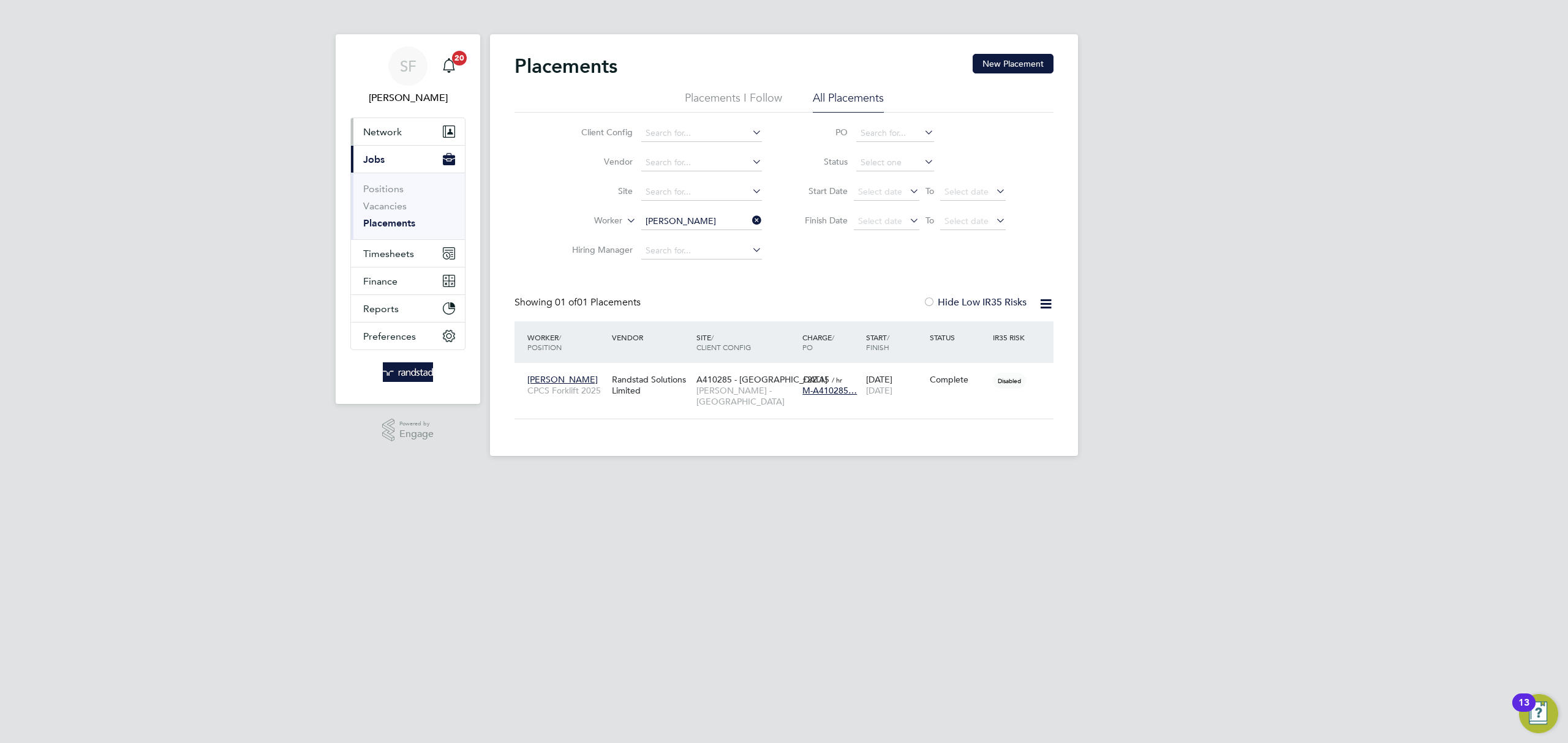
click at [386, 131] on span "Network" at bounding box center [382, 132] width 38 height 12
click at [387, 214] on link "Workers" at bounding box center [382, 213] width 37 height 12
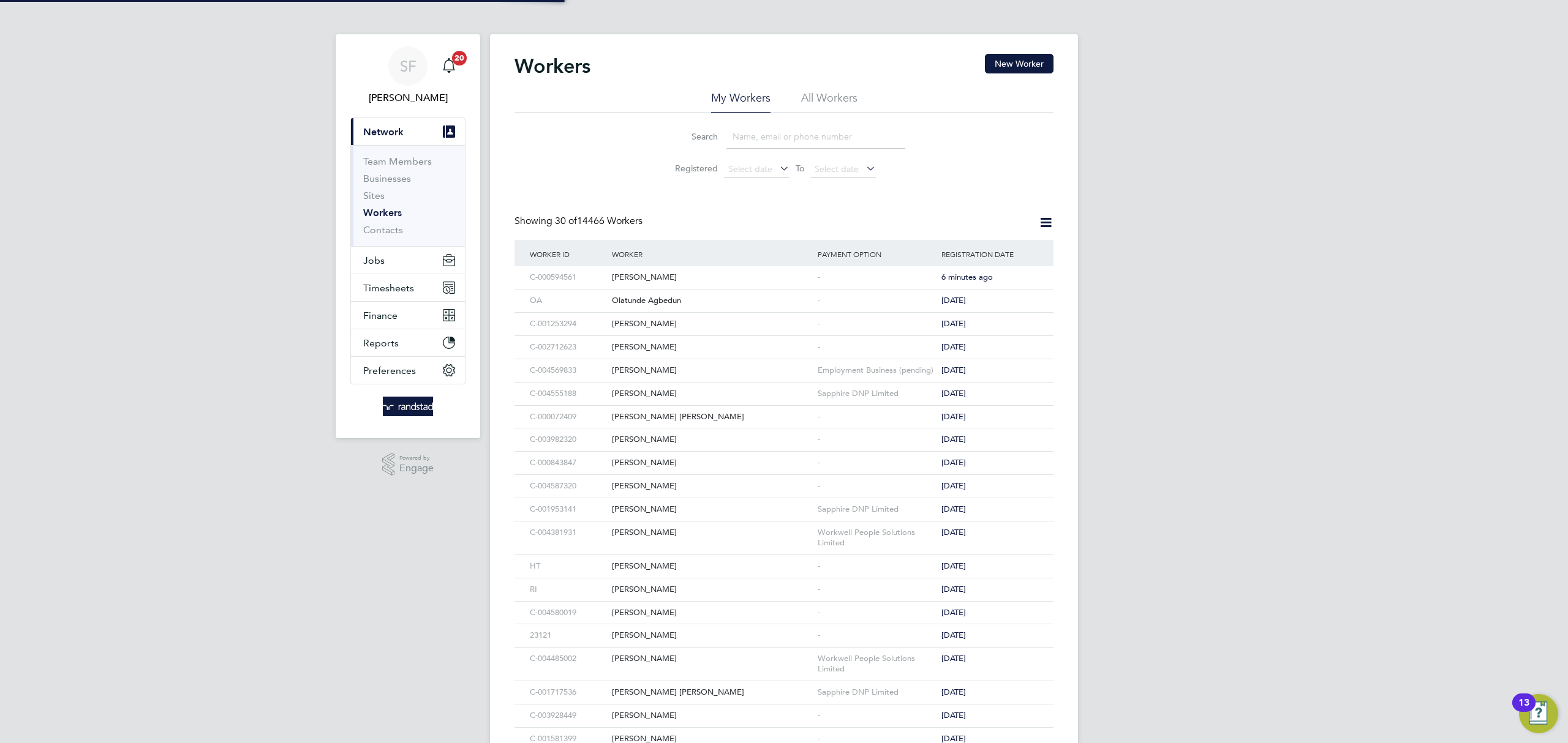
click at [748, 139] on input at bounding box center [815, 137] width 179 height 24
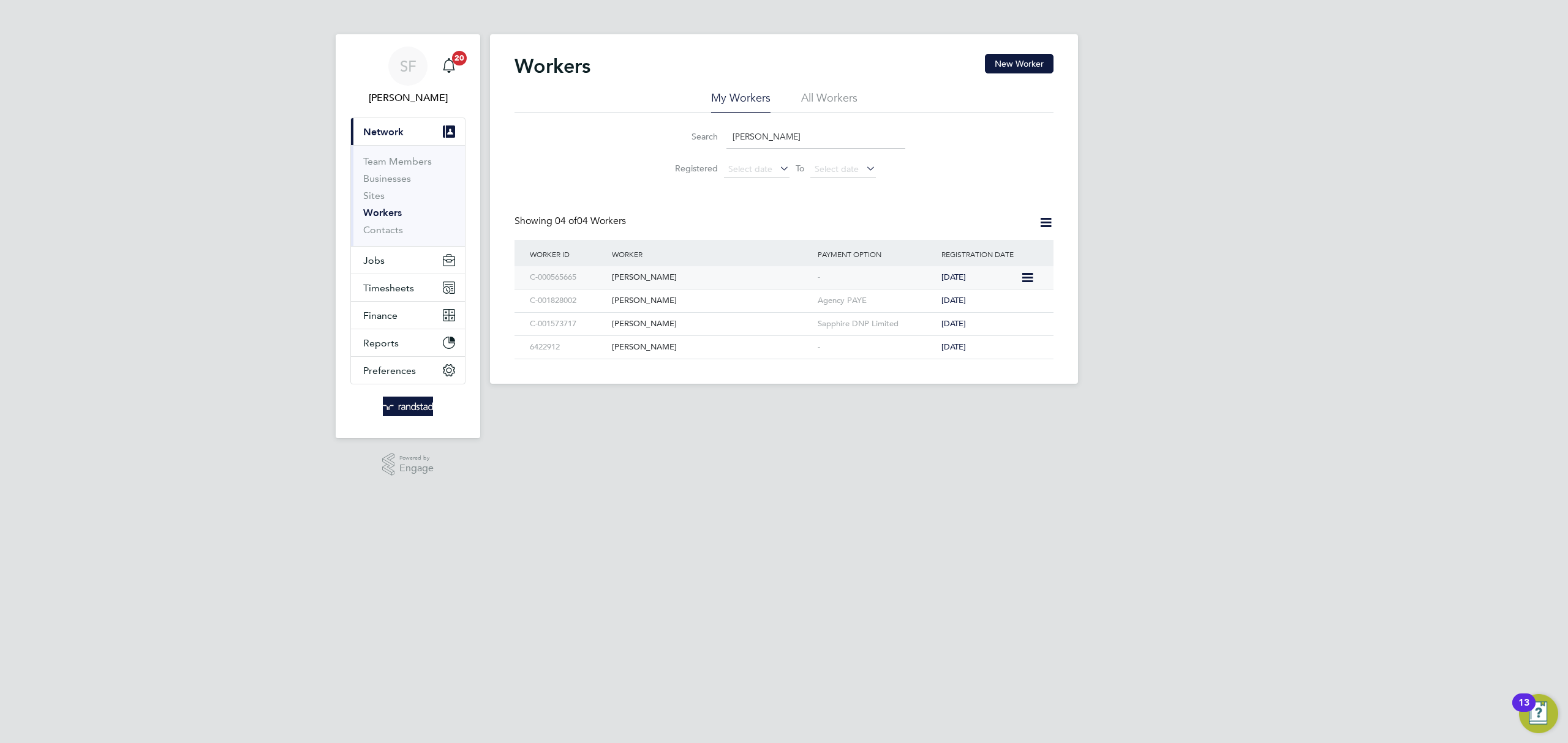
type input "david hughes"
click at [629, 276] on div "David Hughes" at bounding box center [712, 277] width 206 height 23
click at [383, 287] on span "Timesheets" at bounding box center [388, 287] width 51 height 12
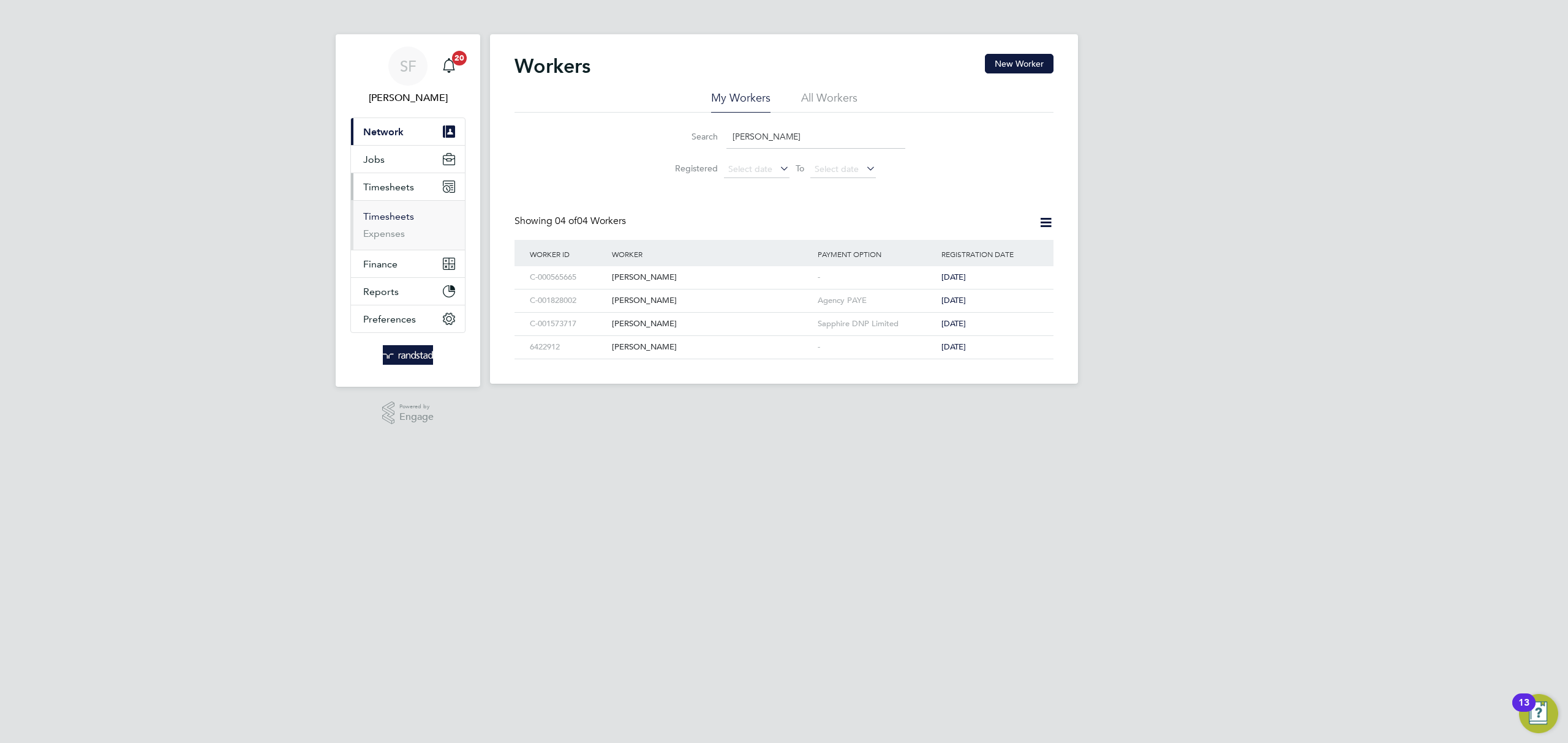
click at [388, 212] on link "Timesheets" at bounding box center [388, 216] width 51 height 12
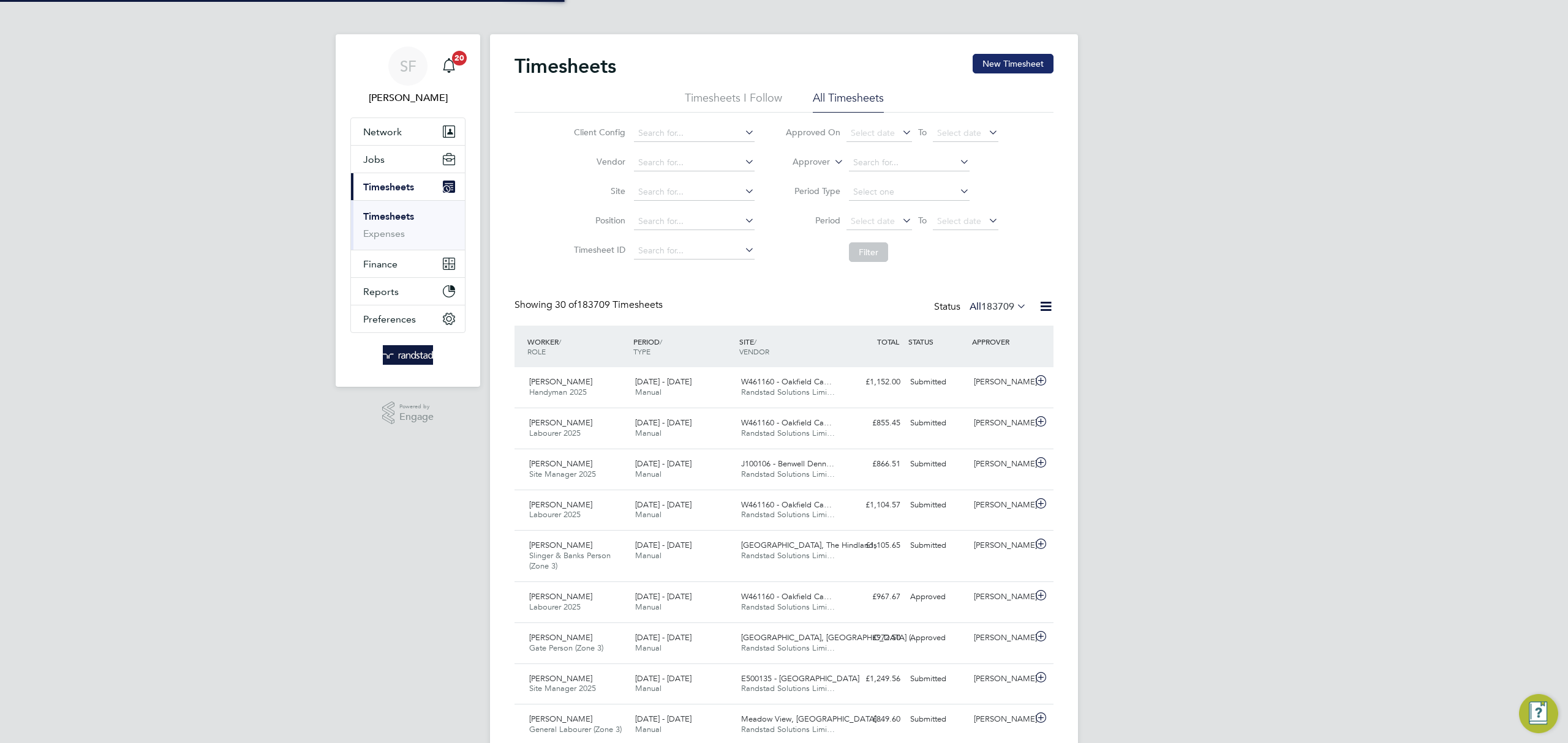
click at [1007, 62] on button "New Timesheet" at bounding box center [1013, 64] width 81 height 20
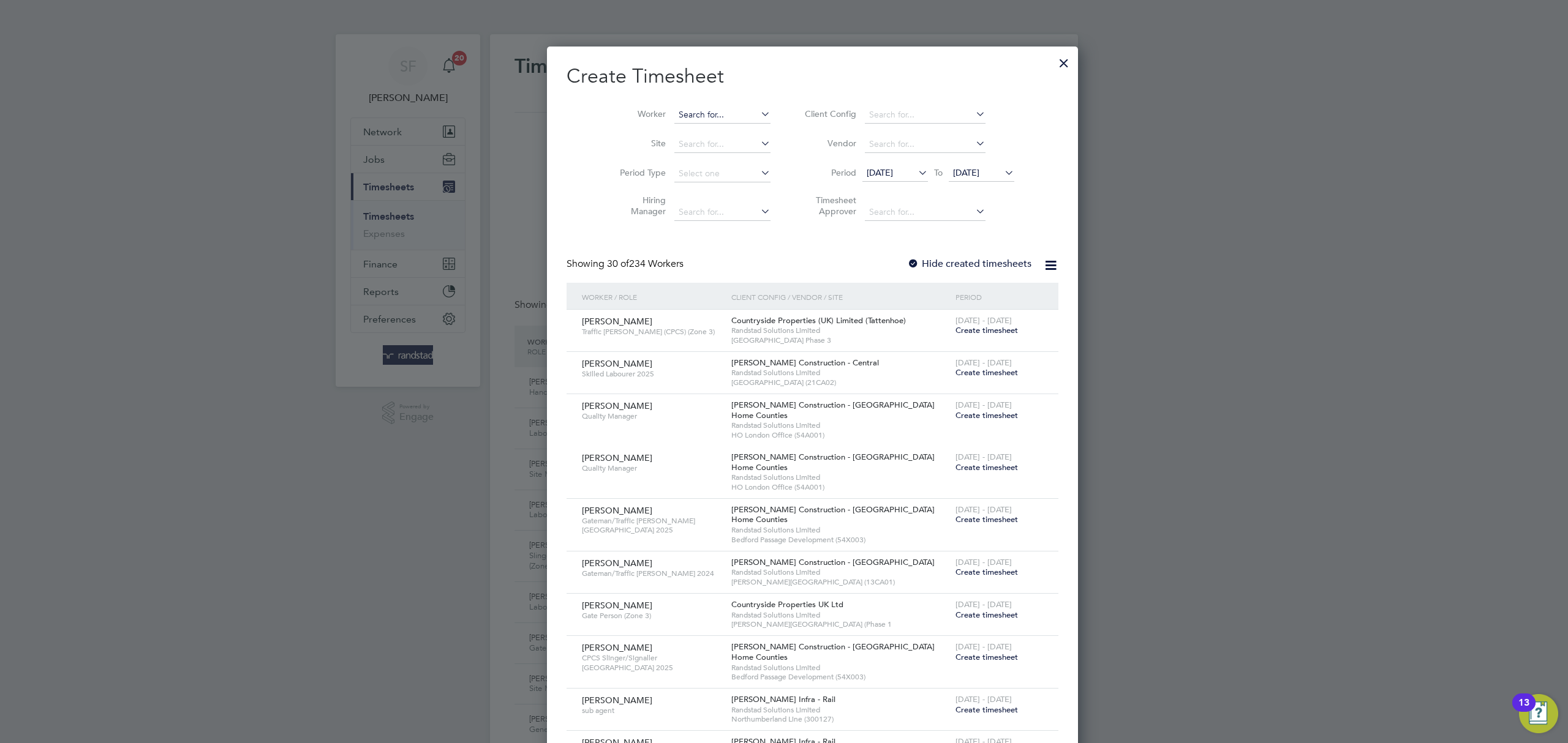
click at [675, 111] on input at bounding box center [723, 115] width 96 height 17
click at [670, 123] on li "Daniel Heard" at bounding box center [699, 131] width 108 height 16
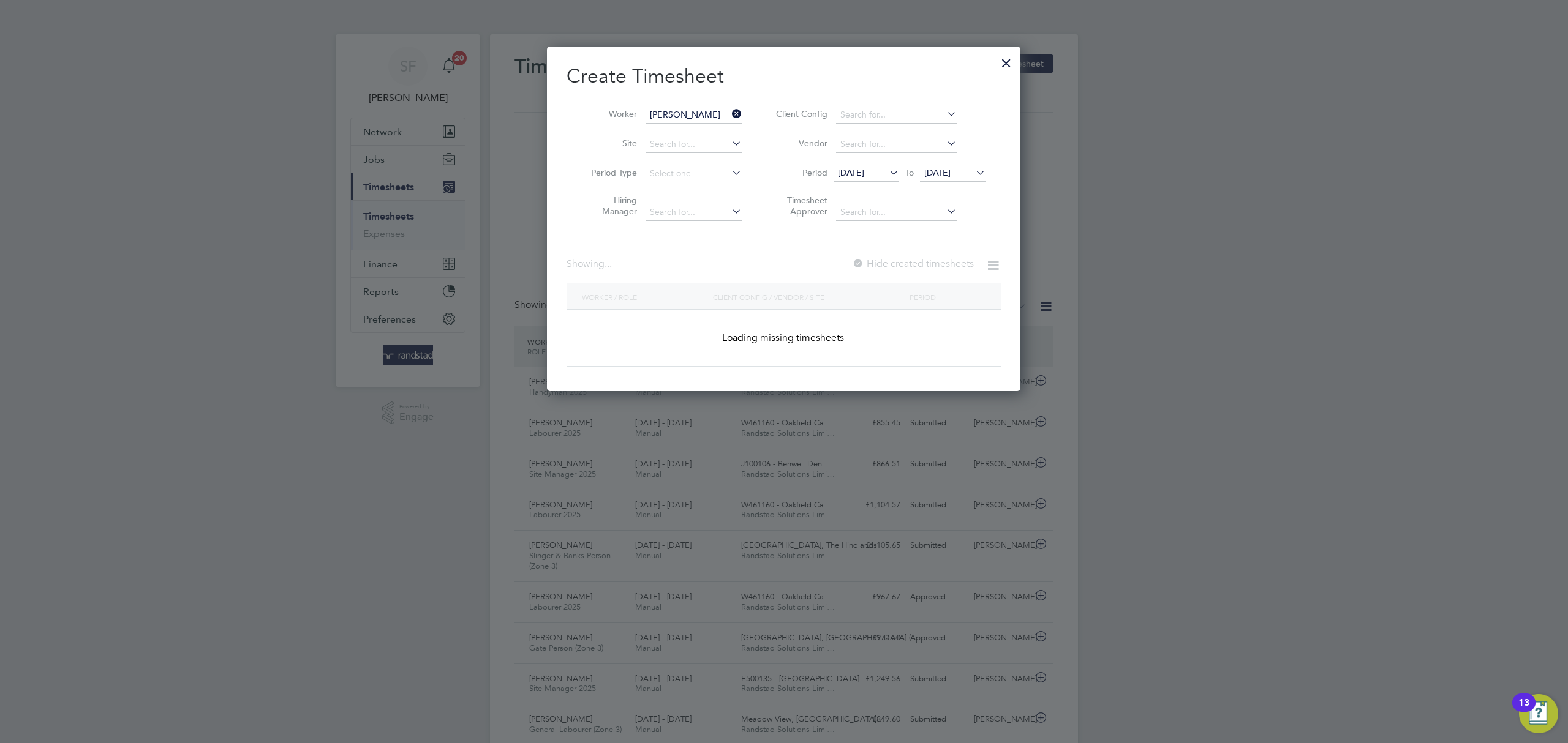
type input "Daniel Heard"
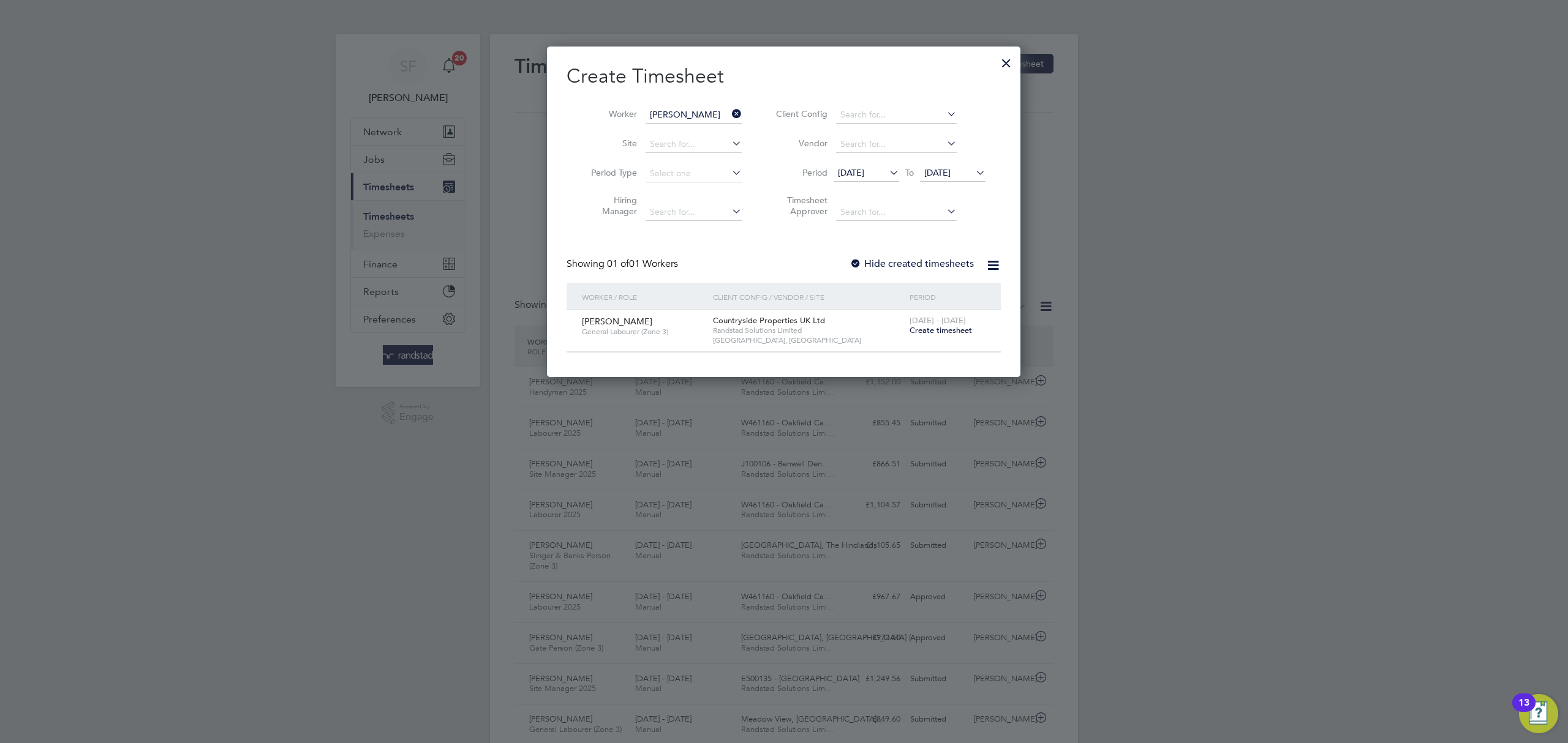
click at [932, 330] on span "Create timesheet" at bounding box center [940, 330] width 62 height 10
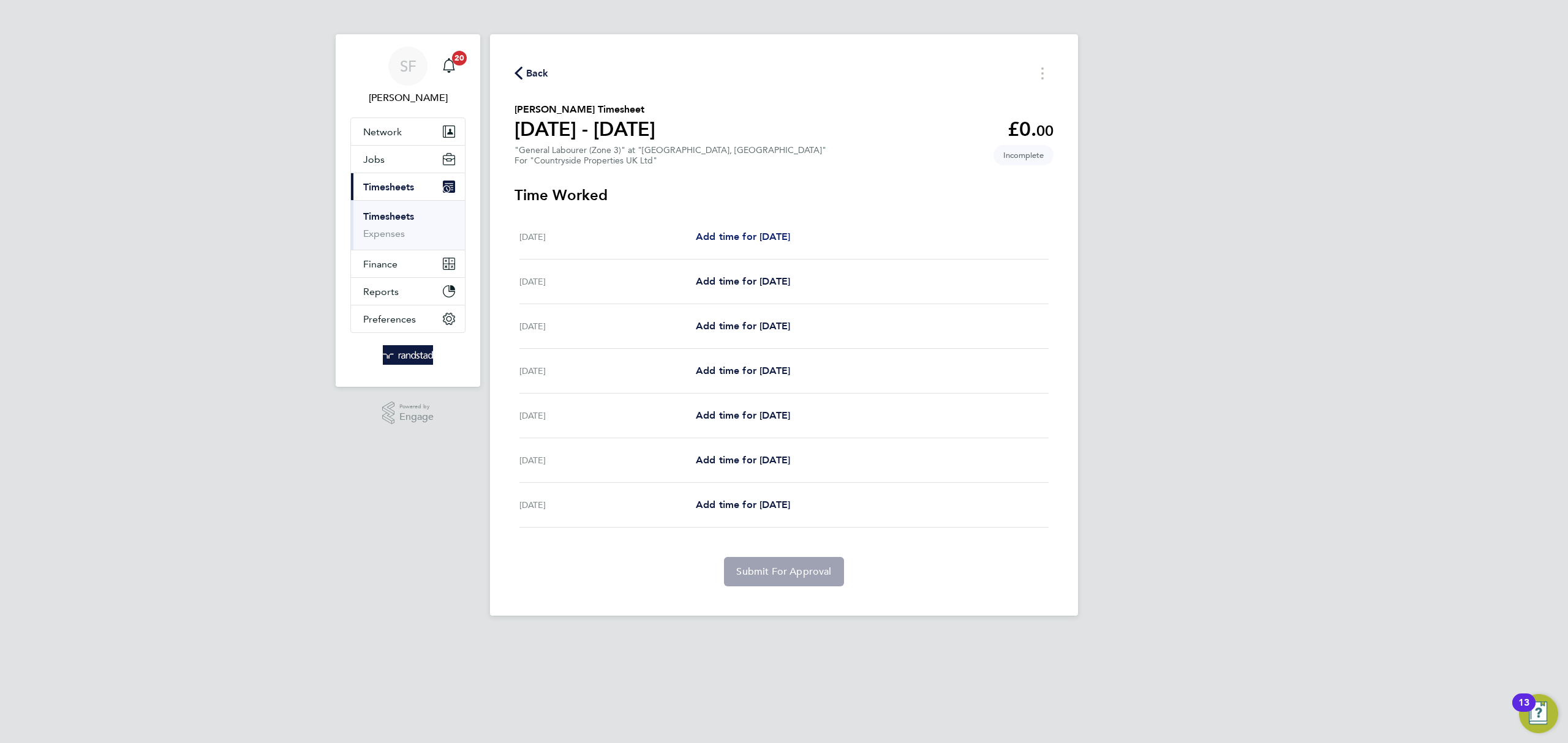
click at [781, 236] on span "Add time for Mon 04 Aug" at bounding box center [742, 236] width 94 height 12
select select "30"
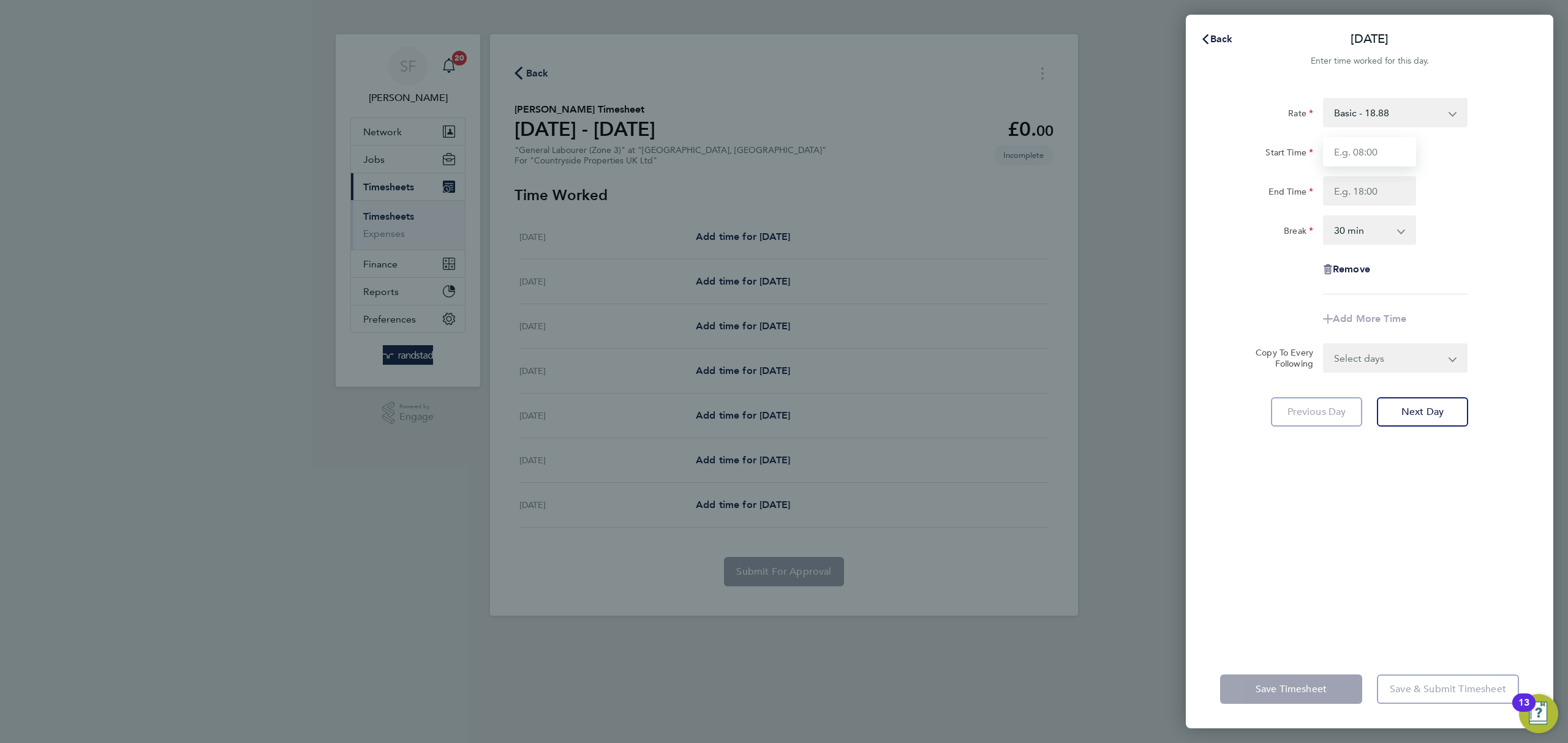
click at [1344, 148] on input "Start Time" at bounding box center [1370, 152] width 93 height 30
type input "07:30"
click at [1372, 191] on input "End Time" at bounding box center [1370, 191] width 93 height 30
type input "17:00"
click at [1453, 238] on div "Break 0 min 15 min 30 min 45 min 60 min 75 min 90 min" at bounding box center [1370, 230] width 309 height 30
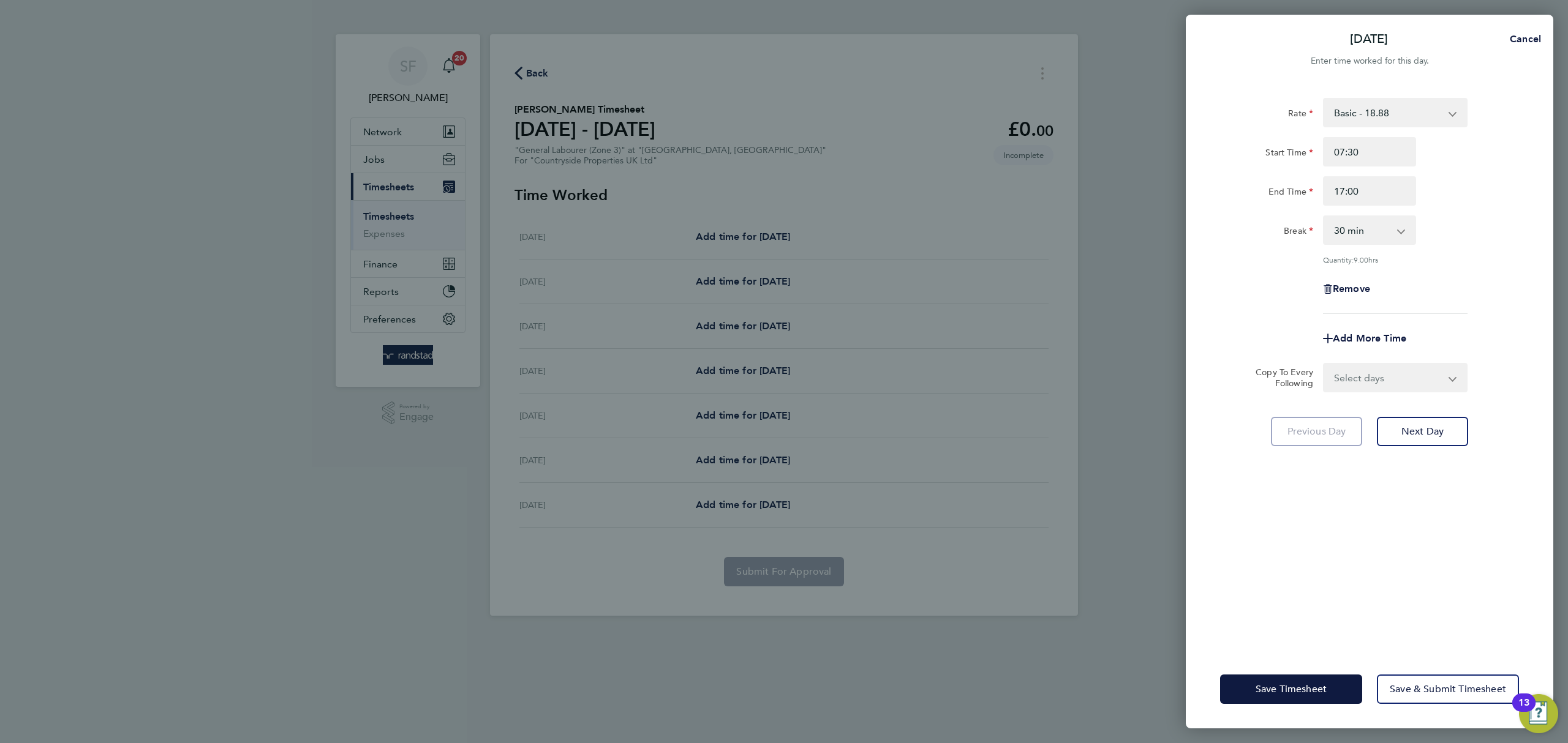
click at [1392, 226] on select "0 min 15 min 30 min 45 min 60 min 75 min 90 min" at bounding box center [1362, 230] width 76 height 27
select select "0"
click at [1324, 217] on select "0 min 15 min 30 min 45 min 60 min 75 min 90 min" at bounding box center [1362, 230] width 76 height 27
click at [1434, 268] on div "Rate Basic - 18.88 Start Time 07:30 End Time 17:00 Break 0 min 15 min 30 min 45…" at bounding box center [1370, 206] width 299 height 216
drag, startPoint x: 1407, startPoint y: 362, endPoint x: 1403, endPoint y: 369, distance: 8.1
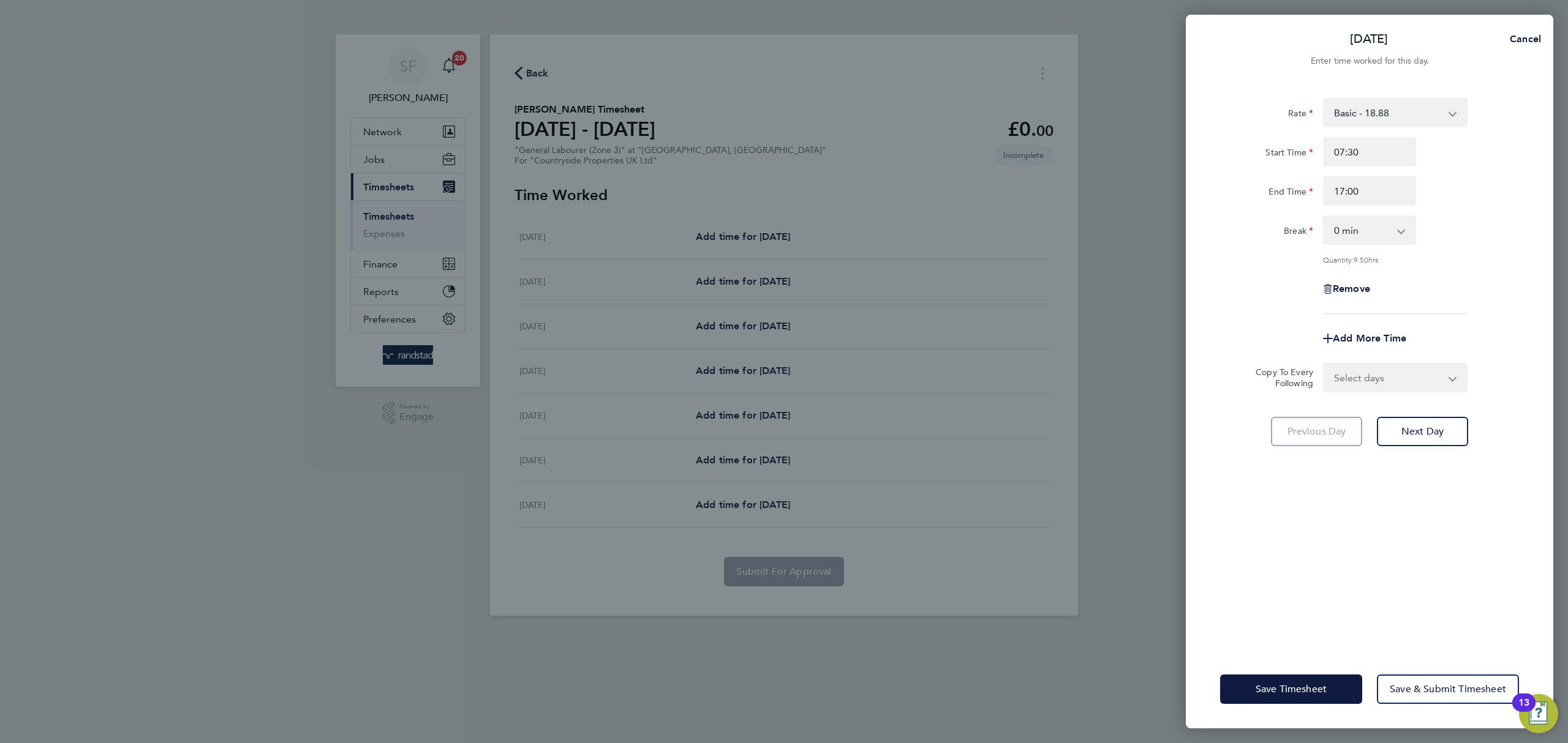
click at [1407, 363] on div "Select days Day Weekday (Mon-Fri) Weekend (Sat-Sun) Tuesday Wednesday Thursday …" at bounding box center [1395, 377] width 145 height 30
click at [1399, 378] on select "Select days Day Weekday (Mon-Fri) Weekend (Sat-Sun) Tuesday Wednesday Thursday …" at bounding box center [1388, 377] width 128 height 27
select select "WEEKDAY"
click at [1324, 364] on select "Select days Day Weekday (Mon-Fri) Weekend (Sat-Sun) Tuesday Wednesday Thursday …" at bounding box center [1388, 377] width 128 height 27
select select "2025-08-10"
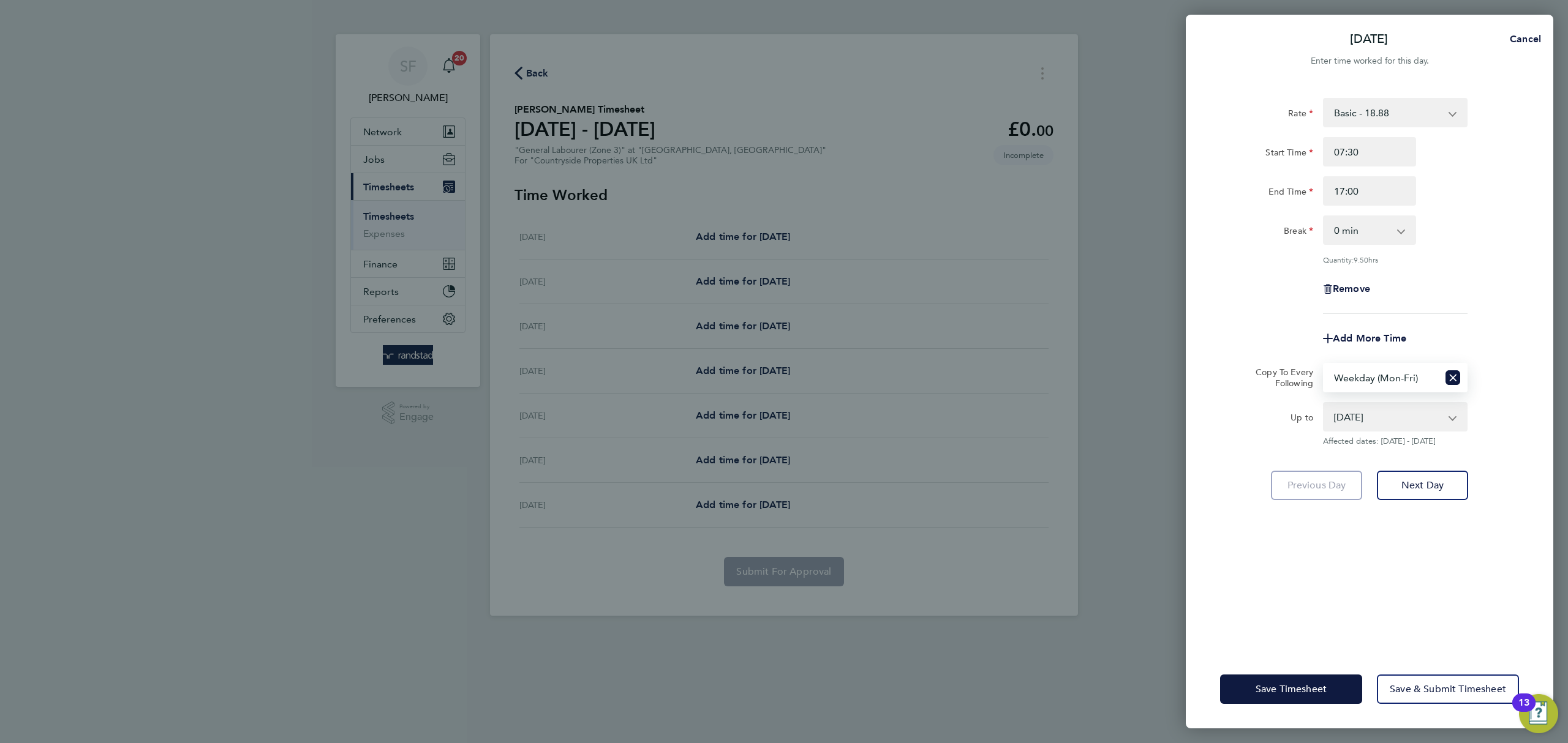
click at [1493, 443] on div "Up to 05 Aug 2025 06 Aug 2025 07 Aug 2025 08 Aug 2025 09 Aug 2025 10 Aug 2025 A…" at bounding box center [1370, 424] width 309 height 44
click at [1421, 481] on span "Next Day" at bounding box center [1423, 486] width 43 height 12
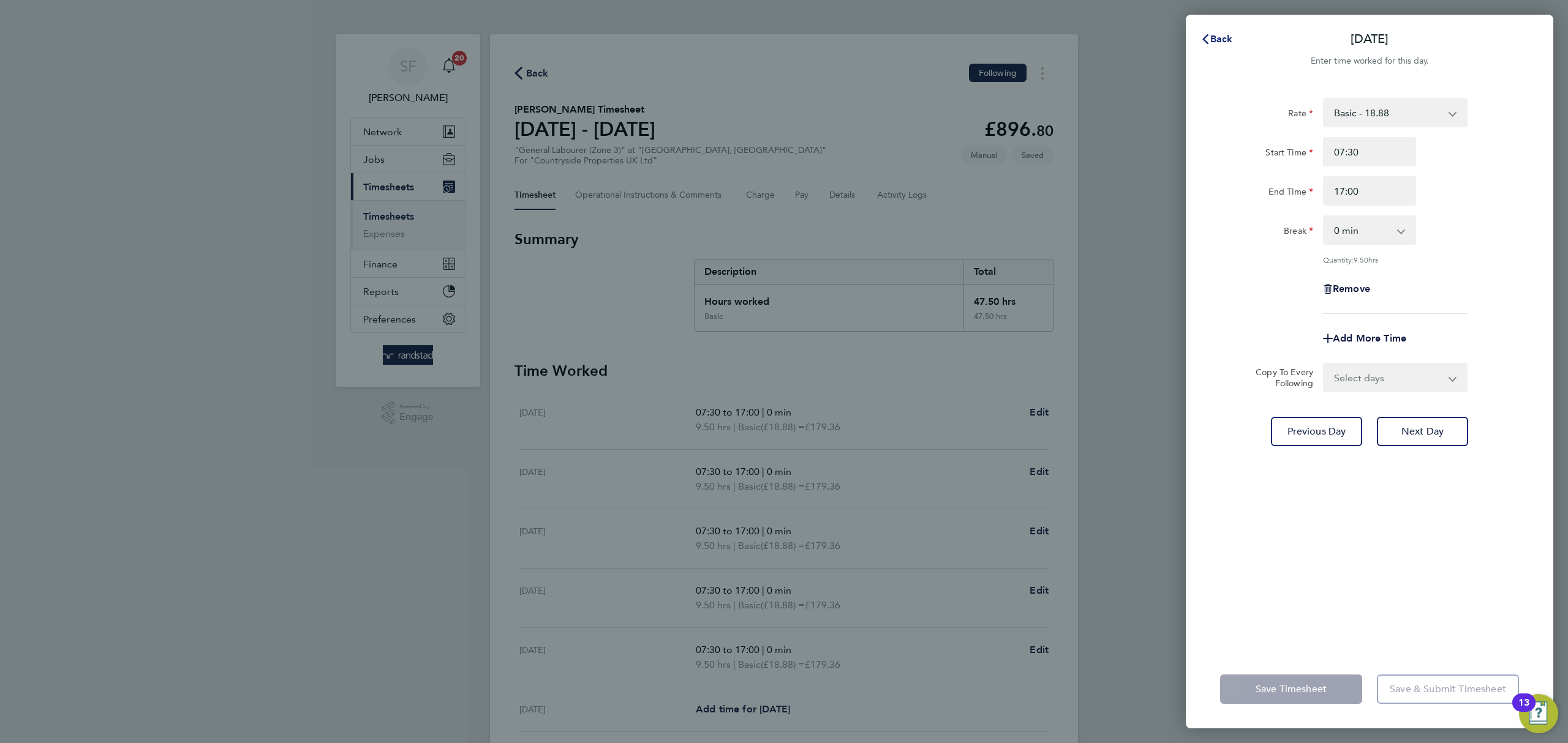
click at [1214, 33] on span "Back" at bounding box center [1221, 38] width 23 height 12
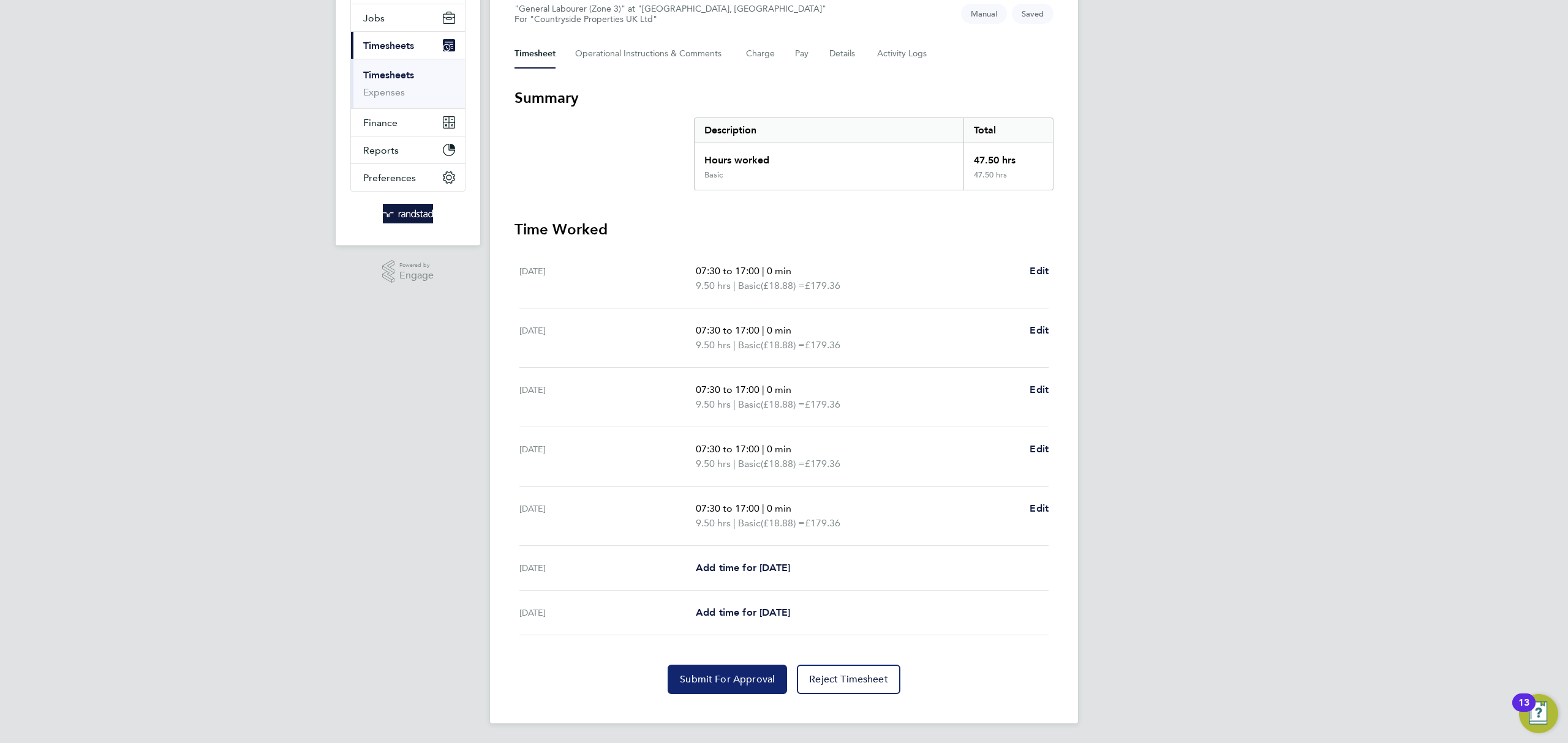
click at [723, 672] on button "Submit For Approval" at bounding box center [727, 679] width 119 height 30
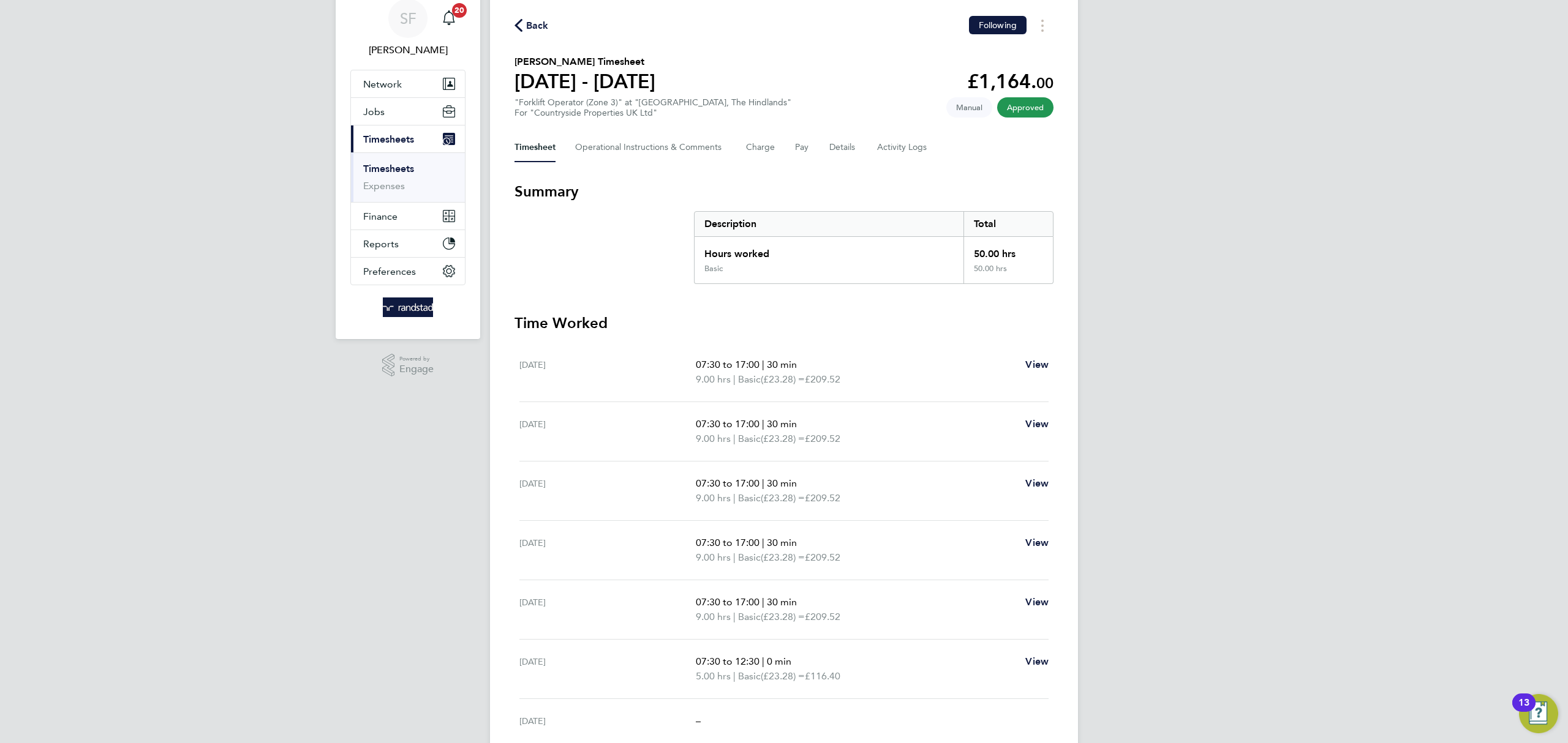
scroll to position [49, 0]
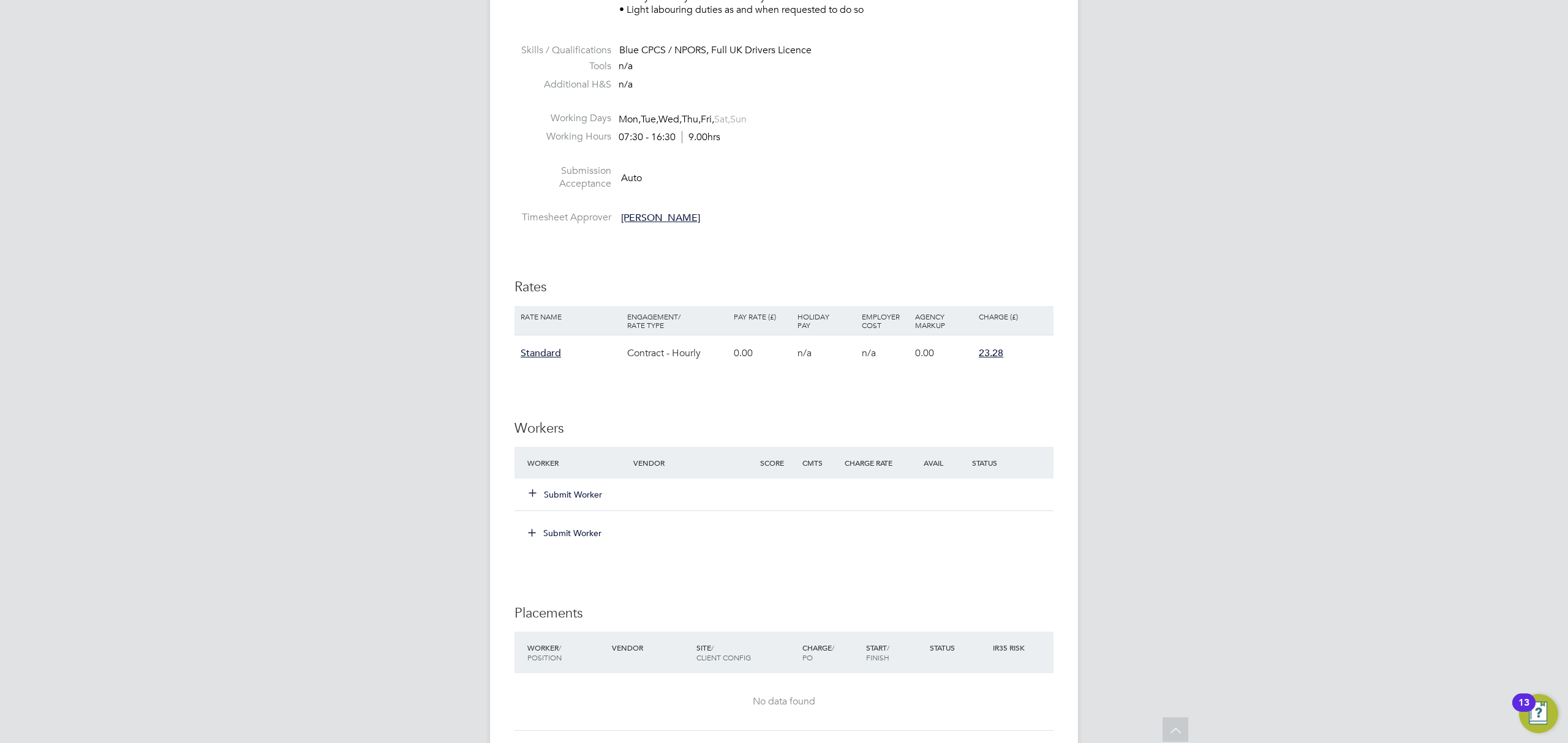
scroll to position [605, 0]
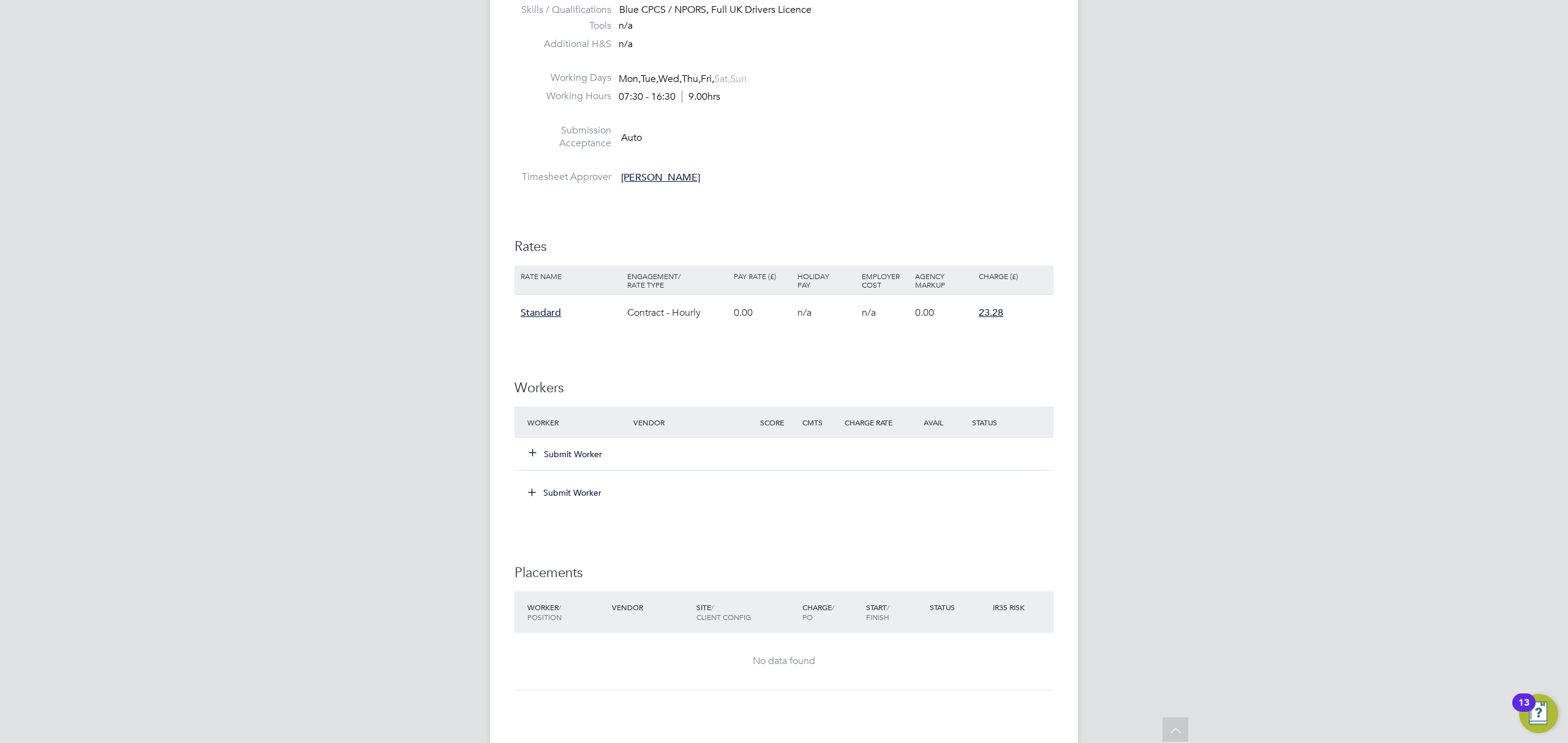
click at [555, 460] on button "Submit Worker" at bounding box center [565, 454] width 73 height 12
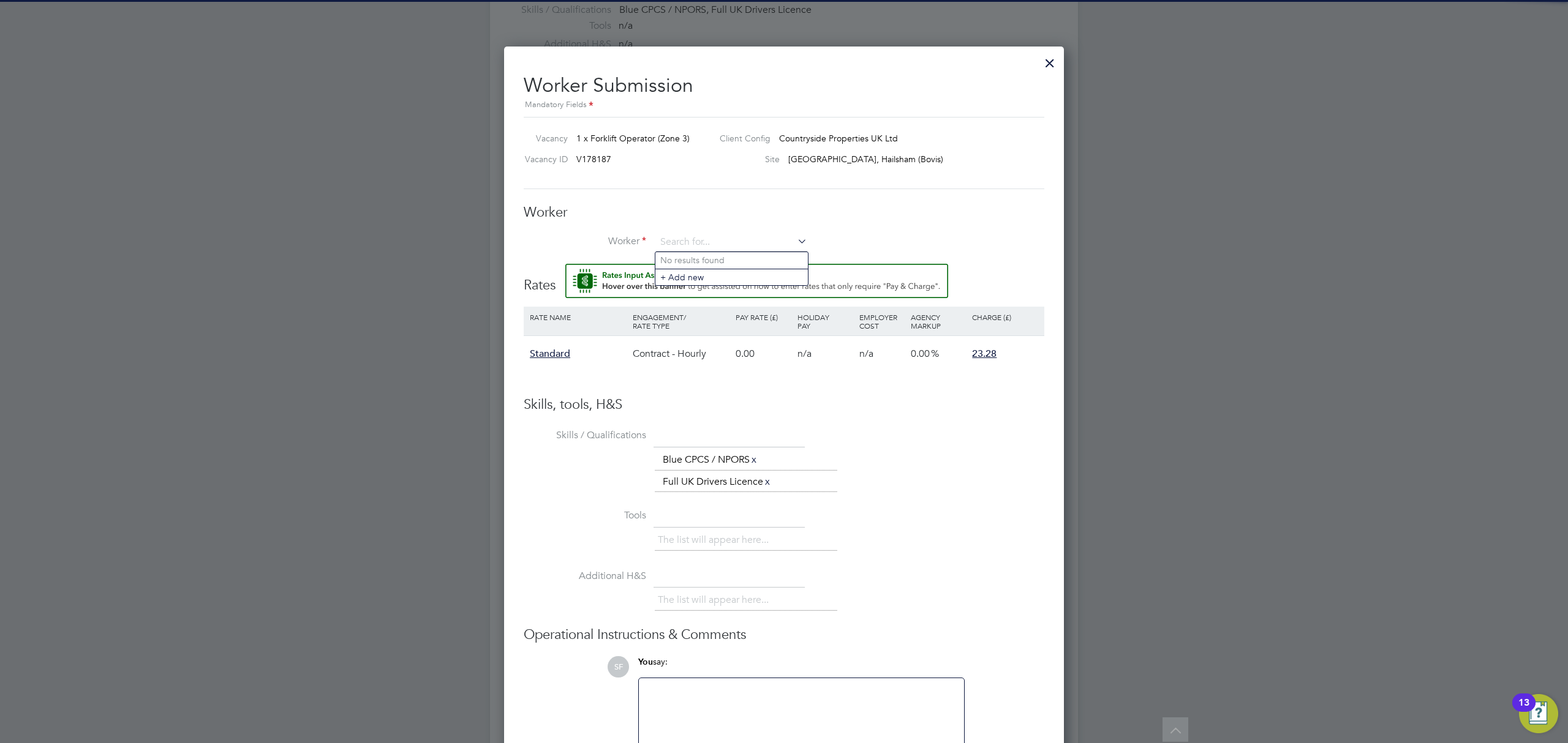
scroll to position [0, 0]
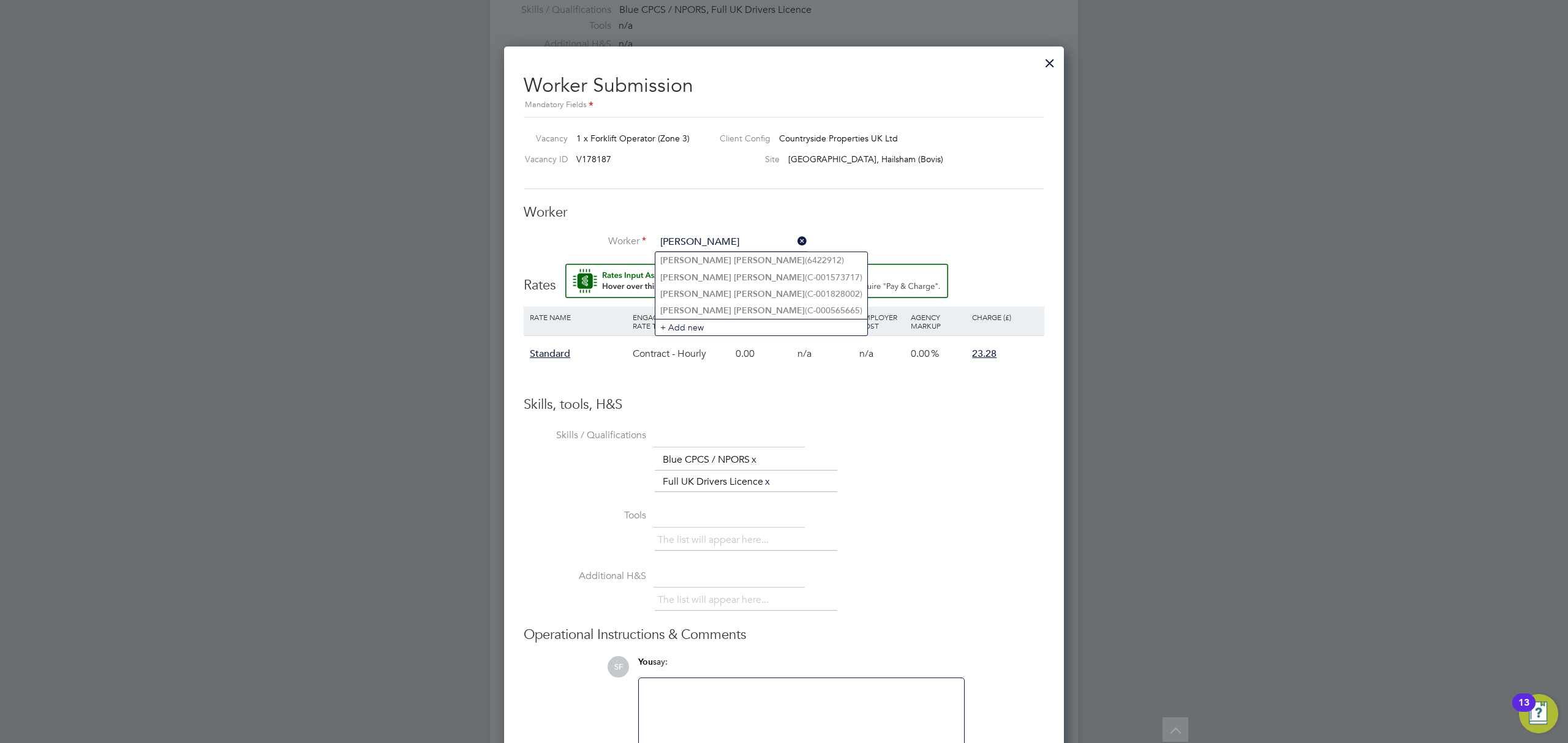
type input "david hughes"
click at [1049, 64] on div at bounding box center [1050, 60] width 22 height 22
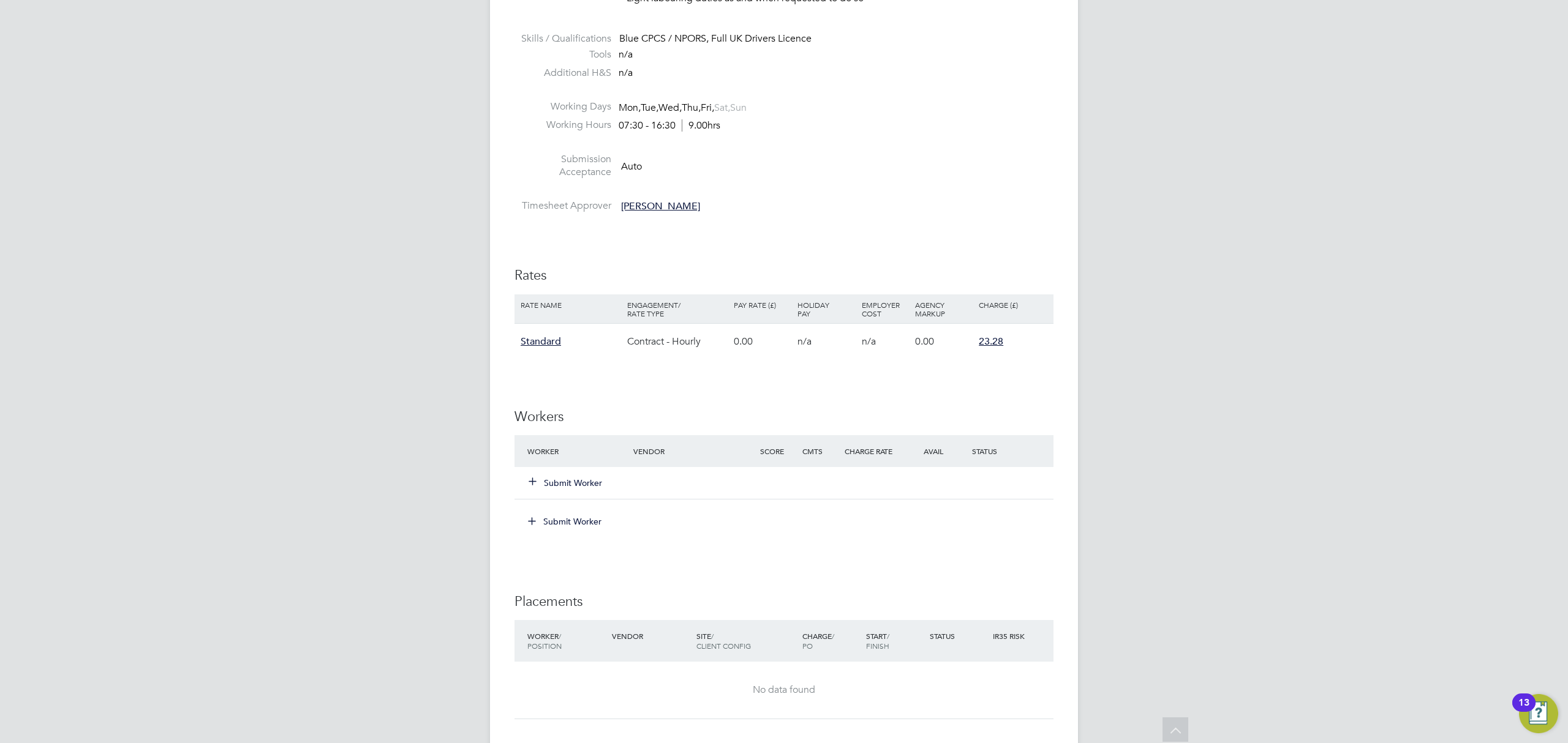
scroll to position [587, 0]
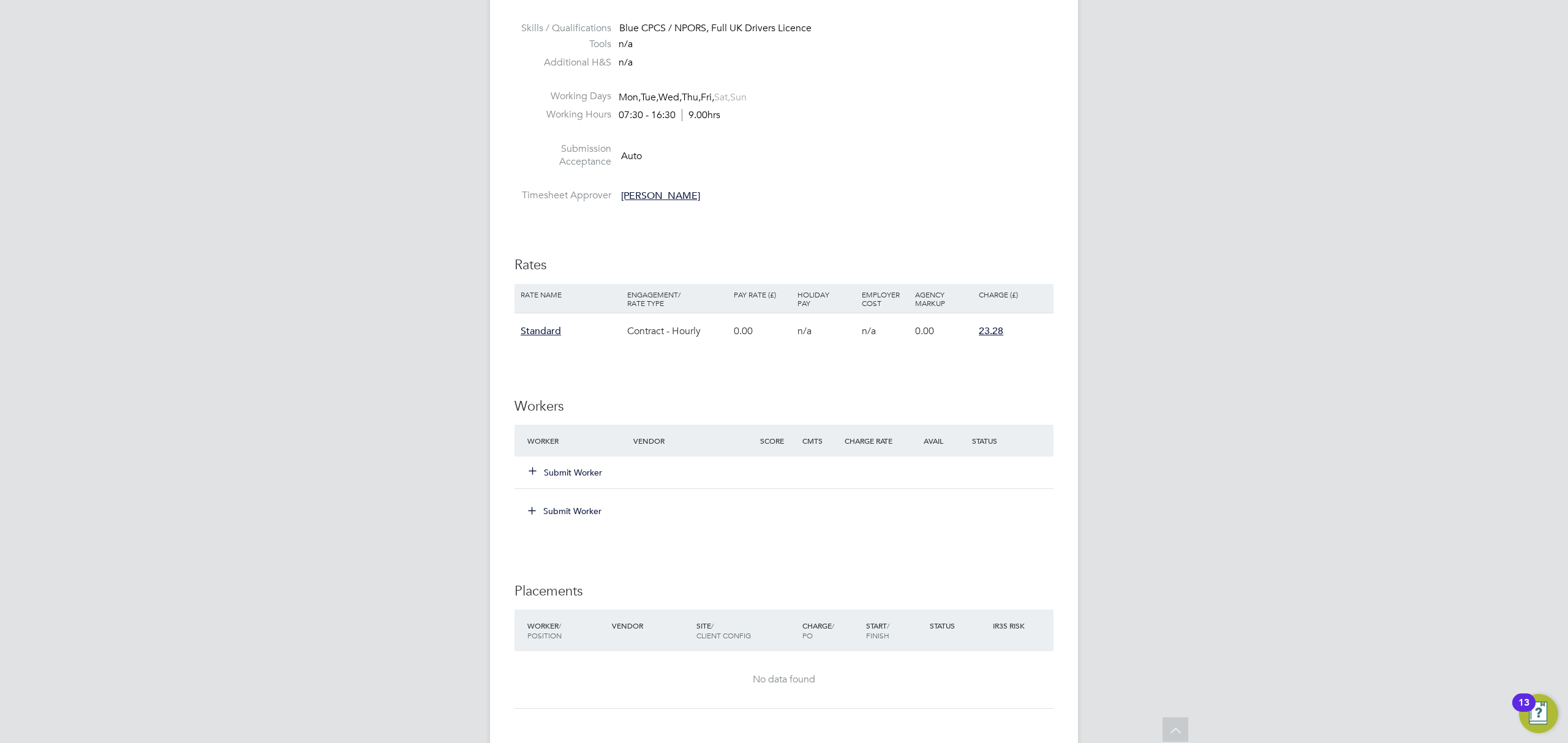
click at [573, 475] on button "Submit Worker" at bounding box center [565, 473] width 73 height 12
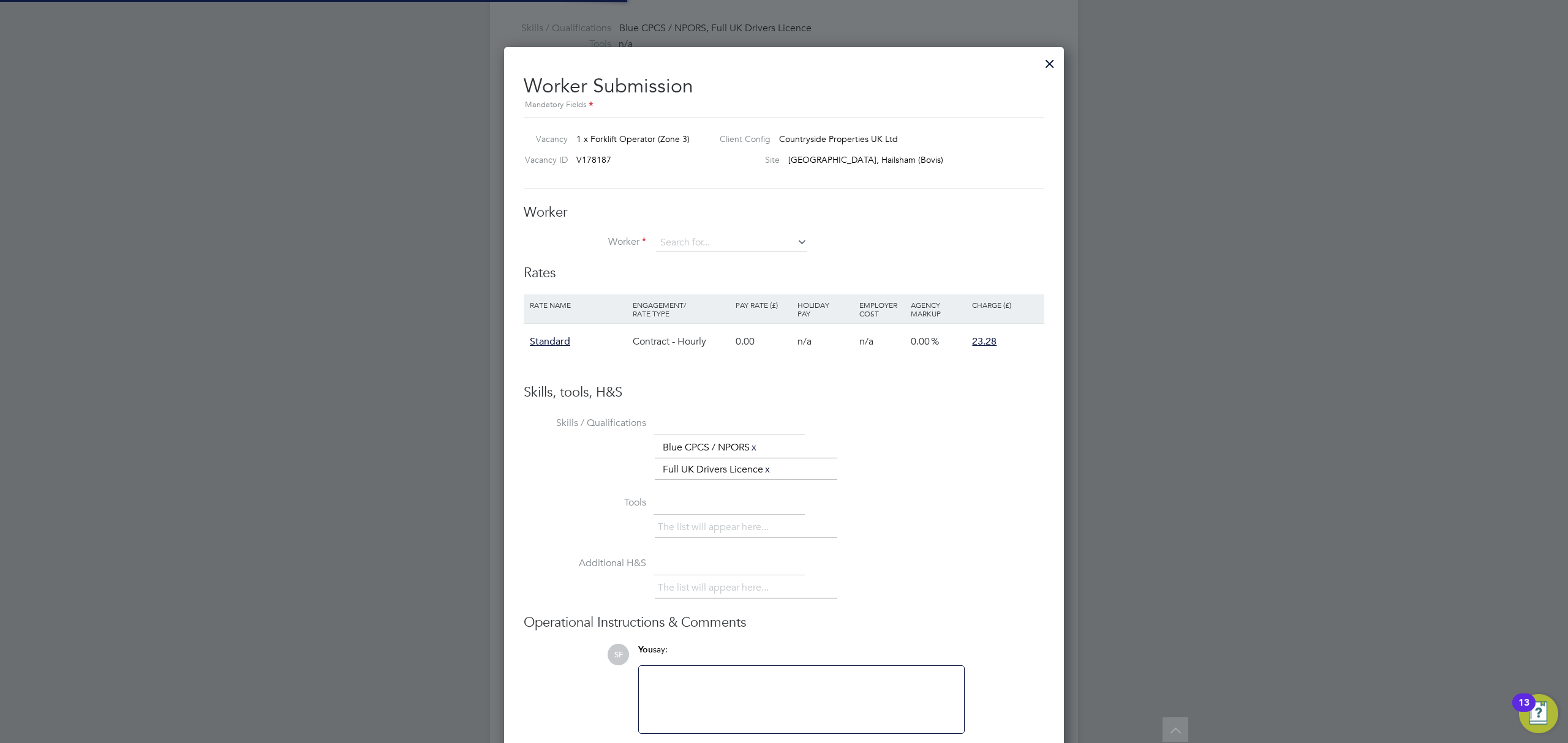
scroll to position [765, 561]
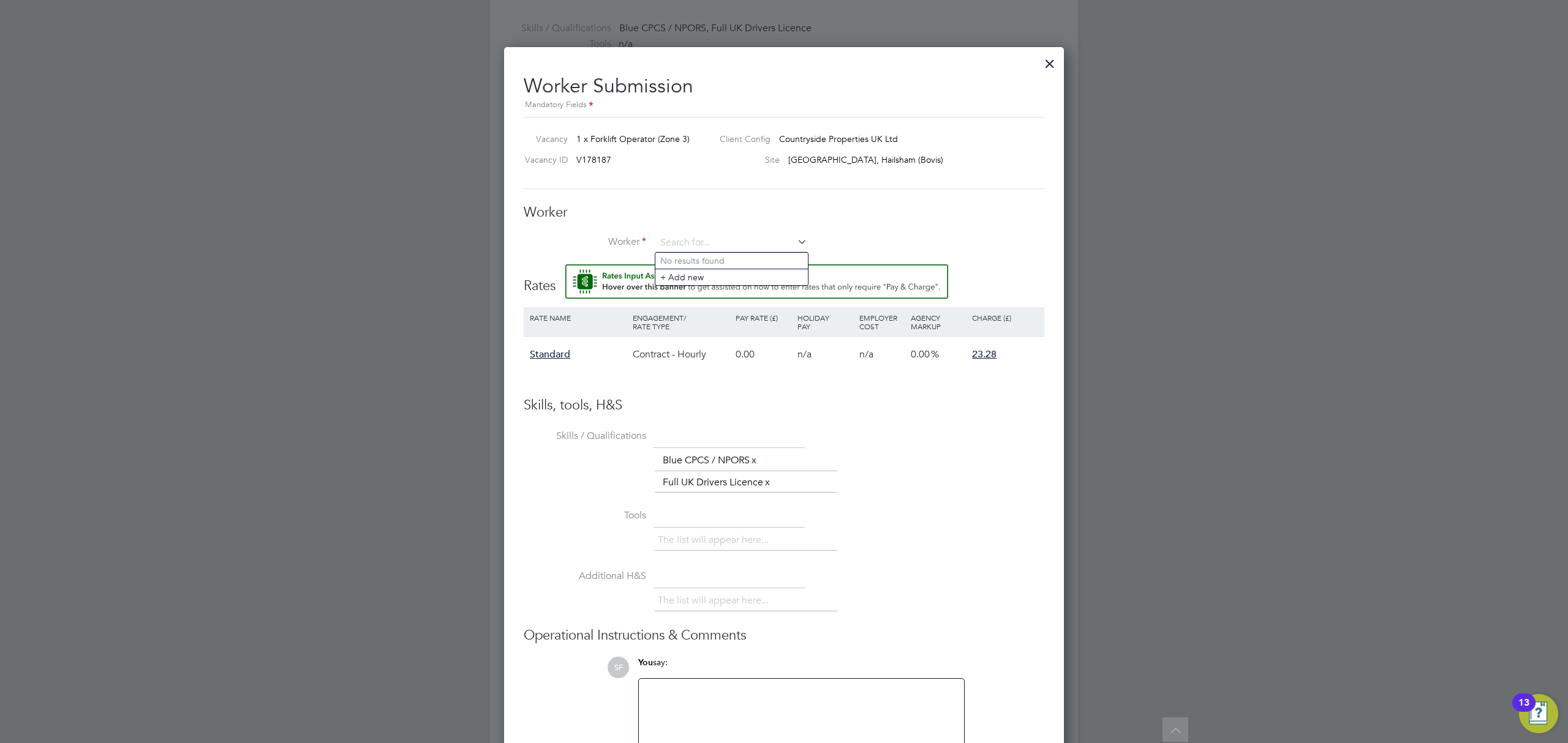
paste input "C-000565665"
type input "C-000565665"
click at [736, 236] on input at bounding box center [732, 243] width 151 height 19
paste input "C-000565665"
click at [738, 256] on b "C-000565665" at bounding box center [762, 261] width 53 height 10
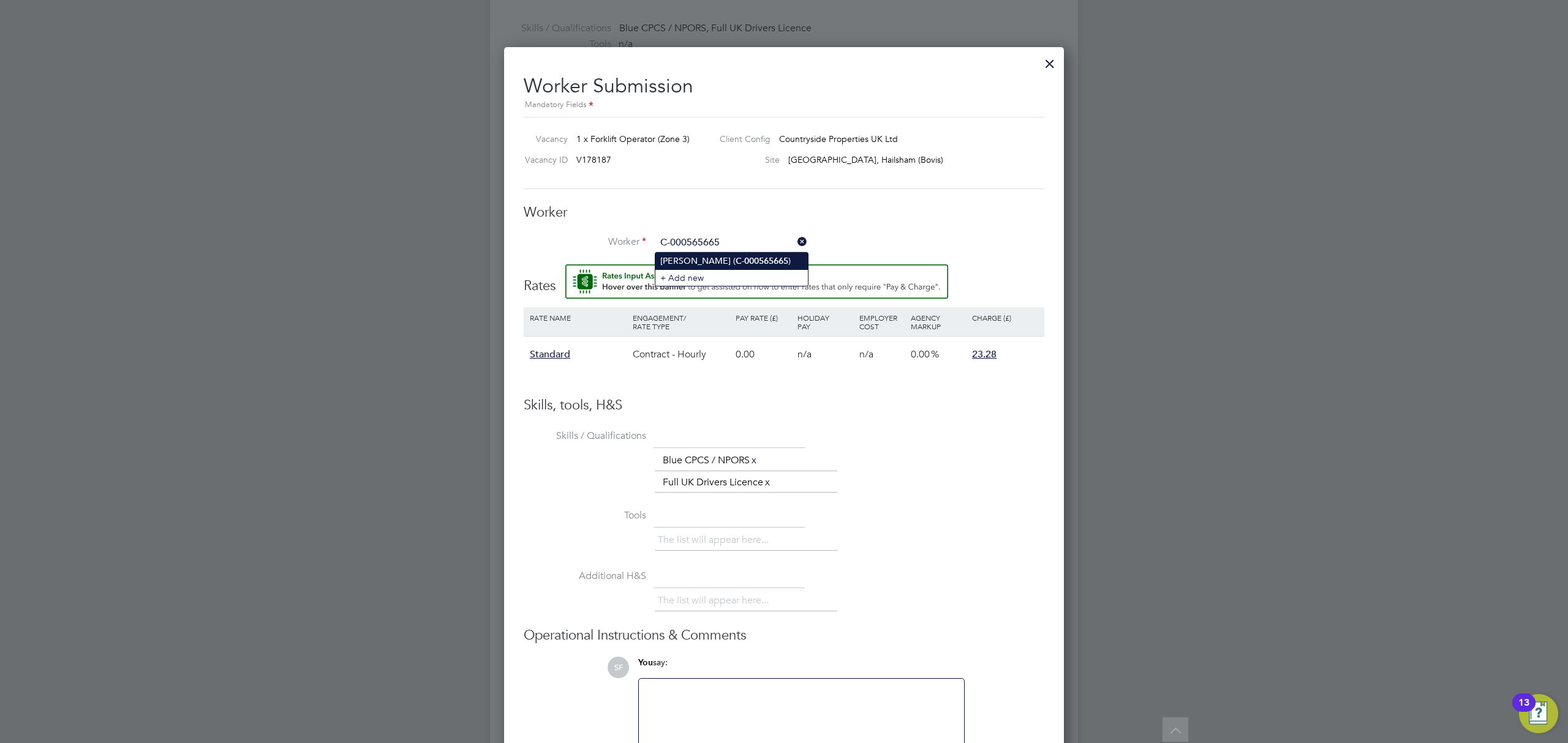
type input "David Hughes (C-000565665)"
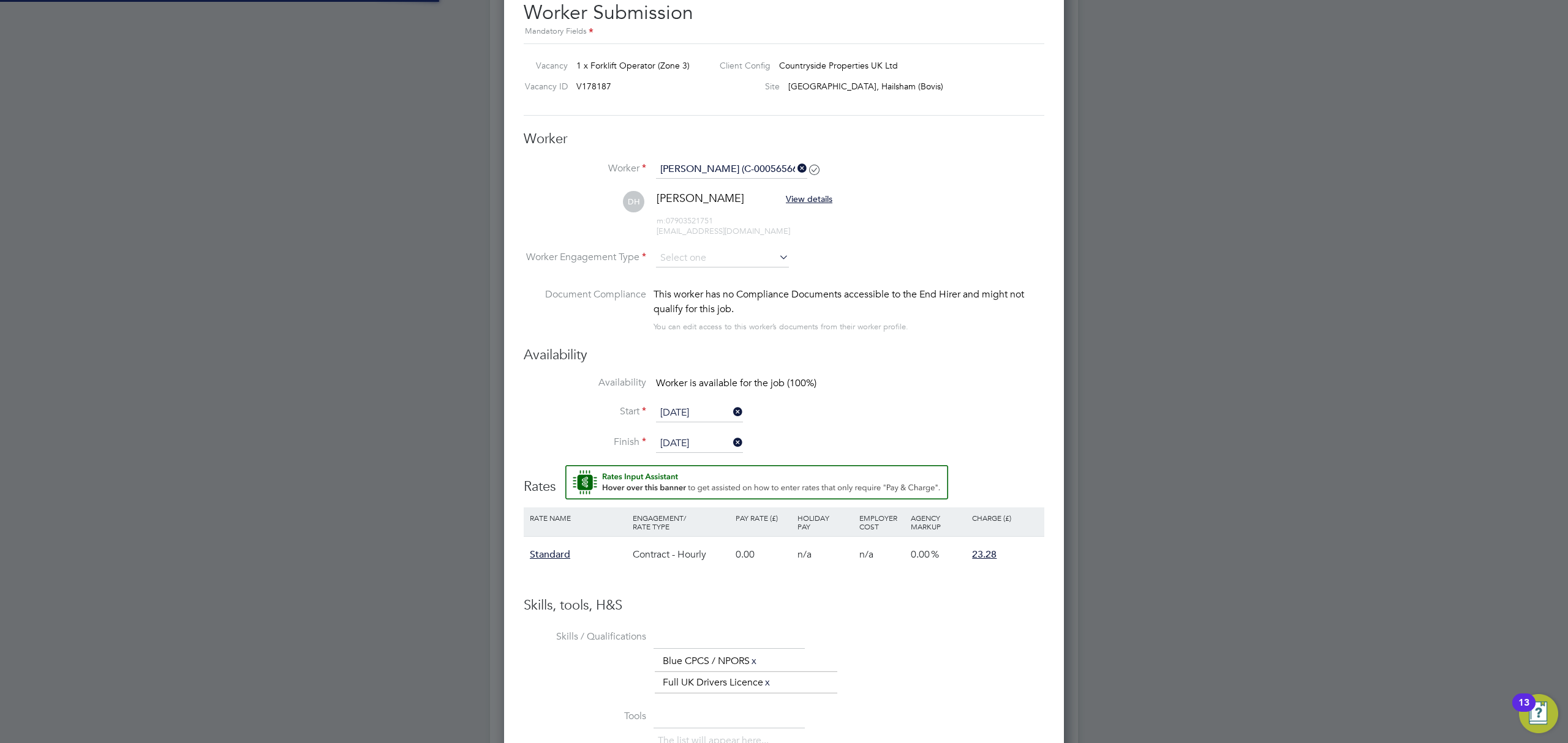
scroll to position [665, 0]
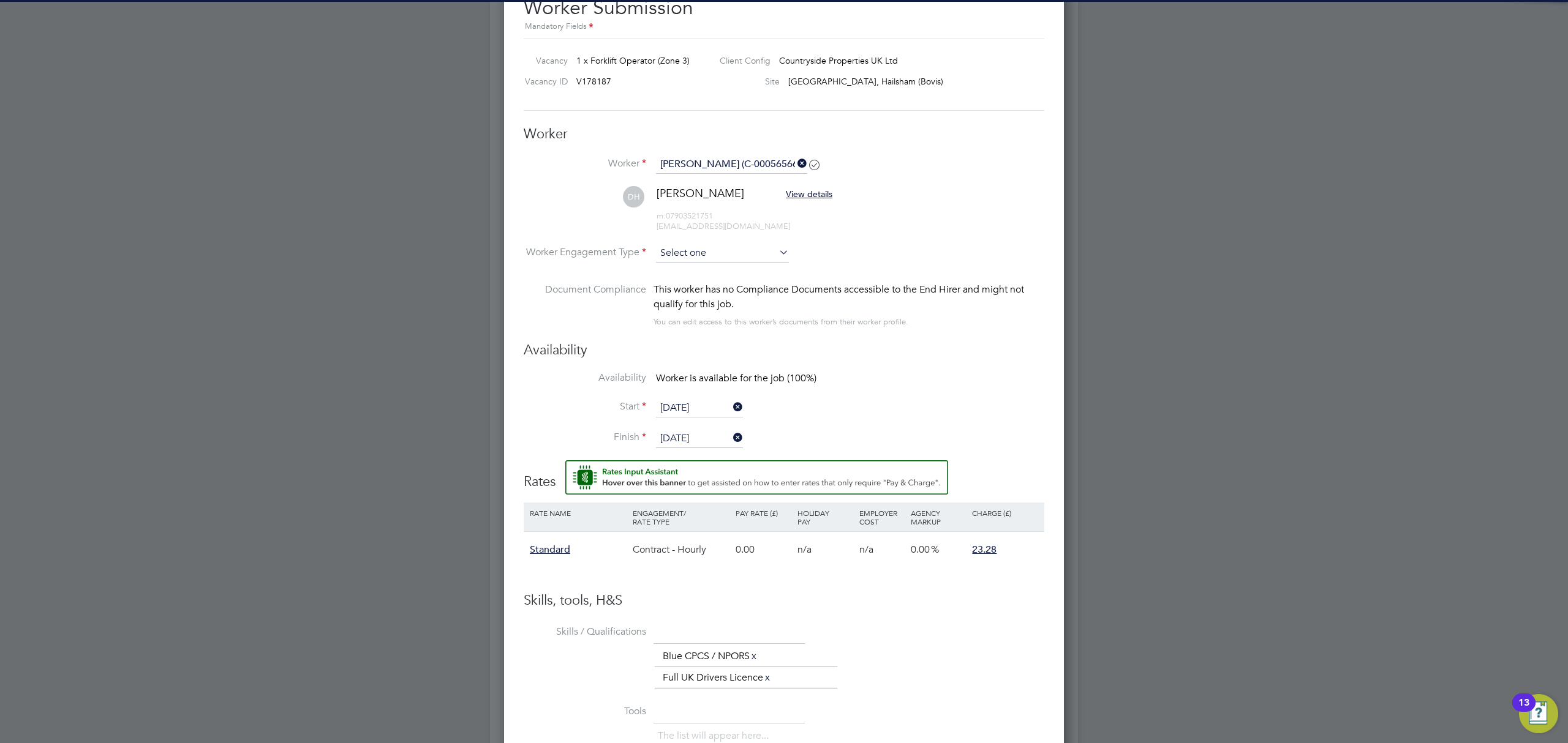
click at [732, 257] on input at bounding box center [723, 253] width 133 height 19
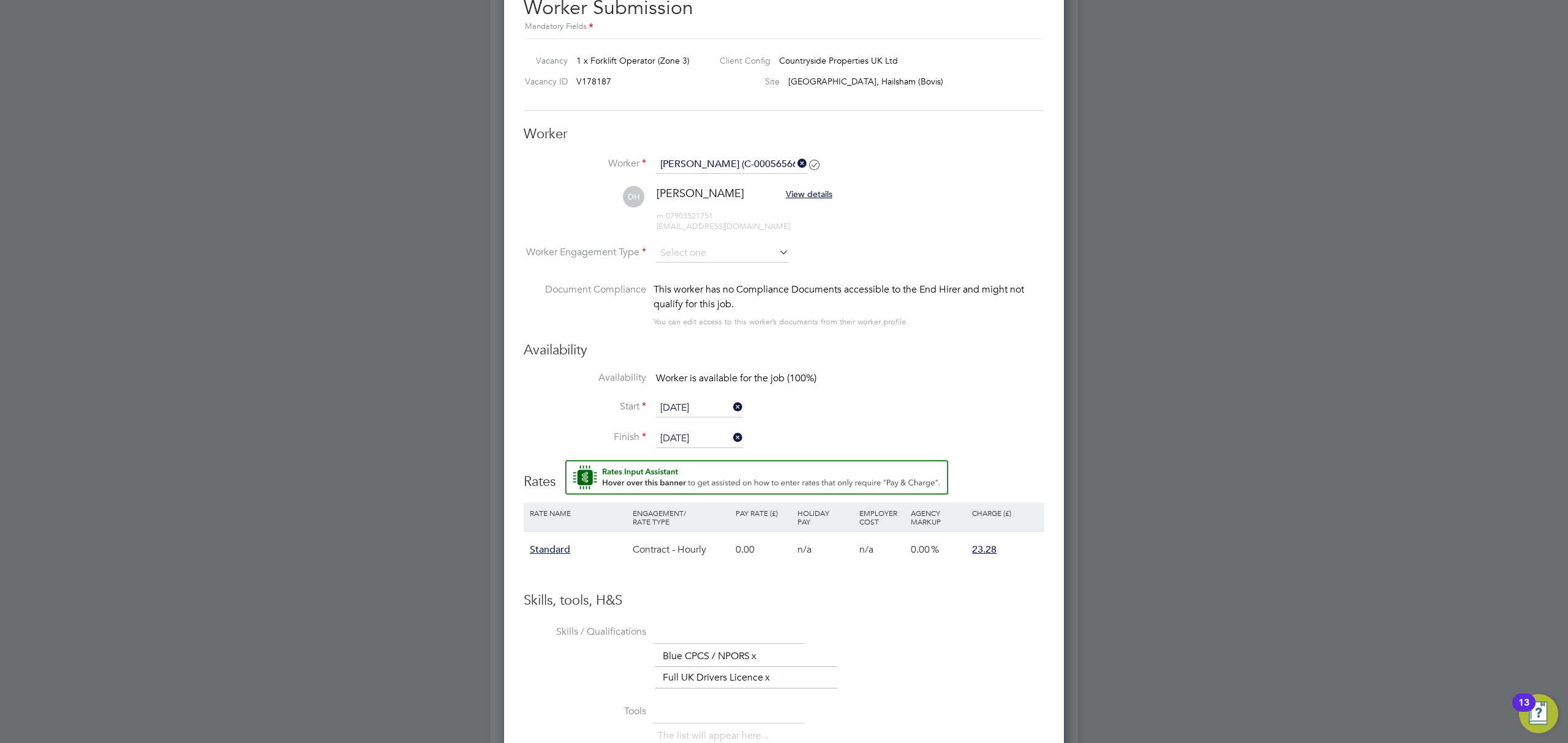
click at [727, 264] on li "Contract" at bounding box center [722, 272] width 134 height 16
type input "Contract"
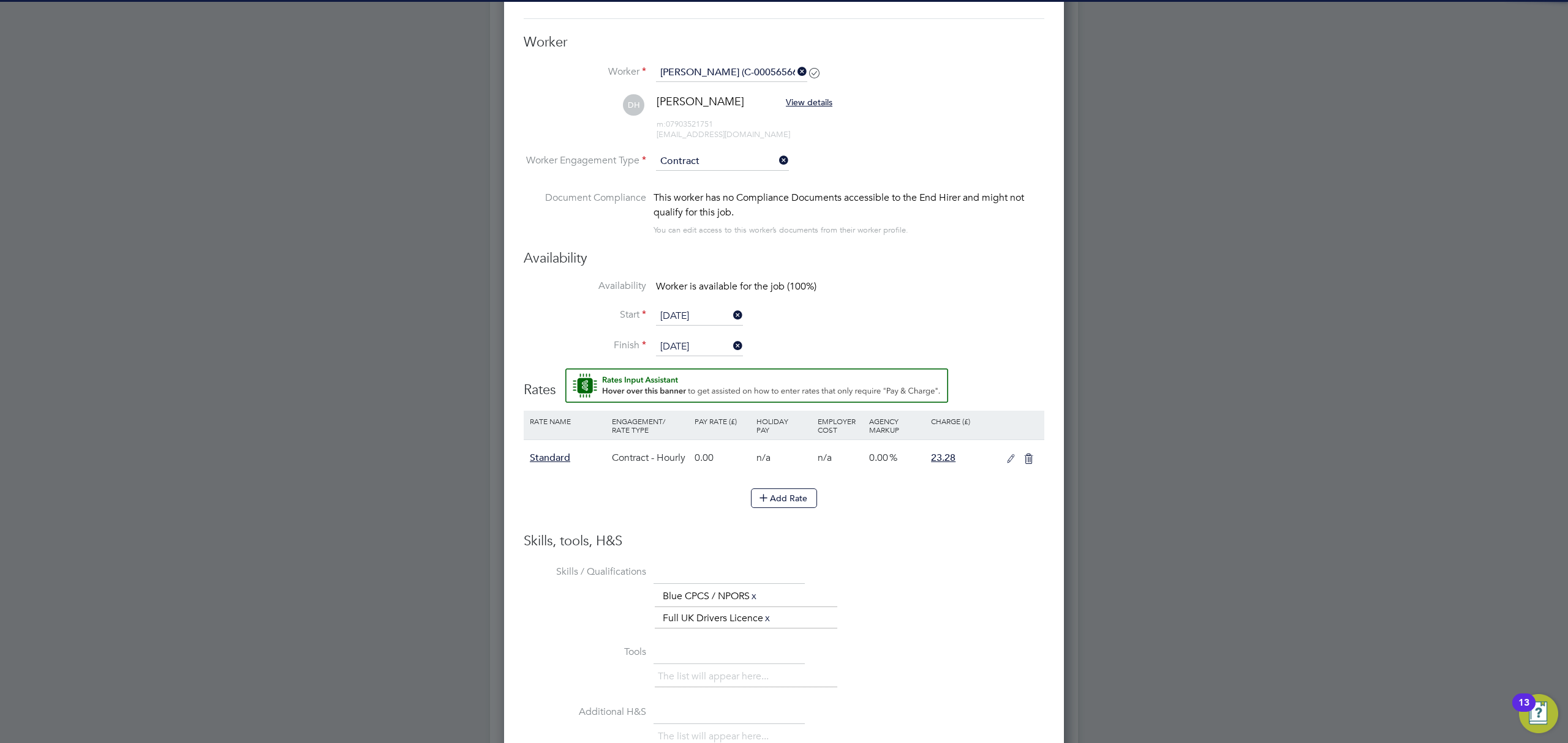
scroll to position [777, 0]
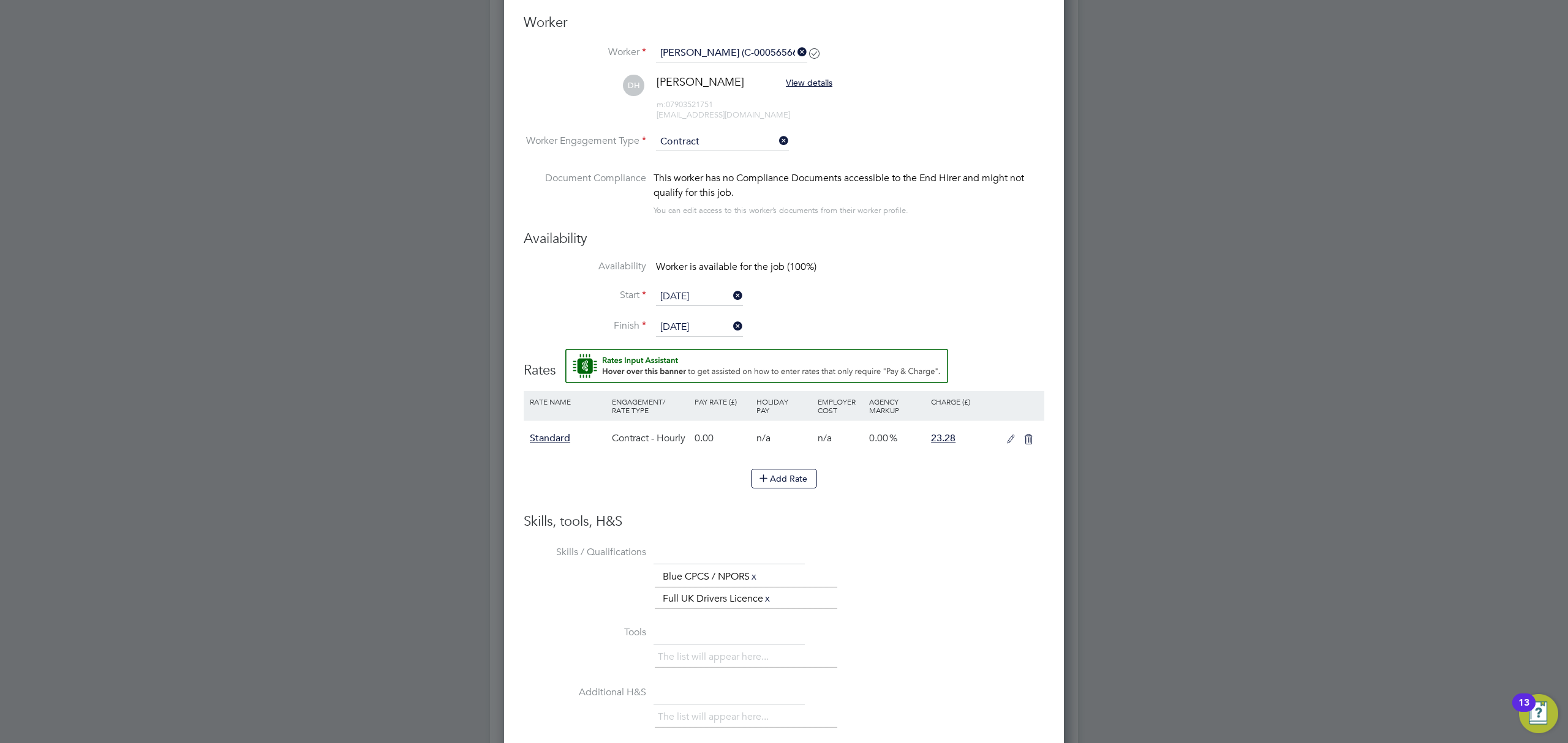
click at [708, 294] on input "04 Aug 2025" at bounding box center [699, 296] width 87 height 19
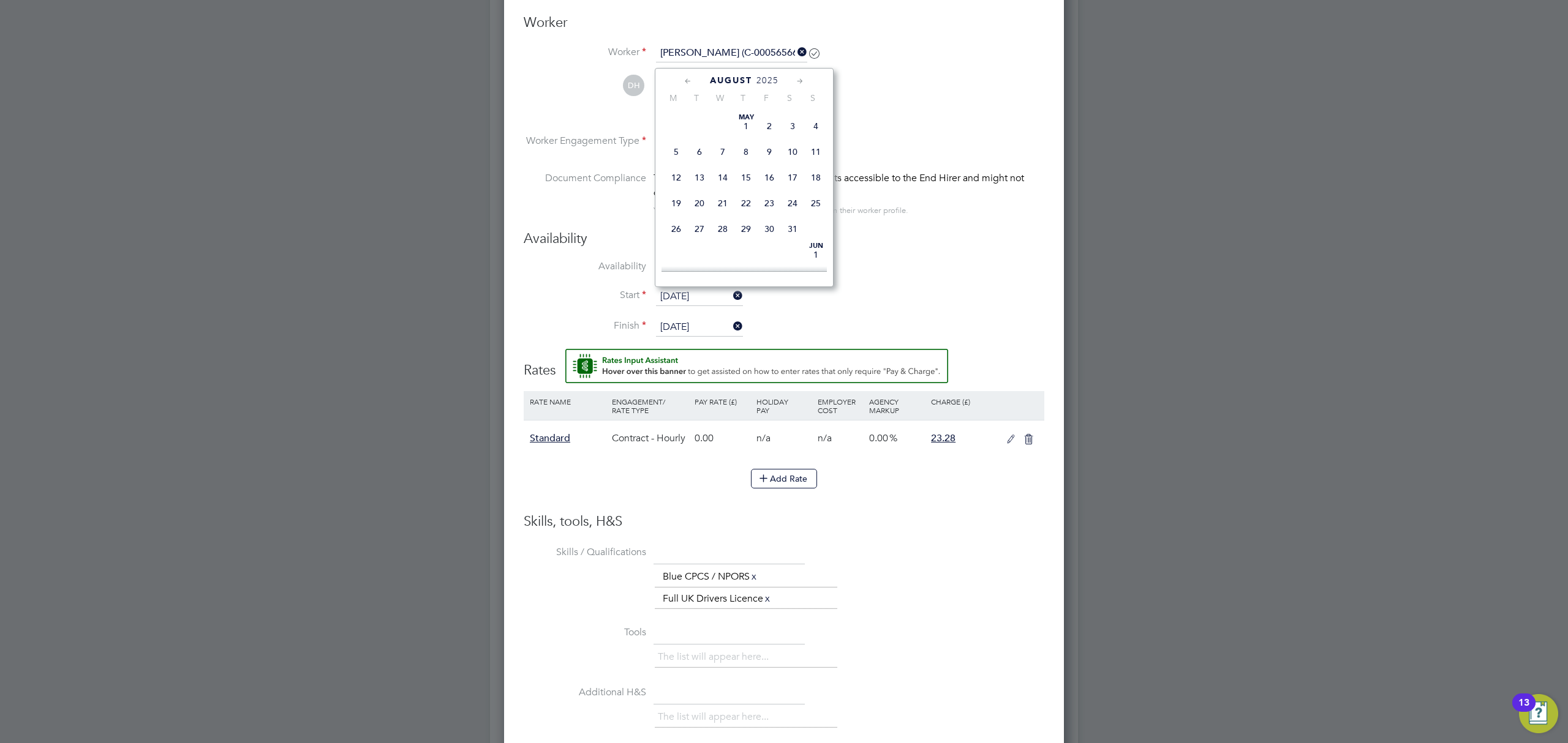
scroll to position [408, 0]
click at [870, 316] on li "Start 04 Aug 2025" at bounding box center [784, 303] width 521 height 31
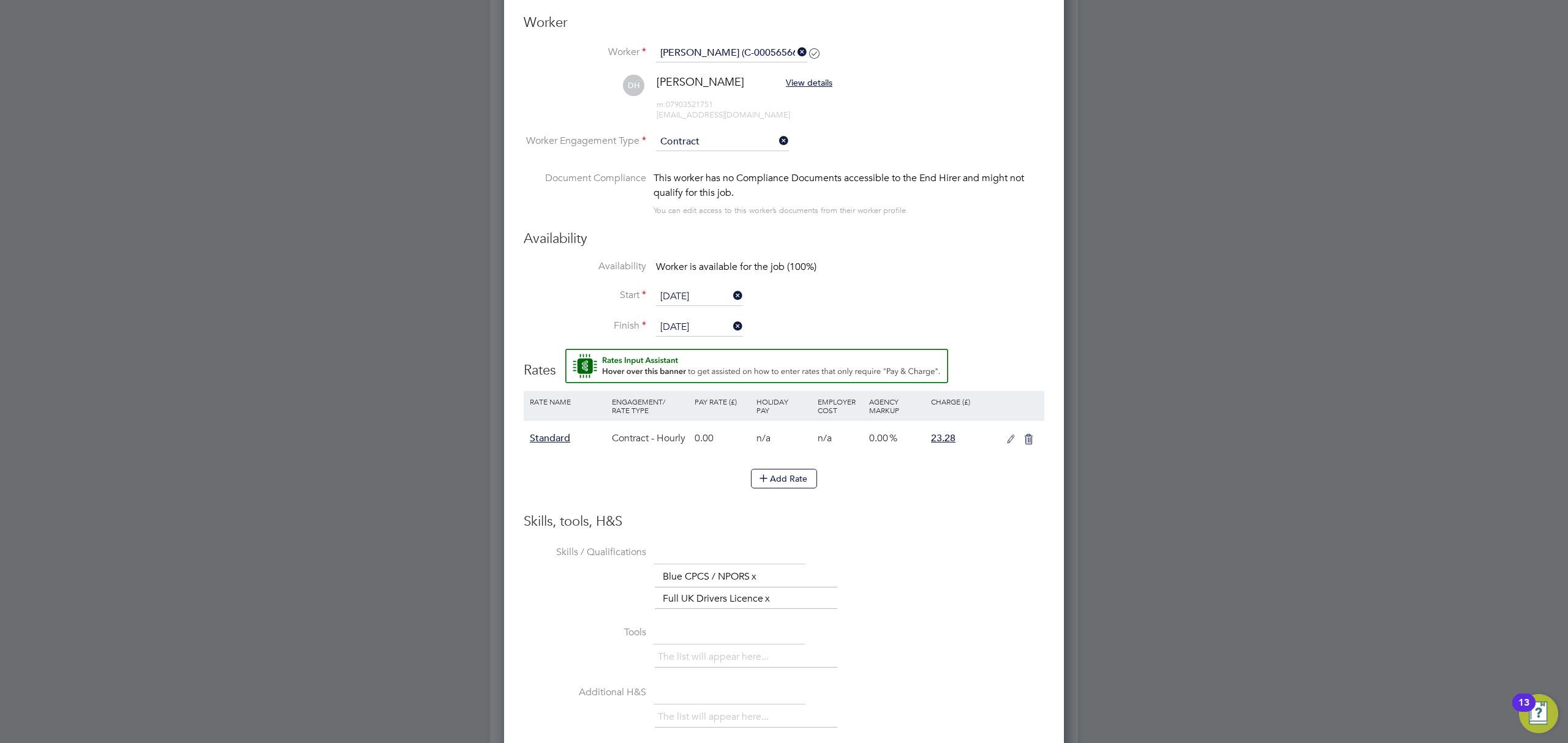
scroll to position [775, 0]
click at [722, 324] on input "07 Aug 2025" at bounding box center [699, 329] width 87 height 19
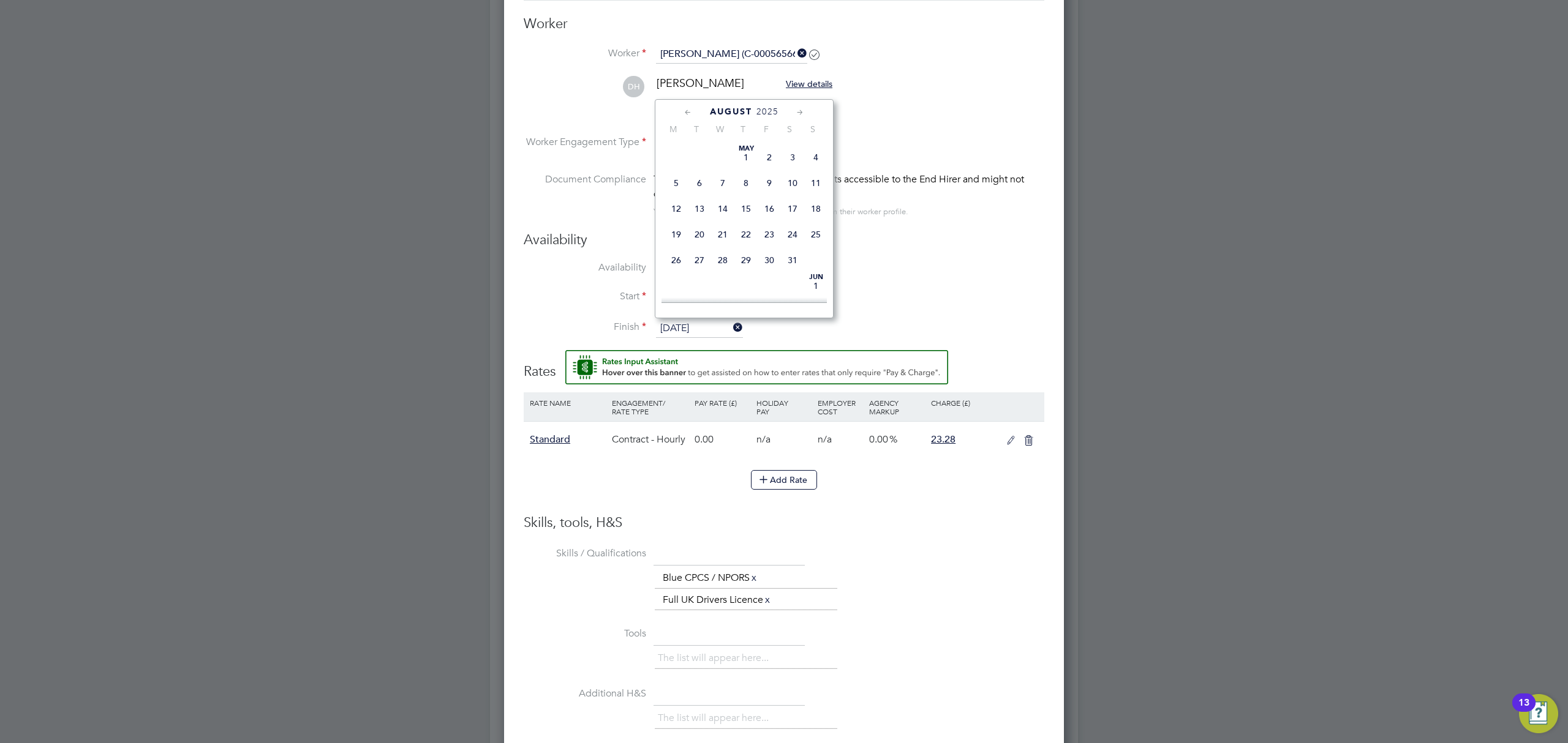
scroll to position [408, 0]
click at [897, 301] on li "Start 04 Aug 2025" at bounding box center [784, 304] width 521 height 31
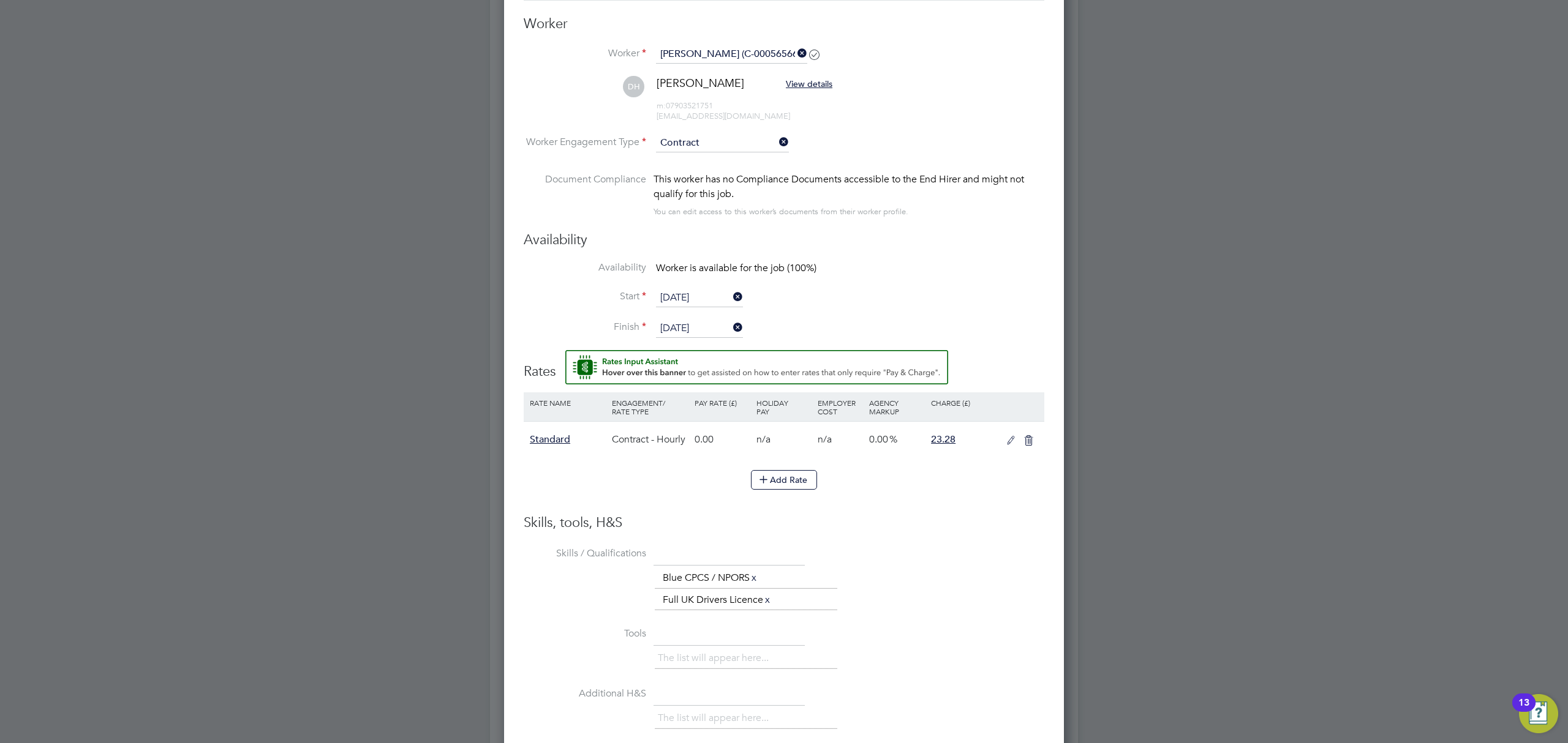
click at [1010, 436] on icon at bounding box center [1011, 440] width 15 height 10
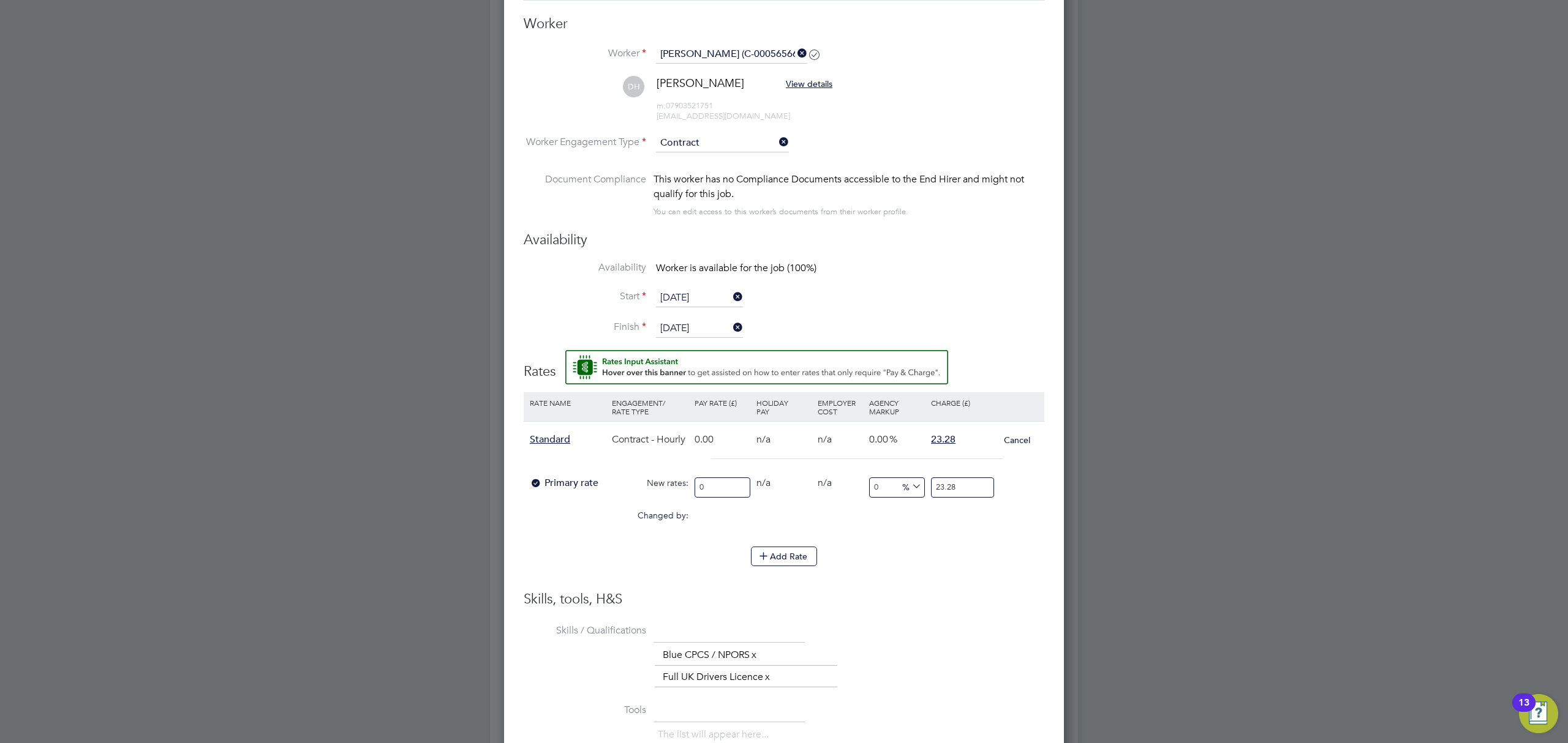
scroll to position [1147, 561]
drag, startPoint x: 729, startPoint y: 487, endPoint x: 646, endPoint y: 481, distance: 83.2
click at [646, 481] on div "Primary rate New rates: 0 0 n/a 0 n/a 0 0 % 23.28" at bounding box center [784, 487] width 521 height 32
type input "2"
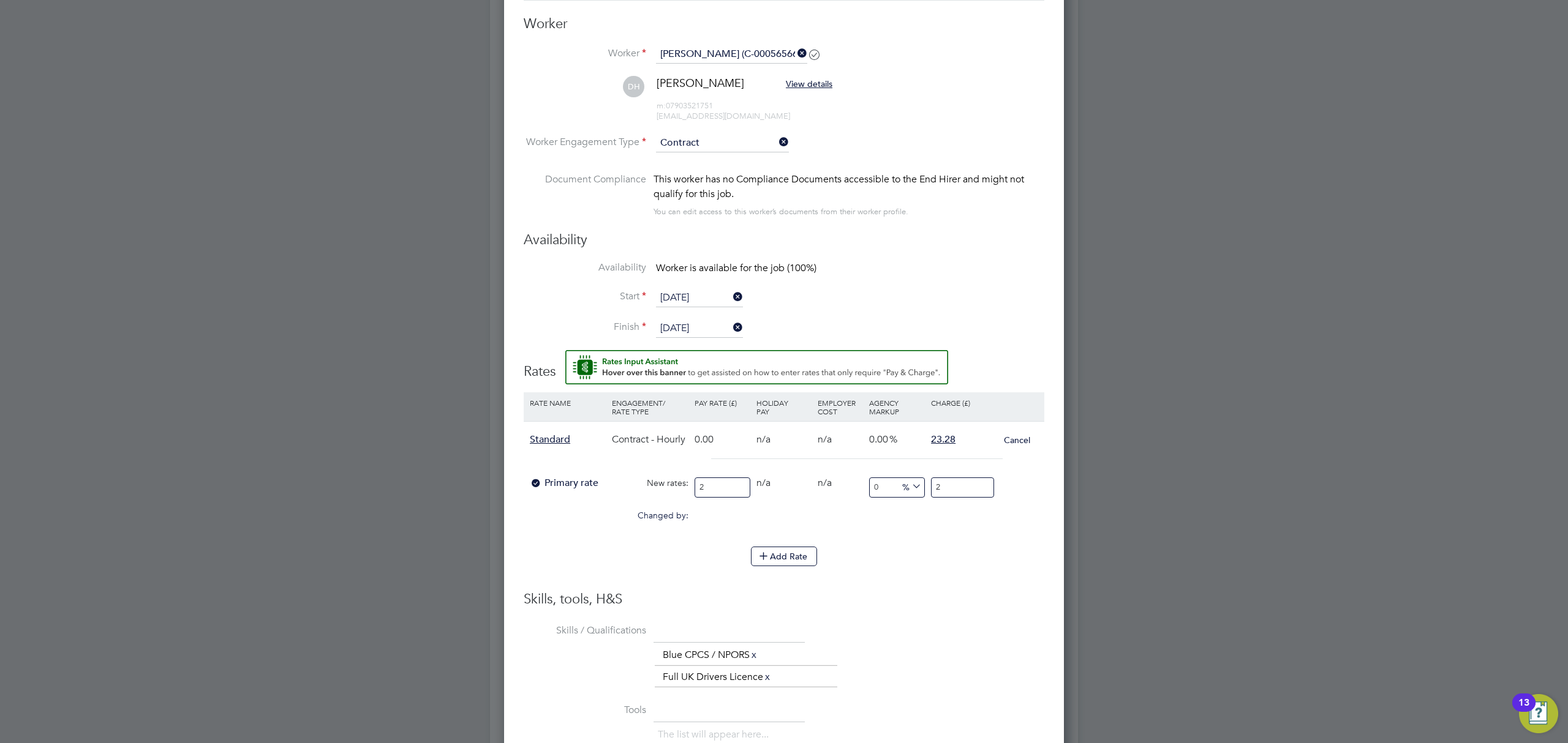
type input "20"
type input "-90"
type input "2"
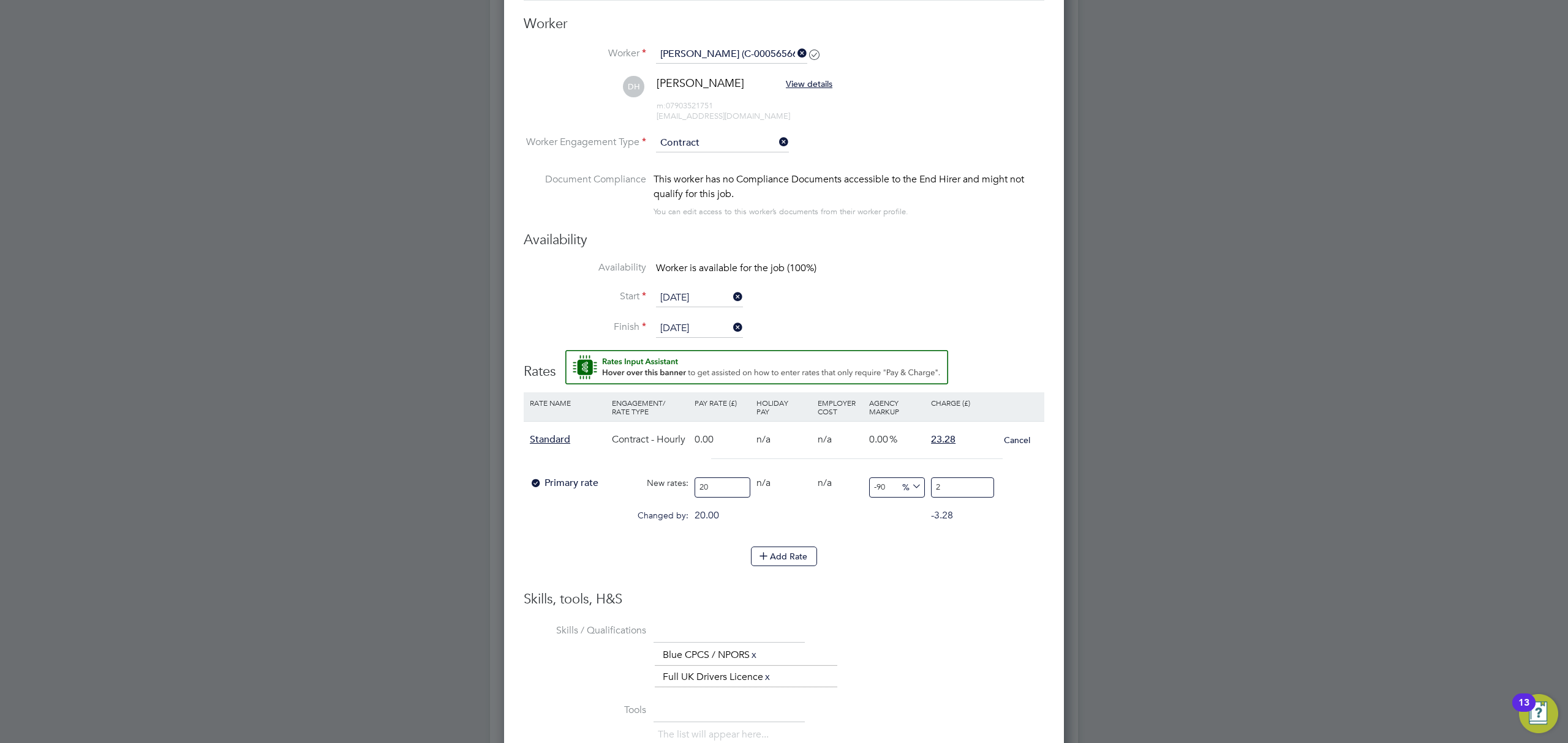
type input "15"
type input "23"
type input "16"
type input "23.2"
type input "16.4"
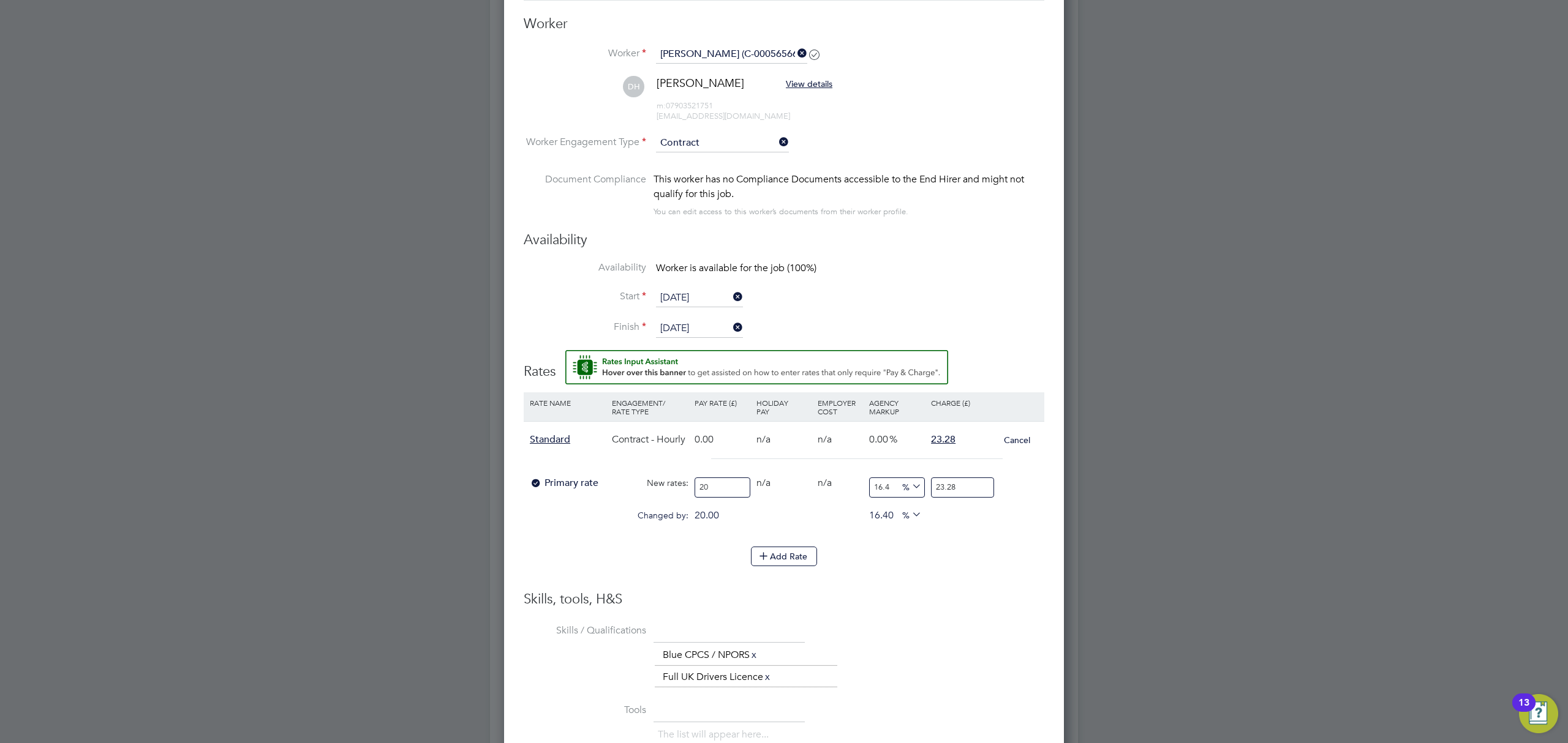
type input "23.28"
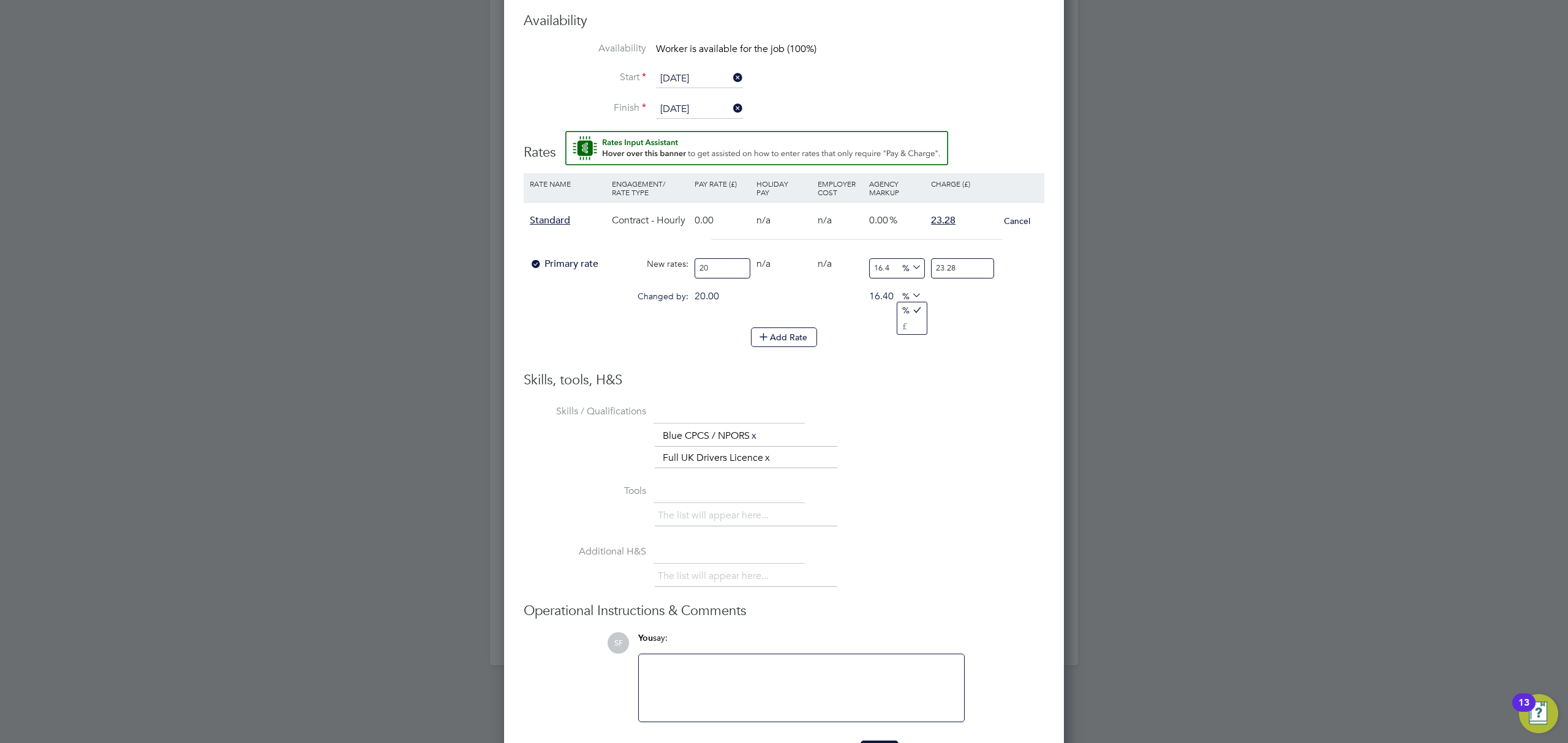
scroll to position [1035, 0]
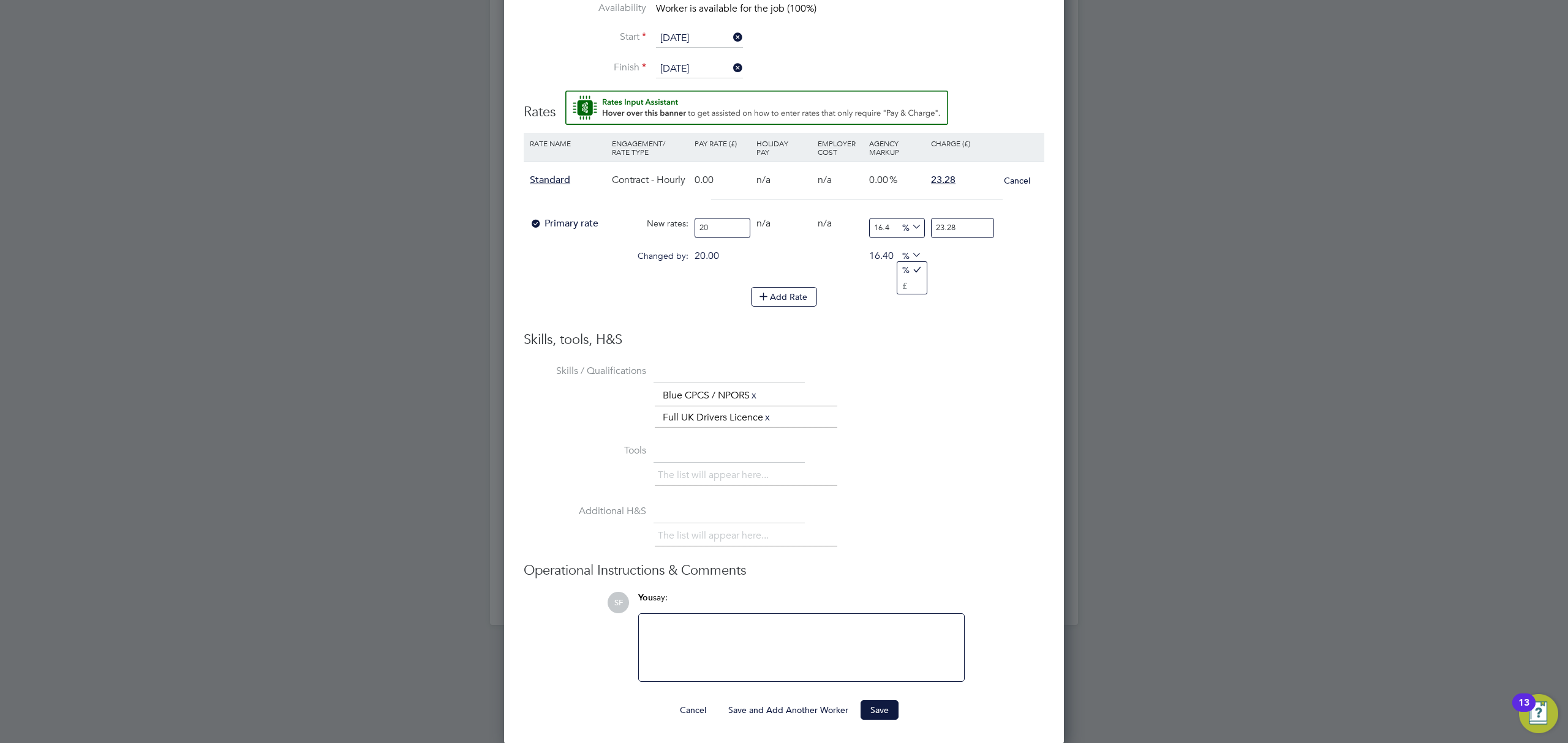
click at [959, 441] on li "Tools The list will appear here..." at bounding box center [784, 471] width 521 height 60
click at [880, 720] on button "Save" at bounding box center [879, 710] width 38 height 20
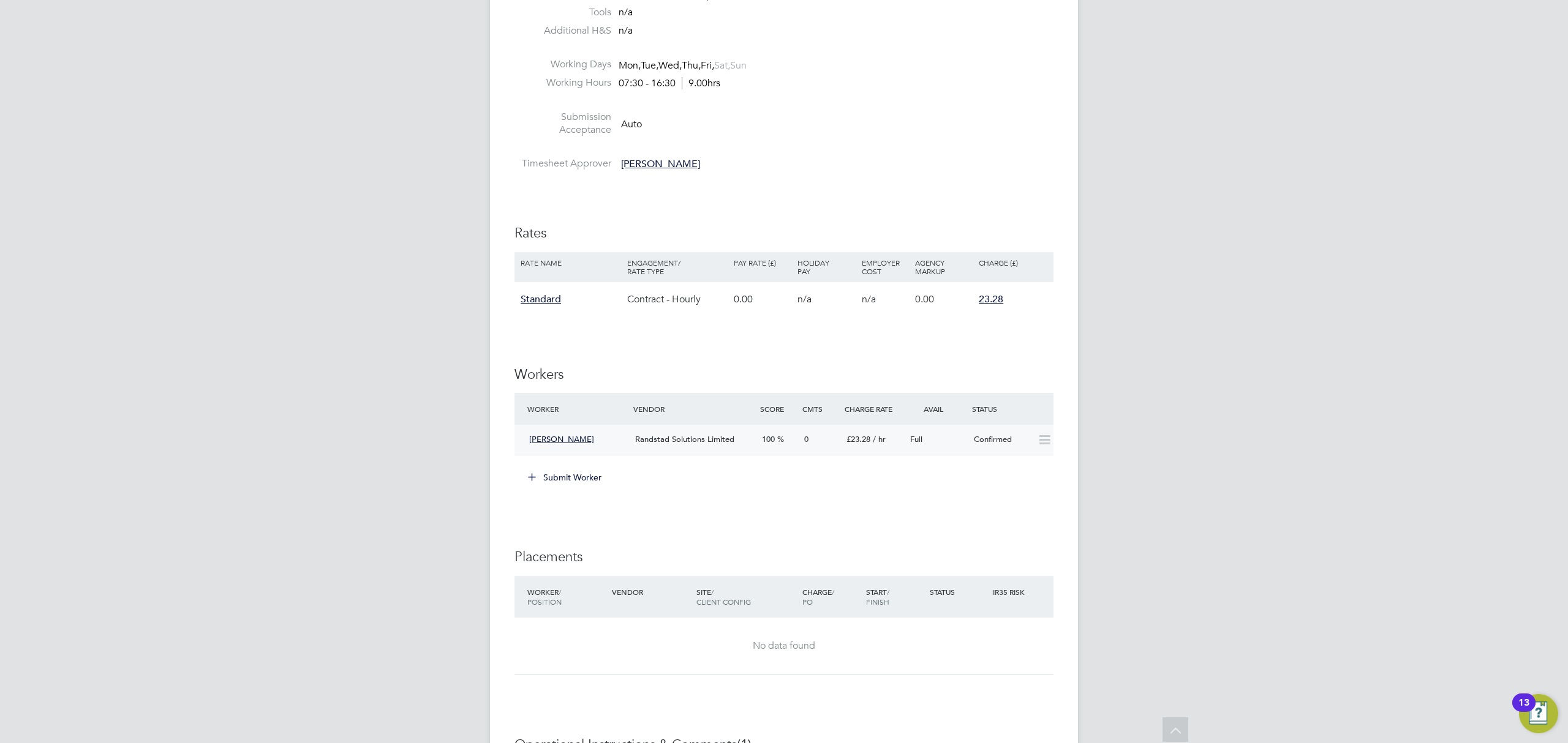
click at [1040, 443] on icon at bounding box center [1044, 440] width 15 height 10
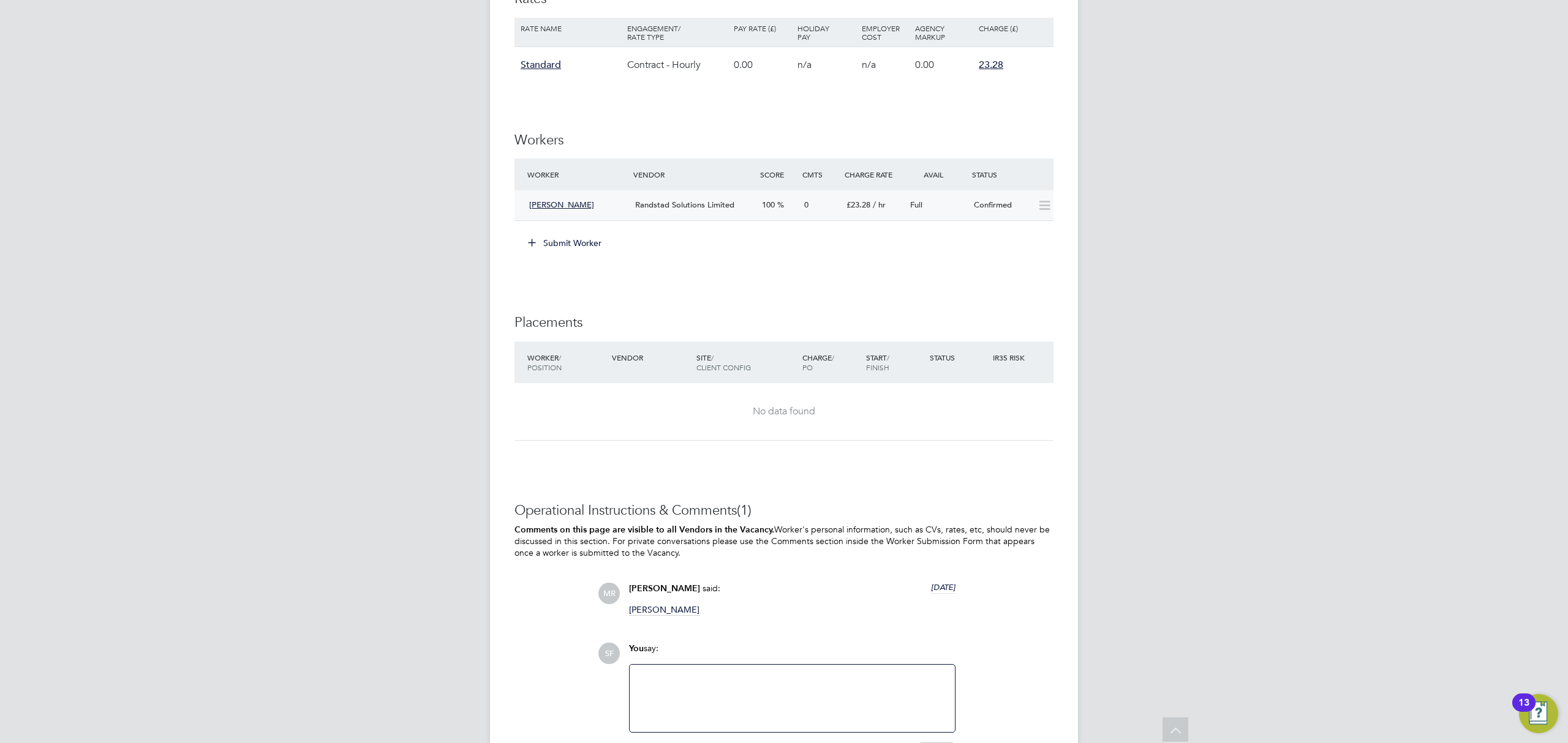
click at [1015, 335] on div "IR35 Determination IR35 Status Inside IR35 Status Determination Statement Role_…" at bounding box center [784, 94] width 539 height 1373
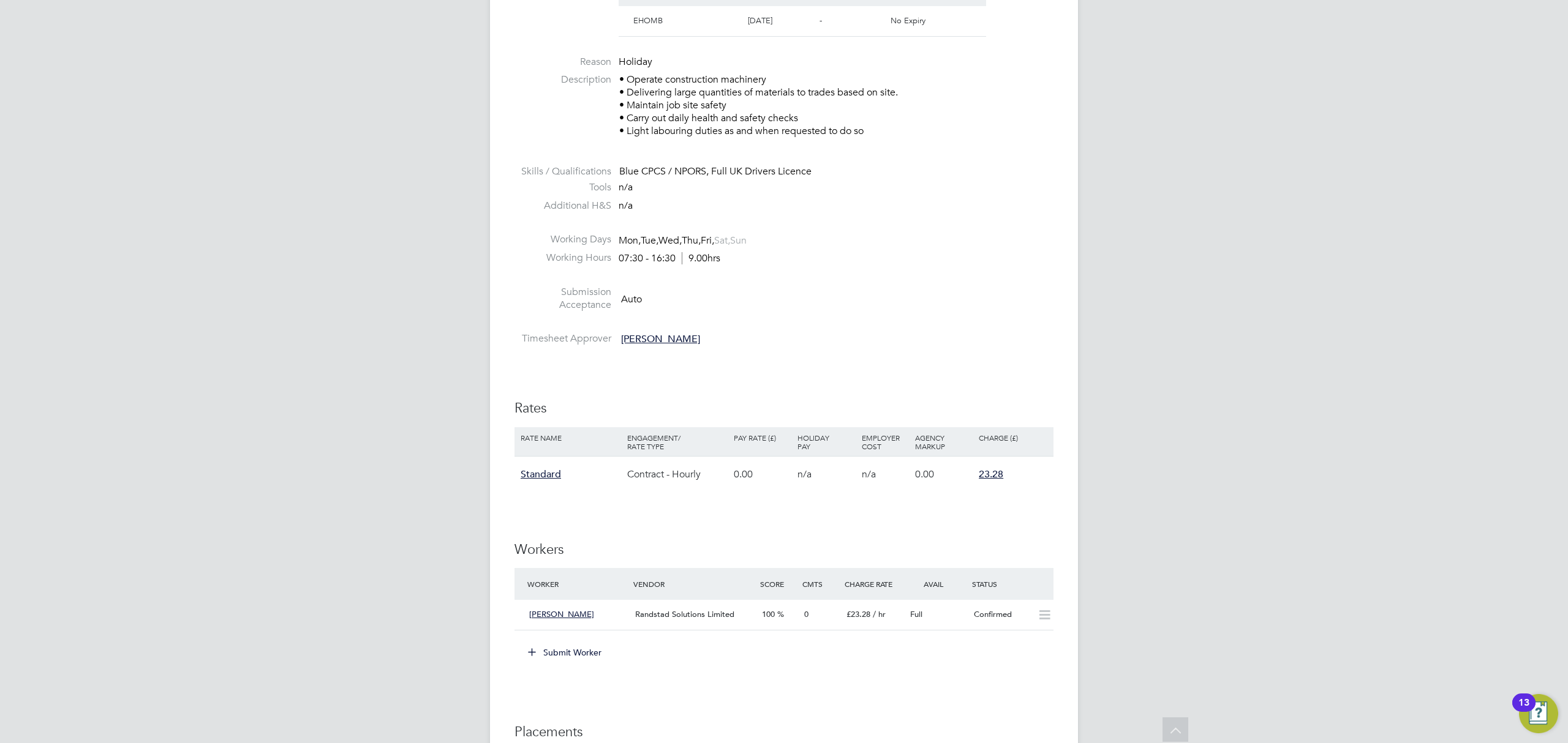
scroll to position [457, 0]
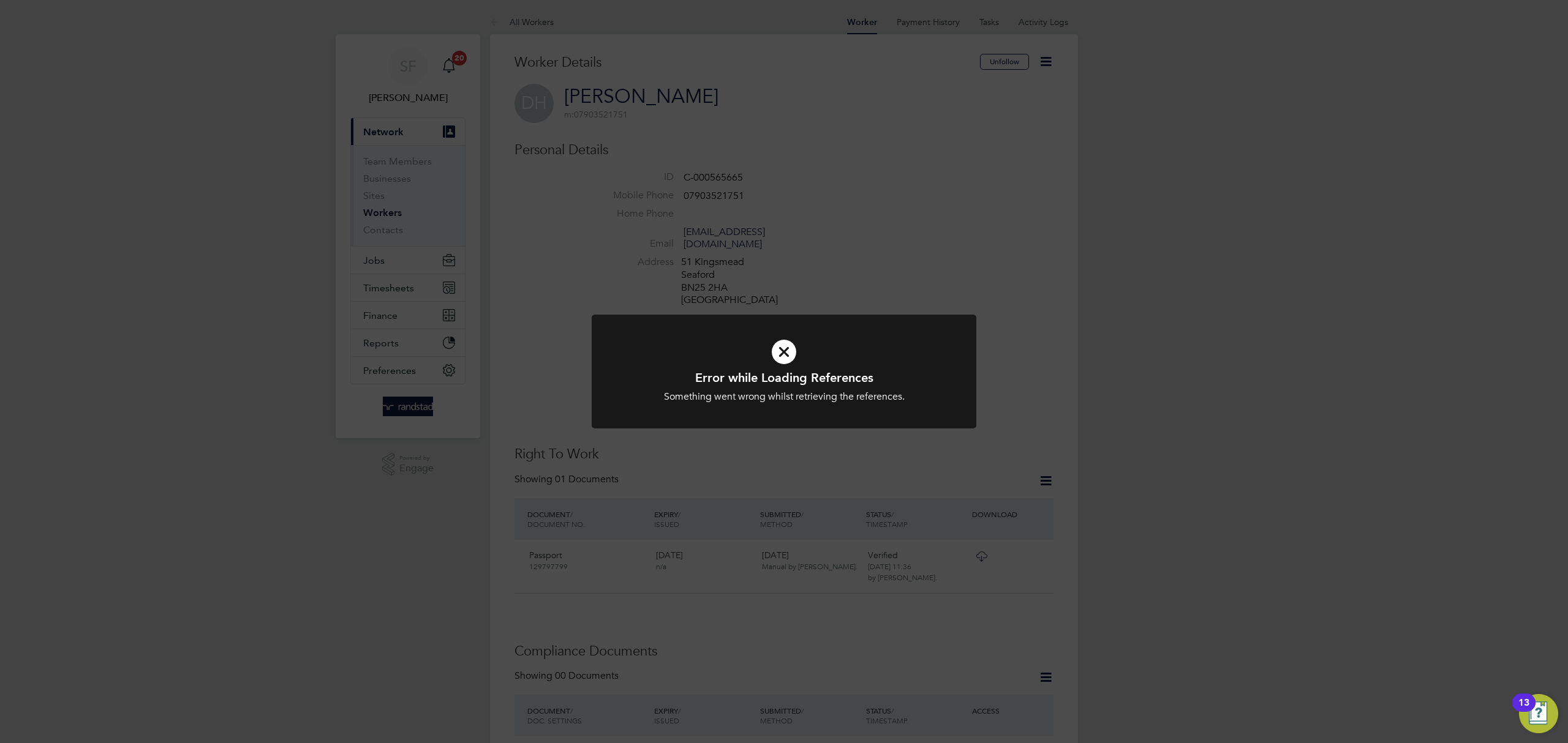
click at [593, 263] on div "Error while Loading References Something went wrong whilst retrieving the refer…" at bounding box center [784, 371] width 1568 height 743
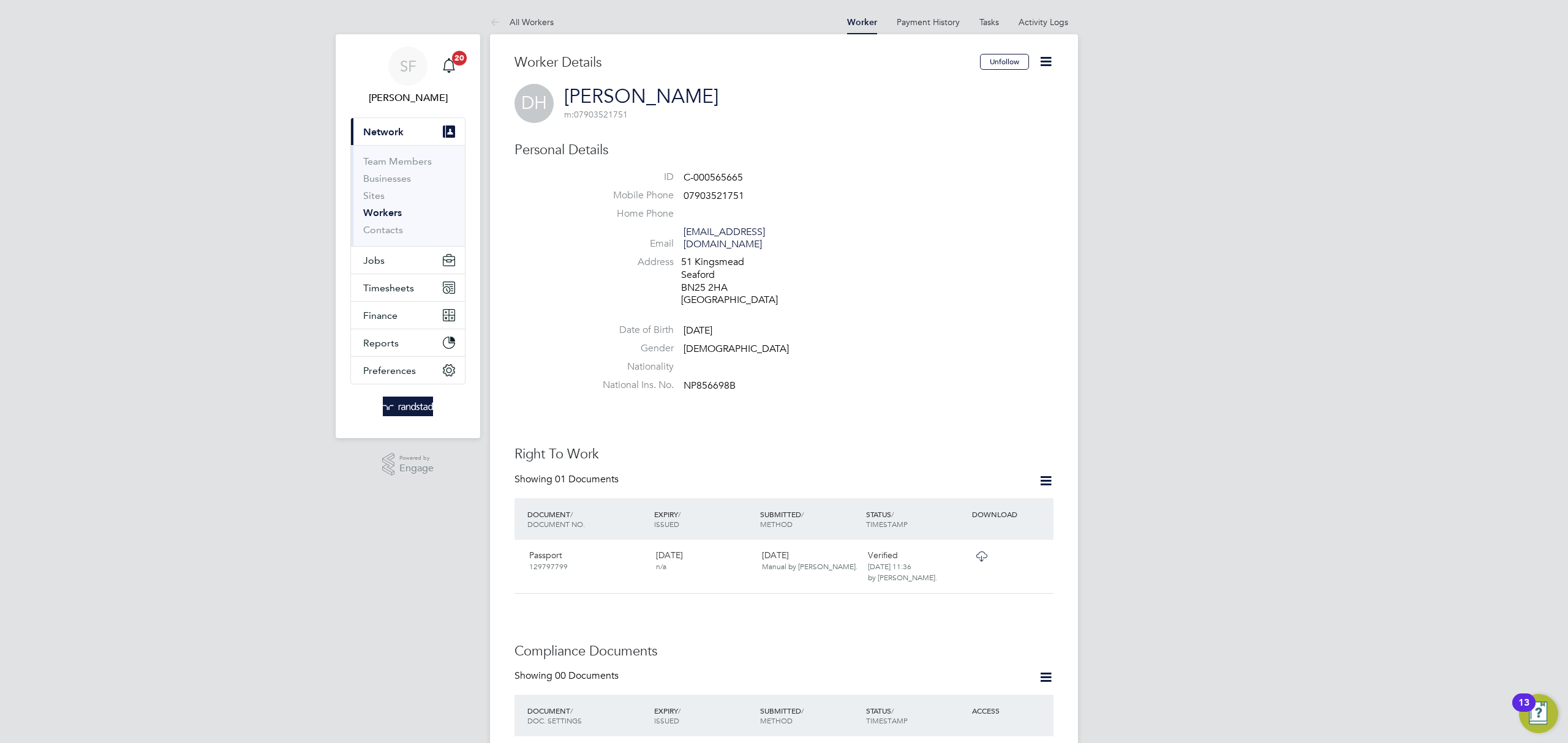
scroll to position [1, 0]
drag, startPoint x: 755, startPoint y: 172, endPoint x: 681, endPoint y: 172, distance: 74.0
click at [681, 172] on li "ID C-000565665" at bounding box center [821, 178] width 465 height 19
copy li "C-000565665"
click at [379, 261] on span "Jobs" at bounding box center [373, 259] width 21 height 12
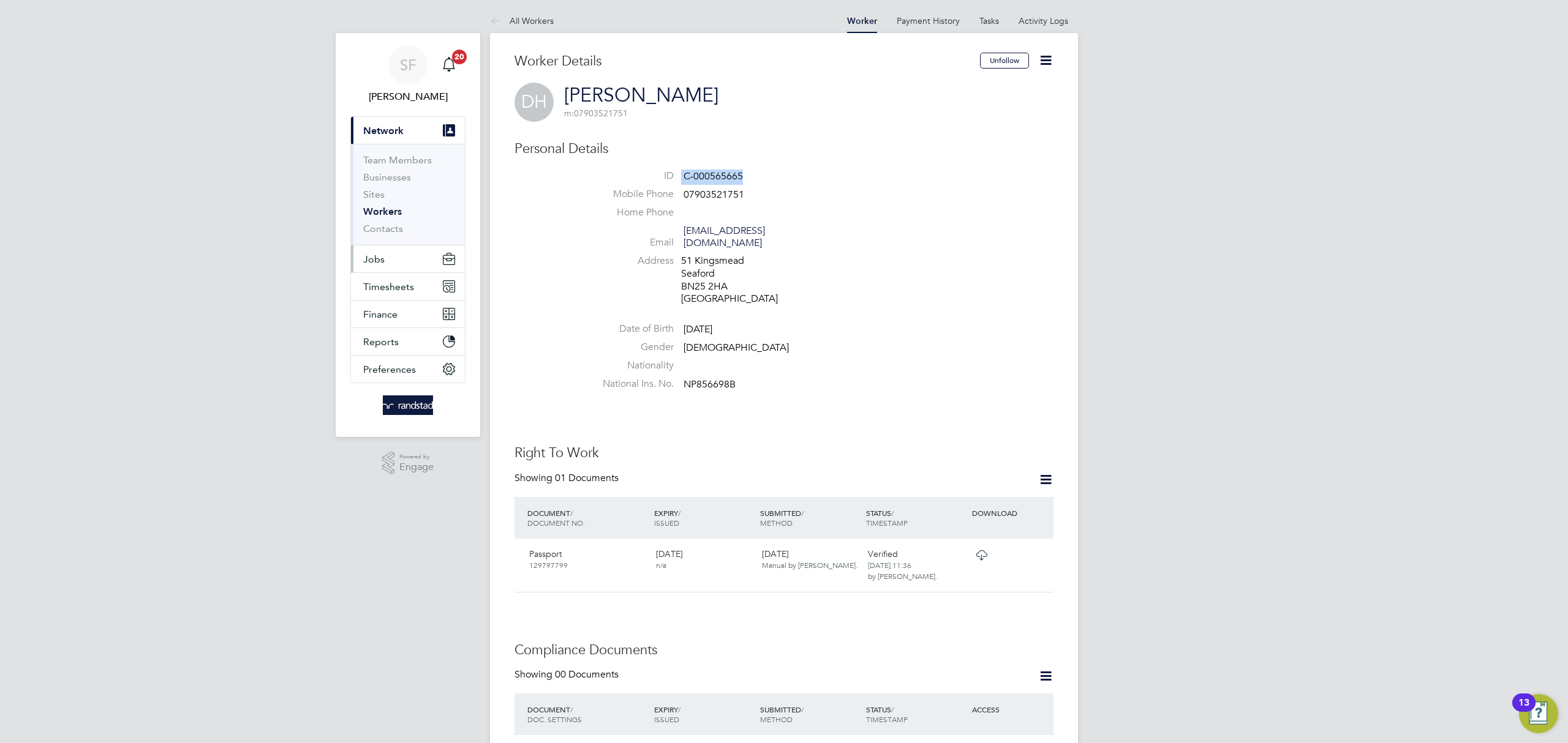
click at [372, 258] on span "Jobs" at bounding box center [373, 259] width 21 height 12
click at [386, 200] on link "Vacancies" at bounding box center [384, 204] width 43 height 12
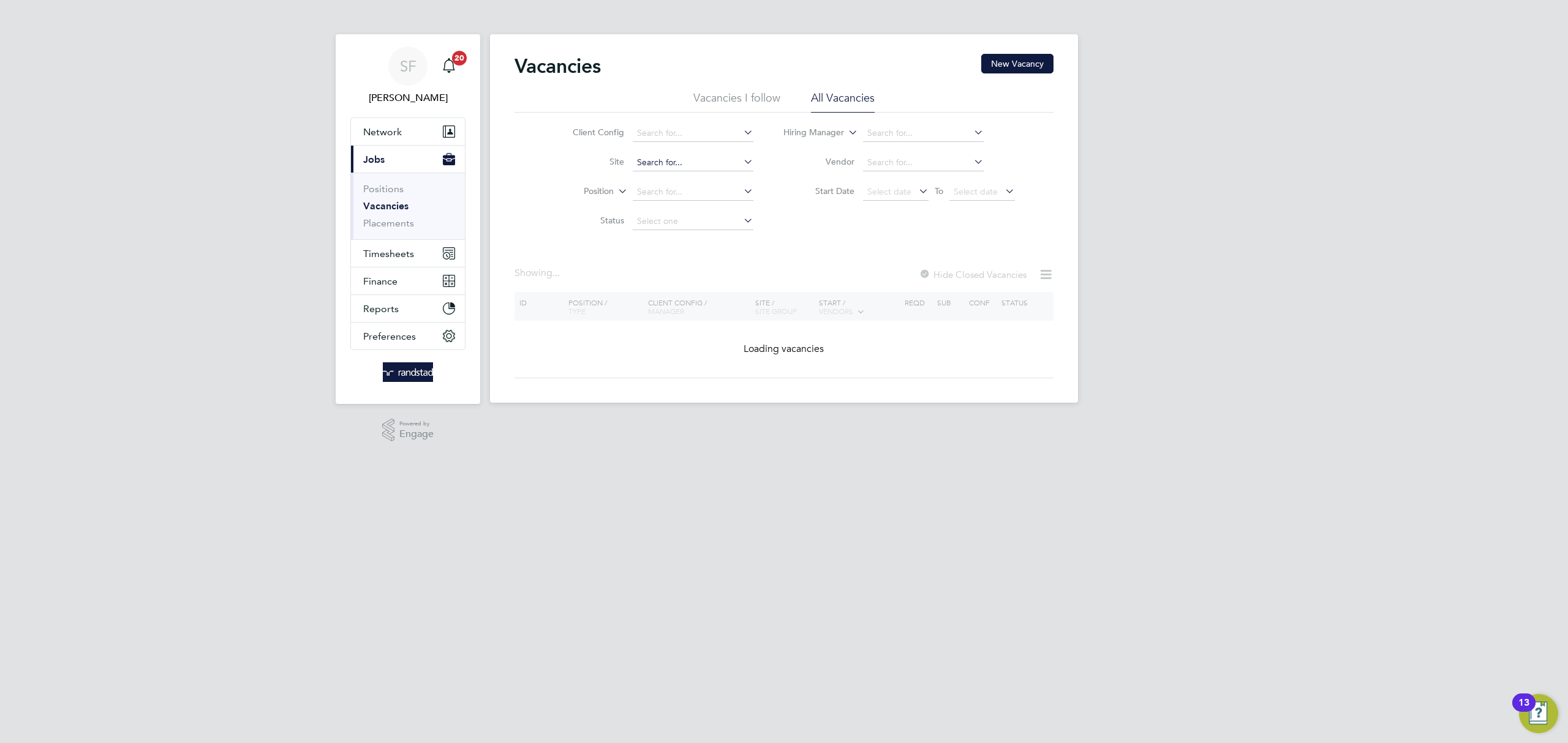
click at [648, 156] on input at bounding box center [693, 163] width 121 height 17
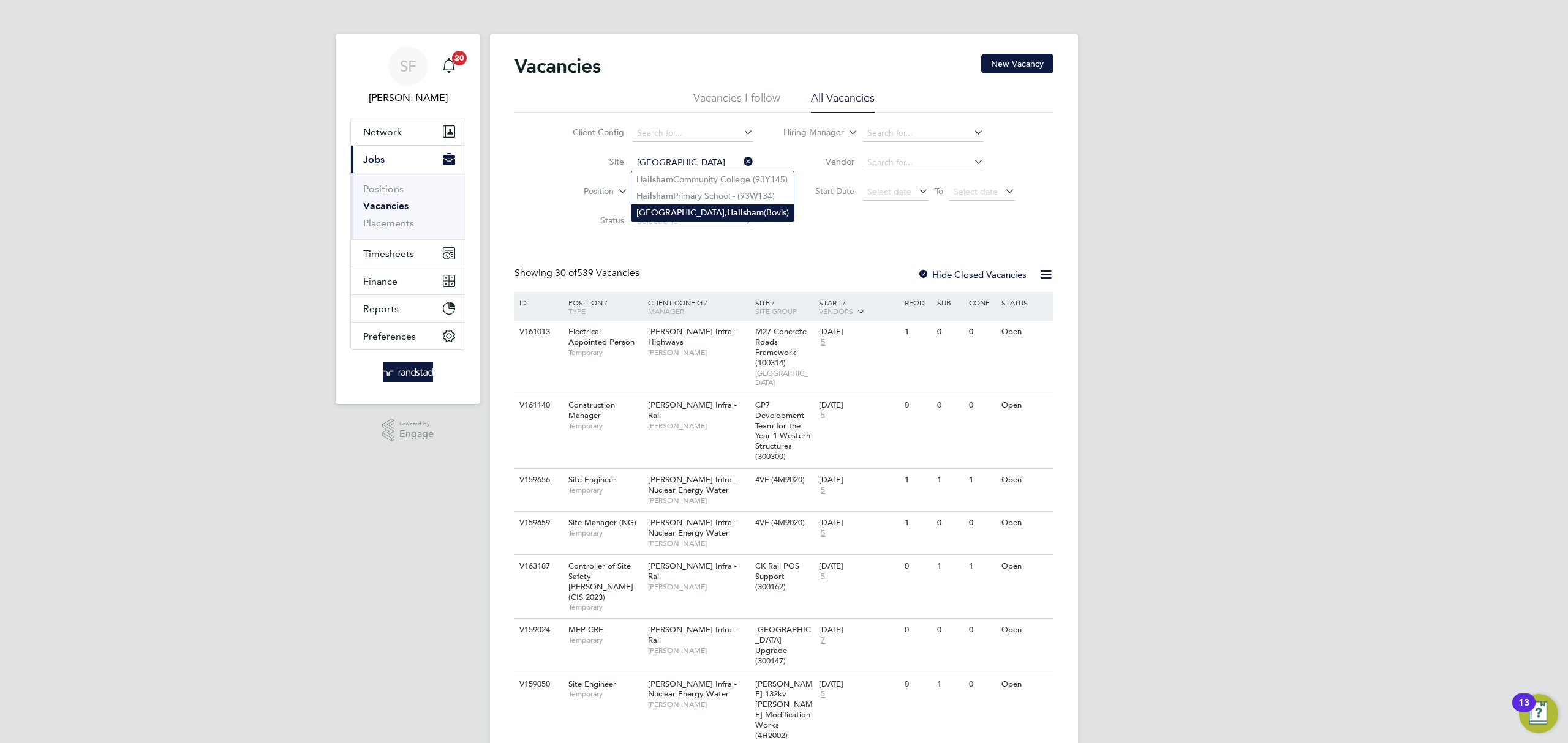
click at [727, 208] on b "Hailsham" at bounding box center [745, 213] width 37 height 10
type input "[GEOGRAPHIC_DATA], Hailsham (Bovis)"
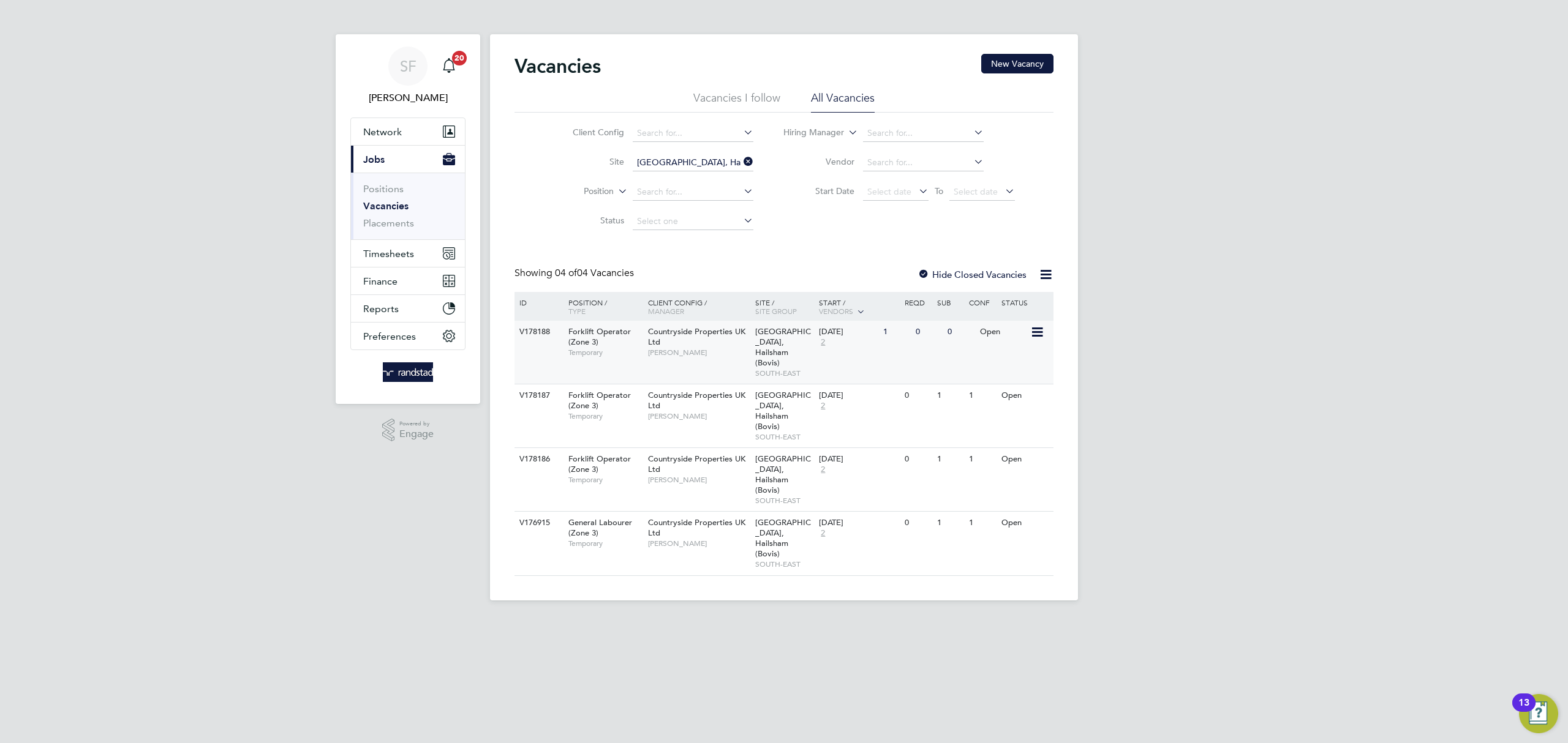
click at [939, 336] on div "0" at bounding box center [928, 332] width 32 height 23
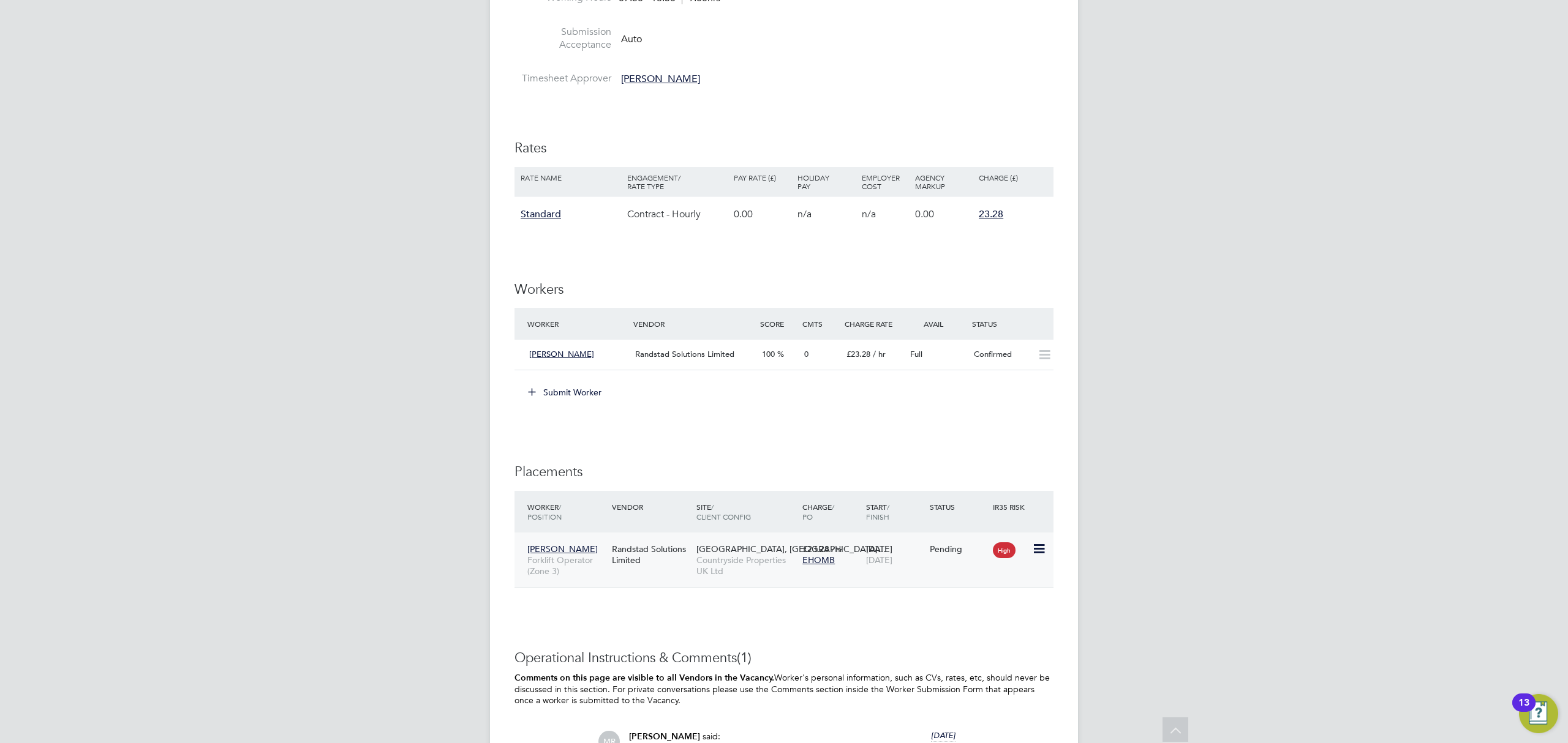
click at [1038, 556] on icon at bounding box center [1038, 549] width 12 height 14
click at [976, 622] on li "Start" at bounding box center [1001, 628] width 87 height 17
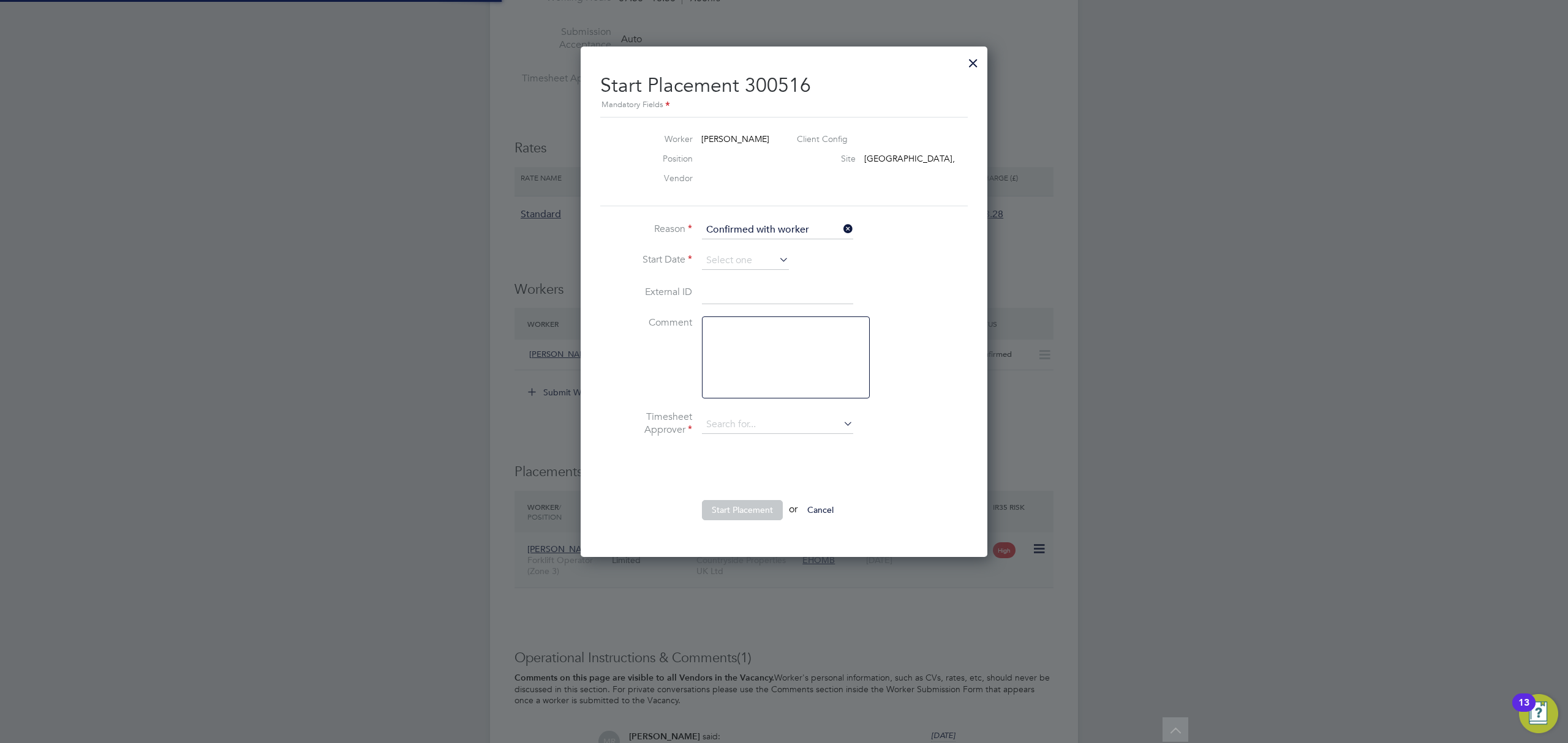
type input "[PERSON_NAME]"
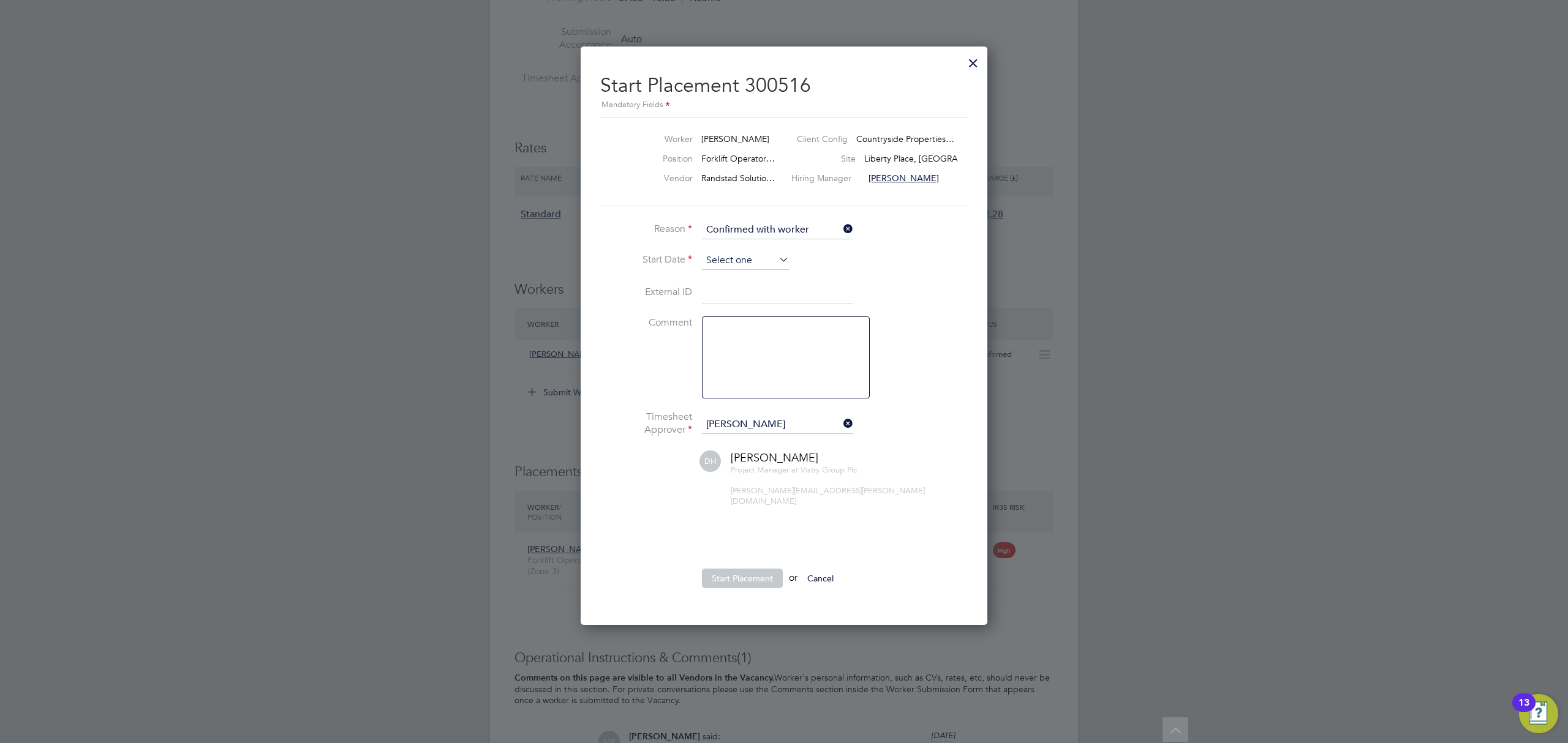
click at [722, 258] on input at bounding box center [745, 261] width 87 height 19
click at [729, 344] on span "4" at bounding box center [722, 333] width 23 height 23
type input "04 Aug 2025"
click at [745, 569] on button "Start Placement" at bounding box center [742, 578] width 81 height 20
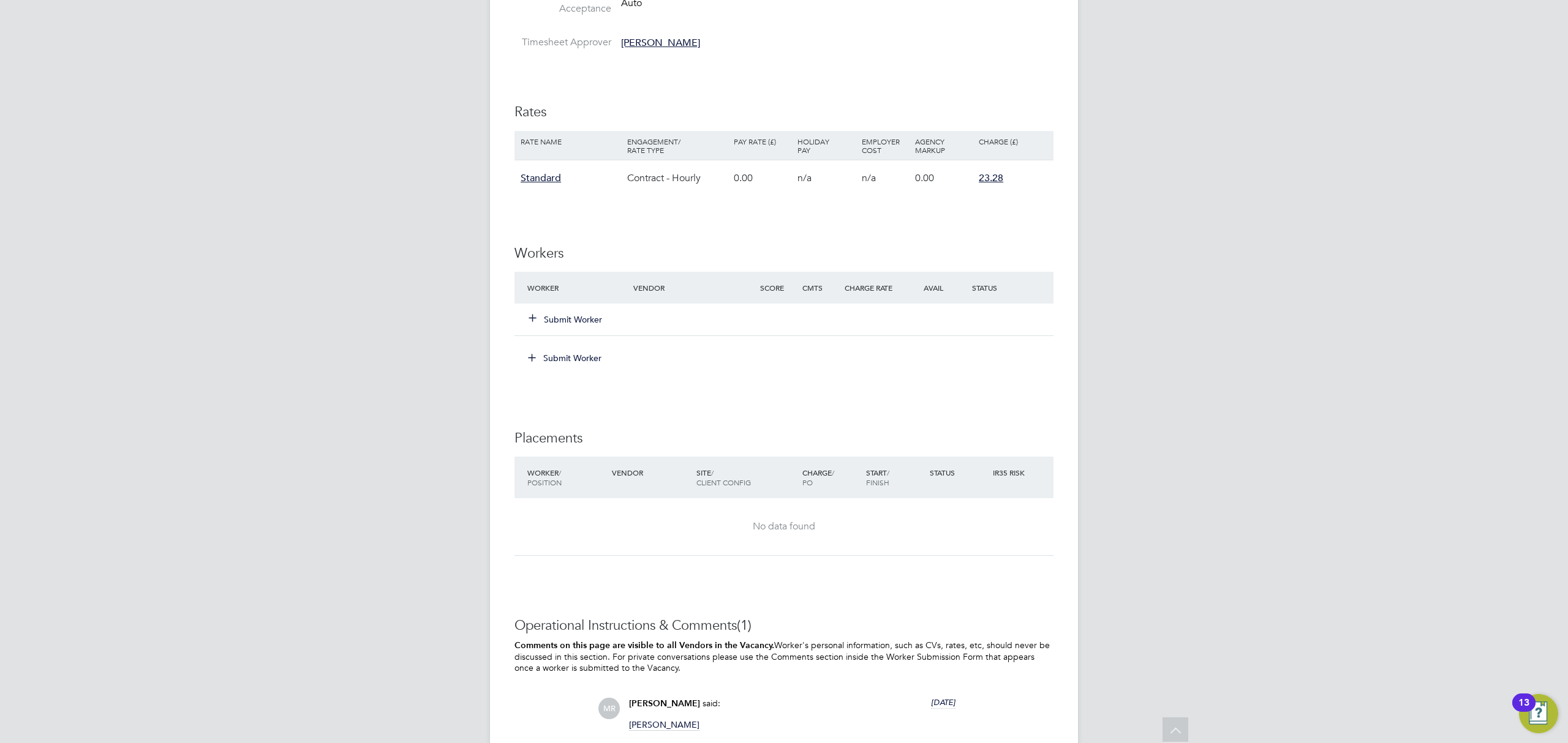
click at [569, 322] on button "Submit Worker" at bounding box center [565, 320] width 73 height 12
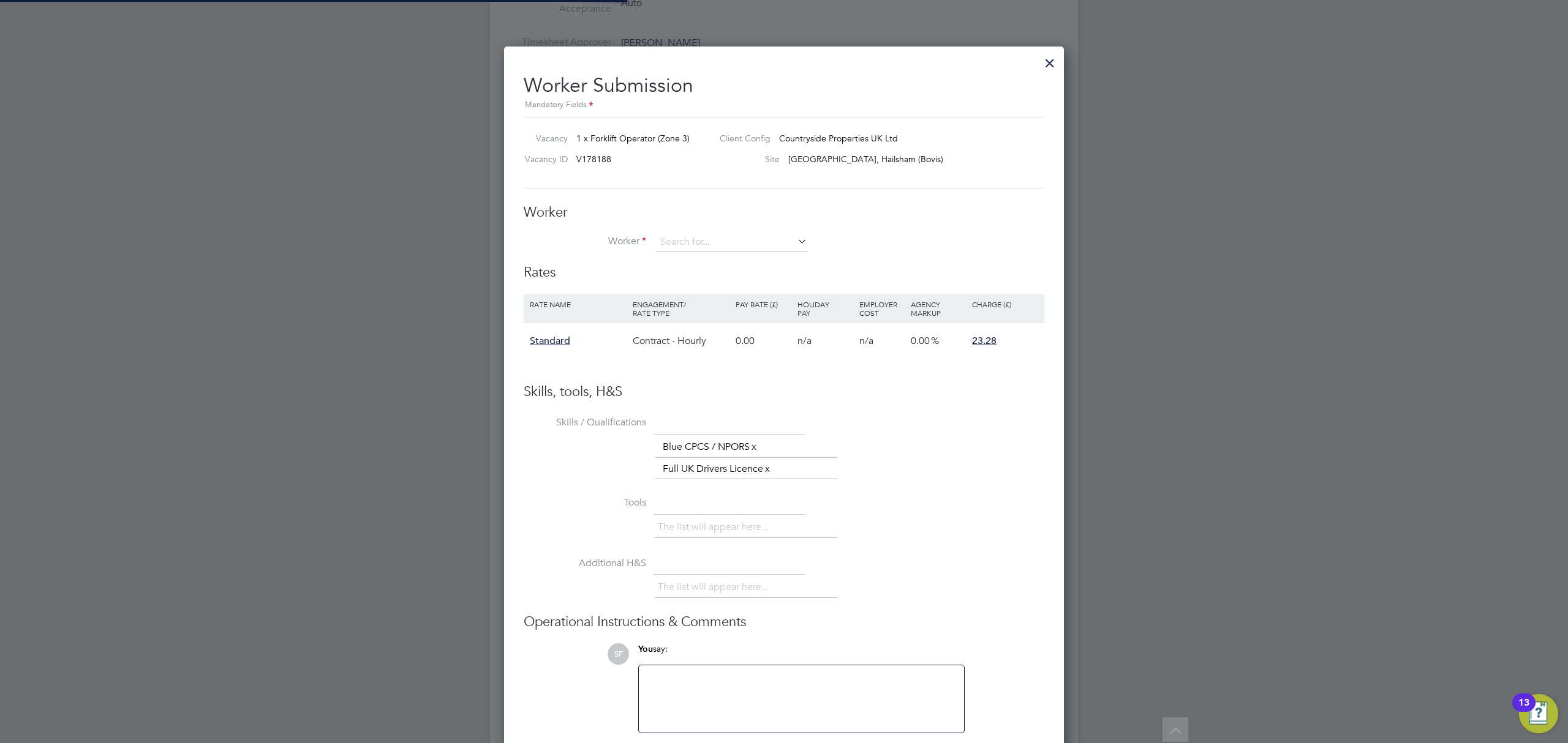
scroll to position [752, 561]
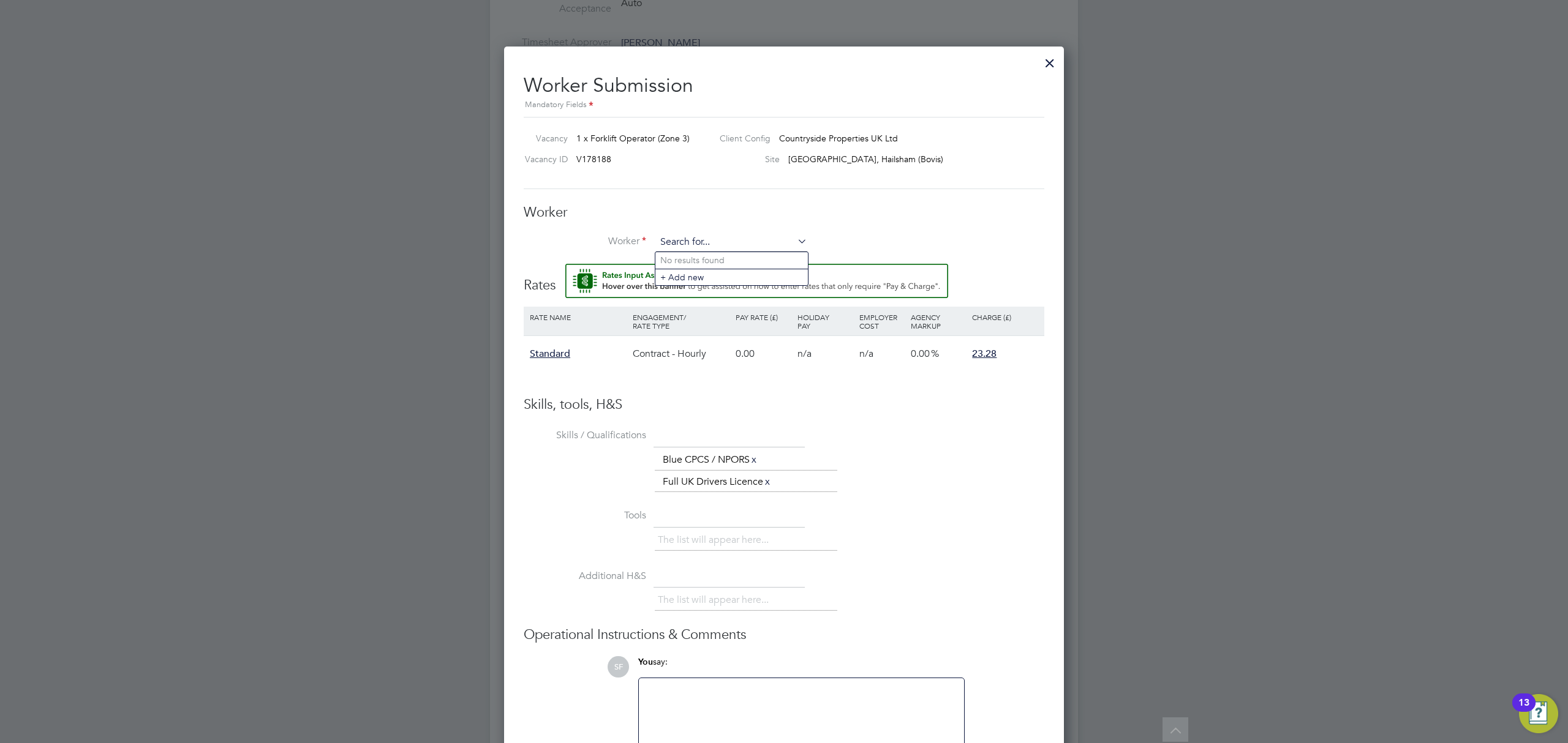
click at [692, 242] on input at bounding box center [732, 242] width 151 height 19
click at [734, 260] on b "Kemp" at bounding box center [769, 260] width 71 height 10
type input "Ashley Kemp (C-000561333)"
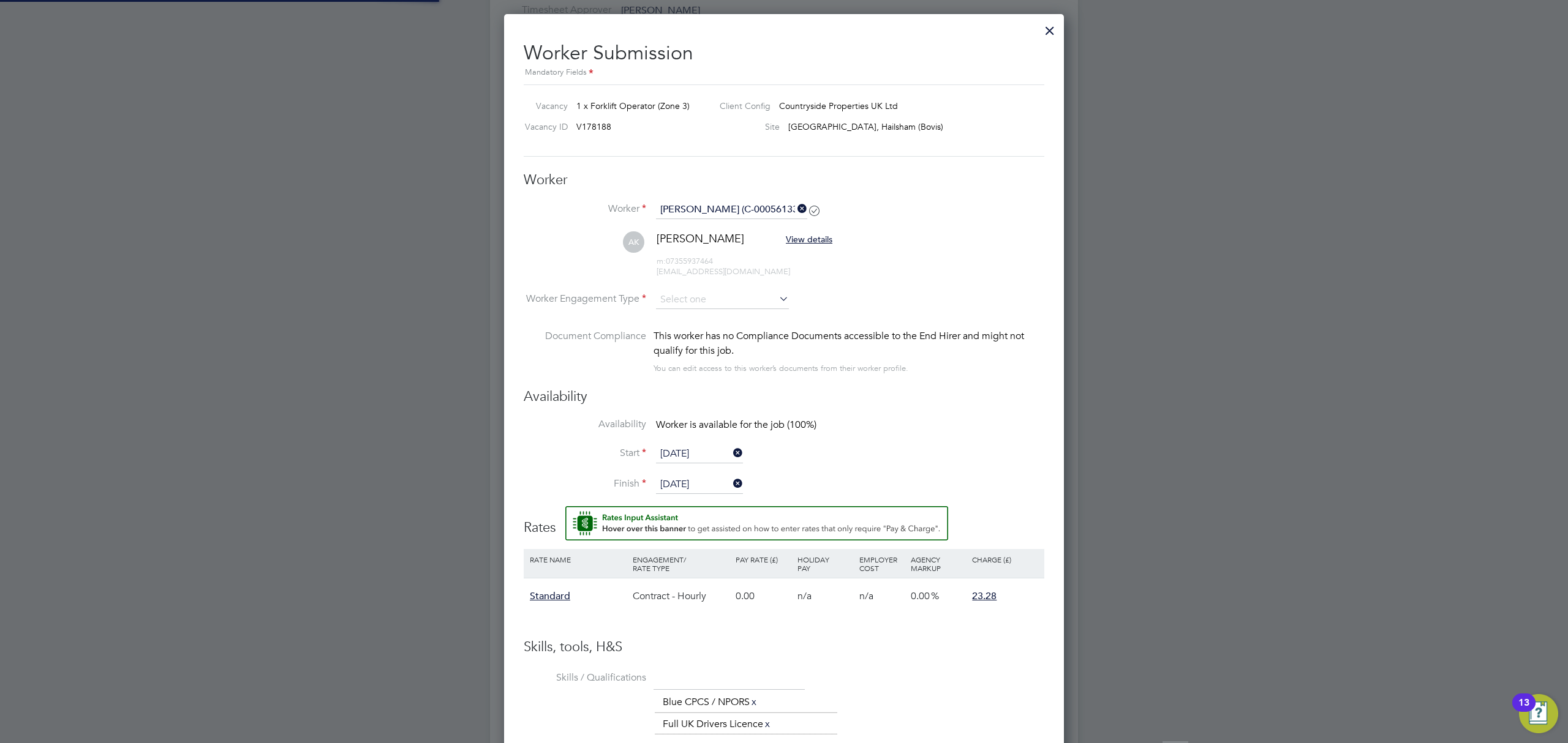
scroll to position [799, 0]
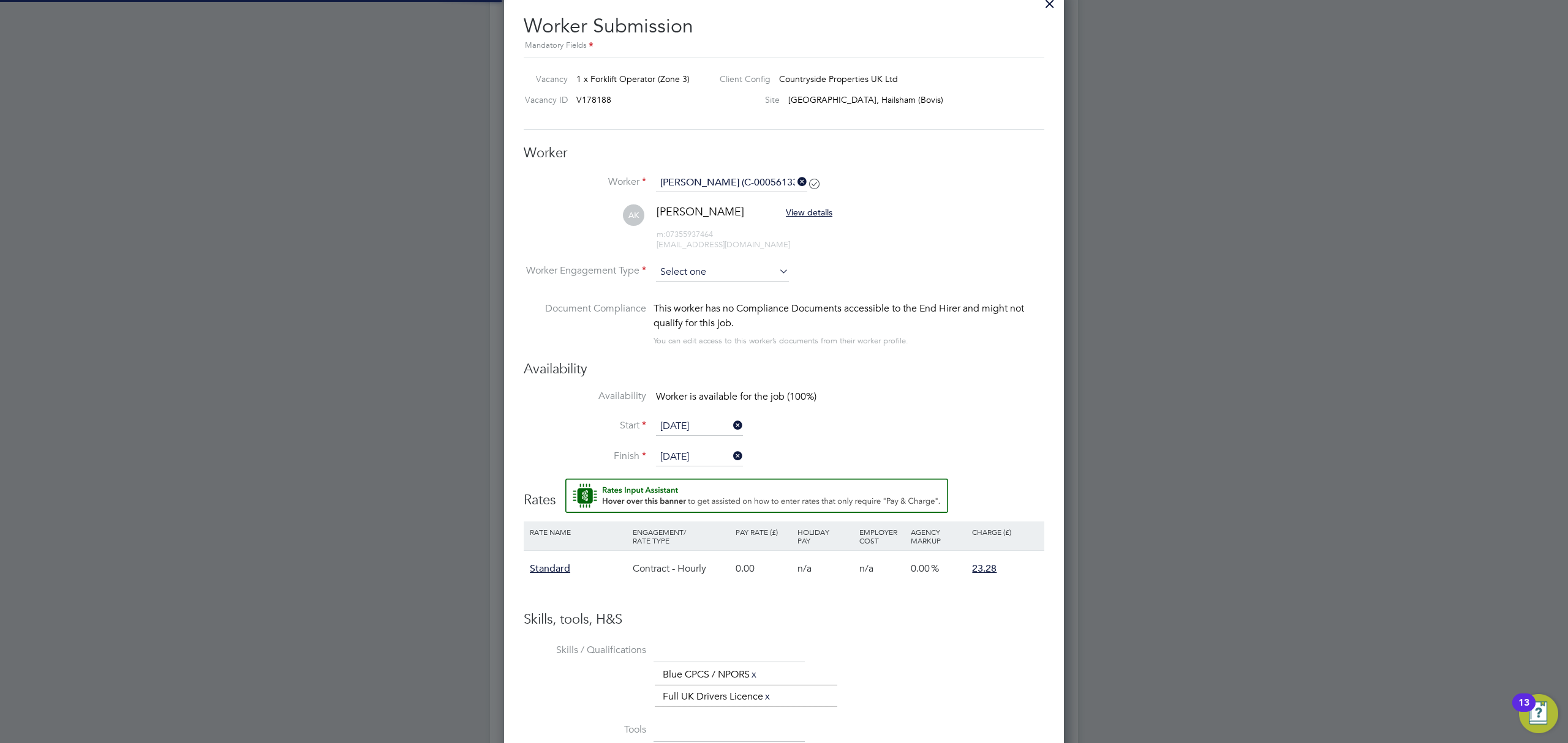
click at [697, 274] on input at bounding box center [723, 272] width 133 height 19
click at [697, 291] on li "Contract" at bounding box center [722, 290] width 134 height 16
type input "Contract"
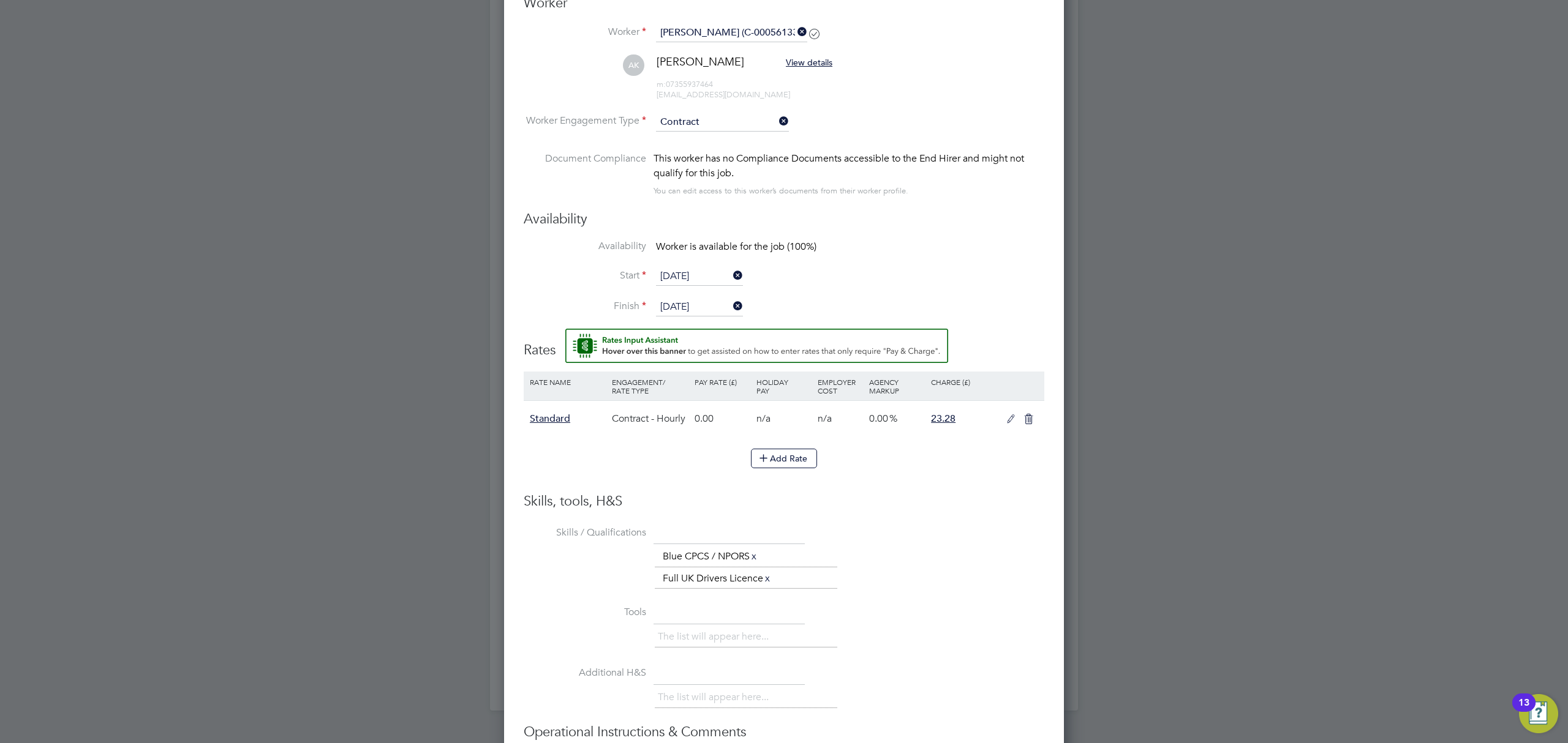
click at [1007, 417] on icon at bounding box center [1011, 419] width 15 height 10
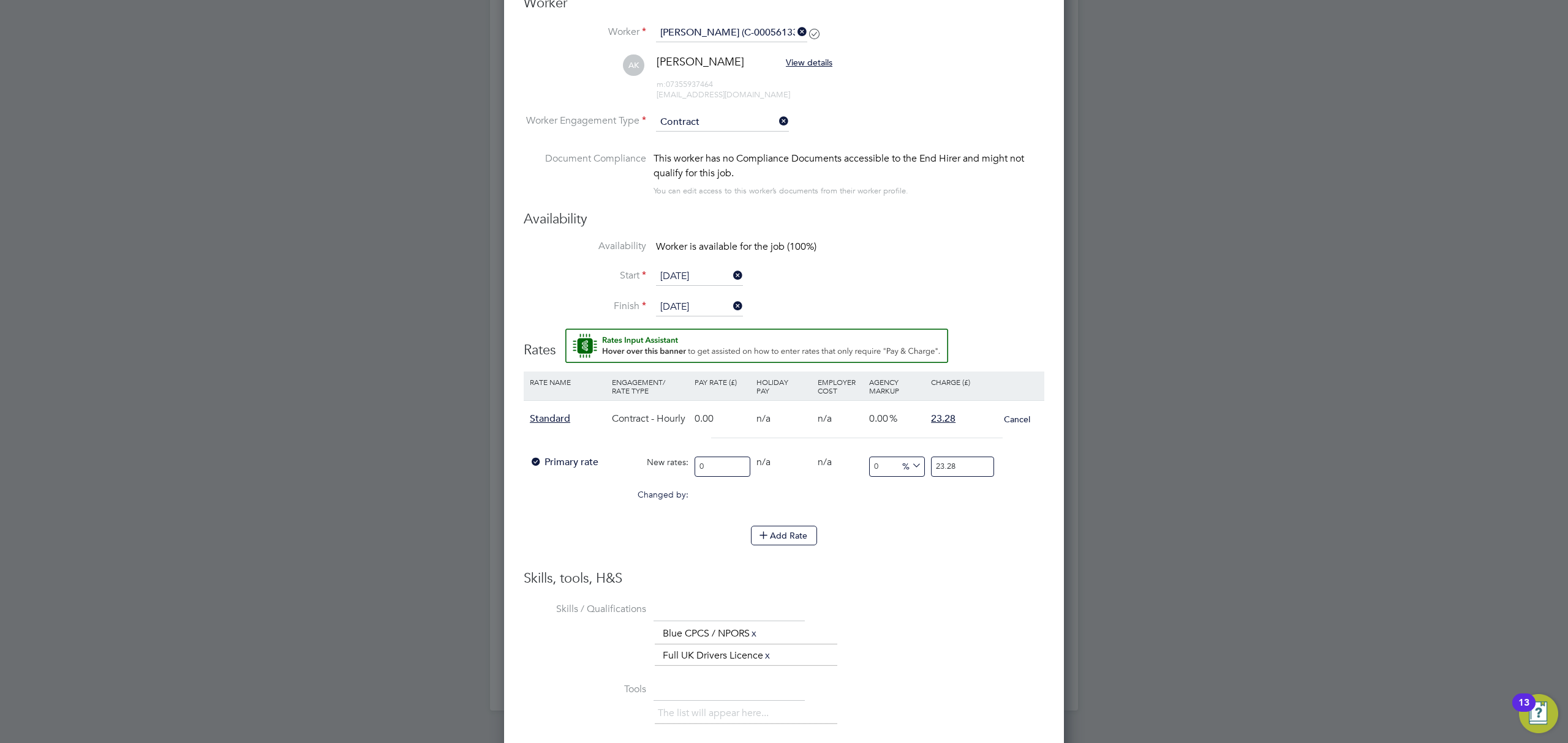
drag, startPoint x: 940, startPoint y: 570, endPoint x: 931, endPoint y: 560, distance: 13.5
click at [942, 567] on ng-form "Worker Worker Ashley Kemp (C-000561333) AK Ashley Kemp View details m: 07355937…" at bounding box center [784, 476] width 521 height 964
drag, startPoint x: 716, startPoint y: 471, endPoint x: 677, endPoint y: 459, distance: 40.8
click at [675, 462] on div "Primary rate New rates: 0 0 n/a 0 n/a 0 0 % 23.28" at bounding box center [784, 467] width 521 height 32
type input "20"
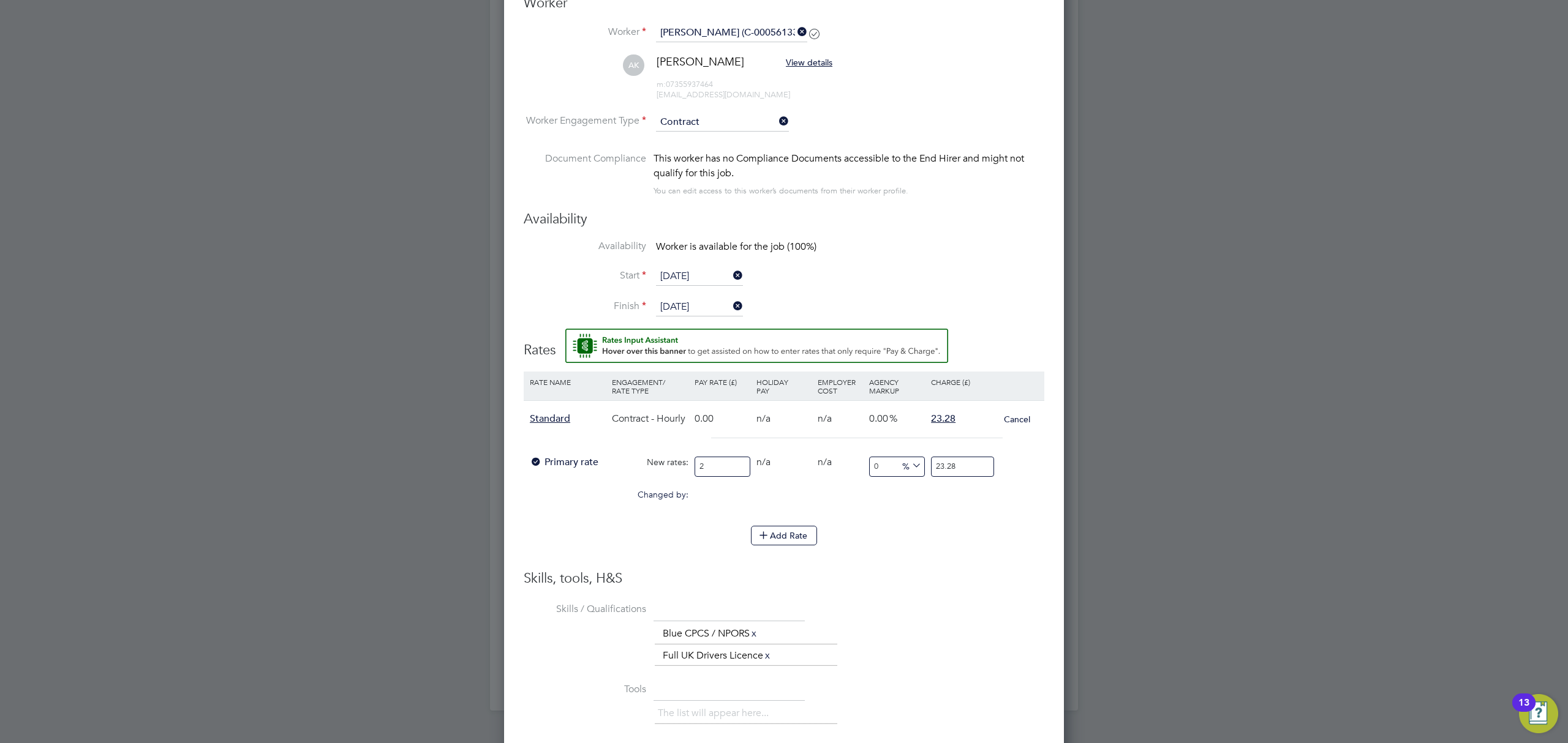
type input "20"
type input "20.00"
type input "-90"
type input "23"
type input "16"
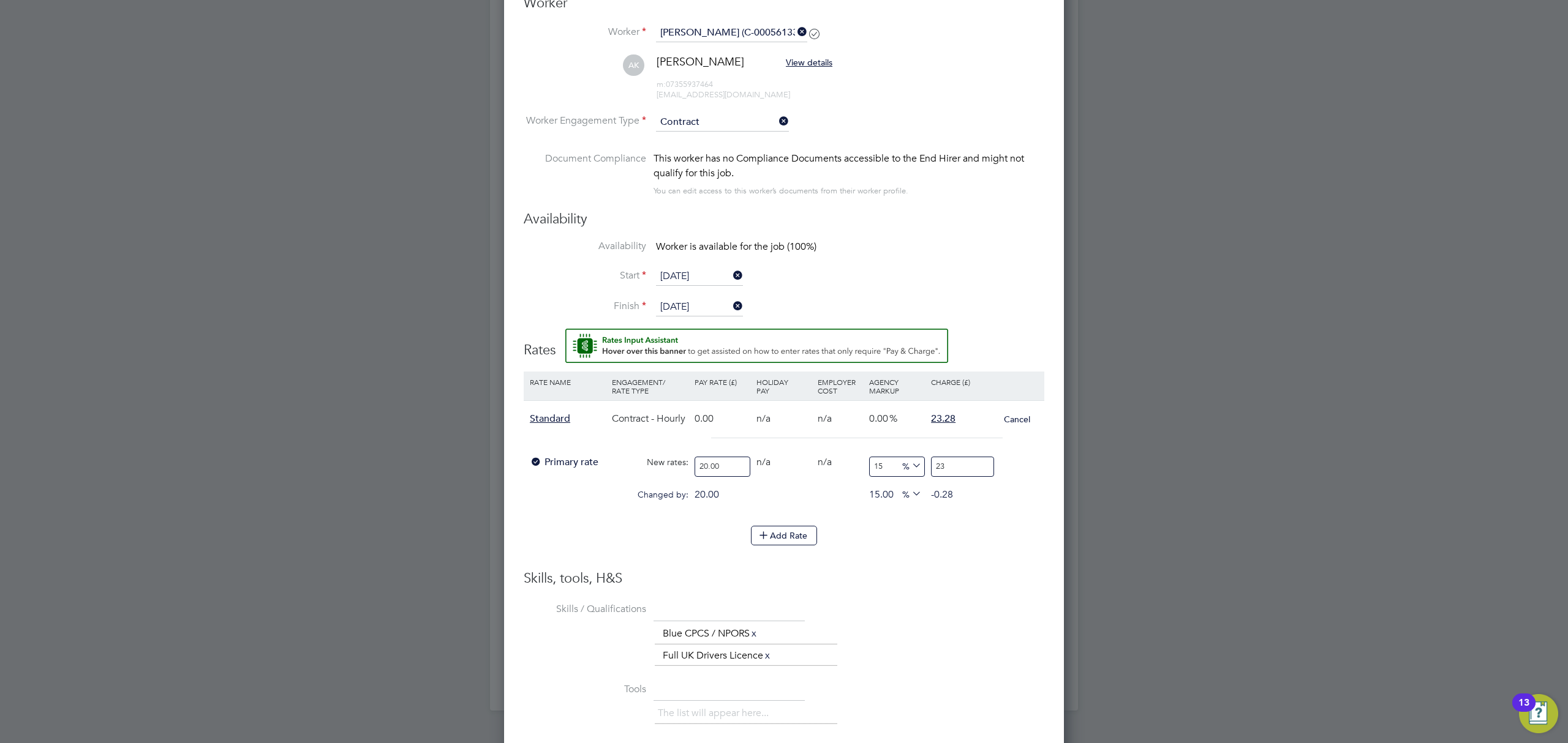
type input "23.2"
type input "16.4"
type input "23.28"
click at [937, 628] on div "The list will appear here... Blue CPCS / NPORS x Full UK Drivers Licence x" at bounding box center [850, 646] width 390 height 44
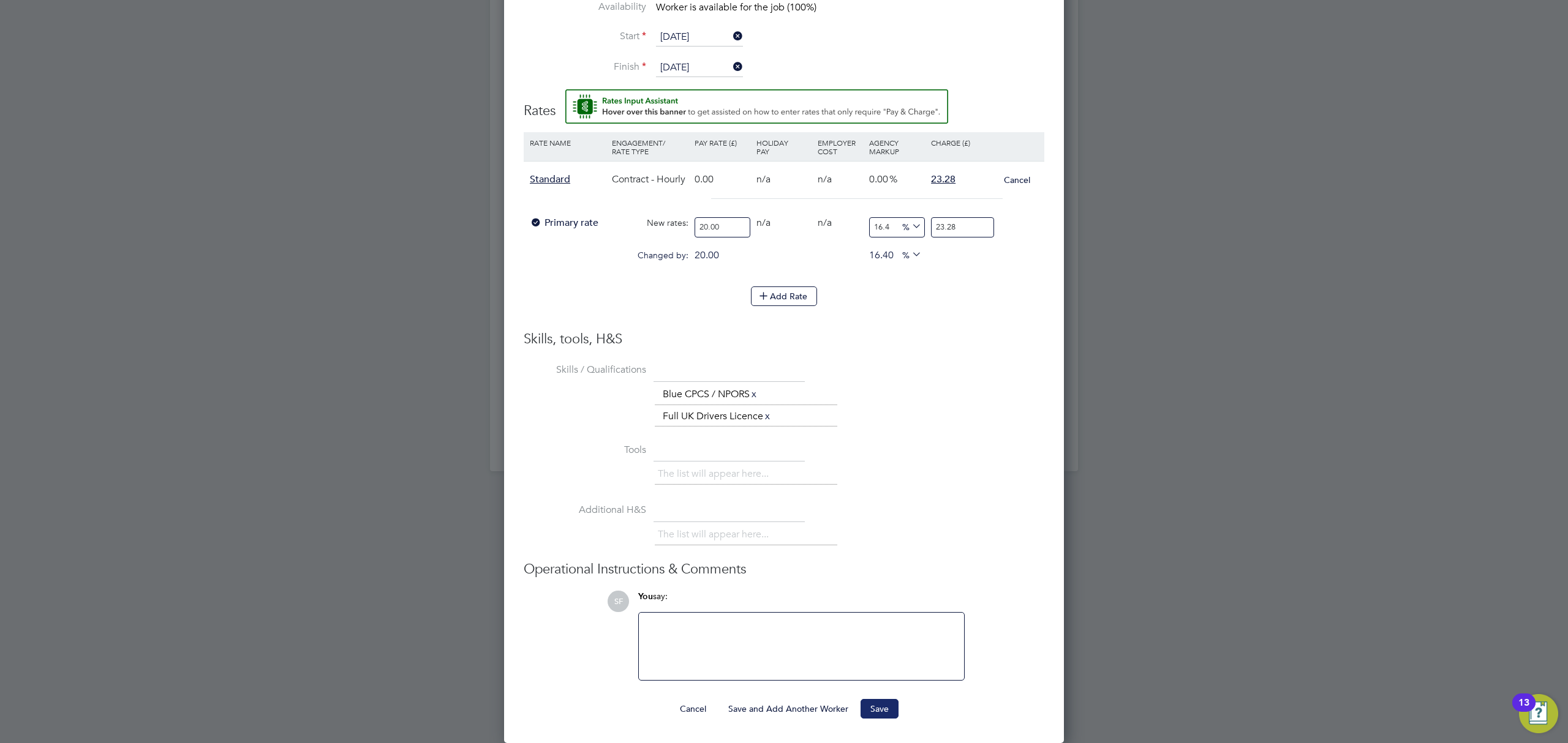
click at [876, 707] on button "Save" at bounding box center [879, 709] width 38 height 20
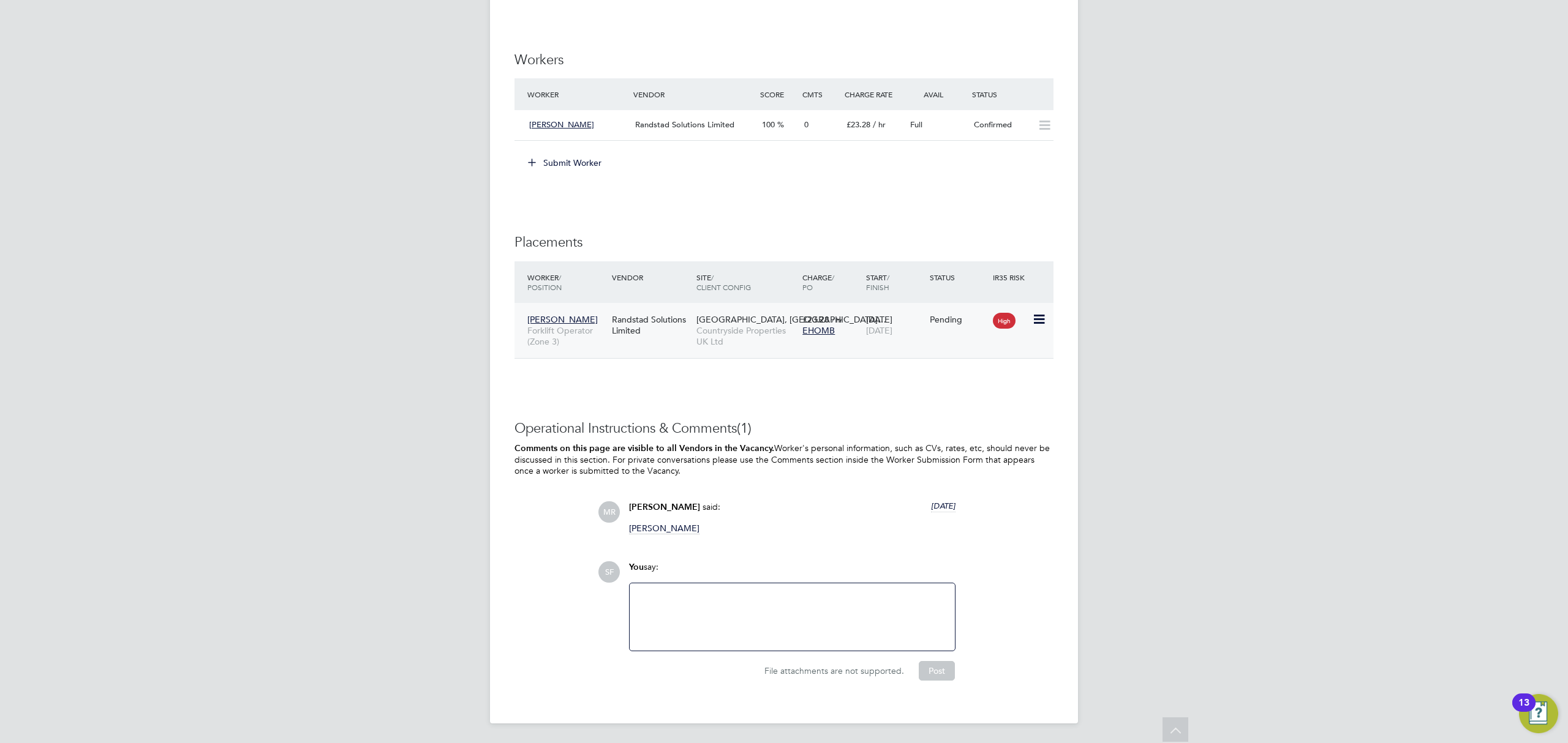
click at [1039, 318] on icon at bounding box center [1038, 319] width 12 height 14
click at [974, 395] on li "Start" at bounding box center [1001, 399] width 87 height 17
type input "Darren Humphrey"
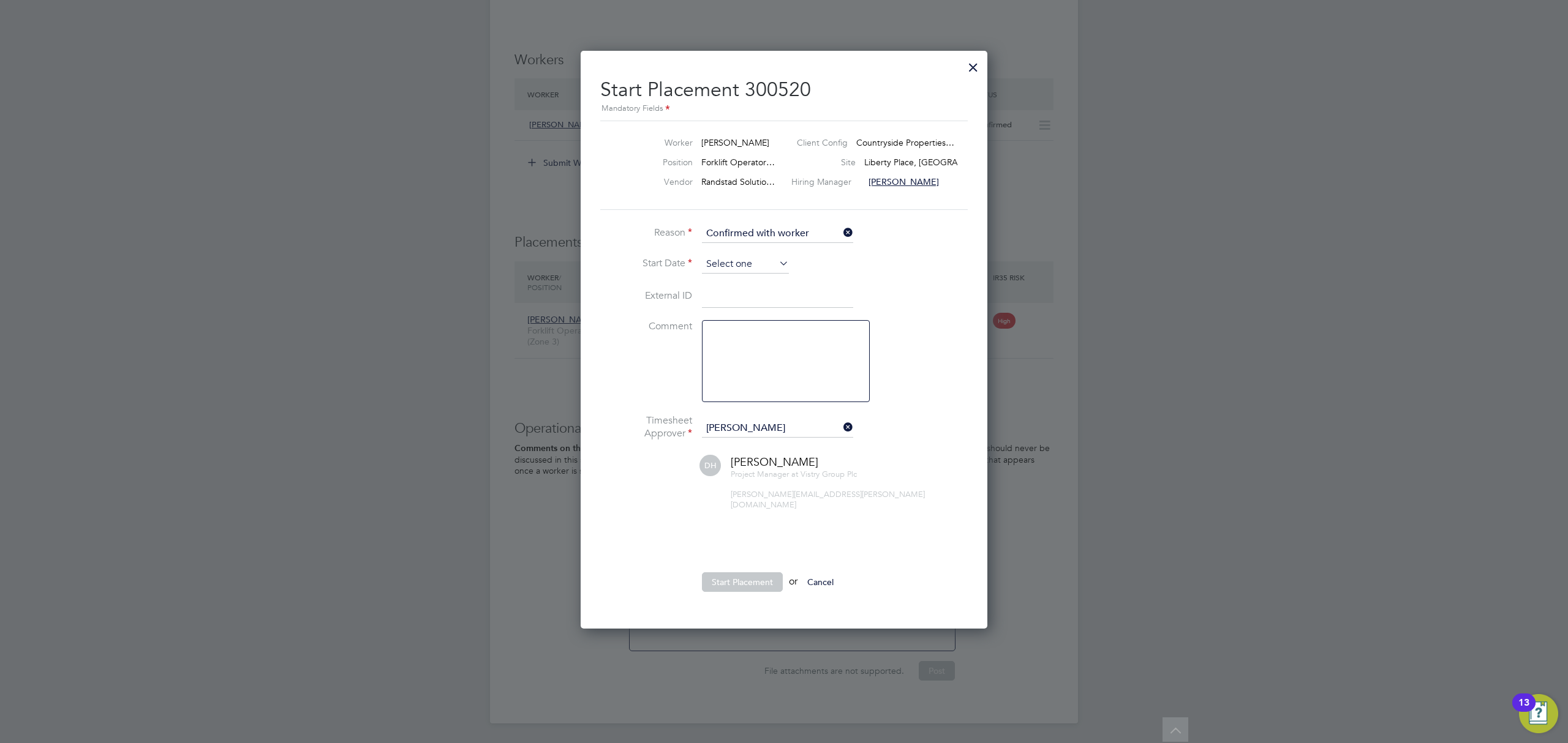
click at [748, 259] on input at bounding box center [745, 264] width 87 height 19
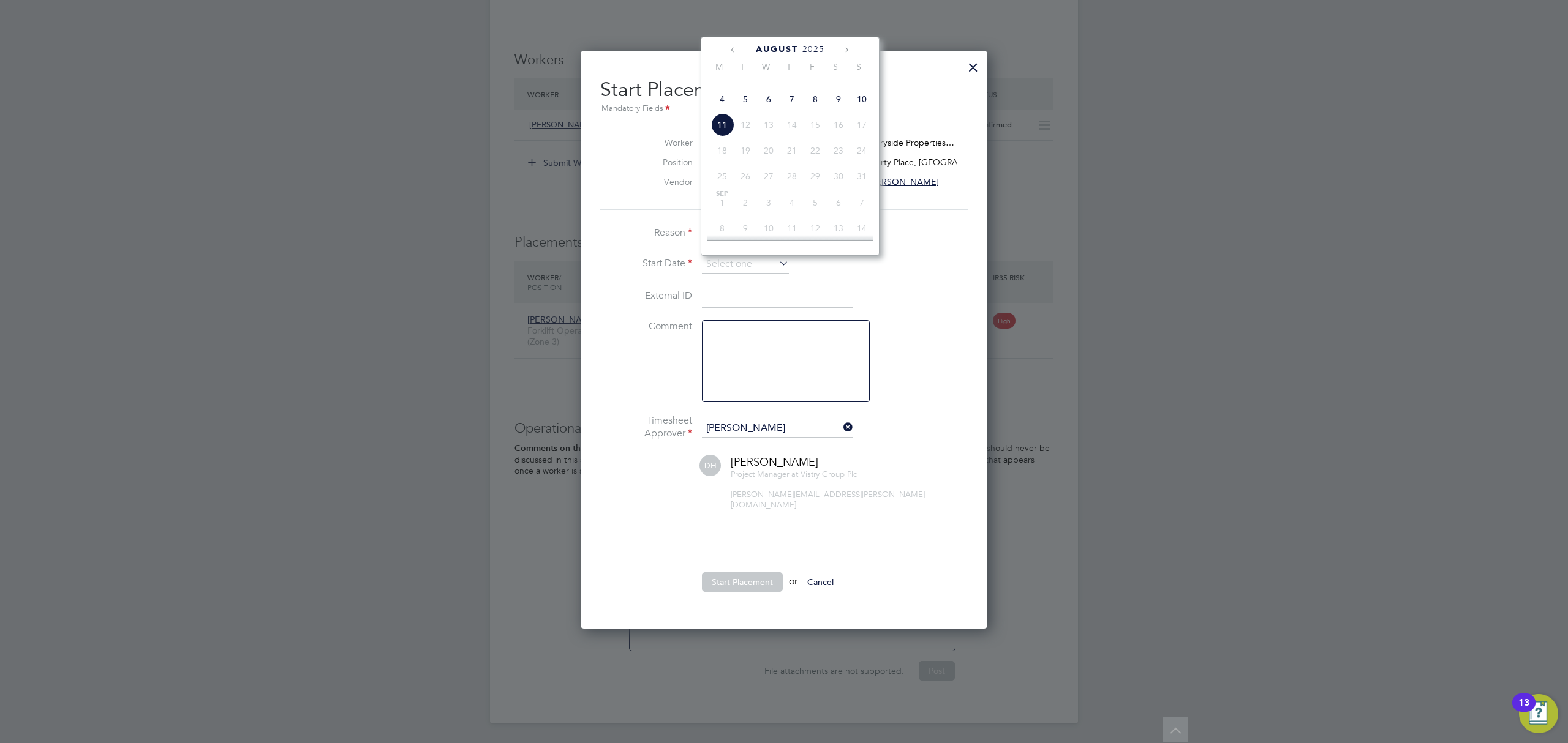
click at [817, 111] on span "8" at bounding box center [815, 99] width 23 height 23
type input "08 Aug 2025"
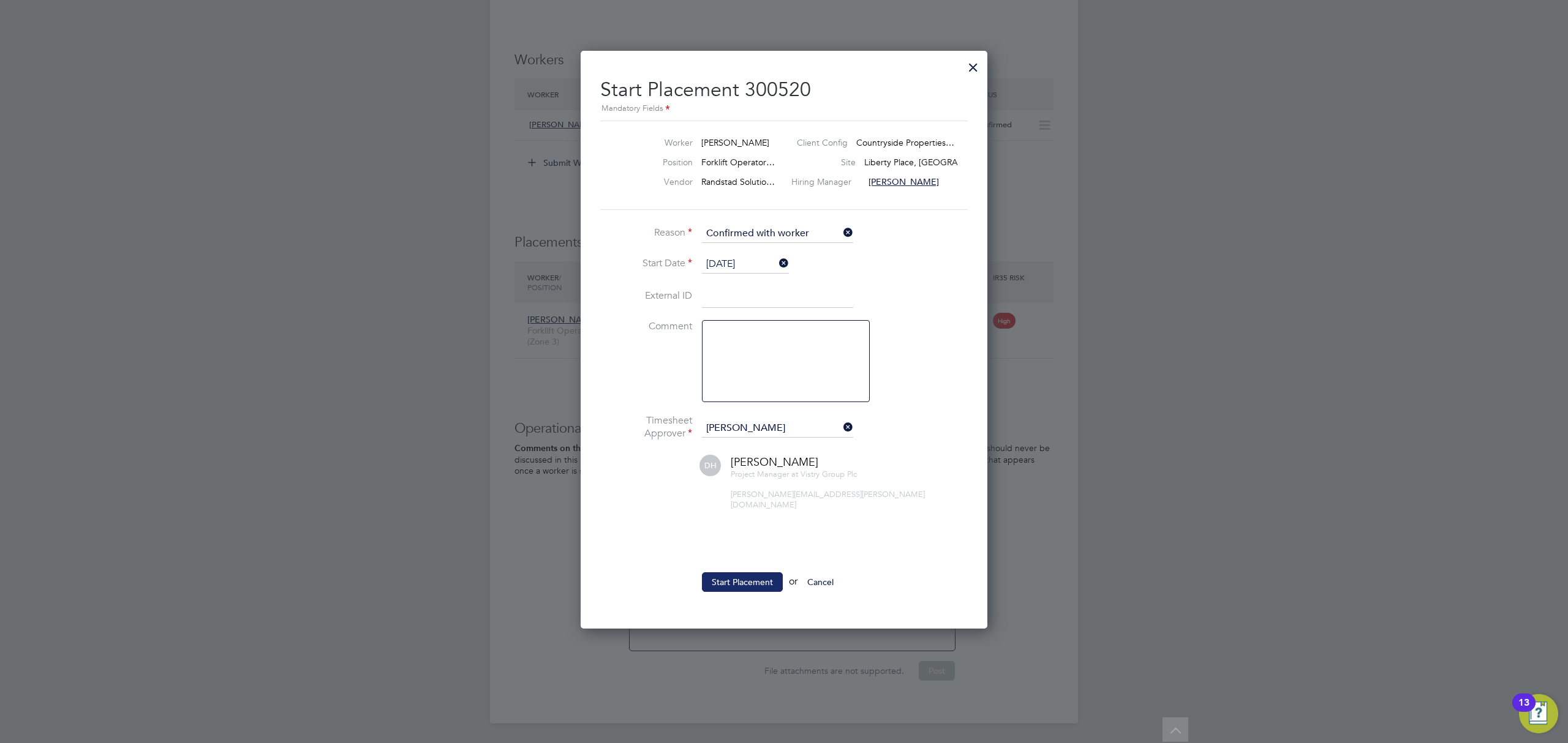
click at [742, 572] on button "Start Placement" at bounding box center [742, 582] width 81 height 20
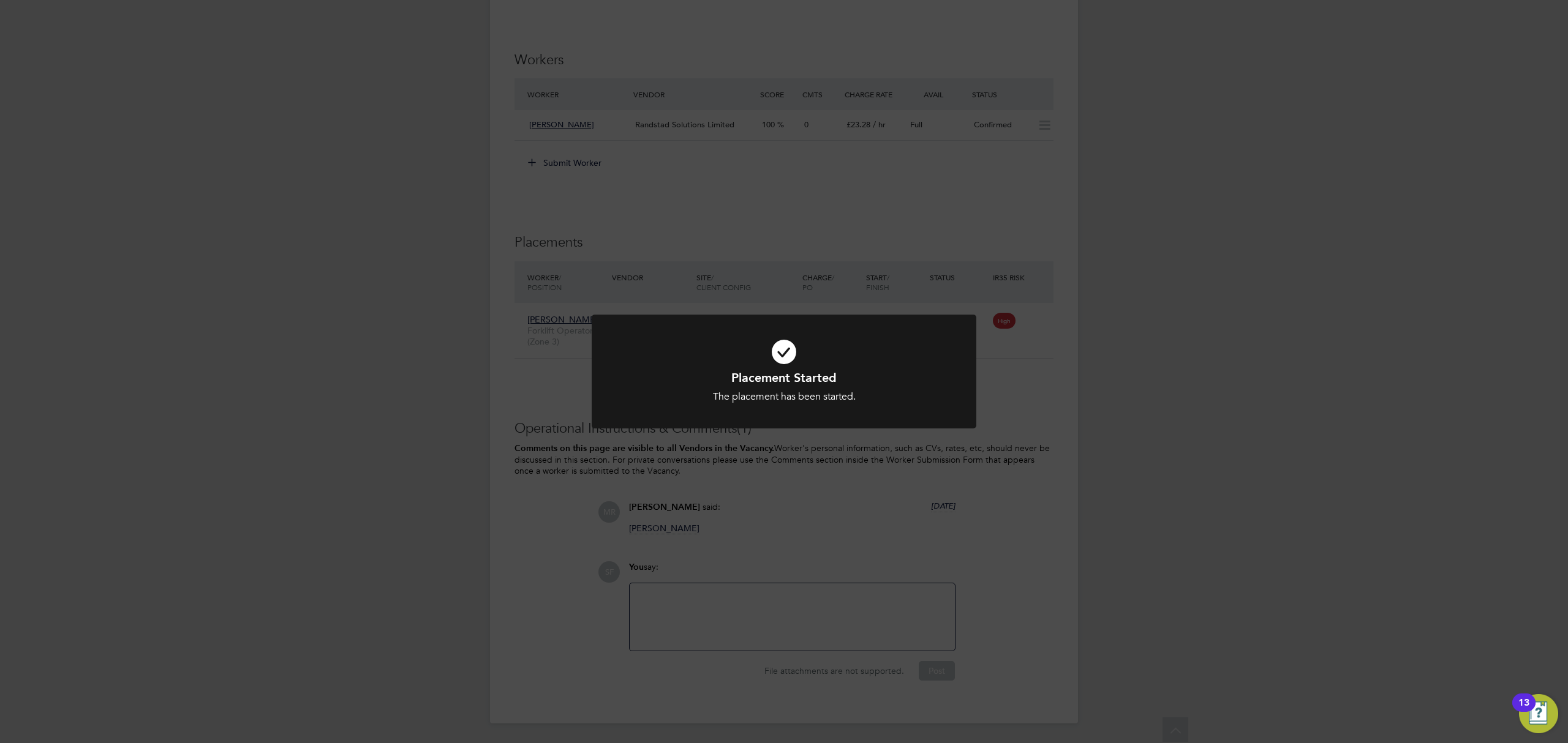
click at [533, 544] on div "Placement Started The placement has been started. Cancel Okay" at bounding box center [784, 371] width 1568 height 743
